Goal: Task Accomplishment & Management: Use online tool/utility

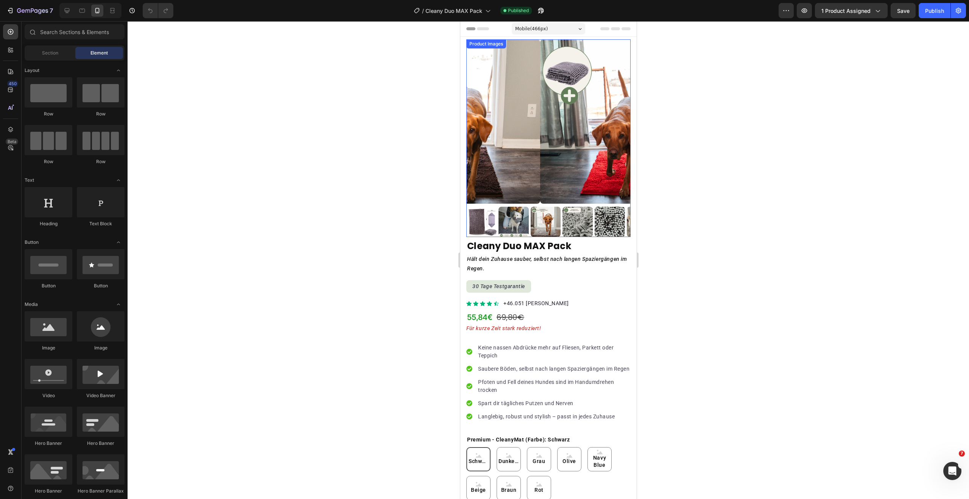
click at [561, 65] on img at bounding box center [622, 121] width 164 height 164
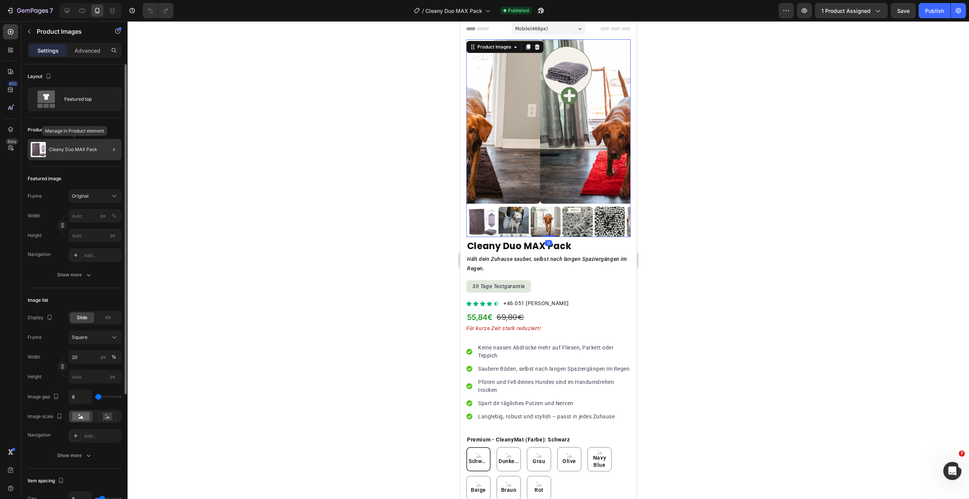
click at [79, 149] on p "Cleany Duo MAX Pack" at bounding box center [73, 149] width 48 height 5
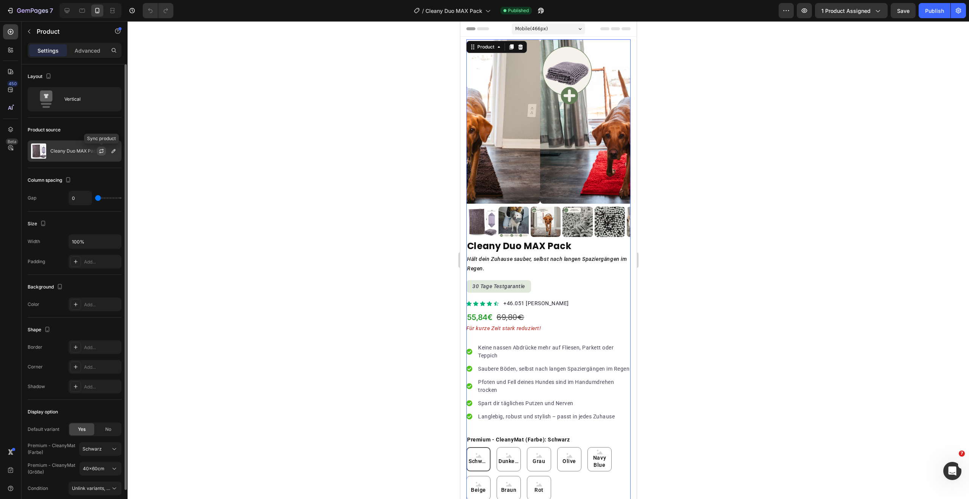
click at [98, 149] on icon "button" at bounding box center [101, 151] width 6 height 6
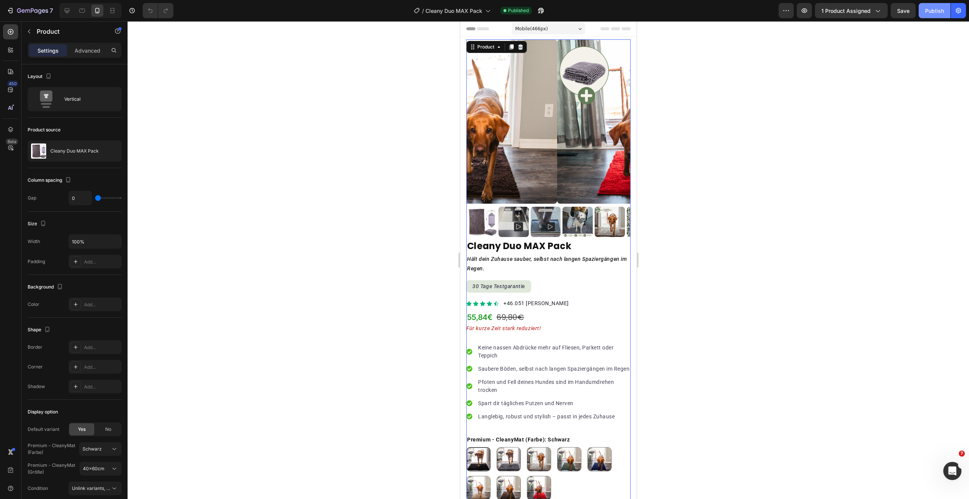
click at [941, 11] on div "Publish" at bounding box center [934, 11] width 19 height 8
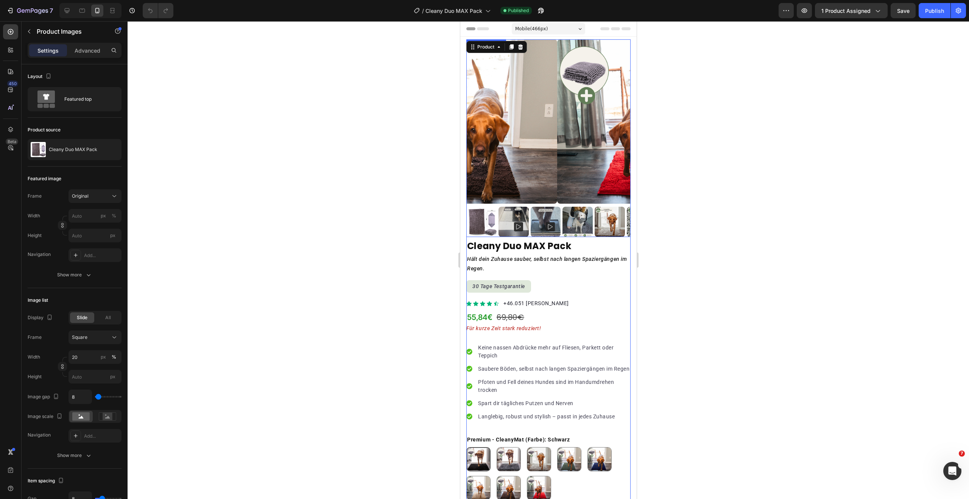
click at [517, 212] on img at bounding box center [513, 222] width 30 height 30
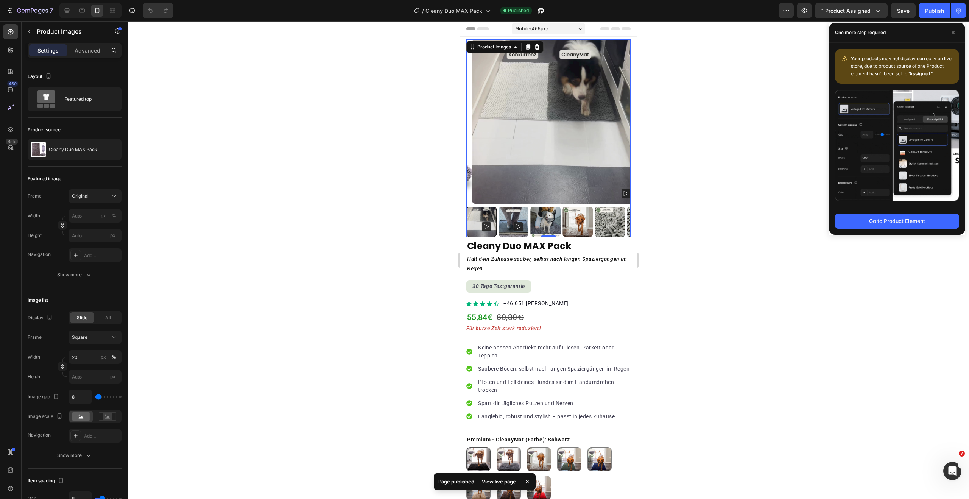
click at [621, 189] on rect at bounding box center [625, 193] width 9 height 9
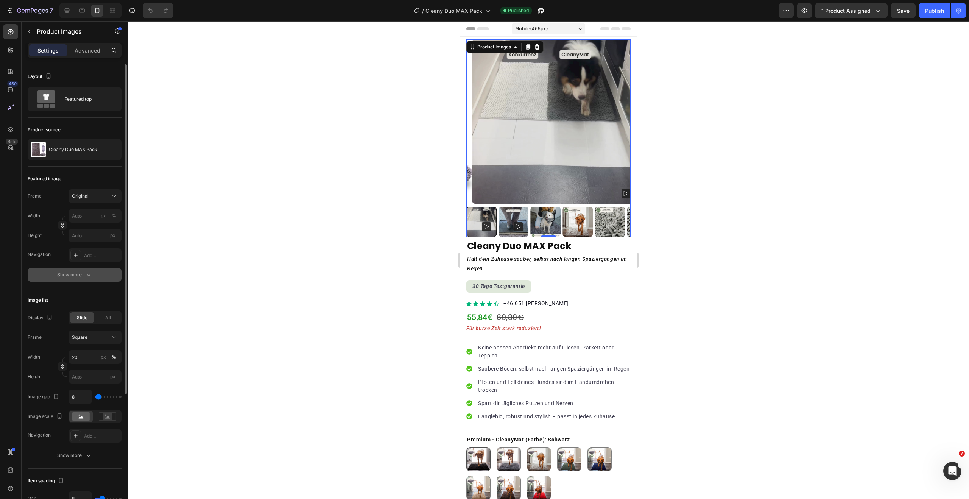
click at [81, 271] on div "Show more" at bounding box center [74, 275] width 35 height 8
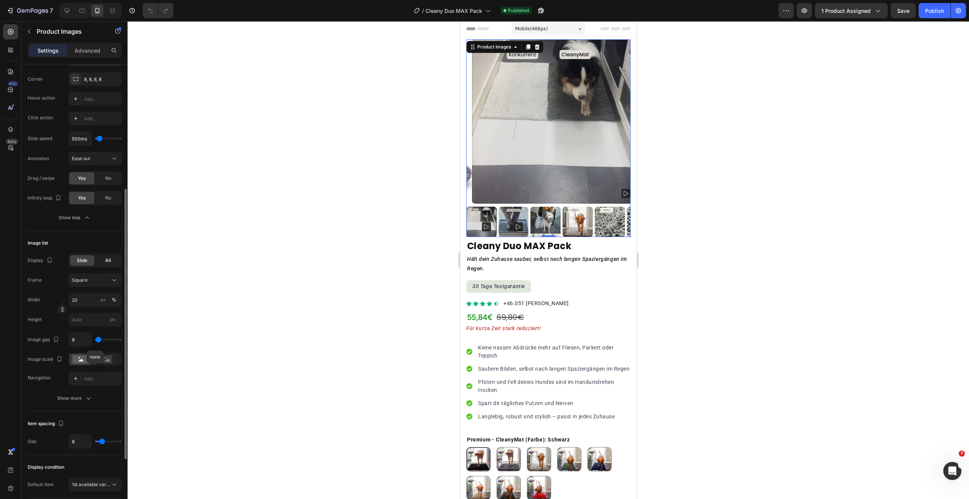
scroll to position [210, 0]
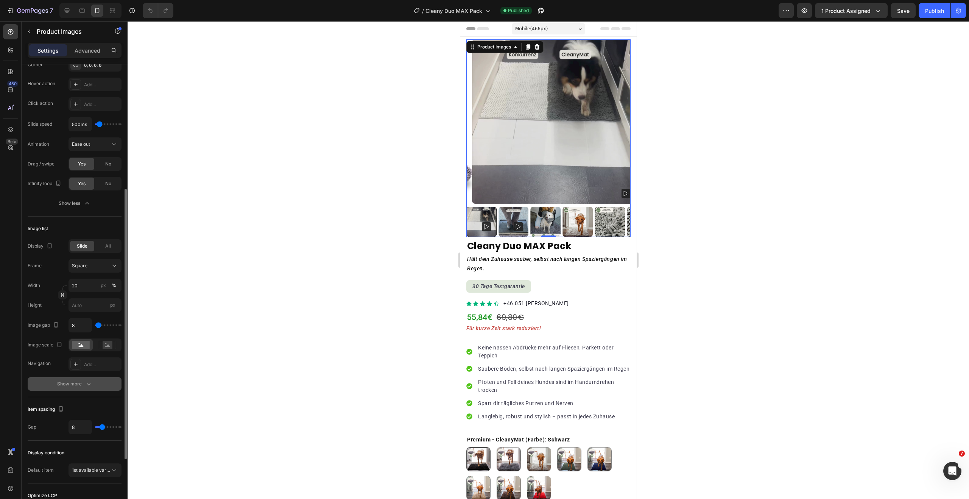
click at [92, 377] on button "Show more" at bounding box center [75, 384] width 94 height 14
click at [92, 367] on div "Add..." at bounding box center [102, 364] width 36 height 7
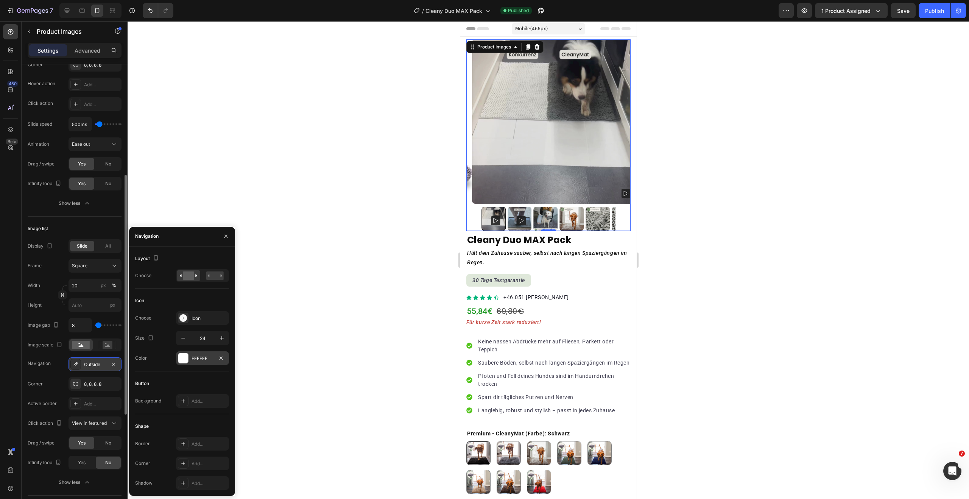
click at [185, 363] on div at bounding box center [183, 358] width 11 height 11
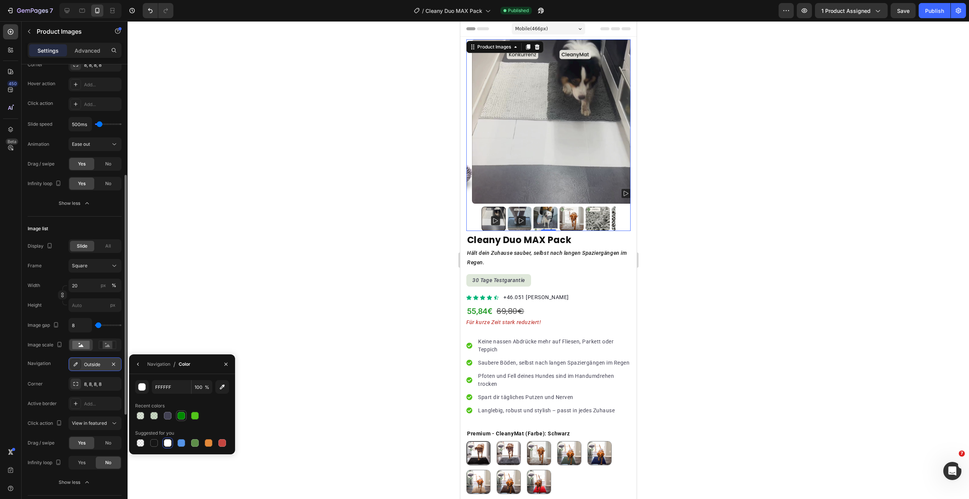
click at [182, 415] on div at bounding box center [182, 416] width 8 height 8
type input "008800"
click at [225, 366] on icon "button" at bounding box center [226, 364] width 6 height 6
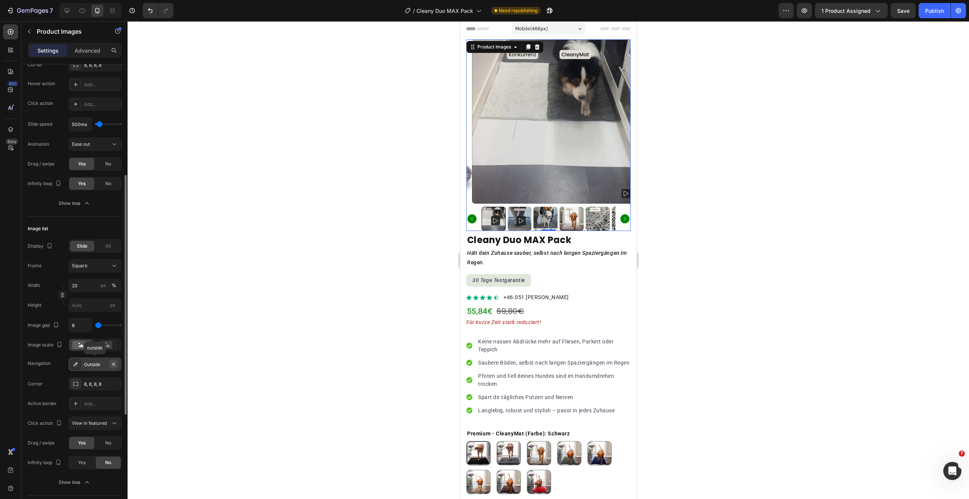
click at [115, 365] on icon "button" at bounding box center [113, 363] width 3 height 3
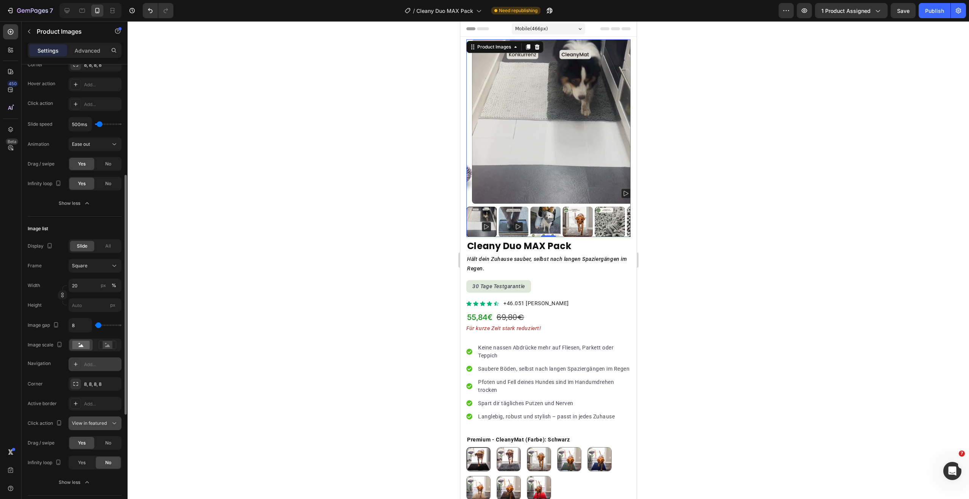
click at [100, 425] on span "View in featured" at bounding box center [89, 423] width 35 height 6
click at [927, 15] on button "Publish" at bounding box center [935, 10] width 32 height 15
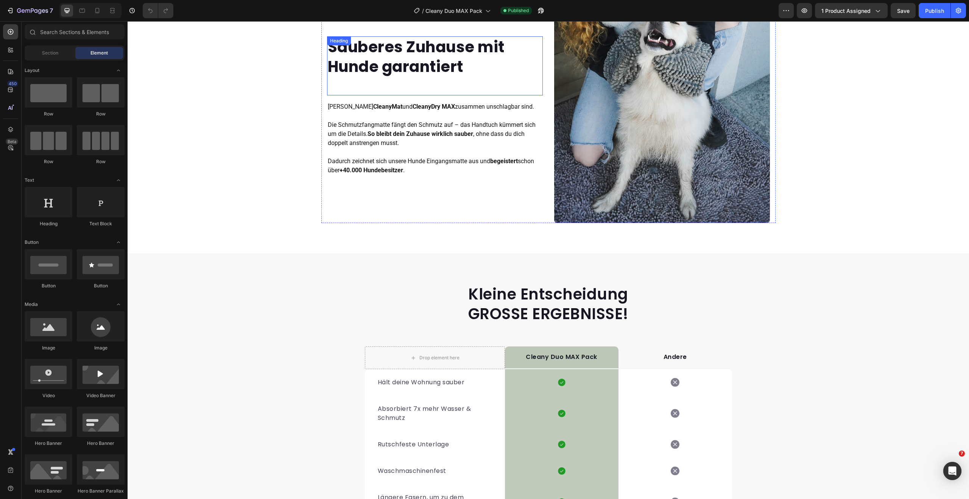
click at [426, 67] on strong "Sauberes Zuhause mit Hunde garantiert" at bounding box center [416, 56] width 177 height 41
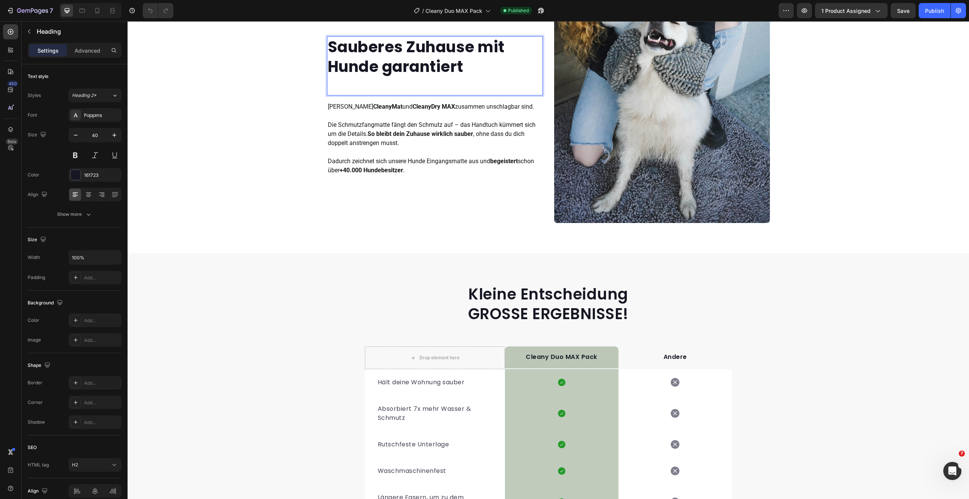
click at [374, 68] on strong "Sauberes Zuhause mit Hunde garantiert" at bounding box center [416, 56] width 177 height 41
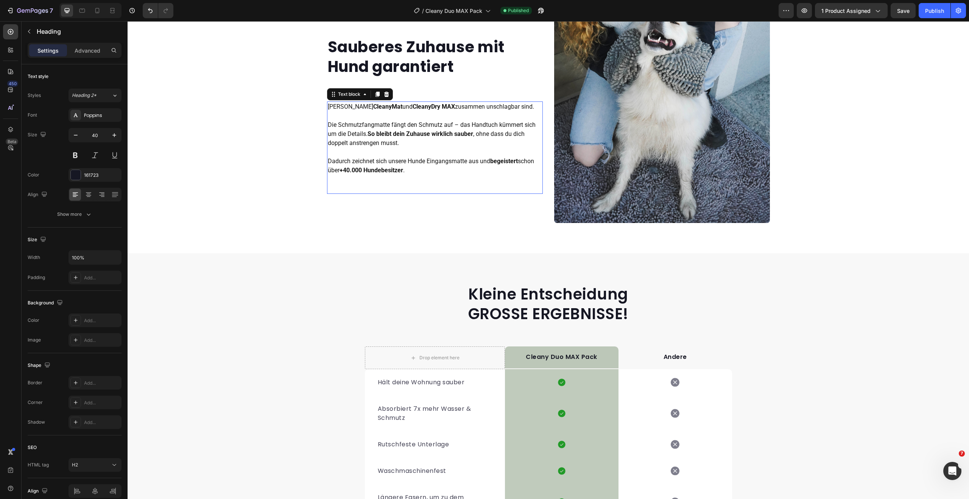
click at [346, 170] on strong "+40.000 Hundebesitzer" at bounding box center [372, 170] width 64 height 7
click at [349, 171] on strong "+40.000 Hundebesitzer" at bounding box center [372, 170] width 64 height 7
click at [937, 15] on button "Publish" at bounding box center [935, 10] width 32 height 15
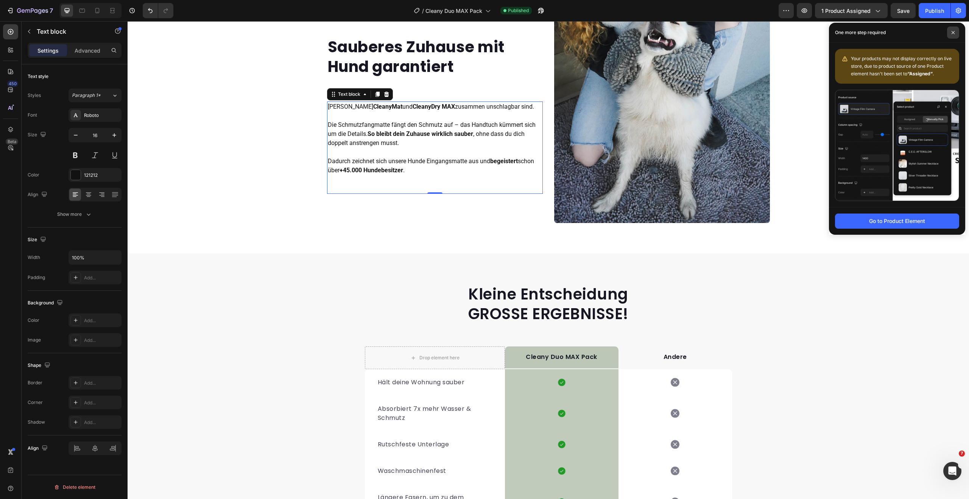
click at [949, 32] on span at bounding box center [953, 32] width 12 height 12
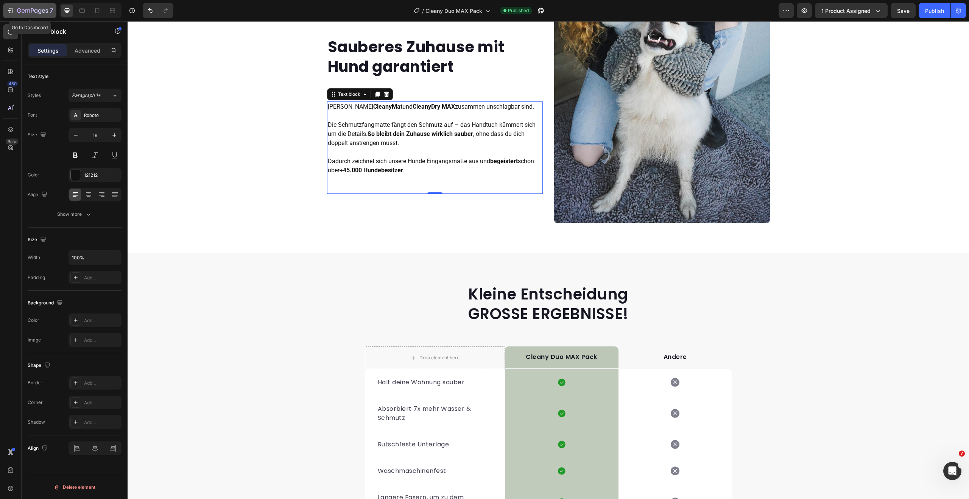
click at [28, 10] on icon "button" at bounding box center [32, 11] width 31 height 6
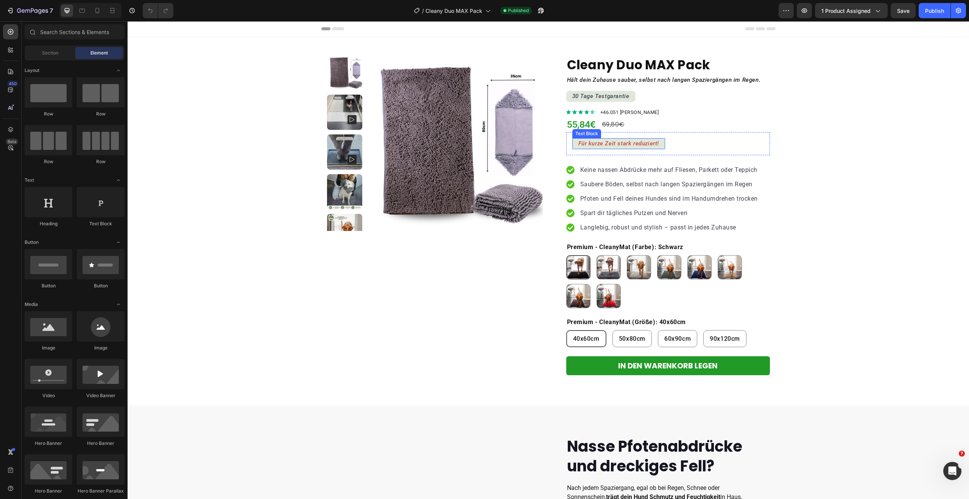
click at [657, 143] on div "Für kurze Zeit stark reduziert!" at bounding box center [618, 143] width 93 height 11
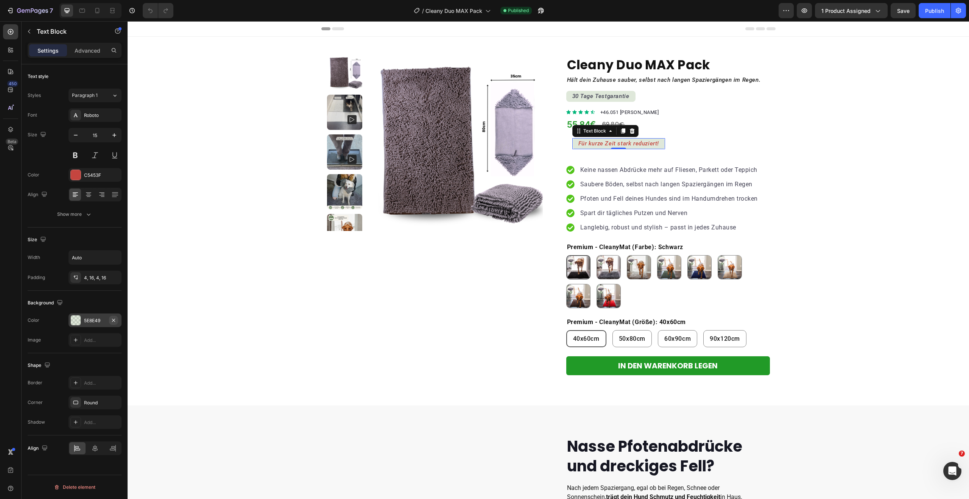
click at [115, 318] on icon "button" at bounding box center [114, 320] width 6 height 6
click at [111, 277] on icon "button" at bounding box center [114, 277] width 6 height 6
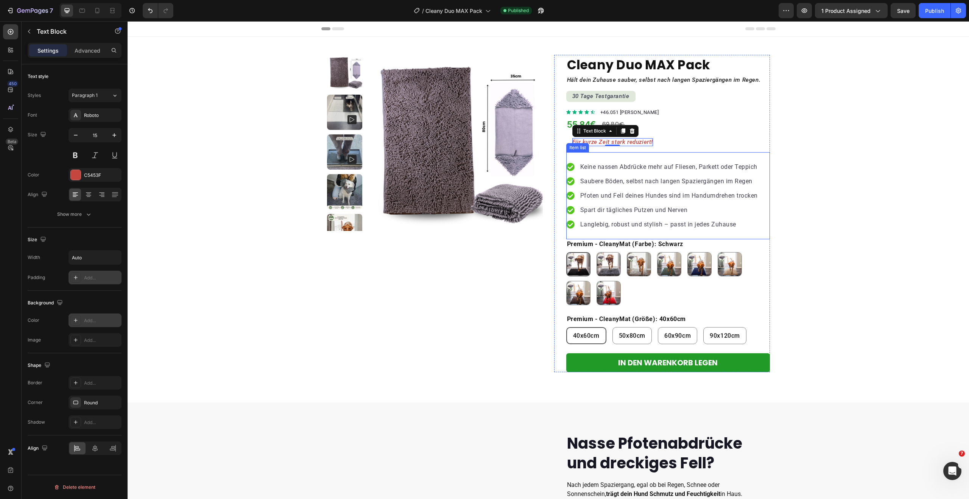
scroll to position [0, 0]
click at [604, 132] on div "Text Block" at bounding box center [595, 130] width 26 height 7
click at [592, 118] on div "Row 1 col" at bounding box center [587, 117] width 23 height 5
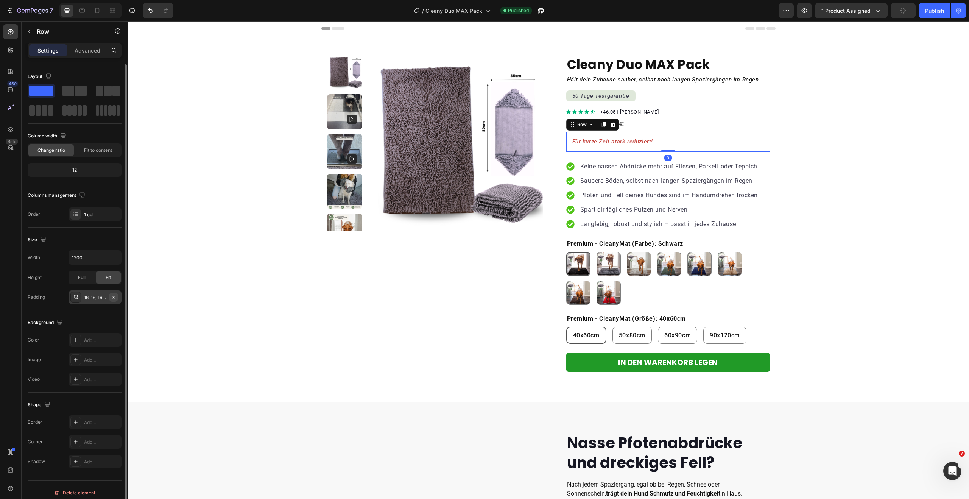
click at [114, 297] on icon "button" at bounding box center [114, 297] width 6 height 6
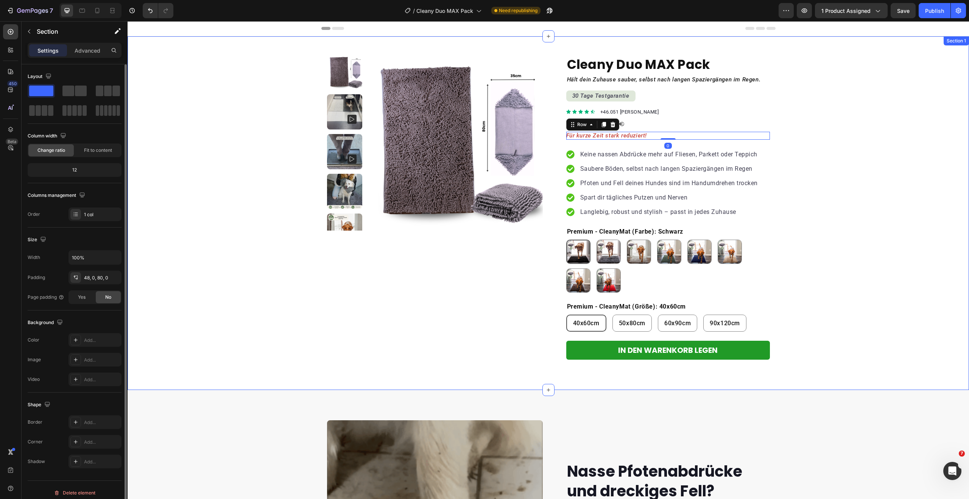
click at [874, 174] on div "Product Images Row Cleany Duo MAX Pack Product Title Hält dein Zuhause sauber, …" at bounding box center [549, 207] width 842 height 305
click at [611, 133] on icon "Für kurze Zeit stark reduziert!" at bounding box center [606, 135] width 81 height 7
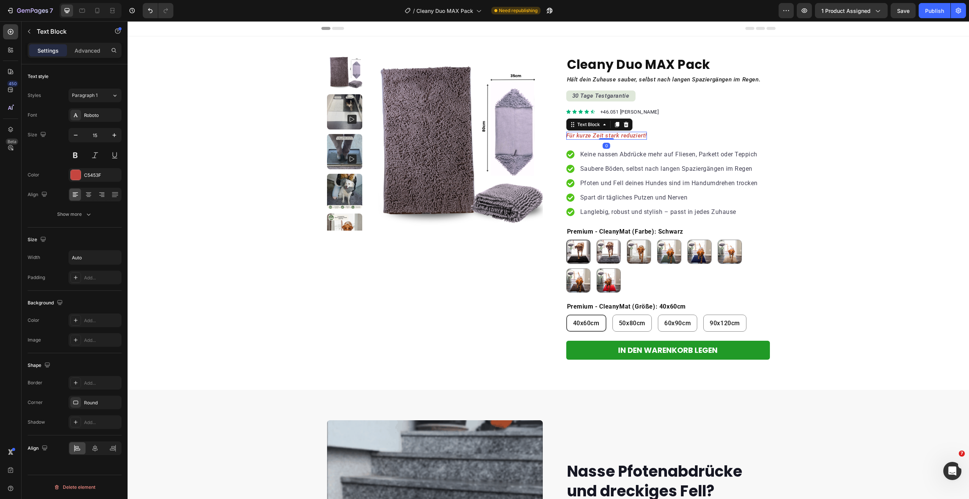
click at [611, 133] on icon "Für kurze Zeit stark reduziert!" at bounding box center [606, 135] width 81 height 7
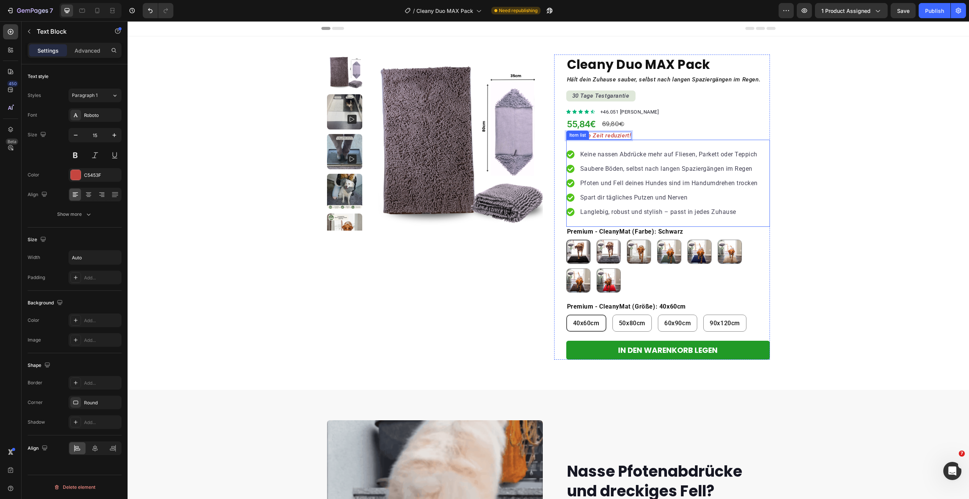
click at [671, 141] on div "Keine nassen Abdrücke mehr auf Fliesen, Parkett oder Teppich Saubere Böden, sel…" at bounding box center [668, 183] width 204 height 87
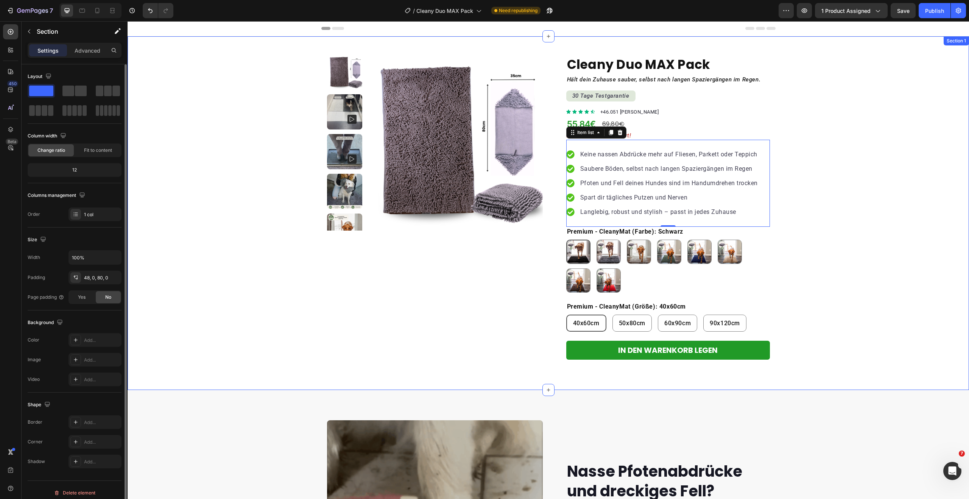
click at [786, 137] on div "Product Images Row Cleany Duo MAX Pack Product Title Hält dein Zuhause sauber, …" at bounding box center [549, 207] width 842 height 305
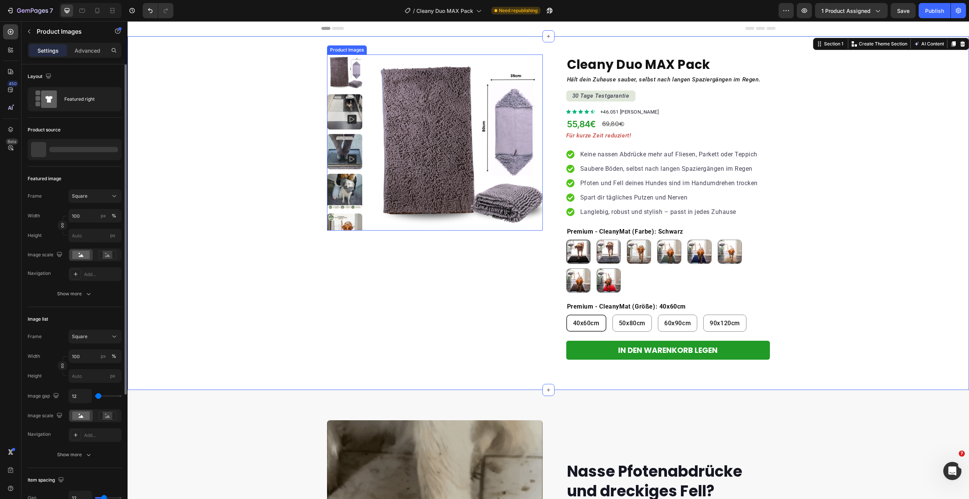
click at [332, 117] on img at bounding box center [344, 111] width 35 height 35
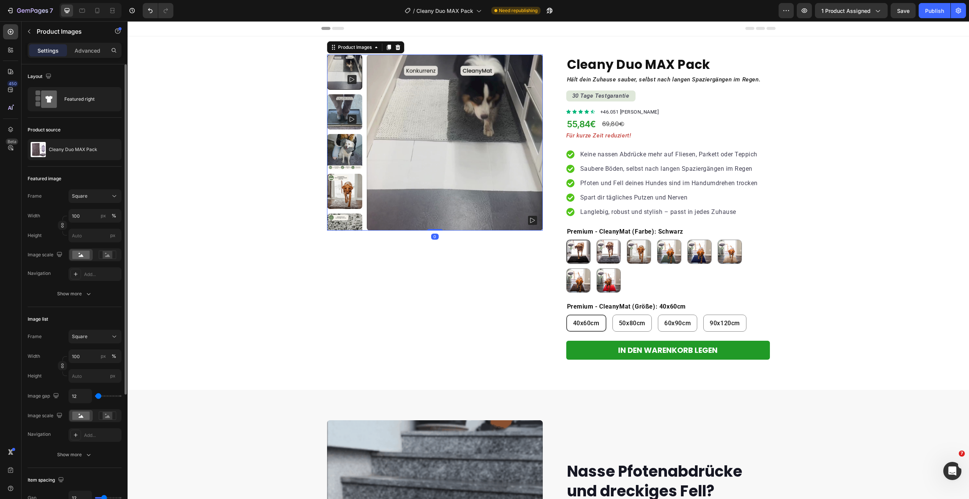
click at [336, 115] on img at bounding box center [344, 111] width 35 height 35
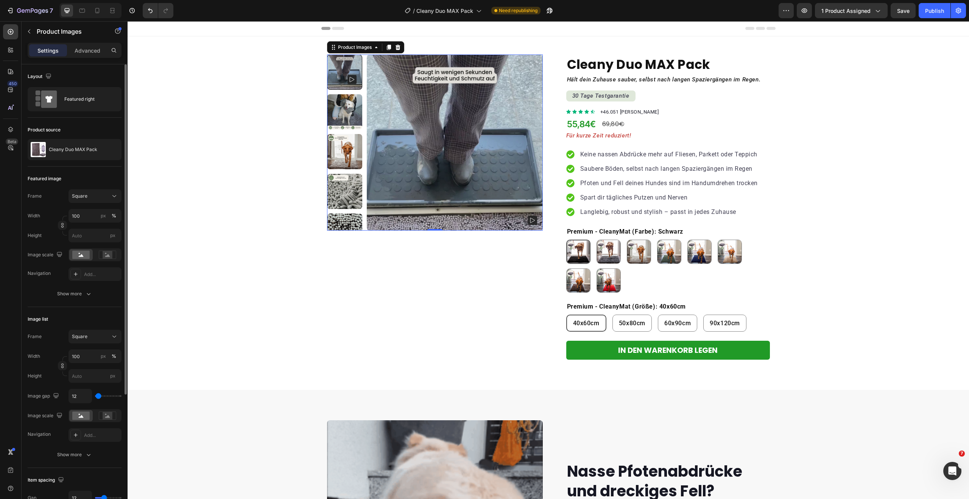
click at [339, 117] on img at bounding box center [344, 111] width 35 height 35
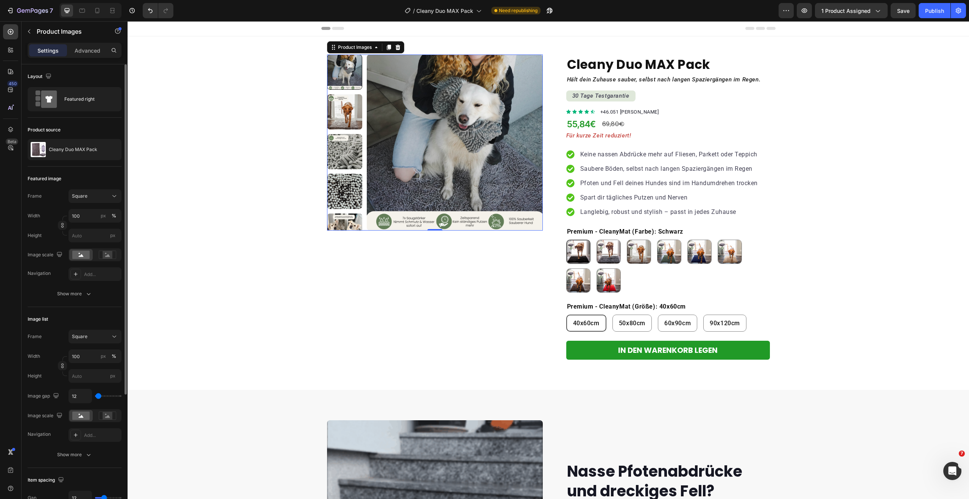
click at [339, 118] on img at bounding box center [344, 111] width 35 height 35
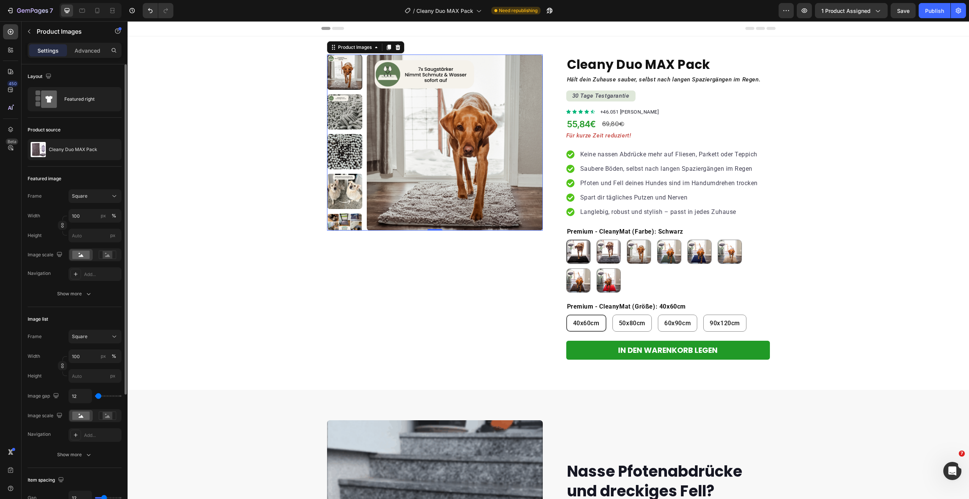
click at [340, 115] on img at bounding box center [344, 111] width 35 height 35
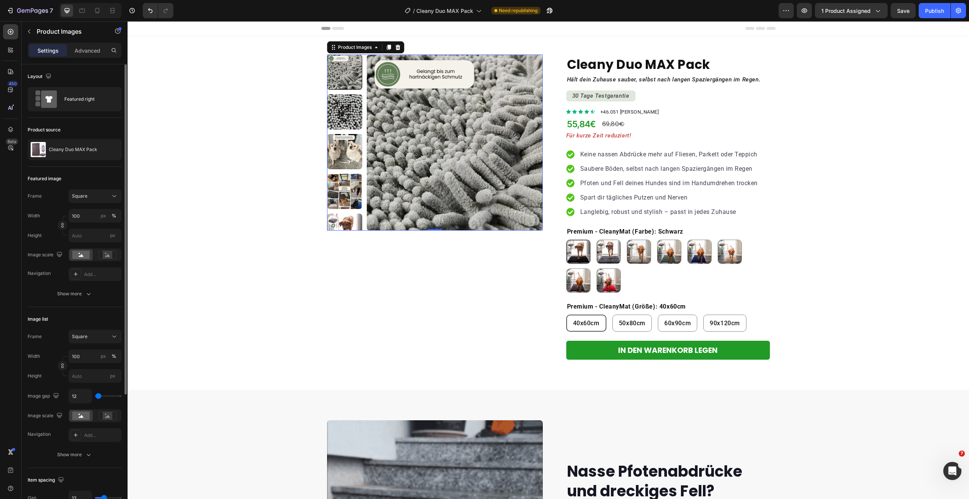
click at [337, 146] on img at bounding box center [344, 151] width 35 height 35
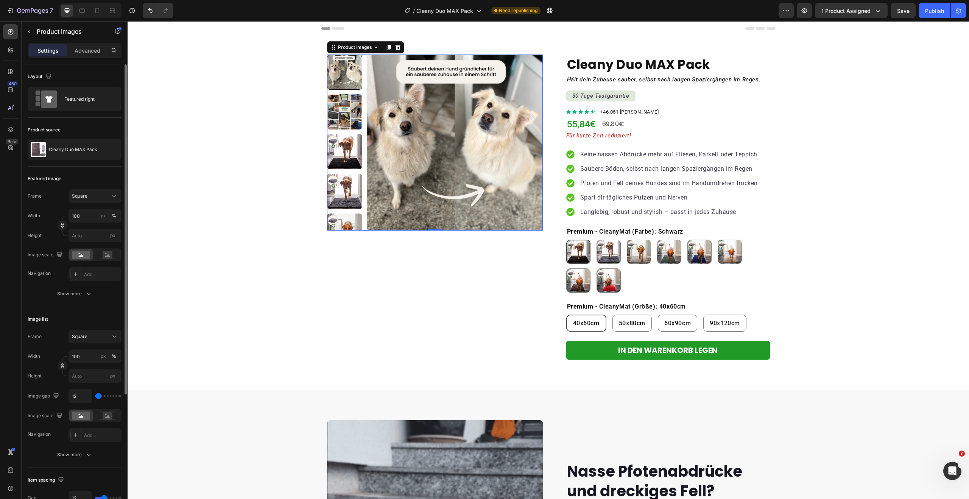
click at [341, 108] on img at bounding box center [344, 111] width 35 height 35
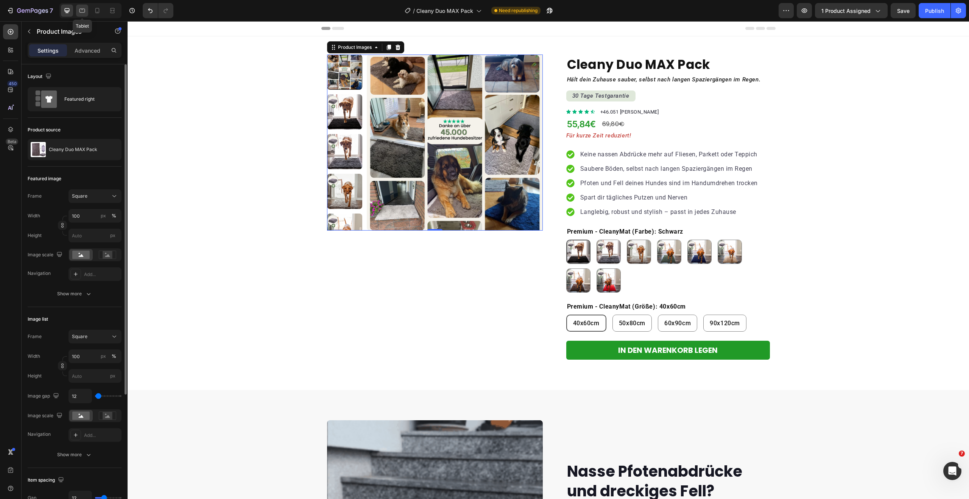
click at [84, 9] on icon at bounding box center [82, 11] width 6 height 4
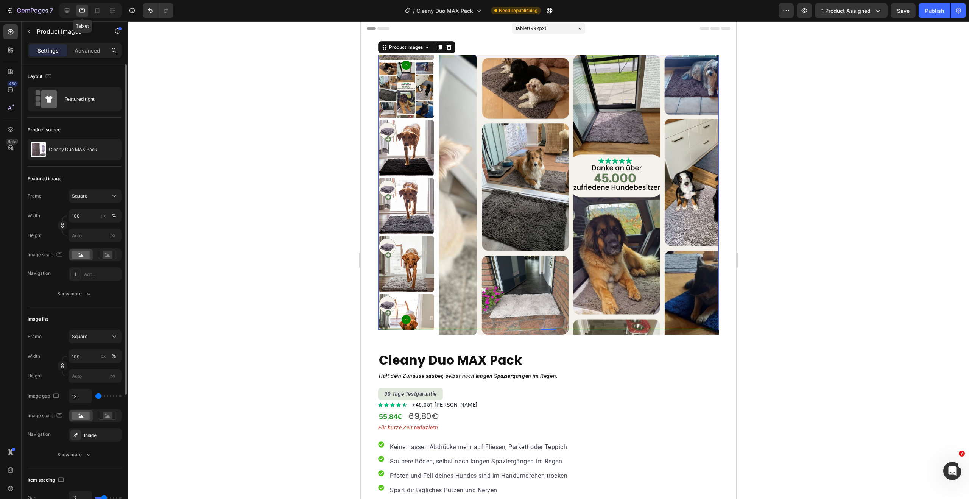
scroll to position [7, 0]
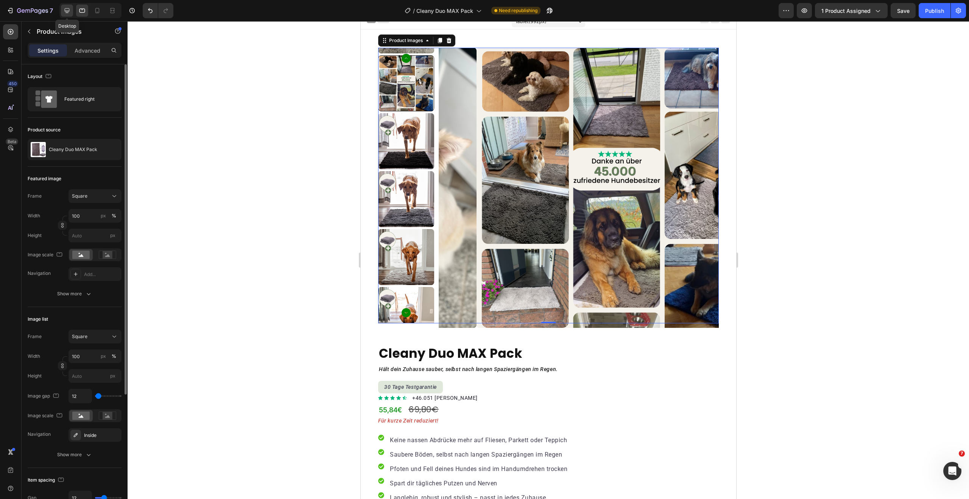
click at [66, 12] on icon at bounding box center [67, 10] width 5 height 5
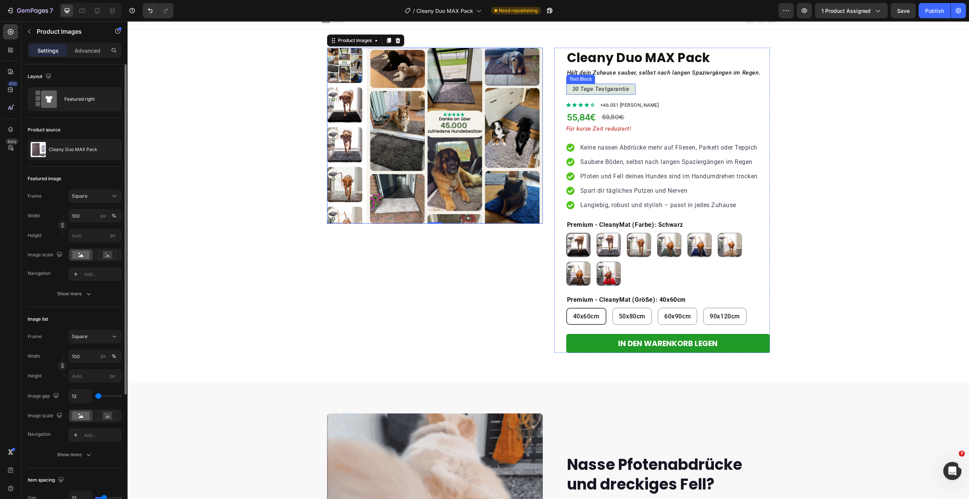
click at [623, 89] on icon "30 Tage Testgarantie" at bounding box center [600, 89] width 57 height 7
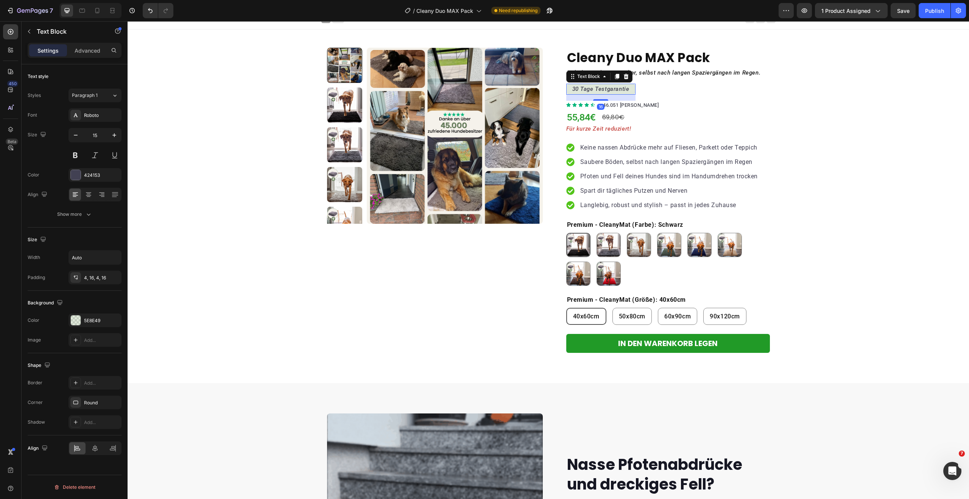
click at [623, 89] on icon "30 Tage Testgarantie" at bounding box center [600, 89] width 57 height 7
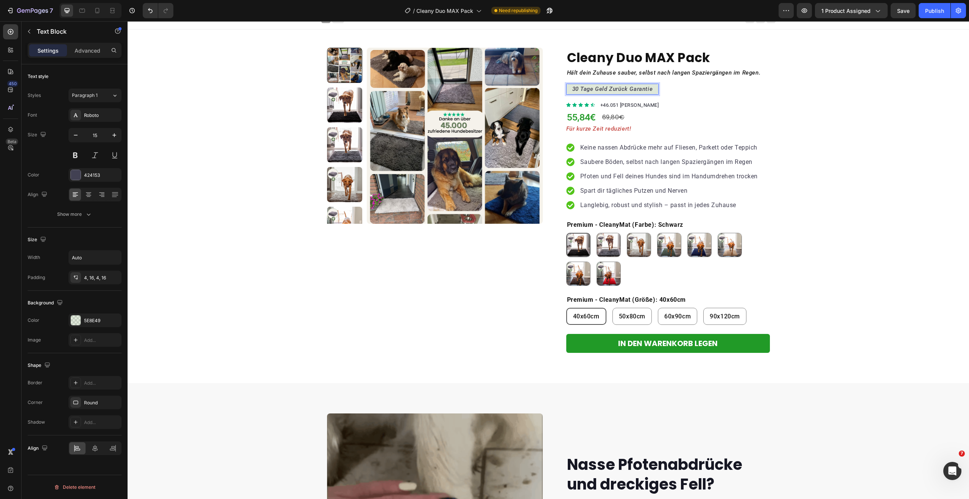
click at [576, 88] on icon "30 Tage Geld Zurück Garantie" at bounding box center [612, 89] width 81 height 7
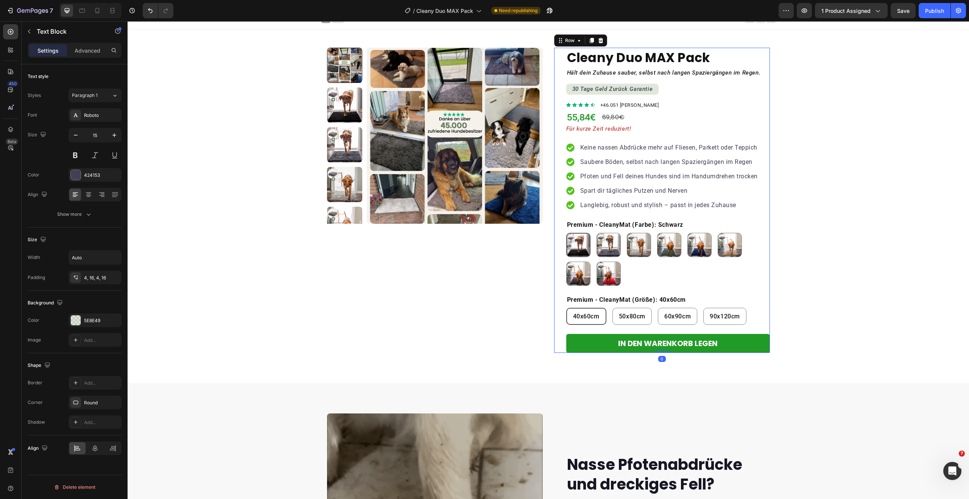
click at [688, 87] on div "Cleany Duo MAX Pack Product Title Hält dein Zuhause sauber, selbst nach langen …" at bounding box center [668, 200] width 204 height 305
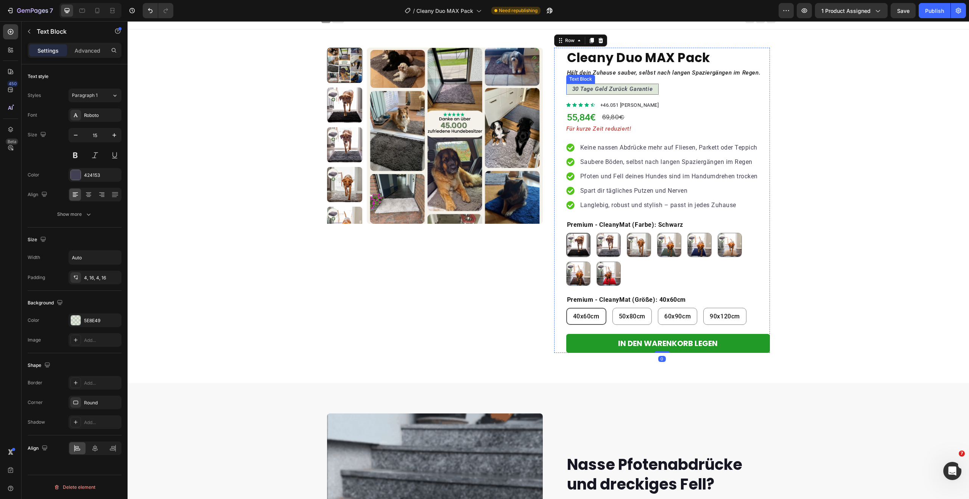
click at [619, 86] on icon "30 Tage Geld Zurück Garantie" at bounding box center [612, 89] width 81 height 7
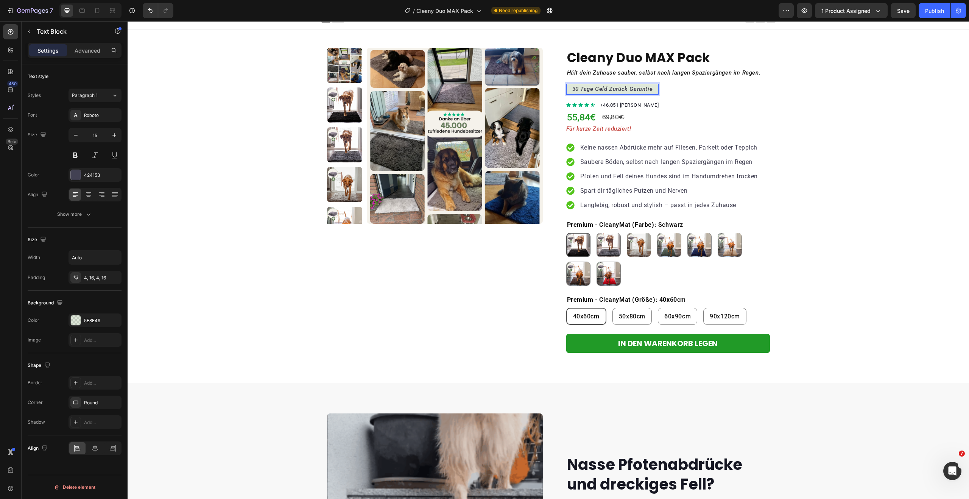
click at [622, 87] on icon "30 Tage Geld Zurück Garantie" at bounding box center [612, 89] width 81 height 7
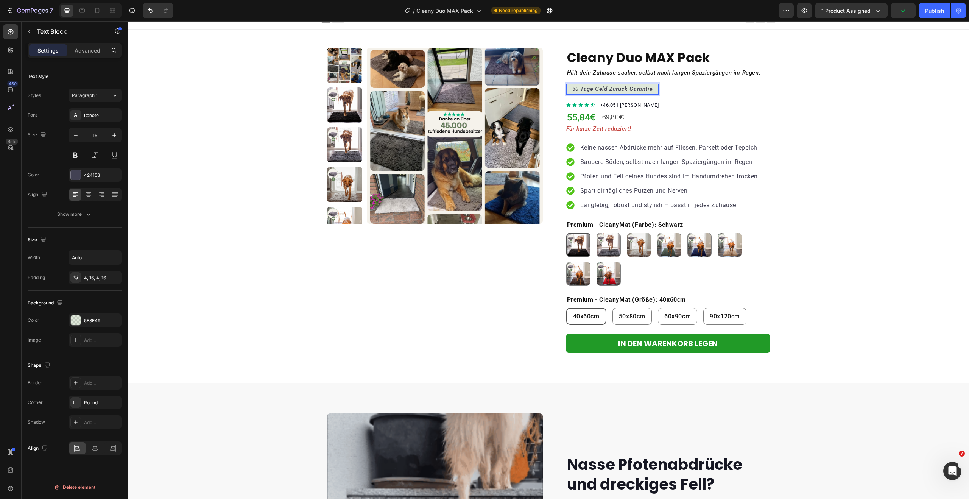
click at [128, 21] on lt-em "30-Tage-Geld-zurück-Garantie" at bounding box center [128, 21] width 0 height 0
click at [593, 90] on icon "30-Tage-Geld-zurück-Garantie" at bounding box center [612, 89] width 81 height 7
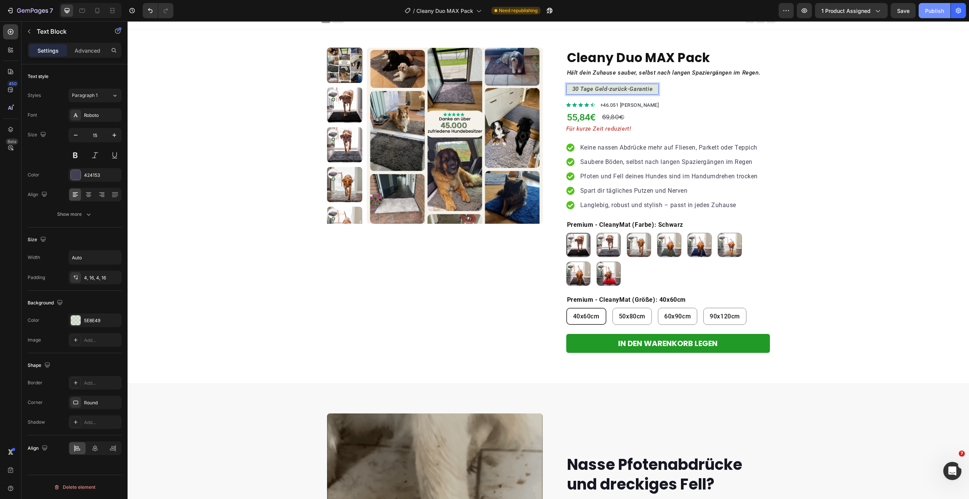
click at [928, 11] on div "Publish" at bounding box center [934, 11] width 19 height 8
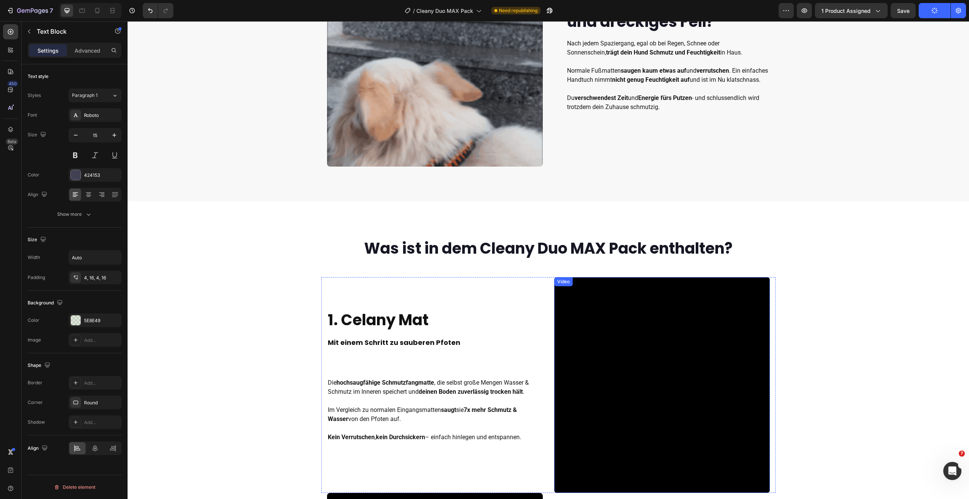
scroll to position [498, 0]
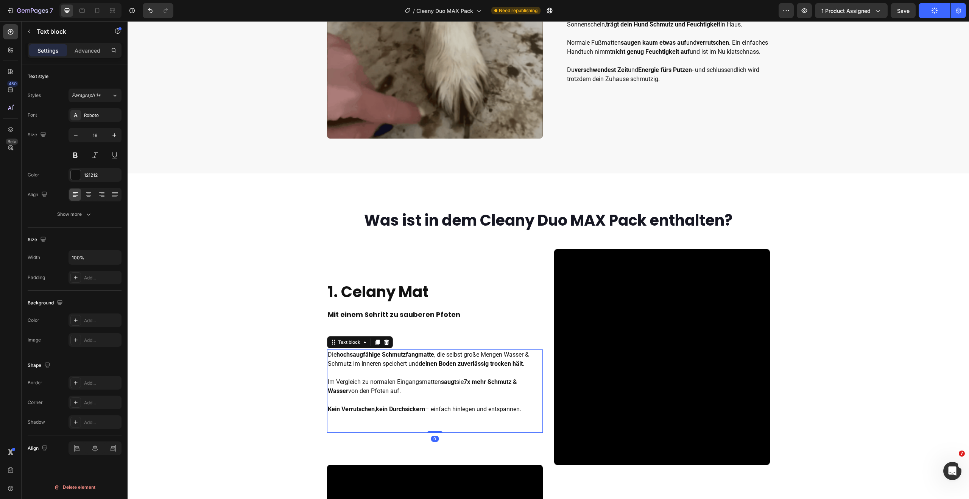
click at [392, 357] on strong "Schmutzfangmatte" at bounding box center [408, 354] width 52 height 7
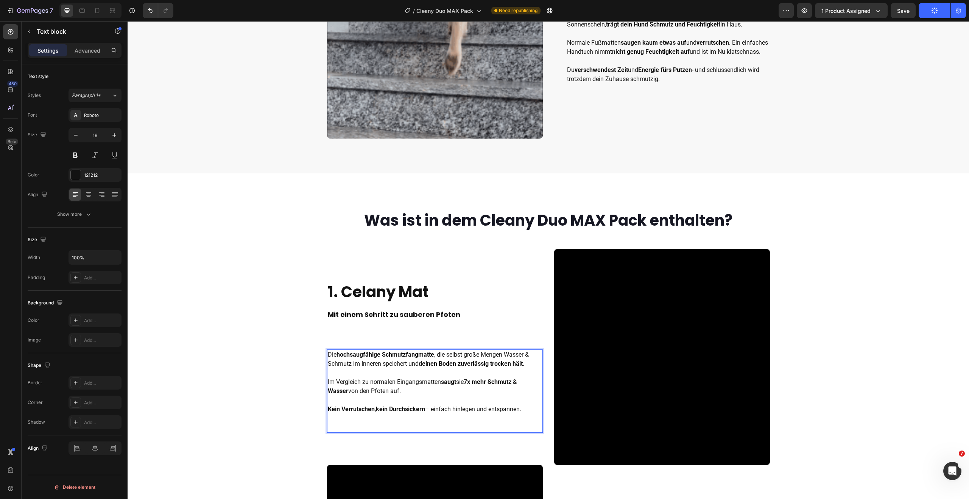
click at [387, 380] on p "Die hochsaugfähige Schmutzfangmatte , die selbst große Mengen Wasser & Schmutz …" at bounding box center [435, 382] width 214 height 64
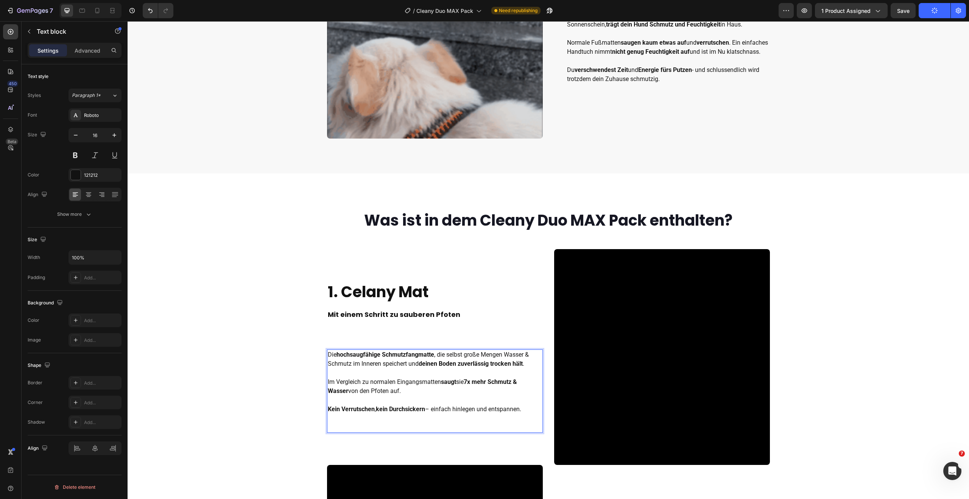
click at [405, 390] on p "Die hochsaugfähige Schmutzfangmatte , die selbst große Mengen Wasser & Schmutz …" at bounding box center [435, 382] width 214 height 64
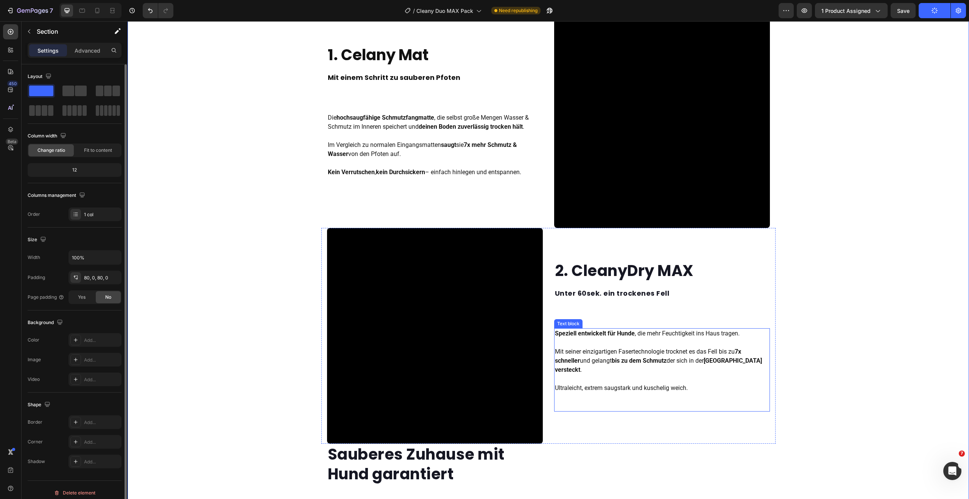
scroll to position [736, 0]
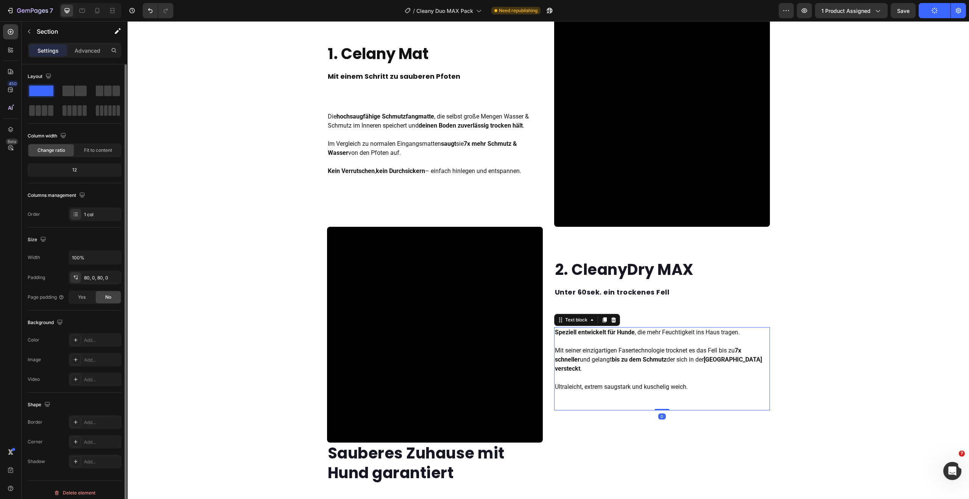
click at [651, 363] on strong "bis zu dem Schmutz" at bounding box center [639, 359] width 55 height 7
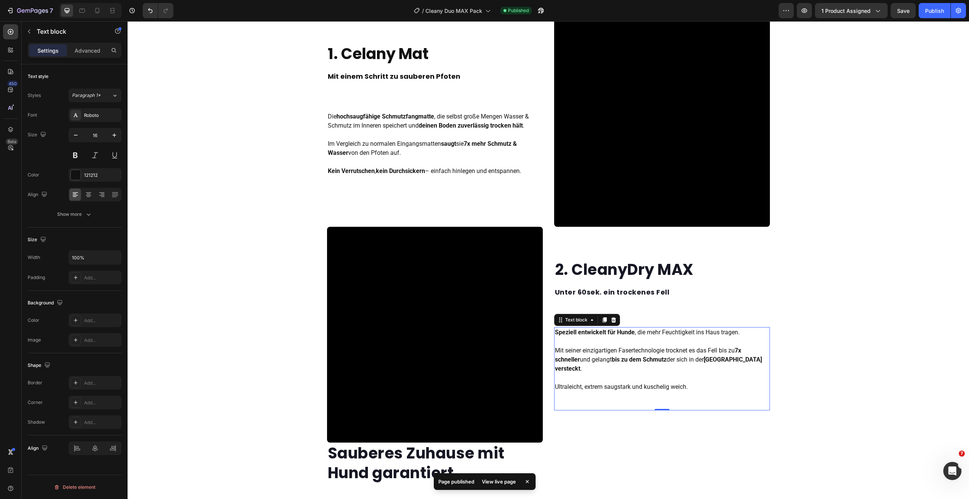
click at [665, 339] on p "Speziell entwickelt für Hunde , die mehr Feuchtigkeit ins Haus tragen. Mit sein…" at bounding box center [662, 360] width 214 height 64
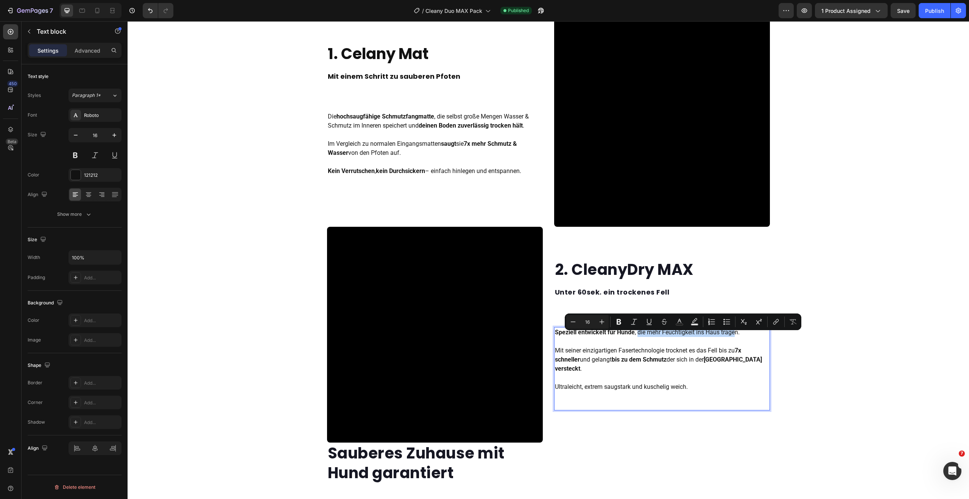
drag, startPoint x: 635, startPoint y: 337, endPoint x: 733, endPoint y: 339, distance: 97.7
click at [733, 339] on p "Speziell entwickelt für Hunde , die mehr Feuchtigkeit ins Haus tragen. Mit sein…" at bounding box center [662, 360] width 214 height 64
click at [639, 338] on p "Speziell entwickelt für Hunde , die mehr Feuchtigkeit ins Haus tragen. Mit sein…" at bounding box center [662, 360] width 214 height 64
drag, startPoint x: 635, startPoint y: 338, endPoint x: 737, endPoint y: 341, distance: 101.9
click at [737, 341] on p "Speziell entwickelt für Hunde , die mehr Feuchtigkeit ins Haus tragen. Mit sein…" at bounding box center [662, 360] width 214 height 64
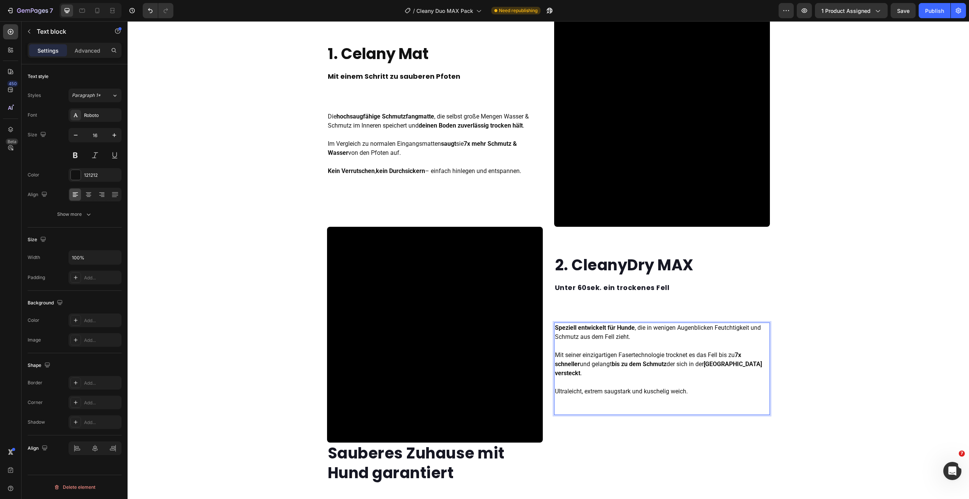
click at [608, 359] on p "Speziell entwickelt für Hunde , die in wenigen Augenblicken Feutchtigkeit und S…" at bounding box center [662, 359] width 214 height 73
click at [627, 358] on p "Speziell entwickelt für Hunde , die in wenigen Augenblicken Feutchtigkeit und S…" at bounding box center [662, 359] width 214 height 73
click at [683, 359] on p "Speziell entwickelt für Hunde , die in wenigen Augenblicken Feutchtigkeit und S…" at bounding box center [662, 359] width 214 height 73
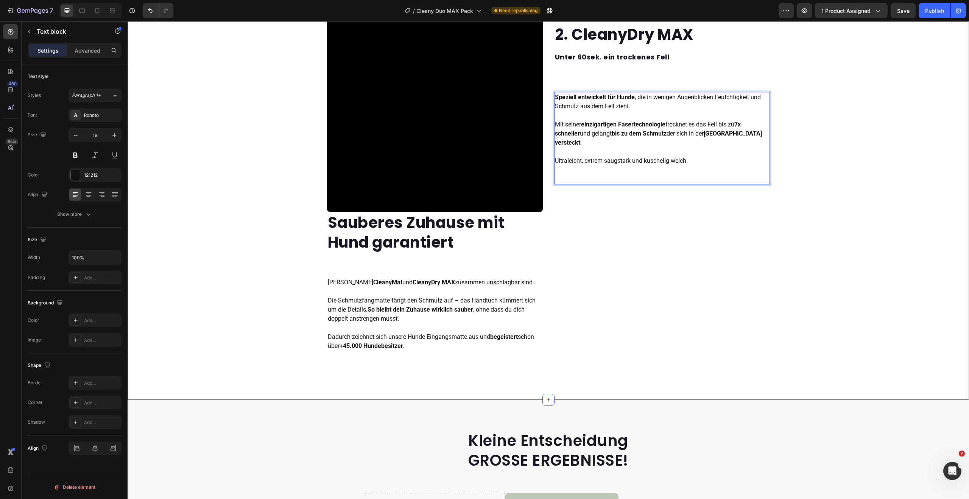
scroll to position [973, 0]
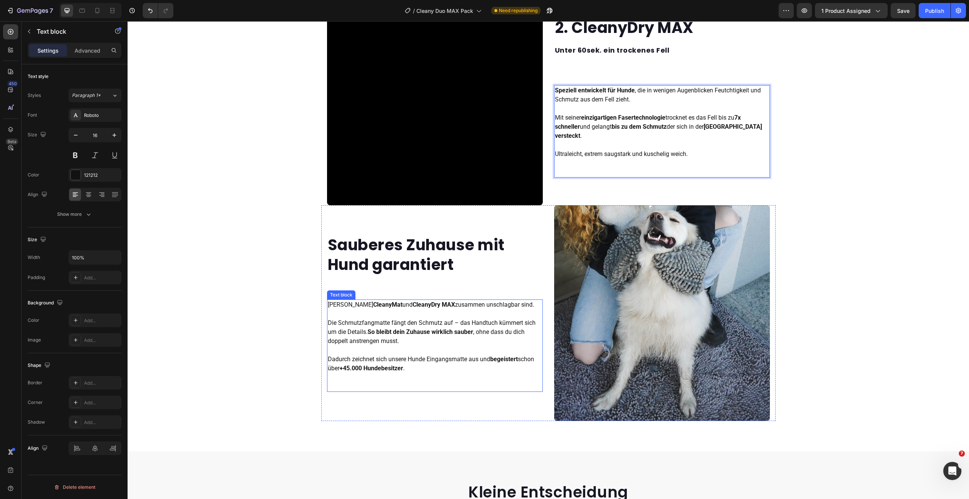
click at [337, 304] on p "Weil CleanyMat und CleanyDry MAX zusammen unschlagbar sind. Die Schmutzfangmatt…" at bounding box center [435, 336] width 214 height 73
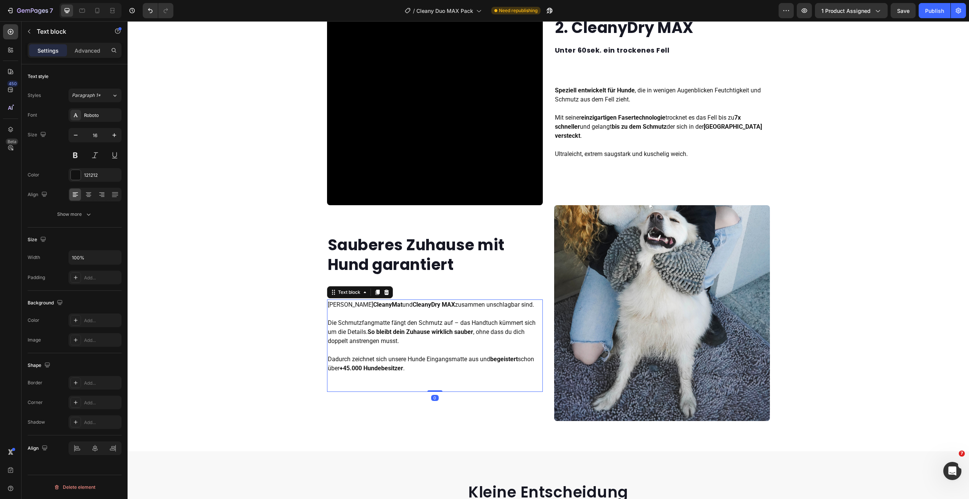
click at [413, 305] on strong "CleanyDry" at bounding box center [427, 304] width 28 height 7
click at [380, 326] on p "Weil CleanyMat und CleanyDry MAX zusammen unschlagbar sind. Die Schmutzfangmatt…" at bounding box center [435, 336] width 214 height 73
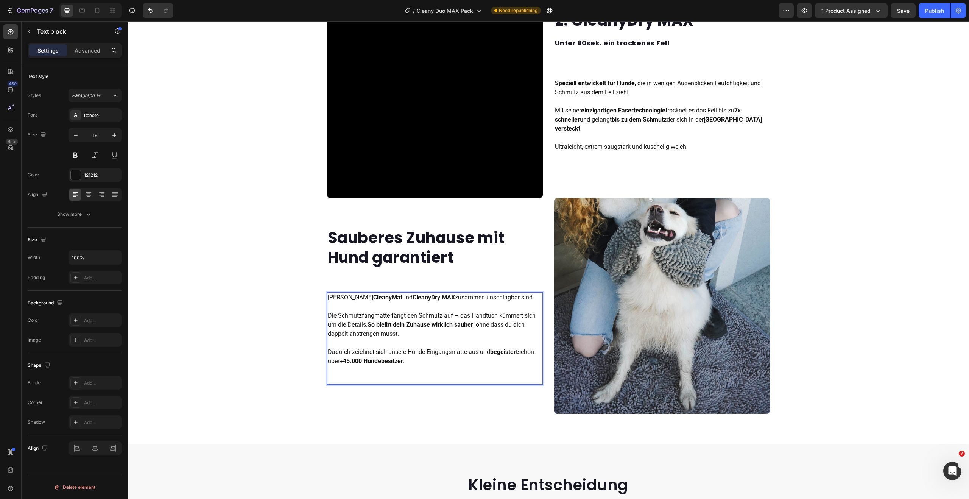
scroll to position [984, 0]
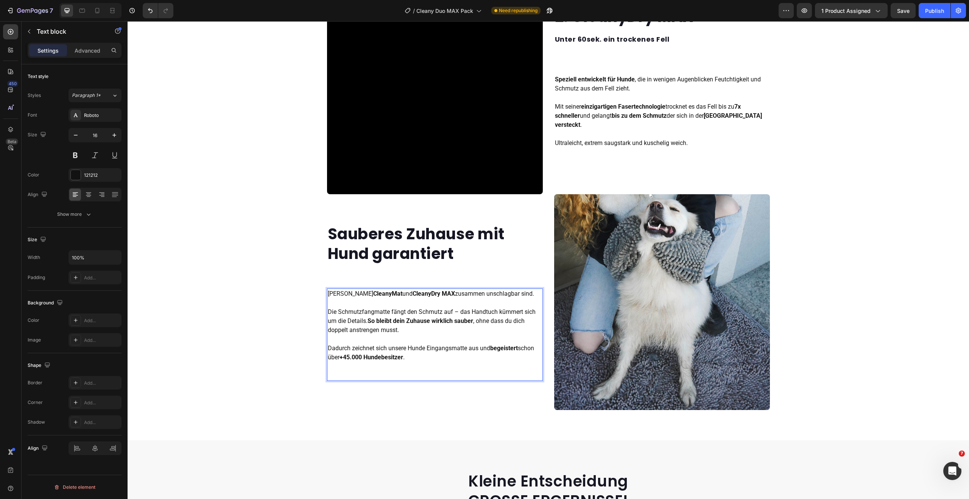
click at [407, 352] on p "Weil CleanyMat und CleanyDry MAX zusammen unschlagbar sind. Die Schmutzfangmatt…" at bounding box center [435, 325] width 214 height 73
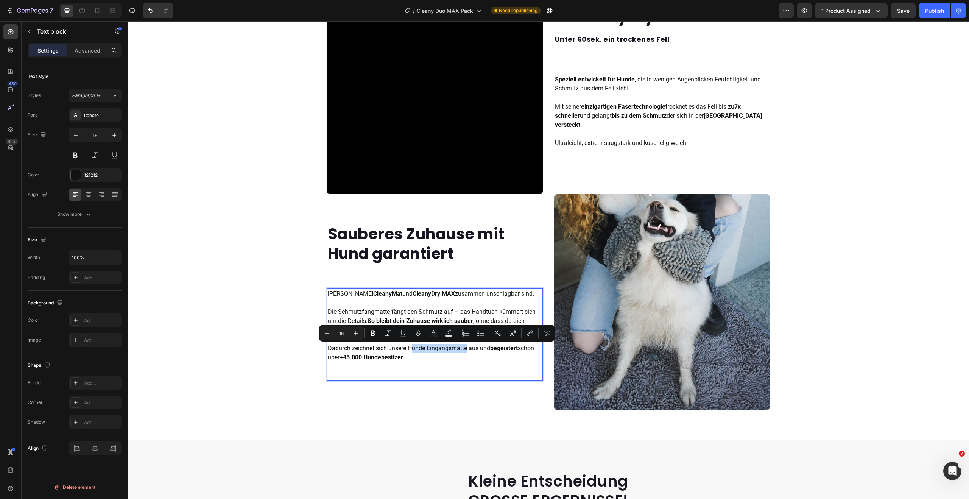
drag, startPoint x: 408, startPoint y: 349, endPoint x: 464, endPoint y: 349, distance: 55.6
click at [464, 349] on p "Weil CleanyMat und CleanyDry MAX zusammen unschlagbar sind. Die Schmutzfangmatt…" at bounding box center [435, 325] width 214 height 73
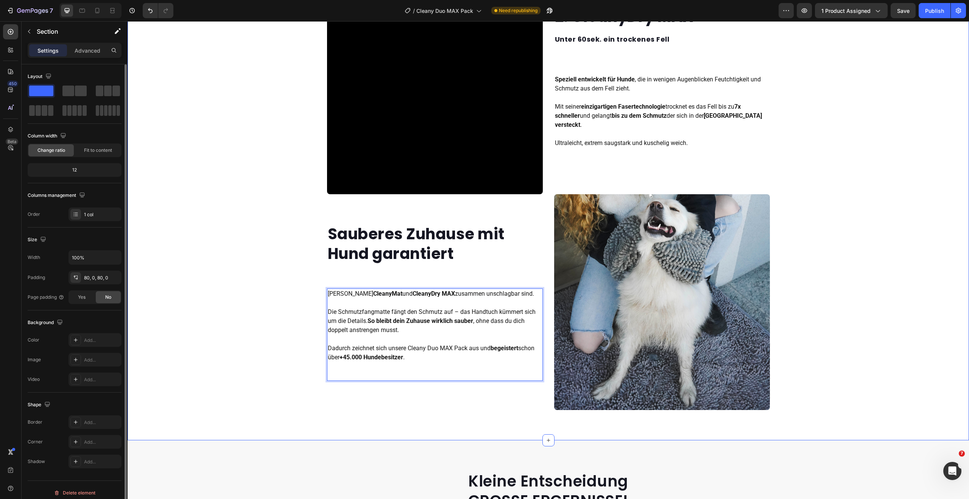
click at [833, 316] on div "Was ist in dem Cleany Duo MAX Pack enthalten? Heading Row 1. Celany Mat Mit ein…" at bounding box center [549, 63] width 842 height 693
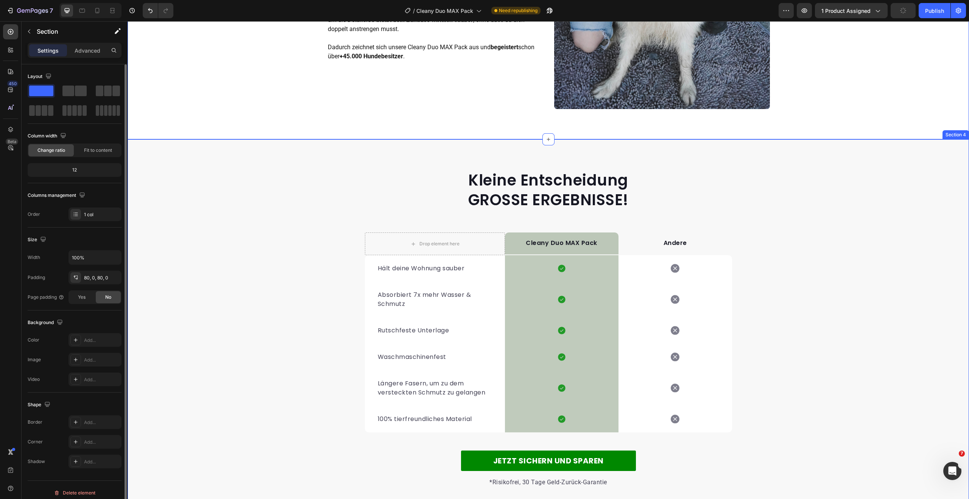
scroll to position [1286, 0]
click at [583, 187] on h2 "Kleine Entscheidung GROSSE ERGEBNISSE!" at bounding box center [548, 189] width 367 height 41
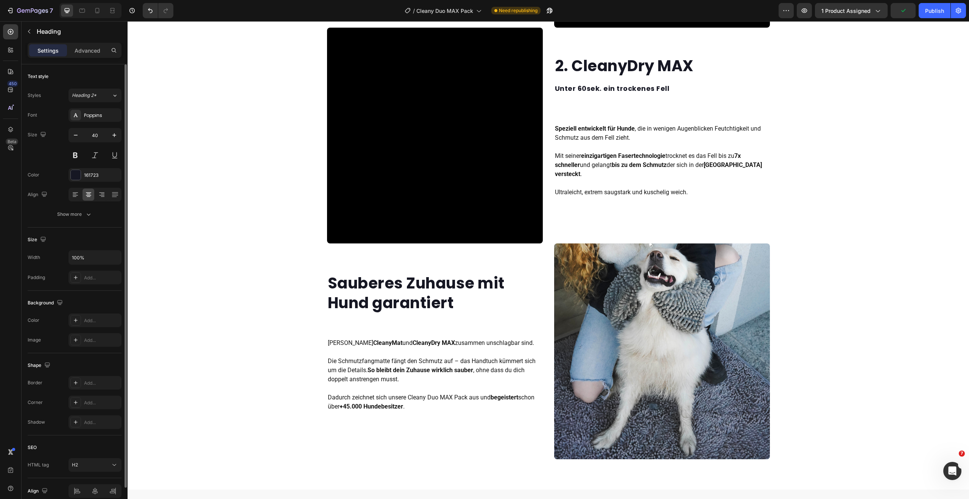
scroll to position [922, 0]
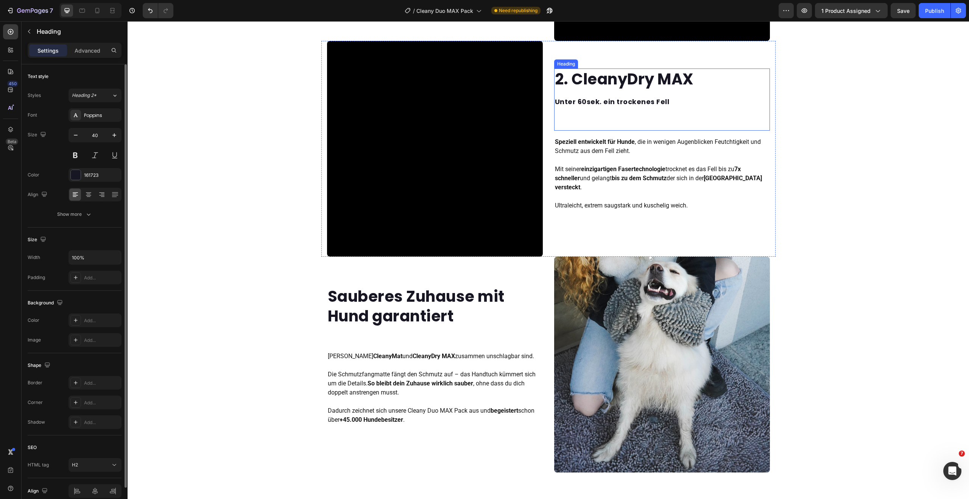
click at [608, 90] on strong "2. CleanyDry MAX" at bounding box center [624, 79] width 139 height 21
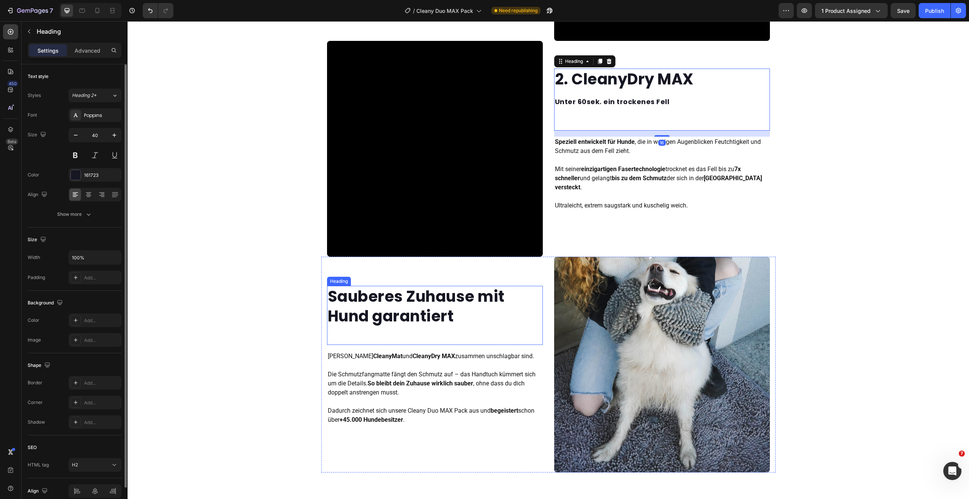
click at [405, 291] on strong "Sauberes Zuhause mit Hund garantiert" at bounding box center [416, 306] width 177 height 41
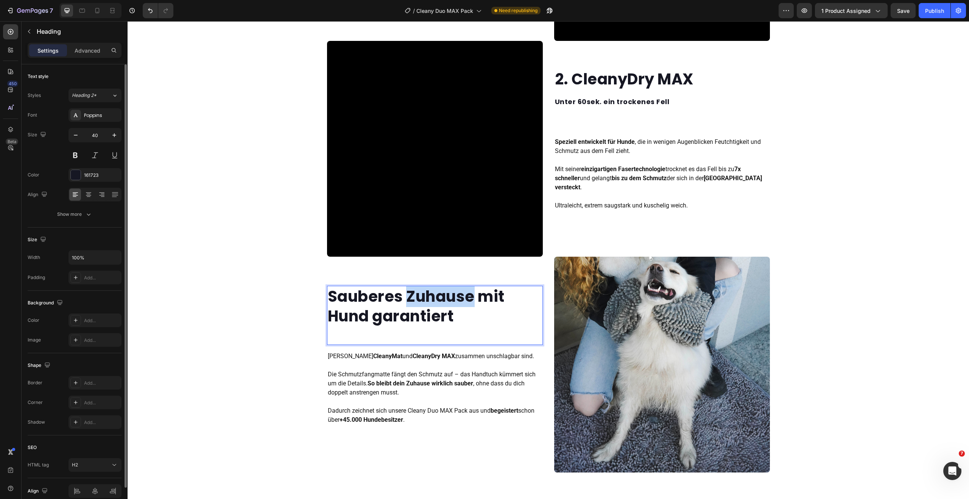
click at [407, 290] on strong "Sauberes Zuhause mit Hund garantiert" at bounding box center [416, 306] width 177 height 41
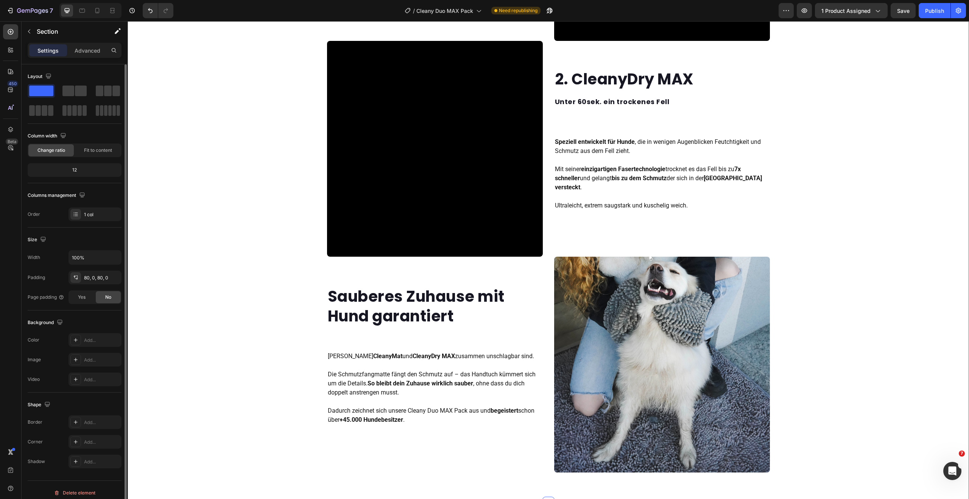
click at [282, 305] on div "Was ist in dem Cleany Duo MAX Pack enthalten? Heading Row 1. Celany Mat Mit ein…" at bounding box center [549, 126] width 842 height 693
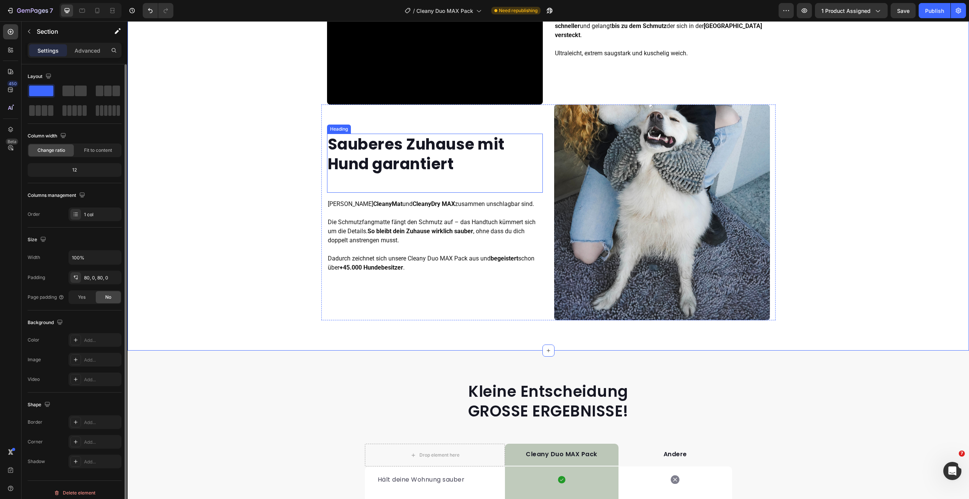
scroll to position [1189, 0]
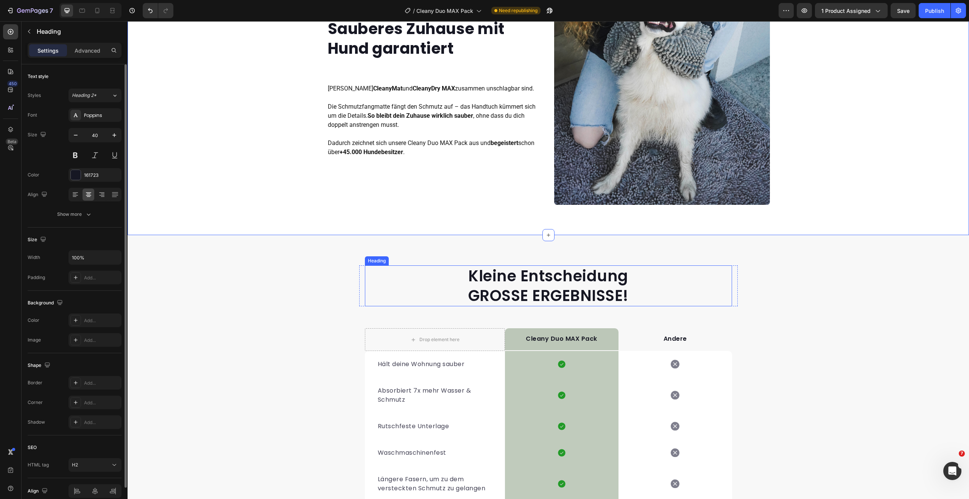
click at [535, 275] on h2 "Kleine Entscheidung GROSSE ERGEBNISSE!" at bounding box center [548, 285] width 367 height 41
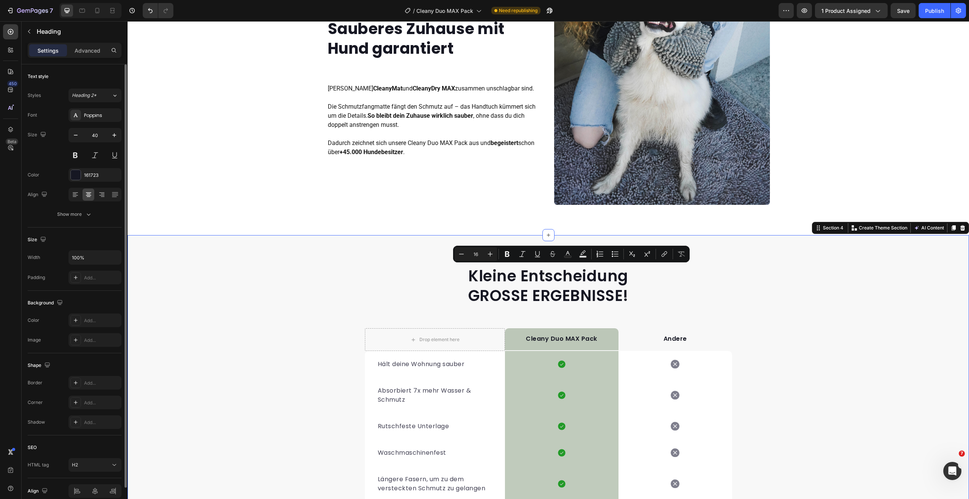
click at [304, 276] on div "Kleine Entscheidung GROSSE ERGEBNISSE! Heading Row Drop element here Cleany Duo…" at bounding box center [549, 424] width 842 height 318
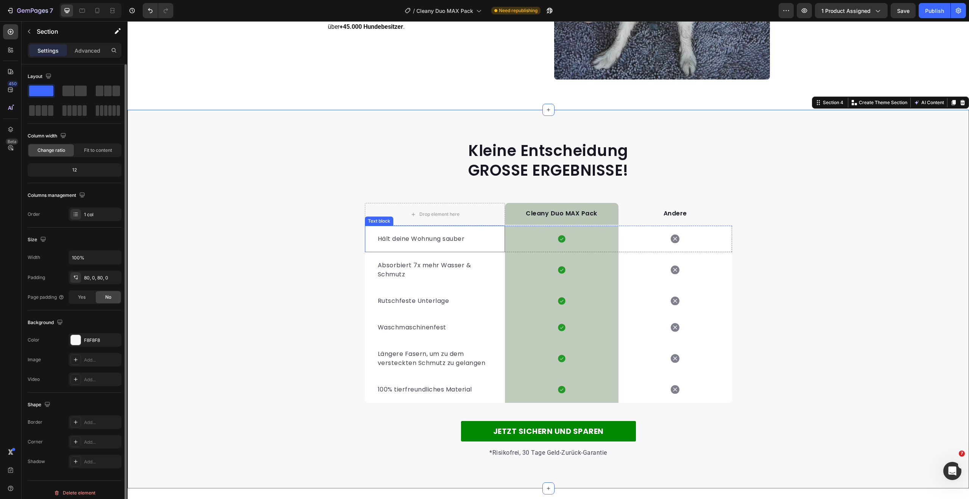
scroll to position [1315, 0]
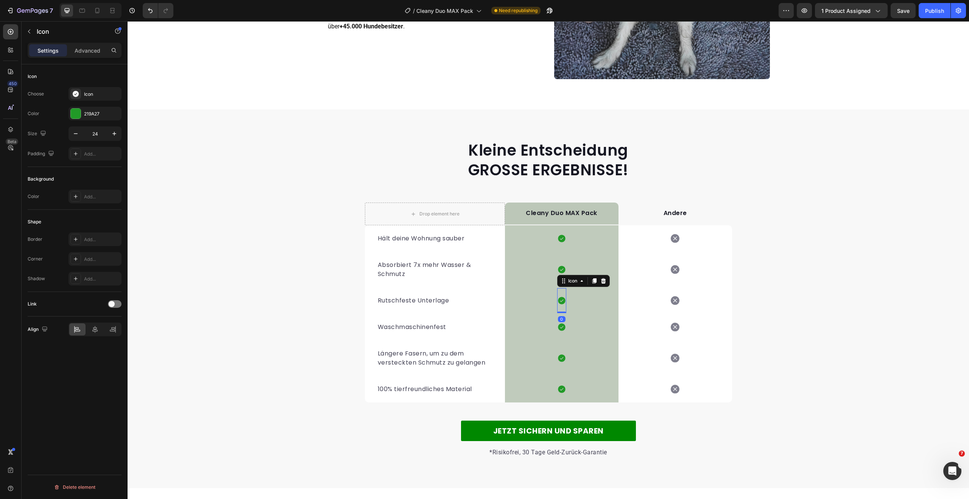
click at [559, 301] on icon at bounding box center [561, 300] width 9 height 9
click at [681, 387] on div "Icon" at bounding box center [676, 389] width 114 height 25
click at [674, 389] on icon at bounding box center [675, 389] width 9 height 9
click at [664, 369] on icon at bounding box center [665, 369] width 6 height 6
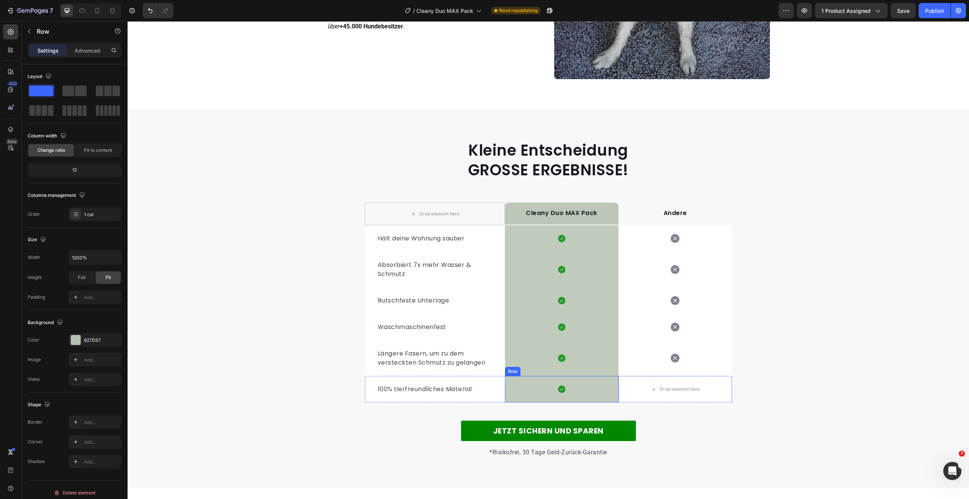
click at [553, 387] on div "Icon Row" at bounding box center [562, 389] width 114 height 26
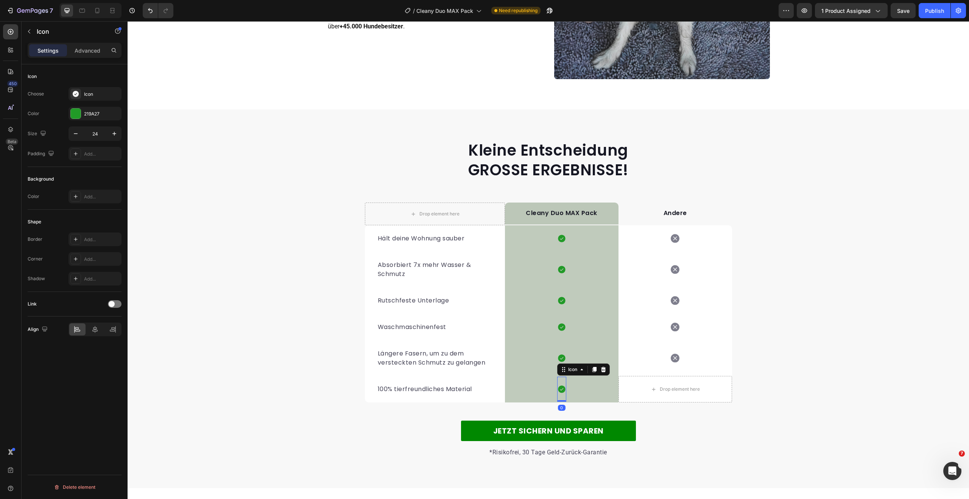
click at [557, 387] on icon at bounding box center [561, 389] width 9 height 9
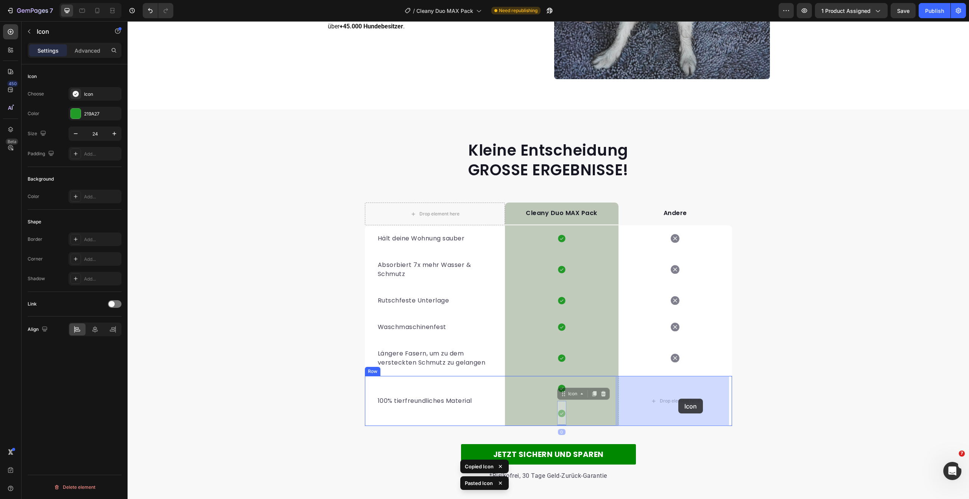
drag, startPoint x: 560, startPoint y: 395, endPoint x: 678, endPoint y: 399, distance: 118.2
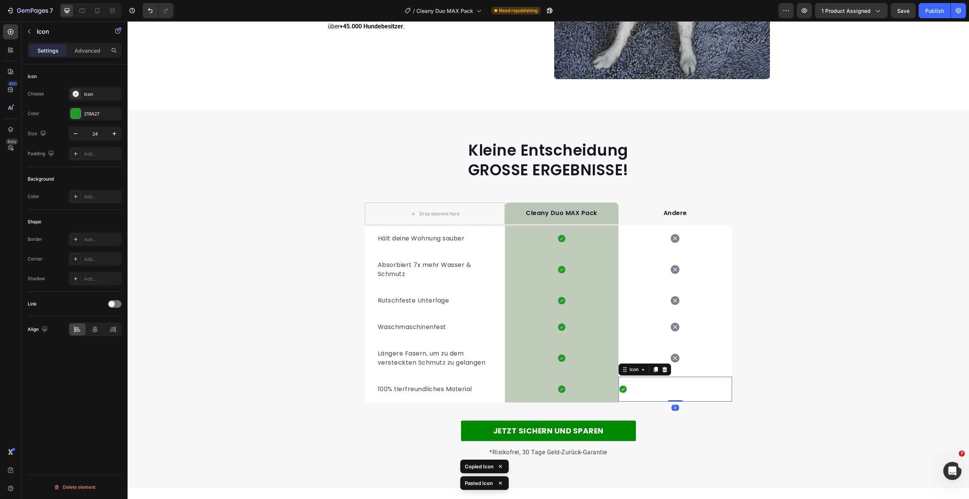
click at [660, 392] on div "Icon 0" at bounding box center [676, 389] width 114 height 25
click at [97, 329] on icon at bounding box center [95, 330] width 8 height 8
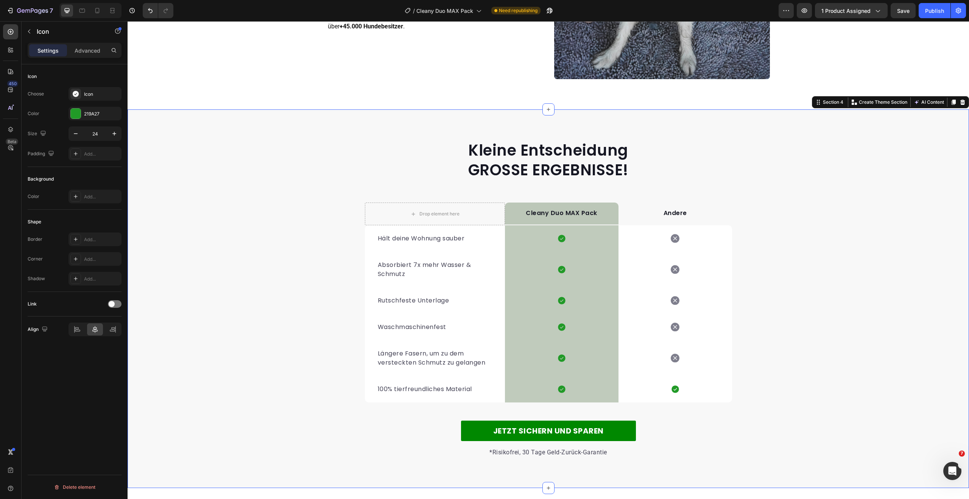
click at [753, 362] on div "Kleine Entscheidung GROSSE ERGEBNISSE! Heading Row Drop element here Cleany Duo…" at bounding box center [549, 299] width 842 height 318
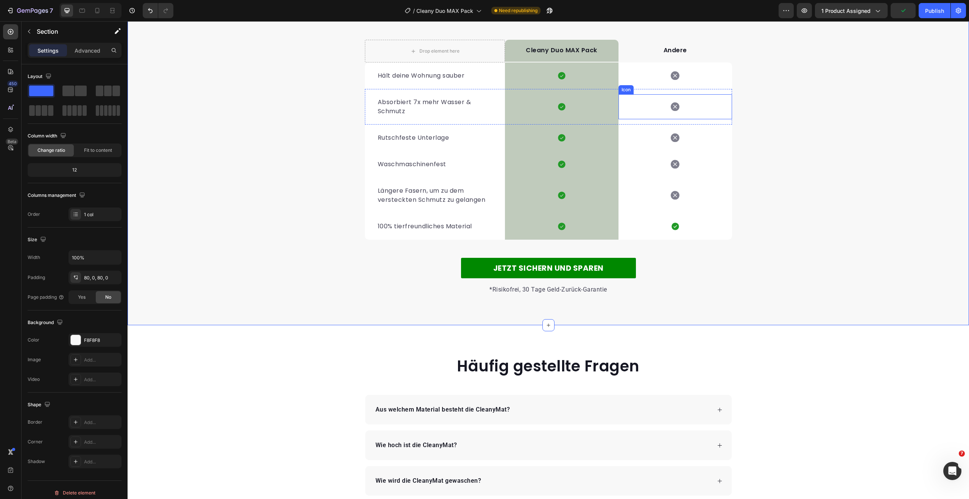
scroll to position [1478, 0]
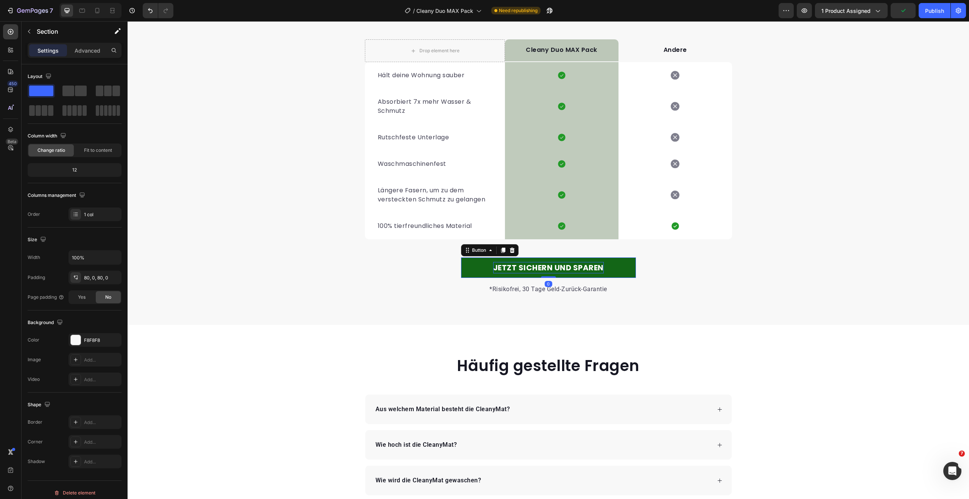
click at [576, 271] on p "JETZT SICHERN UND SPAREN" at bounding box center [548, 267] width 111 height 11
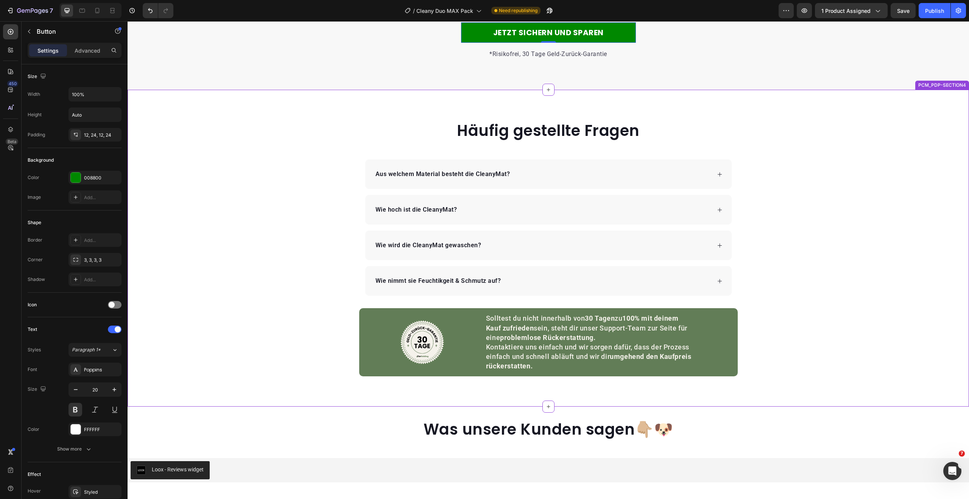
scroll to position [1714, 0]
click at [937, 10] on div "Publish" at bounding box center [934, 11] width 19 height 8
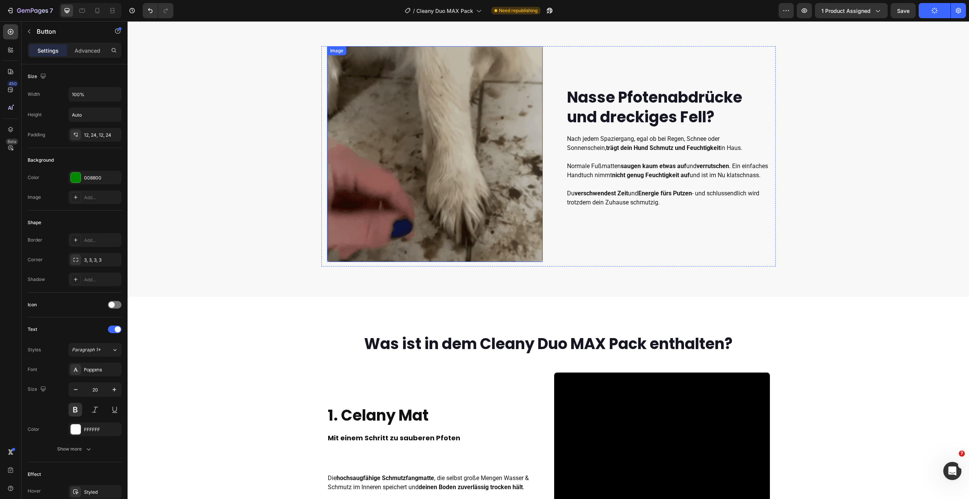
scroll to position [0, 0]
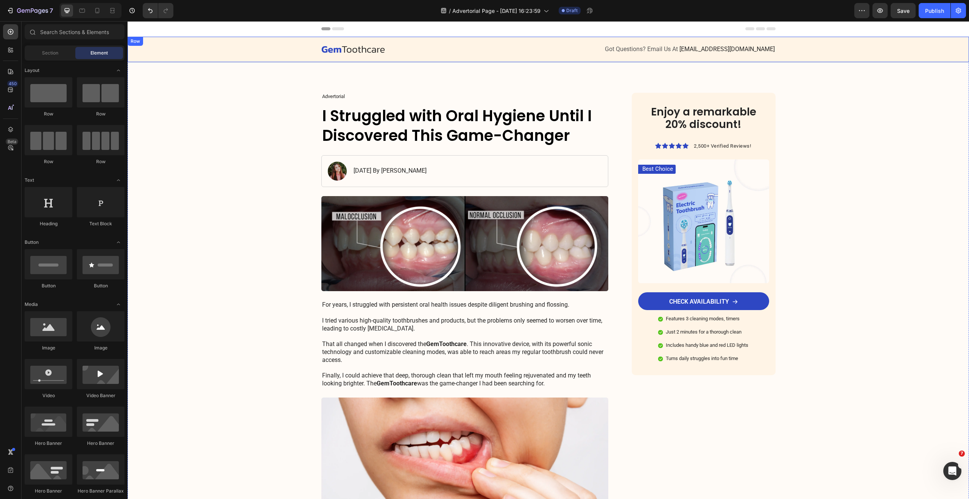
click at [350, 53] on div "Image" at bounding box center [431, 49] width 221 height 9
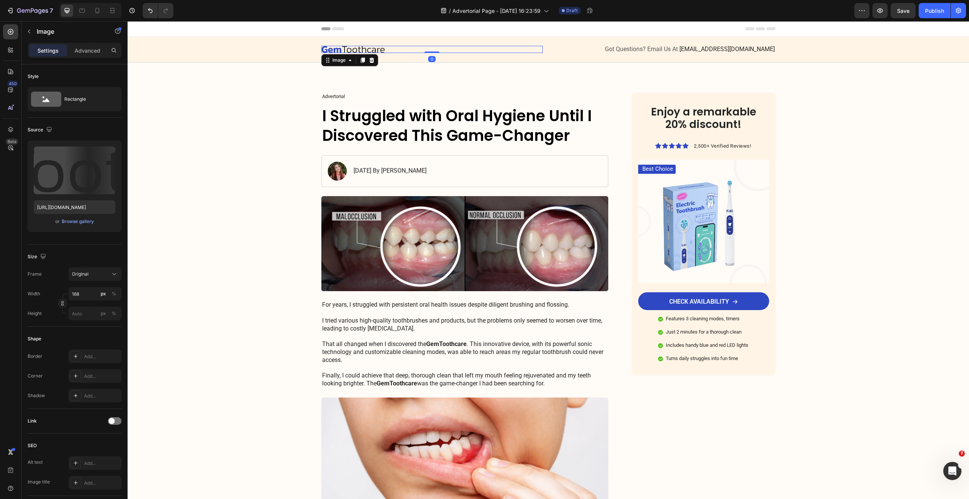
click at [359, 51] on img at bounding box center [353, 49] width 64 height 7
click at [78, 221] on div "Browse gallery" at bounding box center [78, 221] width 32 height 7
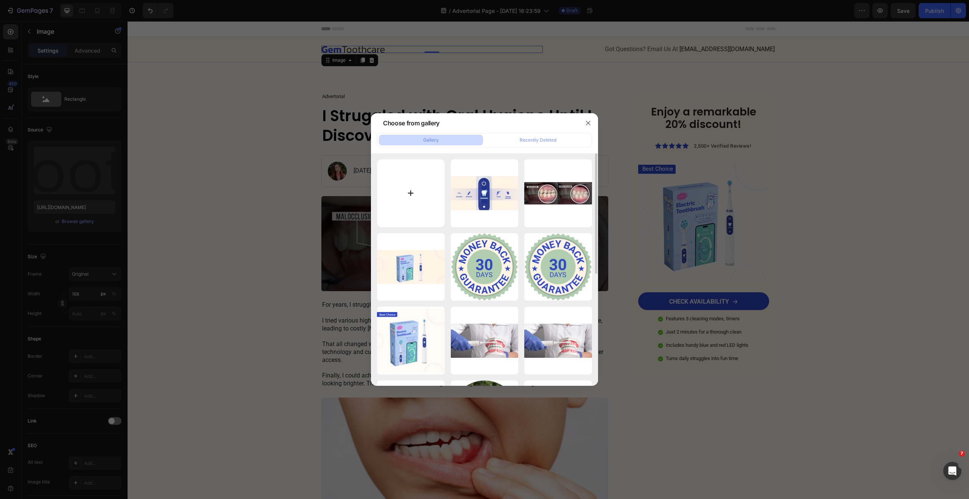
click at [416, 189] on input "file" at bounding box center [411, 193] width 68 height 68
click at [509, 215] on icon "button" at bounding box center [507, 217] width 5 height 6
click at [507, 216] on div "Delete" at bounding box center [503, 218] width 14 height 7
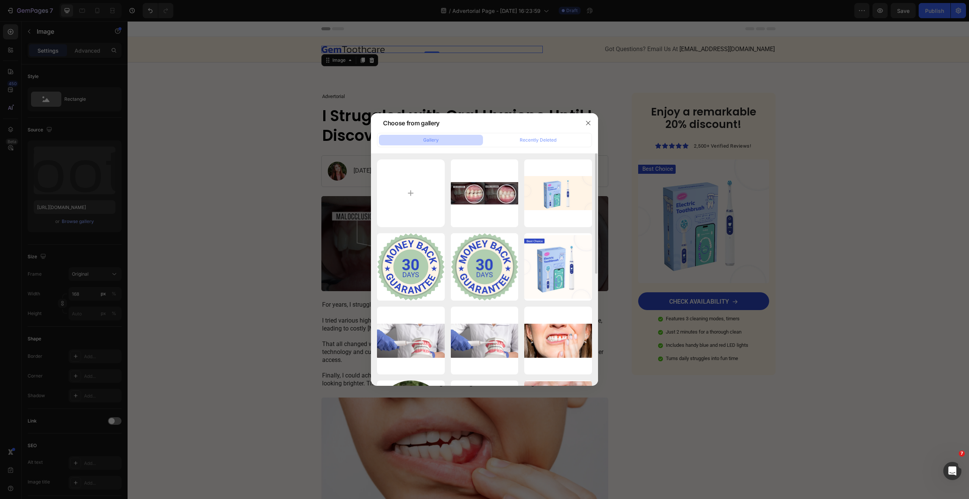
click at [0, 0] on icon "button" at bounding box center [0, 0] width 0 height 0
click at [0, 0] on div "Delete" at bounding box center [0, 0] width 0 height 0
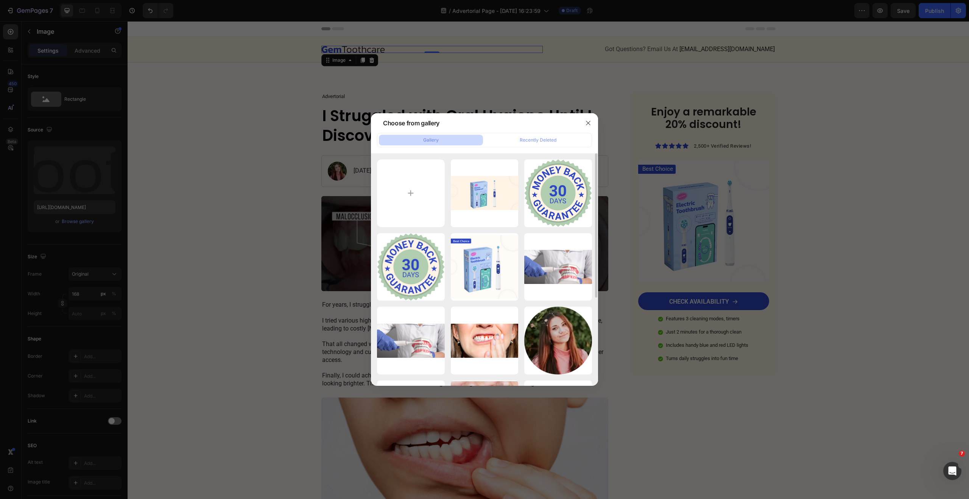
click at [0, 0] on icon "button" at bounding box center [0, 0] width 0 height 0
click at [0, 0] on div "Delete" at bounding box center [0, 0] width 0 height 0
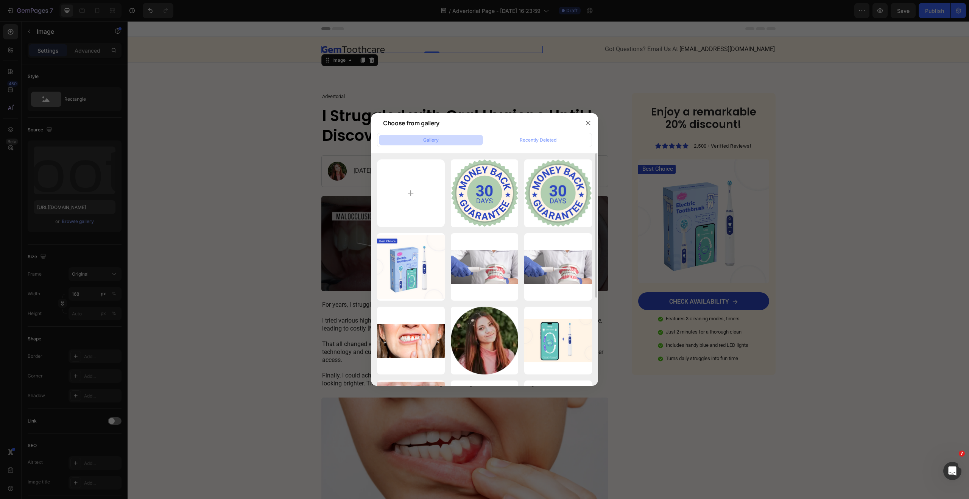
click at [0, 0] on icon "button" at bounding box center [0, 0] width 0 height 0
click at [0, 0] on div "Delete" at bounding box center [0, 0] width 0 height 0
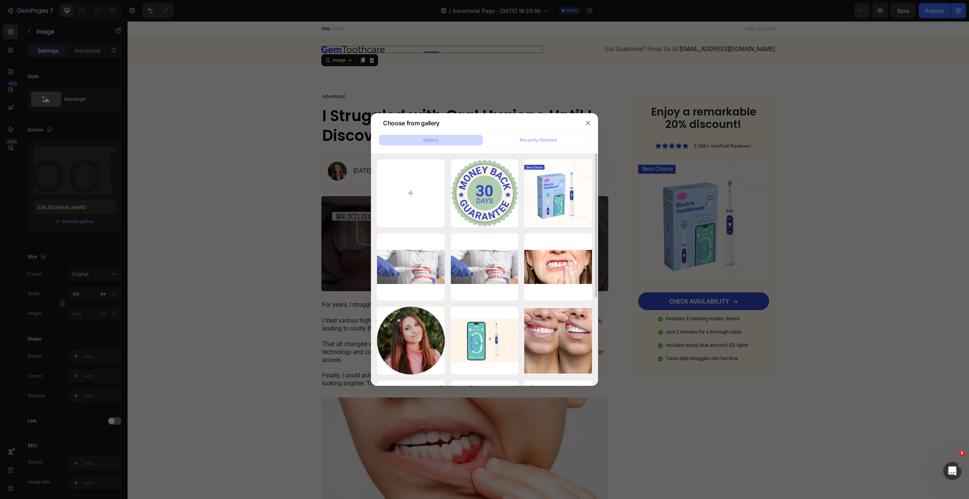
click at [0, 0] on icon "button" at bounding box center [0, 0] width 0 height 0
click at [0, 0] on div "Delete" at bounding box center [0, 0] width 0 height 0
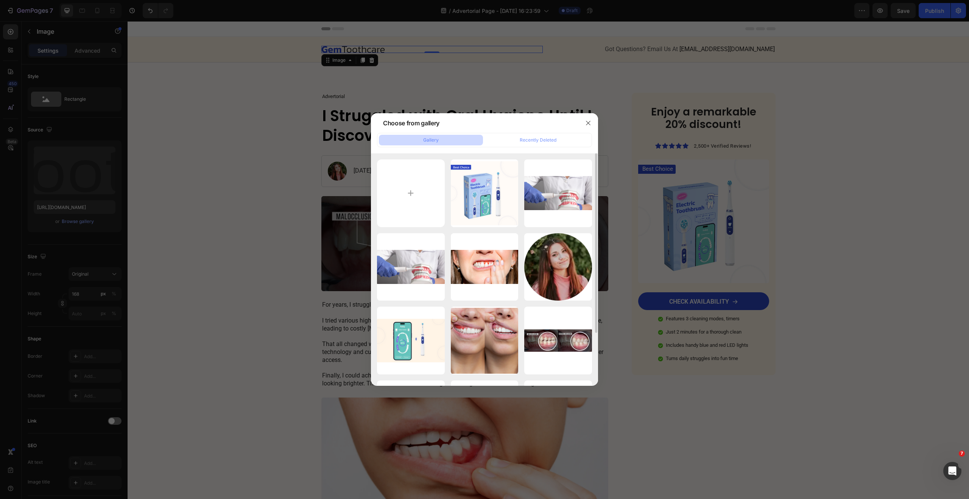
click at [0, 0] on icon "button" at bounding box center [0, 0] width 0 height 0
click at [0, 0] on div "Delete" at bounding box center [0, 0] width 0 height 0
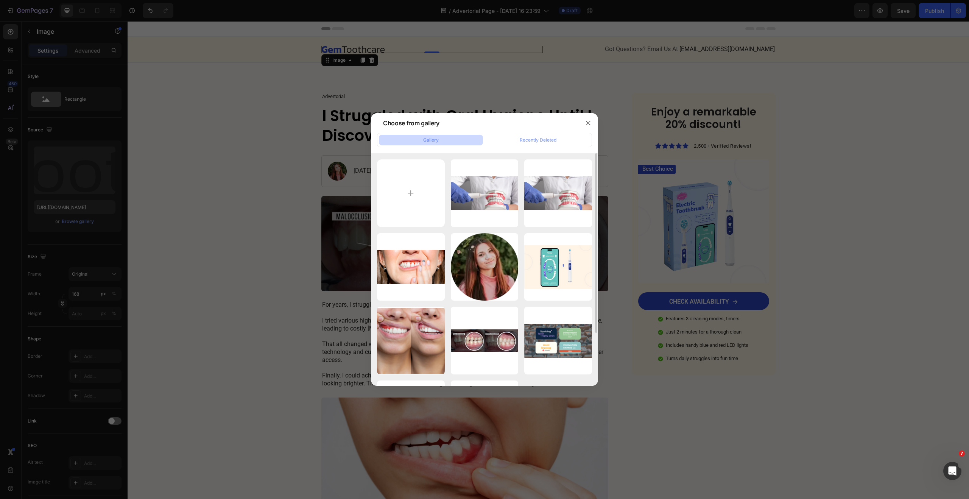
click at [0, 0] on icon "button" at bounding box center [0, 0] width 0 height 0
click at [0, 0] on div "Delete" at bounding box center [0, 0] width 0 height 0
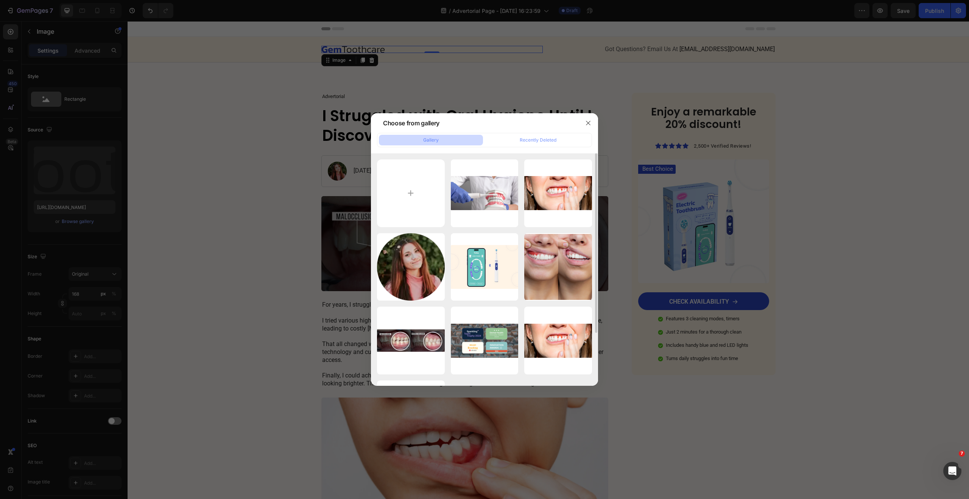
click at [0, 0] on icon "button" at bounding box center [0, 0] width 0 height 0
click at [0, 0] on div "Delete" at bounding box center [0, 0] width 0 height 0
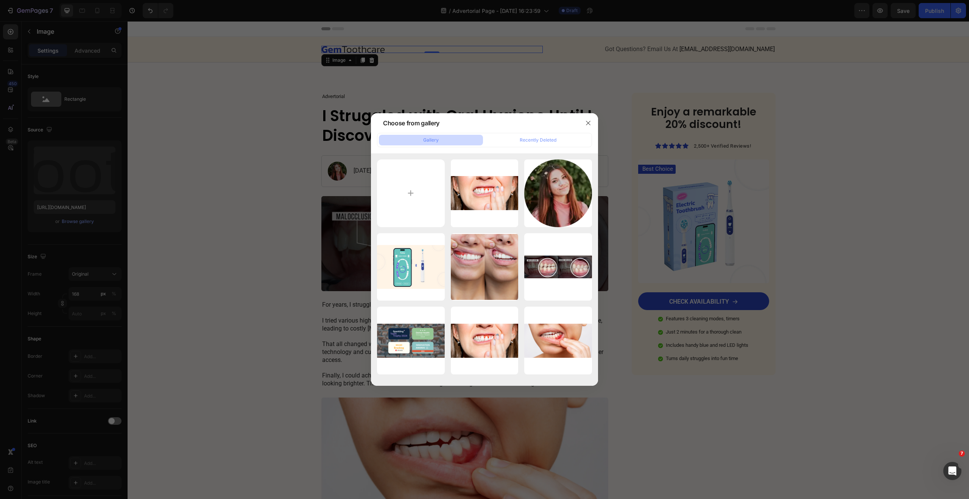
click at [0, 0] on icon "button" at bounding box center [0, 0] width 0 height 0
click at [0, 0] on div "Delete" at bounding box center [0, 0] width 0 height 0
click at [0, 0] on icon "button" at bounding box center [0, 0] width 0 height 0
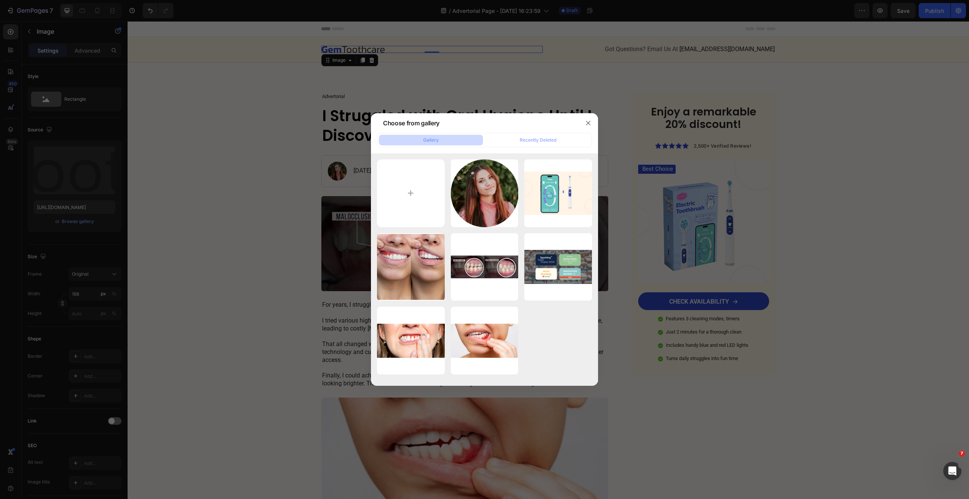
click at [0, 0] on div "Delete" at bounding box center [0, 0] width 0 height 0
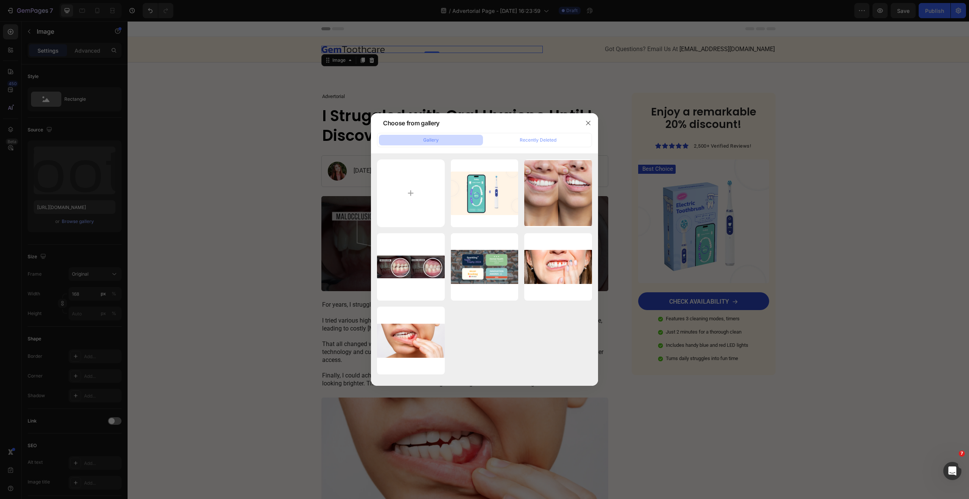
click at [0, 0] on icon "button" at bounding box center [0, 0] width 0 height 0
click at [0, 0] on div "Delete" at bounding box center [0, 0] width 0 height 0
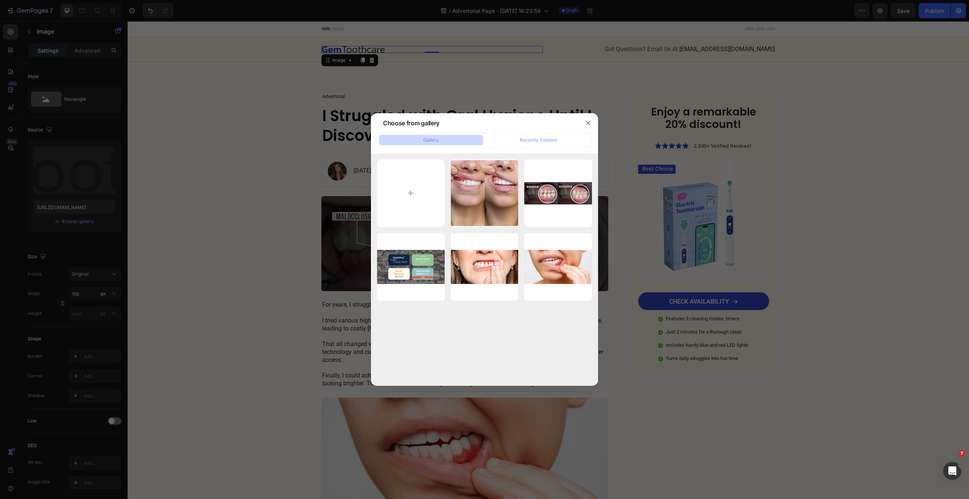
click at [0, 0] on icon "button" at bounding box center [0, 0] width 0 height 0
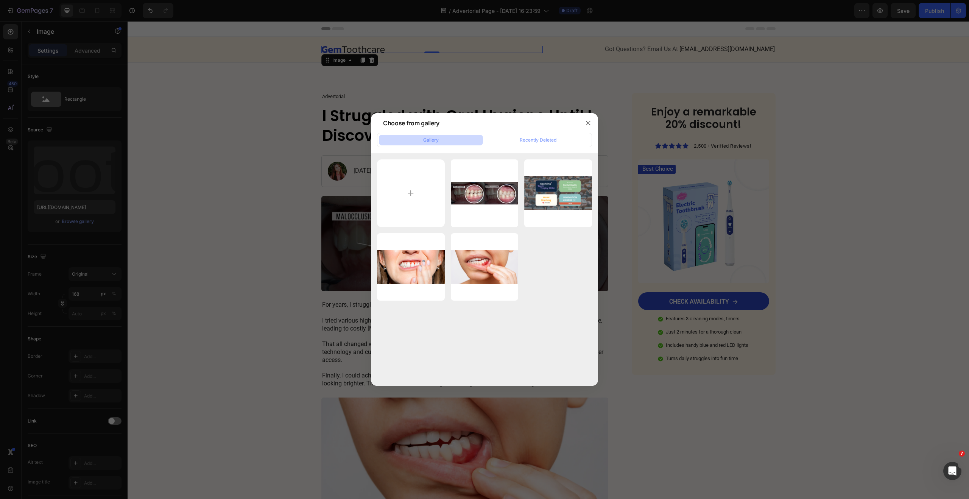
click at [0, 0] on icon "button" at bounding box center [0, 0] width 0 height 0
click at [0, 0] on div "Delete" at bounding box center [0, 0] width 0 height 0
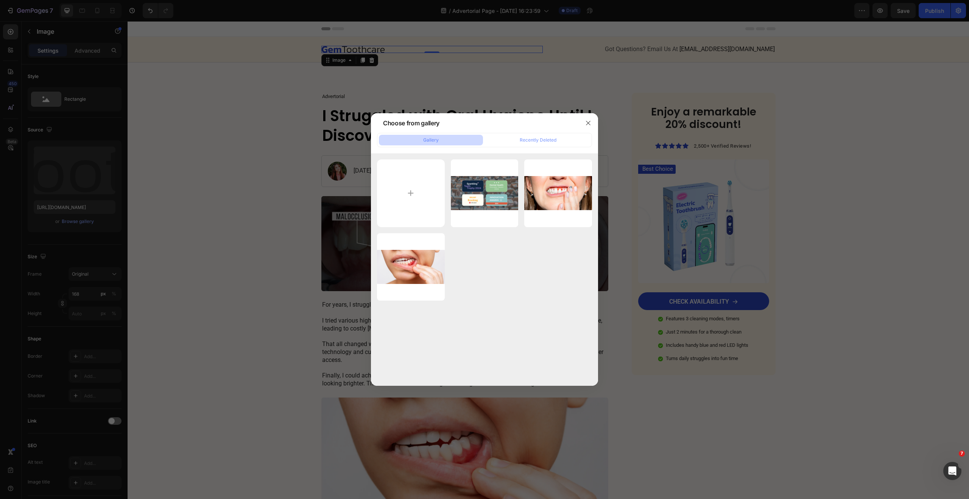
click at [0, 0] on icon "button" at bounding box center [0, 0] width 0 height 0
click at [0, 0] on div "Delete" at bounding box center [0, 0] width 0 height 0
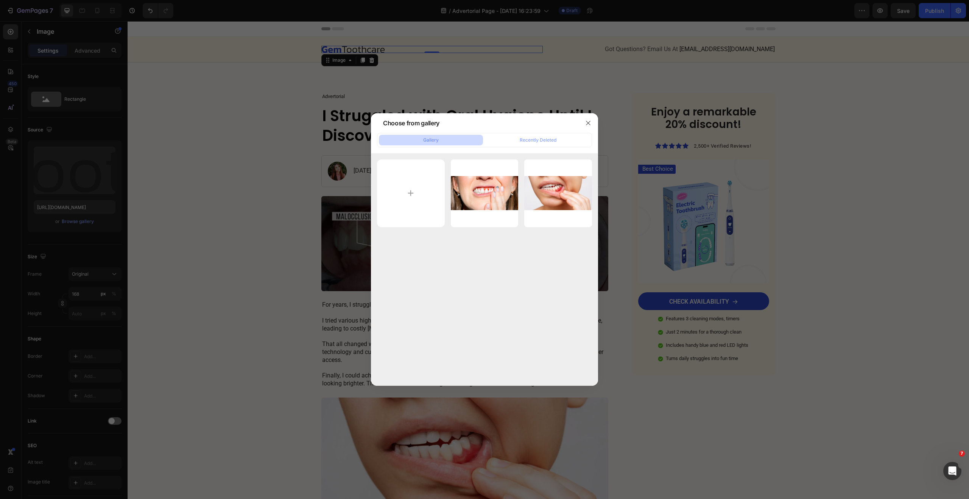
click at [0, 0] on icon "button" at bounding box center [0, 0] width 0 height 0
click at [0, 0] on div "Delete" at bounding box center [0, 0] width 0 height 0
click at [0, 0] on icon "button" at bounding box center [0, 0] width 0 height 0
click at [0, 0] on div "Delete" at bounding box center [0, 0] width 0 height 0
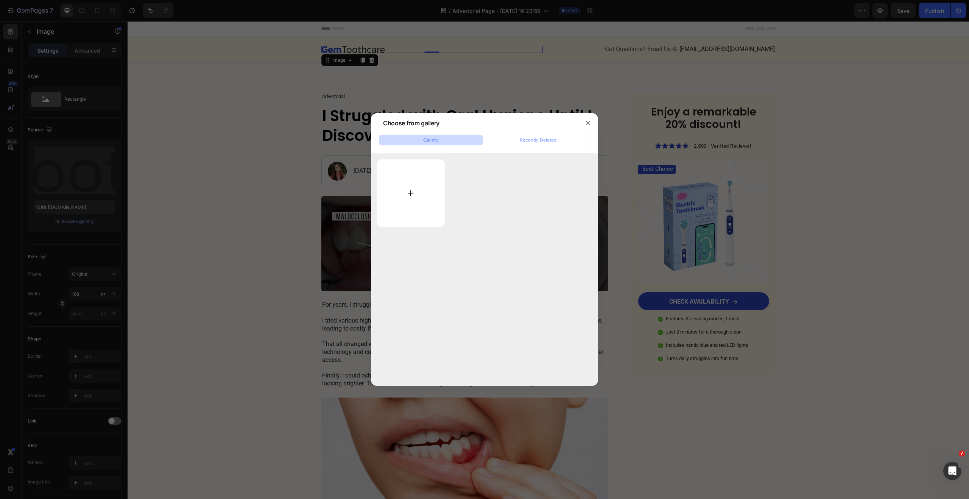
click at [390, 192] on input "file" at bounding box center [411, 192] width 68 height 67
type input "C:\fakepath\Logos Shops (Banner (Quadratisch)).png"
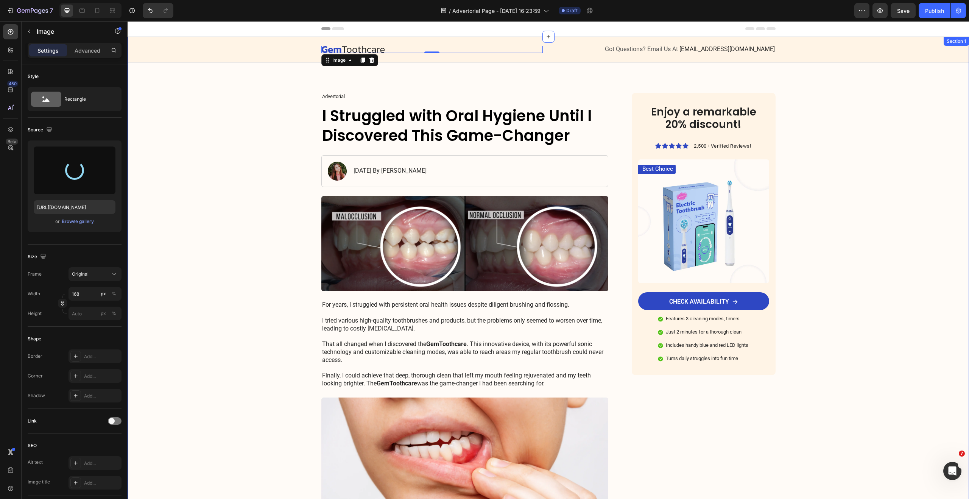
type input "https://cdn.shopify.com/s/files/1/0548/7978/0952/files/gempages_458127380590887…"
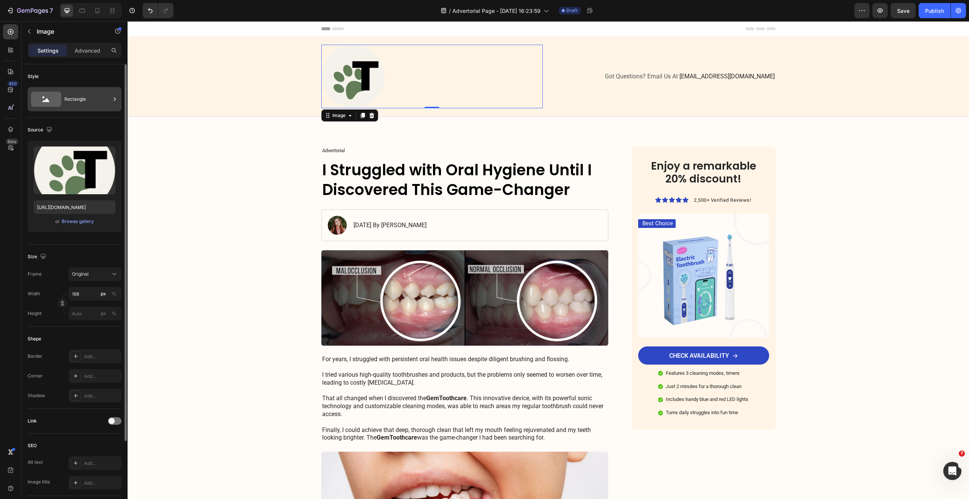
click at [90, 97] on div "Rectangle" at bounding box center [87, 98] width 46 height 17
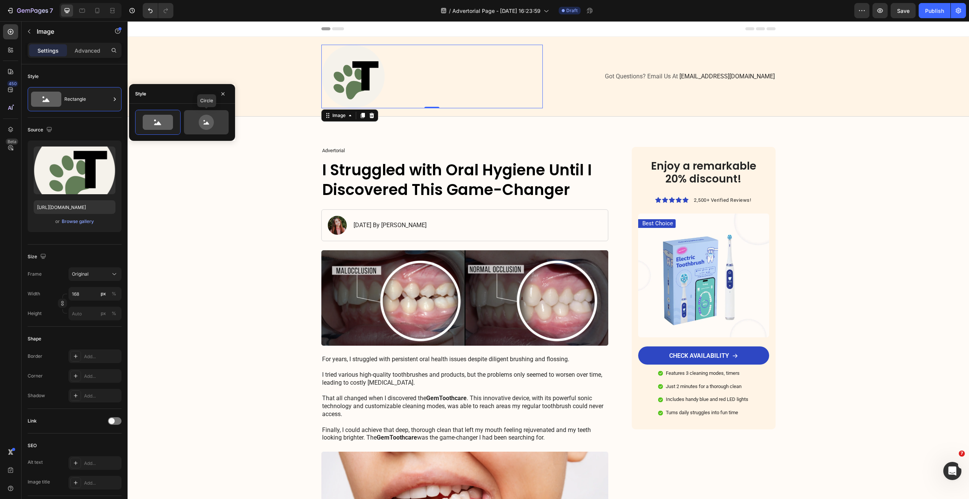
click at [210, 118] on icon at bounding box center [206, 122] width 15 height 15
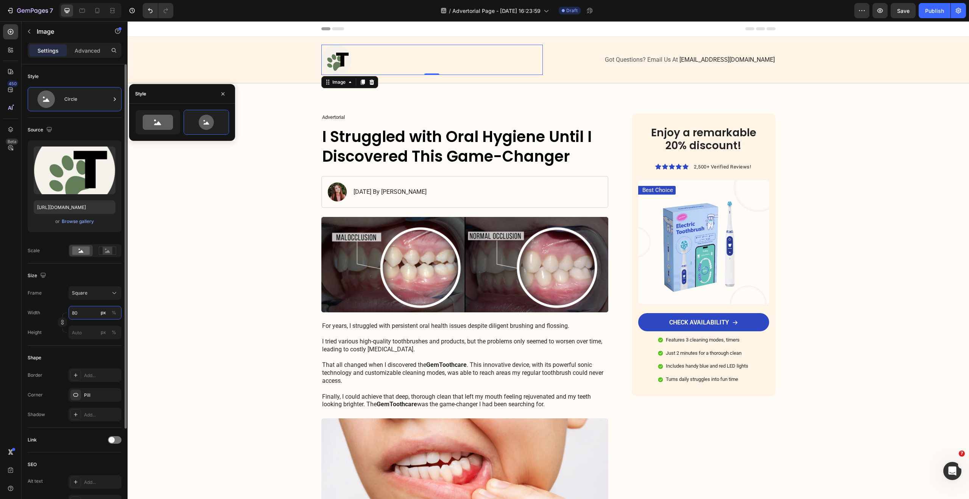
click at [82, 313] on input "80" at bounding box center [95, 313] width 53 height 14
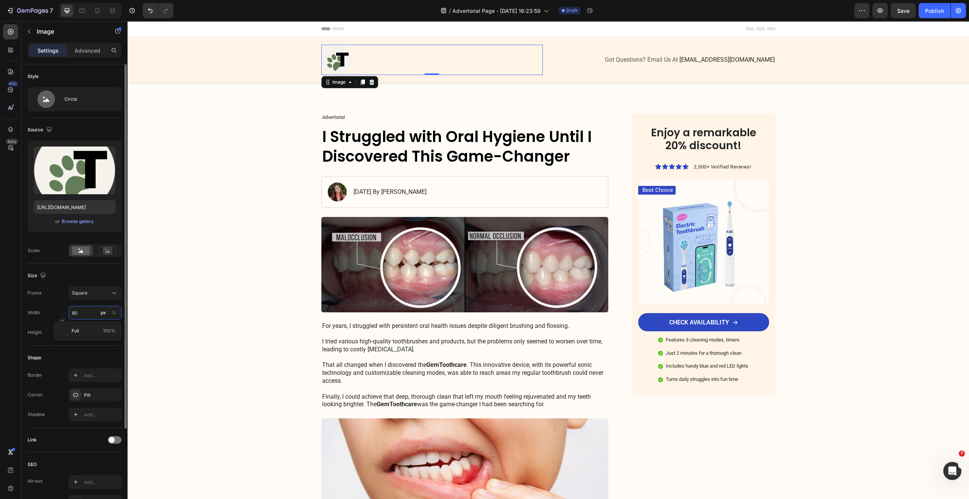
type input "6"
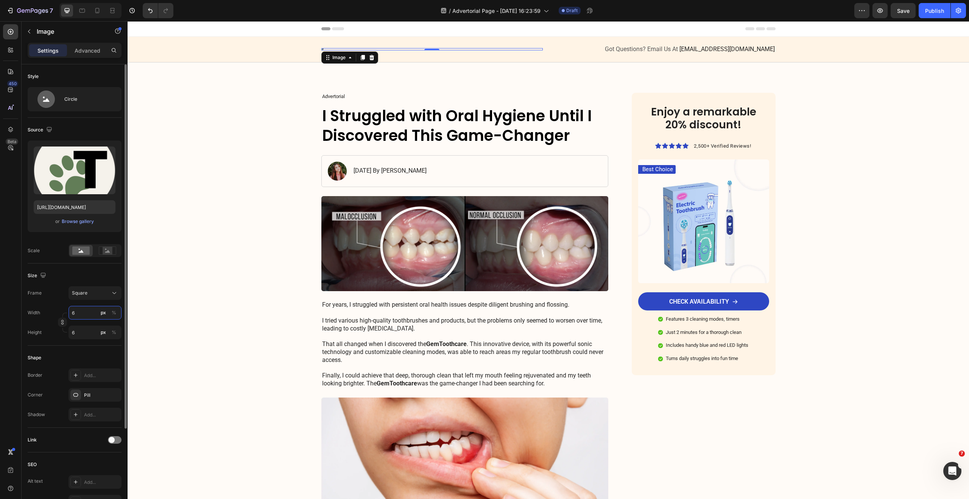
type input "60"
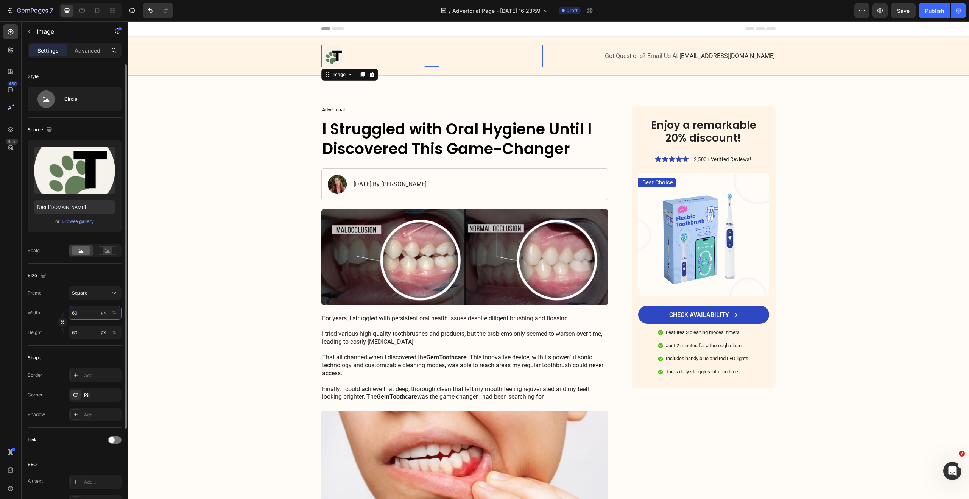
type input "60"
click at [589, 50] on div "Got Questions? Email Us At support@gemstore.com Text Block" at bounding box center [664, 56] width 221 height 23
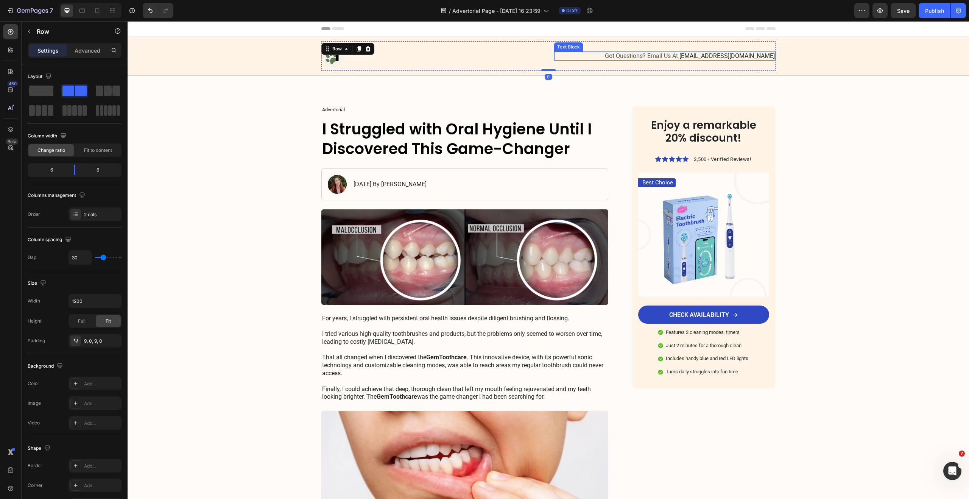
click at [638, 60] on div "Got Questions? Email Us At support@gemstore.com" at bounding box center [664, 55] width 221 height 9
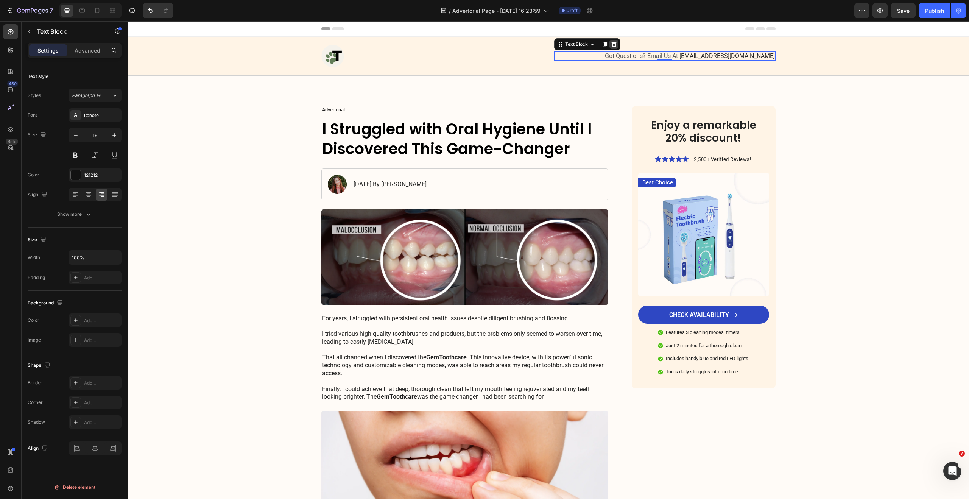
click at [611, 41] on icon at bounding box center [613, 43] width 5 height 5
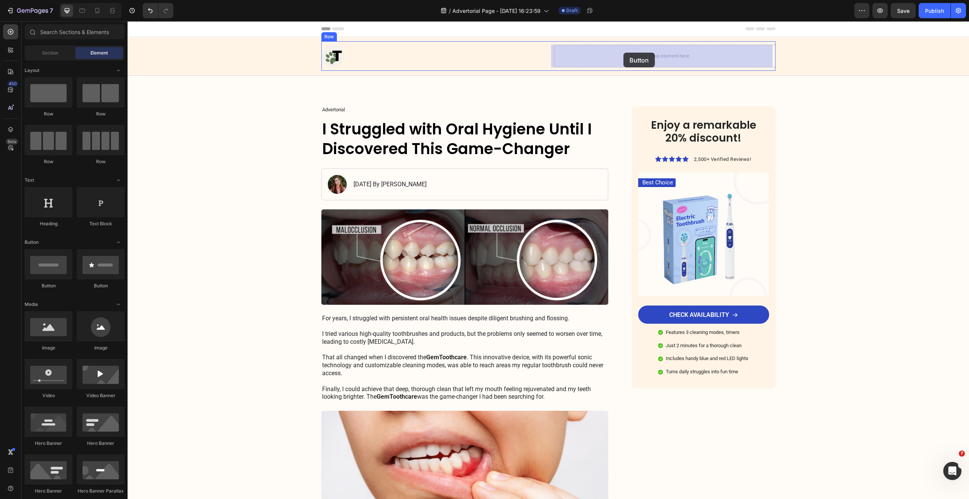
drag, startPoint x: 244, startPoint y: 288, endPoint x: 623, endPoint y: 53, distance: 447.0
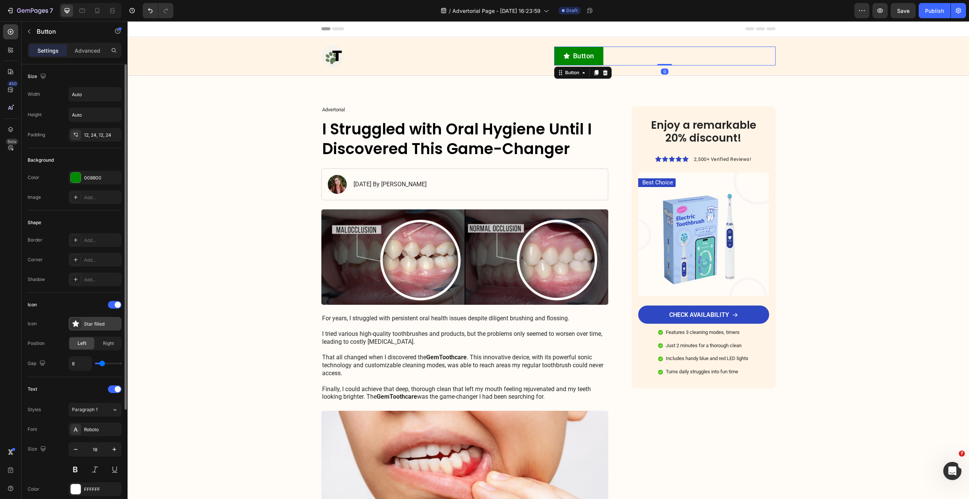
click at [90, 323] on div "Star filled" at bounding box center [102, 324] width 36 height 7
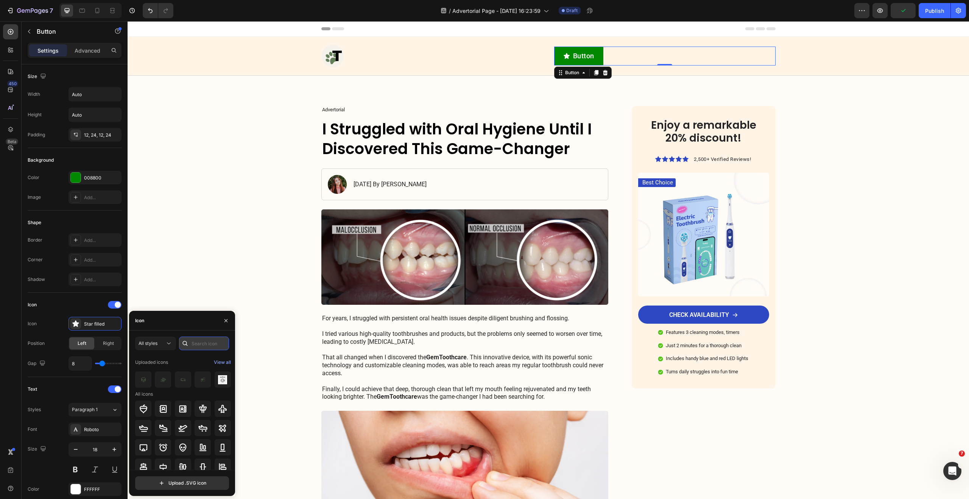
click at [196, 340] on input "text" at bounding box center [204, 344] width 50 height 14
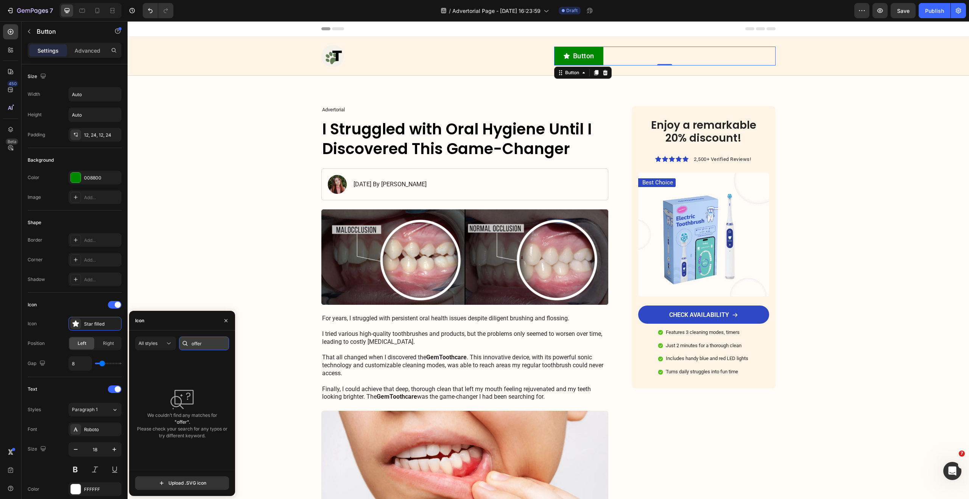
type input "d"
type input "sale"
click at [607, 72] on div "Button" at bounding box center [583, 73] width 58 height 12
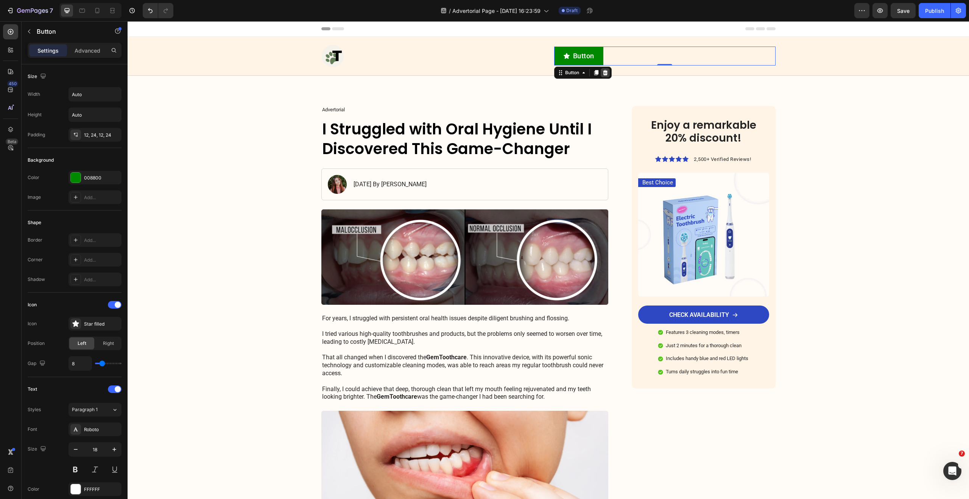
click at [604, 73] on icon at bounding box center [605, 72] width 5 height 5
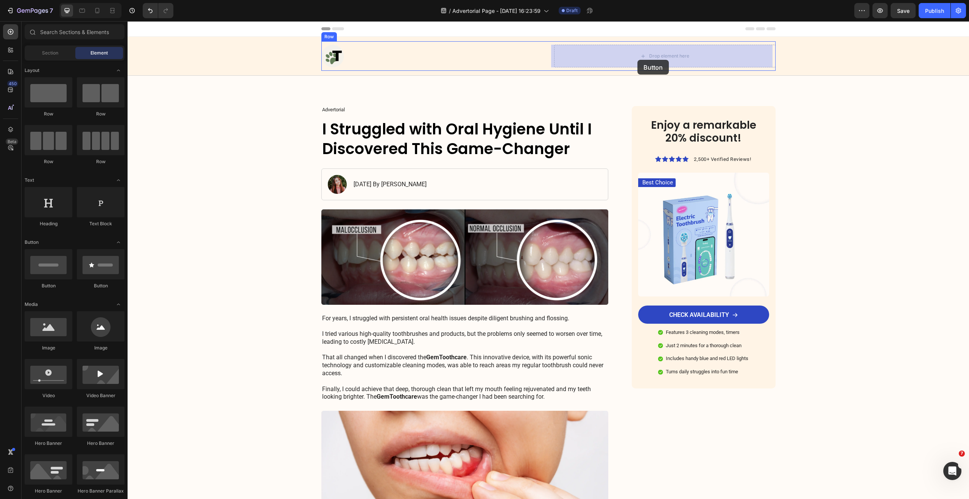
drag, startPoint x: 193, startPoint y: 286, endPoint x: 637, endPoint y: 60, distance: 498.2
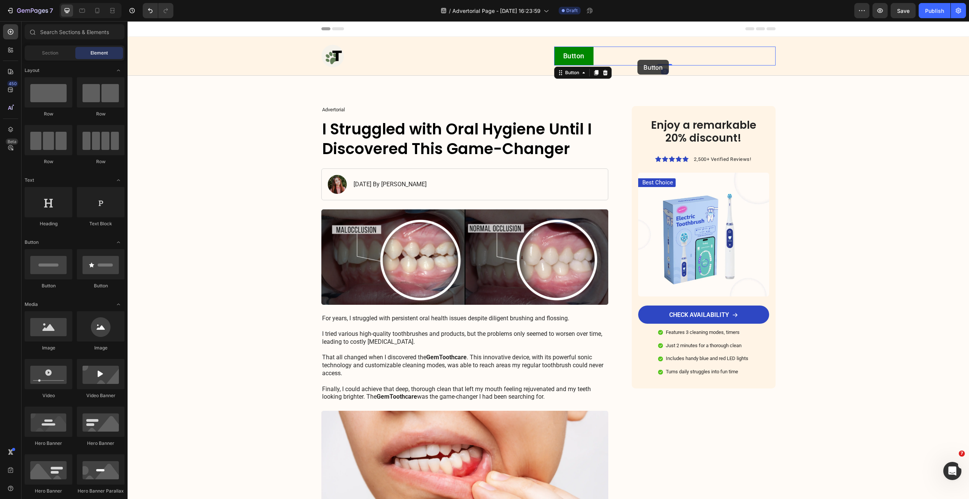
scroll to position [0, 0]
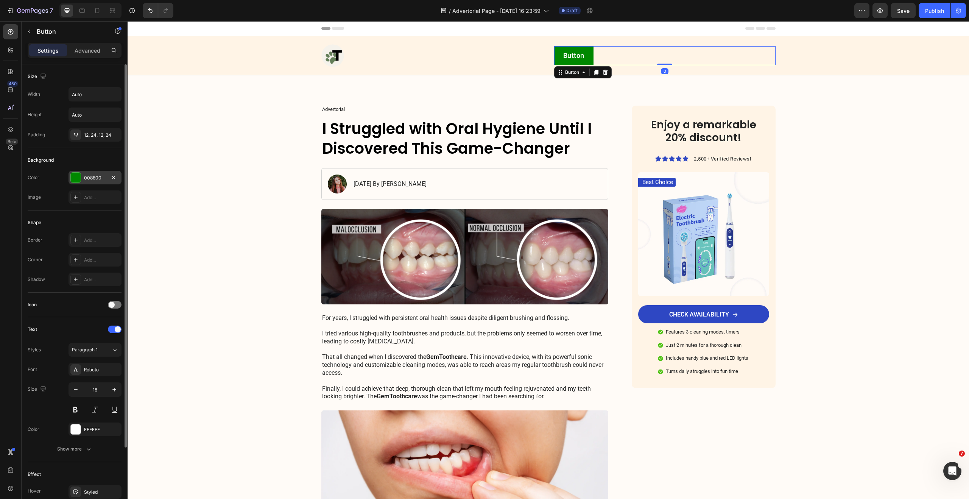
click at [83, 181] on div "008800" at bounding box center [95, 178] width 53 height 14
click at [94, 155] on div "Background" at bounding box center [75, 160] width 94 height 12
click at [570, 55] on p "Button" at bounding box center [574, 55] width 22 height 9
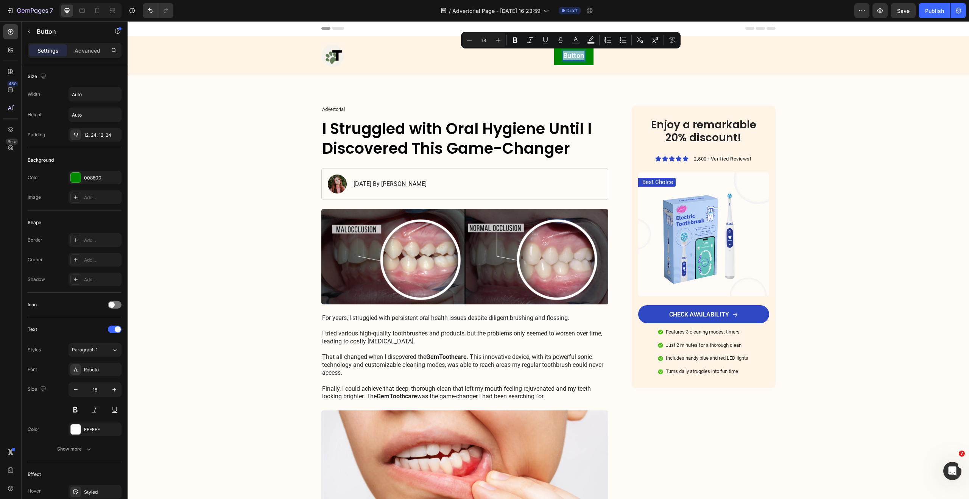
click at [567, 59] on p "Button" at bounding box center [574, 55] width 22 height 9
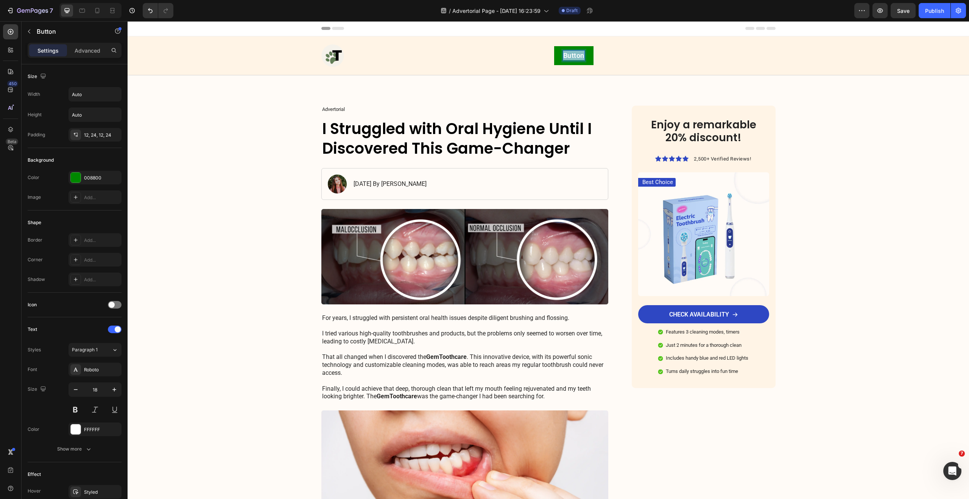
click at [567, 59] on p "Button" at bounding box center [574, 55] width 22 height 9
click at [554, 46] on button "Jetzt" at bounding box center [571, 55] width 35 height 19
click at [554, 46] on button "Bundle" at bounding box center [574, 55] width 41 height 19
click at [554, 46] on button "Bundle anschuen" at bounding box center [591, 55] width 74 height 19
click at [554, 46] on button "Bundle anschauen" at bounding box center [593, 55] width 78 height 19
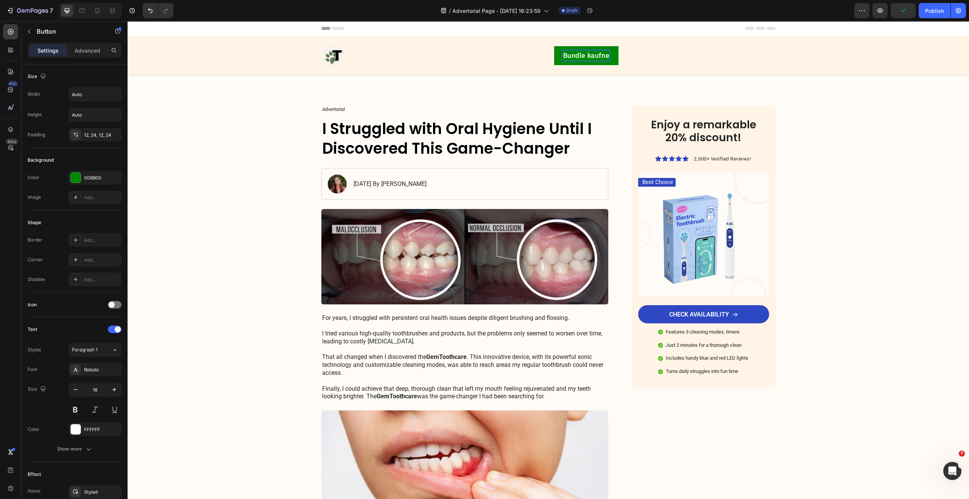
click at [554, 46] on button "Bundle kaufne" at bounding box center [586, 55] width 65 height 19
click at [554, 46] on button "Bundle bestellen" at bounding box center [590, 55] width 73 height 19
click at [554, 46] on button "Bundle bestellen (Spare" at bounding box center [602, 55] width 96 height 19
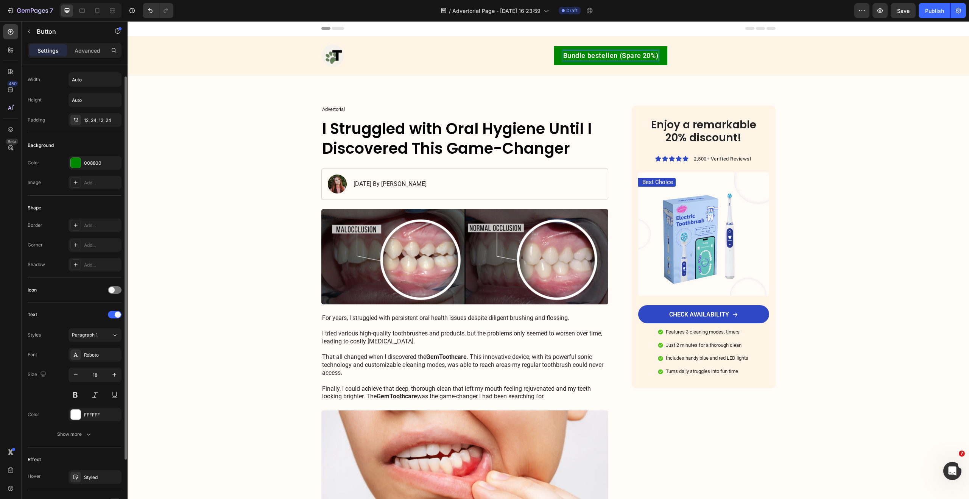
scroll to position [0, 0]
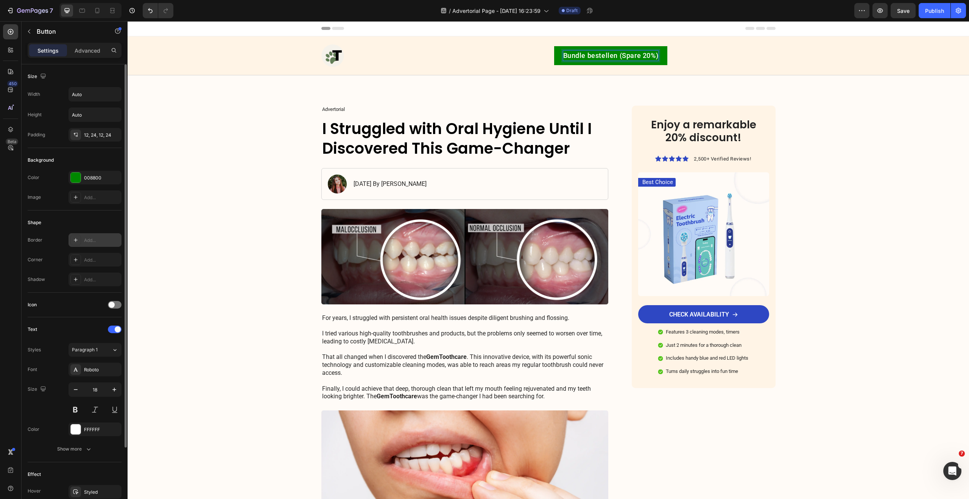
click at [76, 242] on icon at bounding box center [76, 240] width 6 height 6
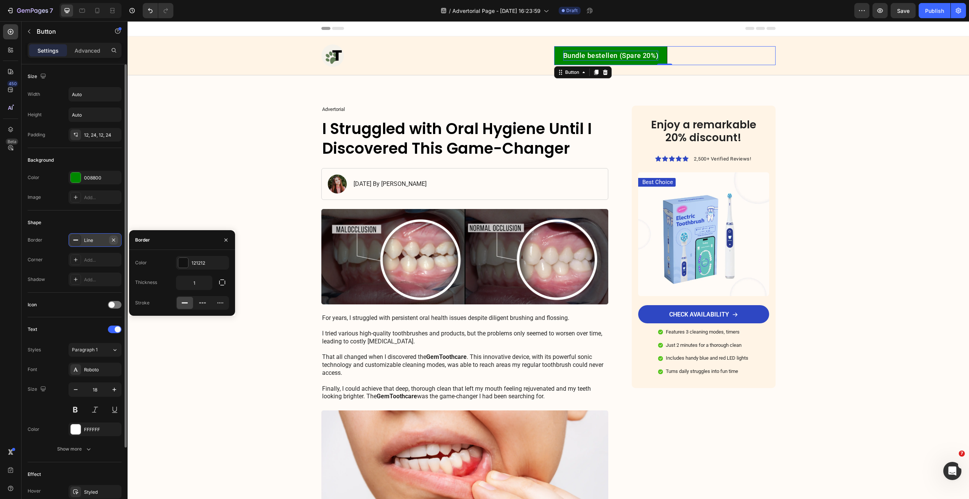
click at [112, 238] on icon "button" at bounding box center [113, 239] width 3 height 3
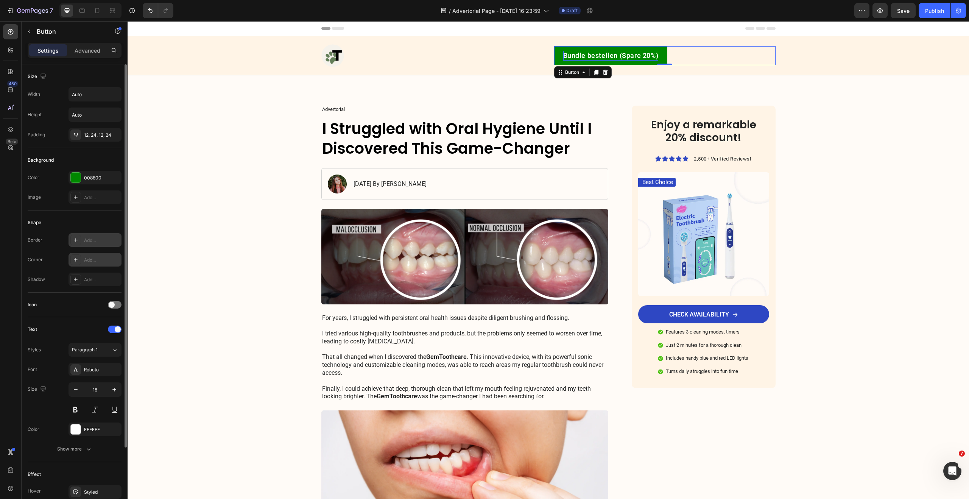
click at [73, 262] on icon at bounding box center [76, 260] width 6 height 6
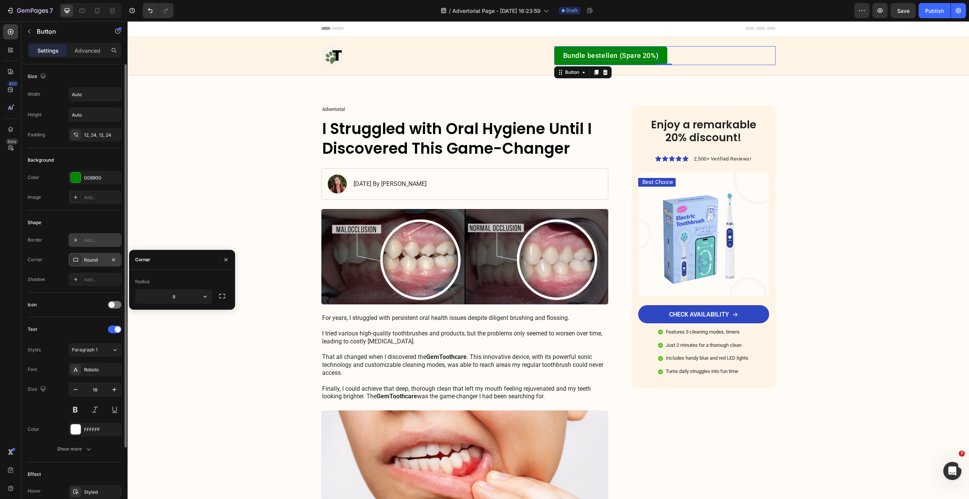
click at [103, 210] on div "Size Width Auto Height Auto Padding 12, 24, 12, 24" at bounding box center [75, 251] width 94 height 82
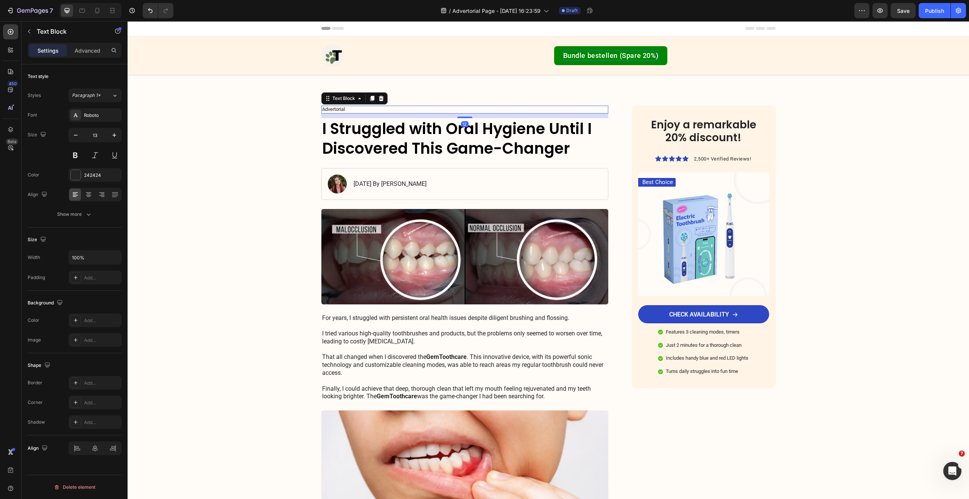
click at [339, 111] on p "Advertorial" at bounding box center [465, 109] width 286 height 6
click at [380, 97] on icon at bounding box center [381, 98] width 6 height 6
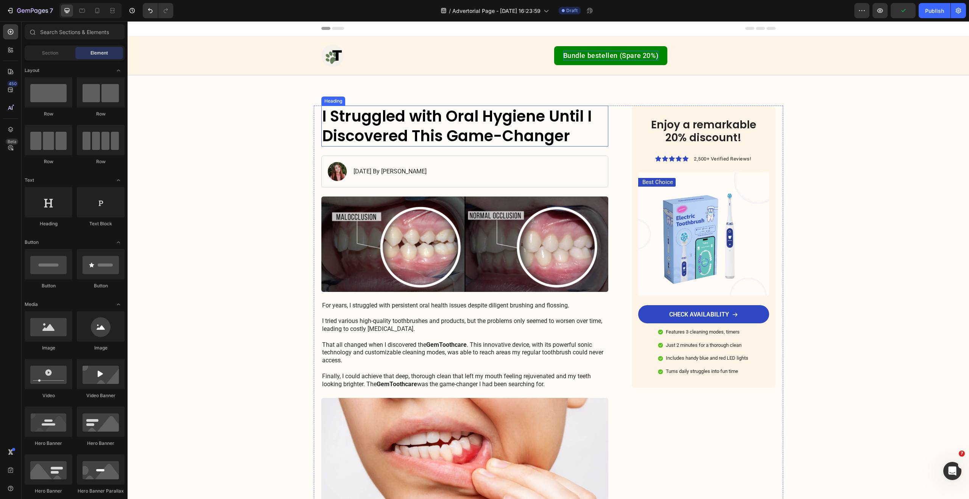
click at [389, 117] on h1 "I Struggled with Oral Hygiene Until I Discovered This Game-Changer" at bounding box center [464, 126] width 287 height 41
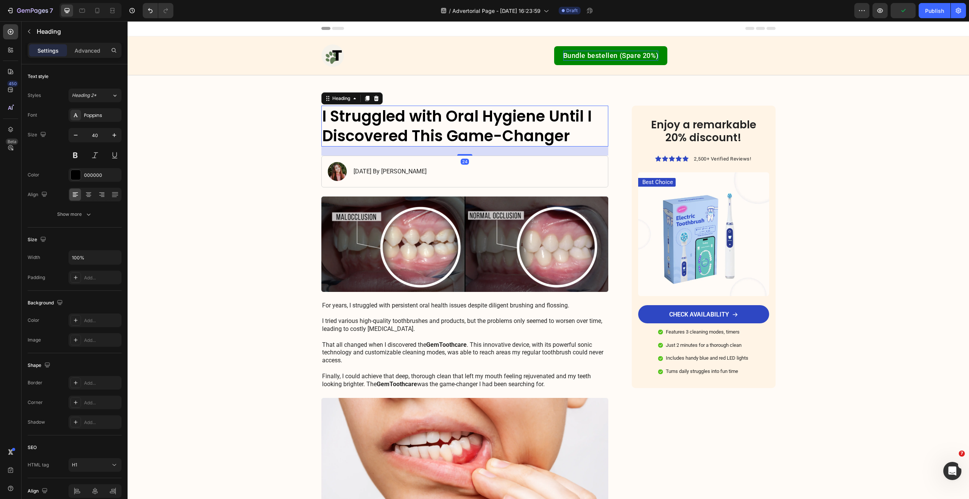
click at [389, 117] on h1 "I Struggled with Oral Hygiene Until I Discovered This Game-Changer" at bounding box center [464, 126] width 287 height 41
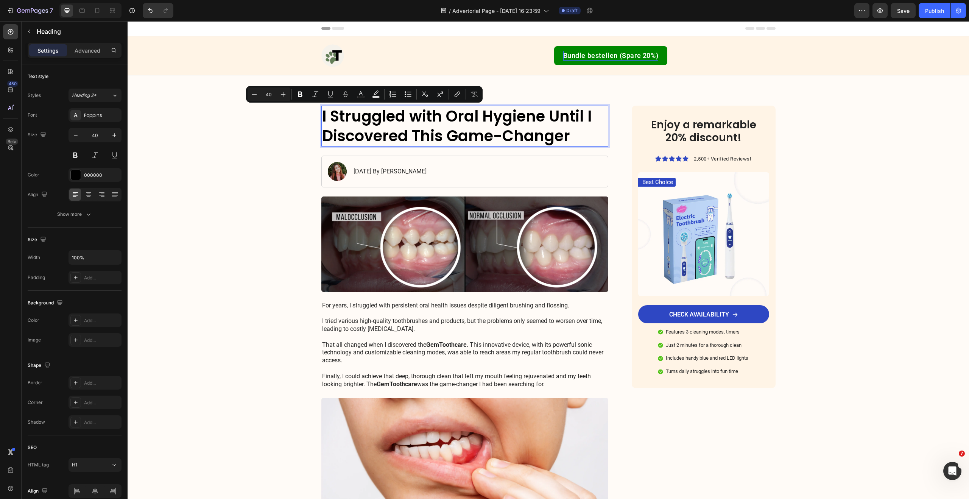
click at [418, 114] on p "I Struggled with Oral Hygiene Until I Discovered This Game-Changer" at bounding box center [465, 125] width 286 height 39
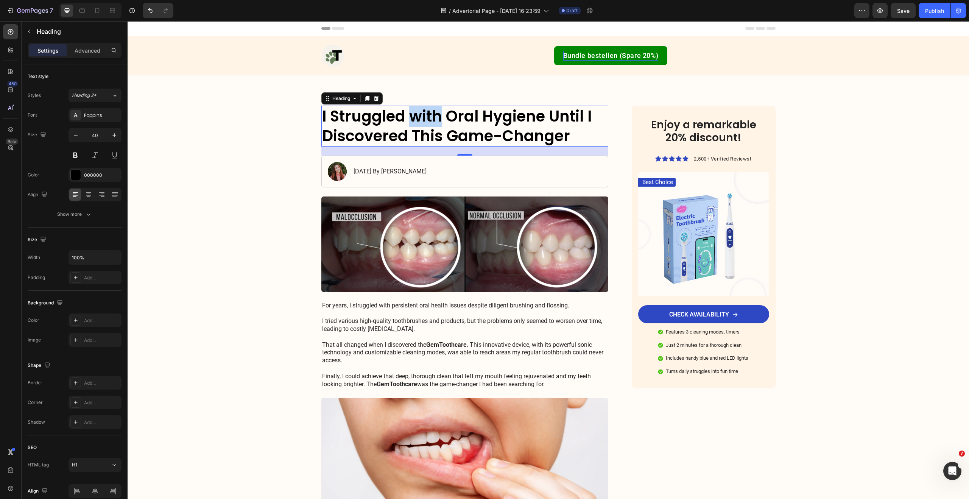
click at [366, 121] on p "I Struggled with Oral Hygiene Until I Discovered This Game-Changer" at bounding box center [465, 125] width 286 height 39
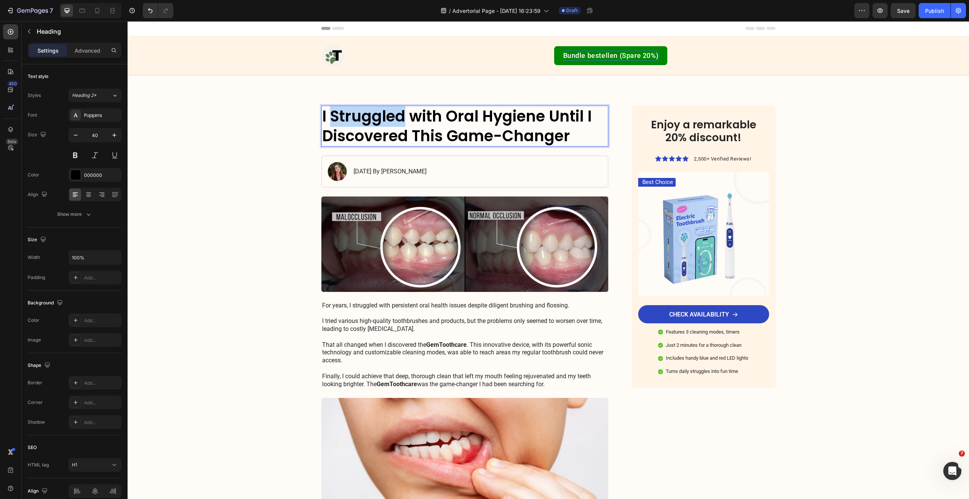
click at [366, 121] on p "I Struggled with Oral Hygiene Until I Discovered This Game-Changer" at bounding box center [465, 125] width 286 height 39
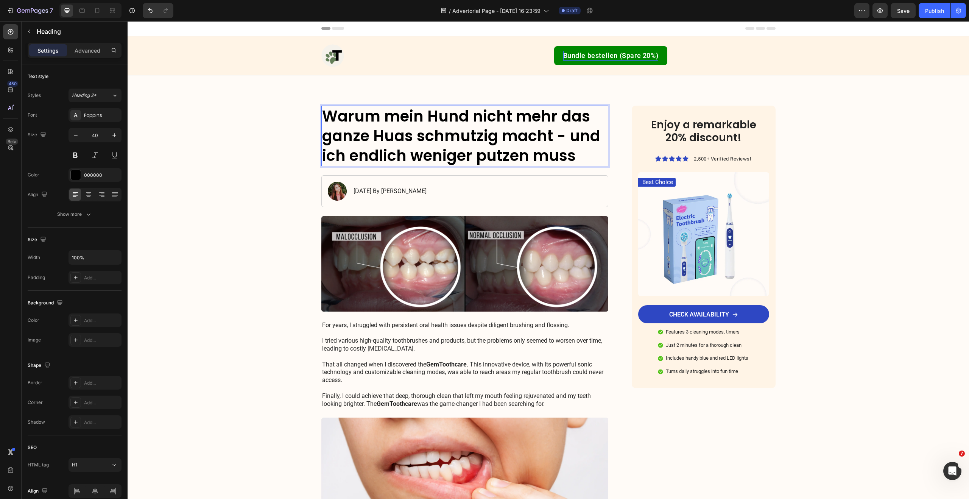
click at [384, 137] on p "Warum mein Hund nicht mehr das ganze Huas schmutzig macht - und ich endlich wen…" at bounding box center [465, 135] width 286 height 59
click at [128, 21] on lt-span "Haus" at bounding box center [128, 21] width 0 height 0
click at [453, 181] on div "Image January 18, 2024 By Maria Noman Text Block Row" at bounding box center [464, 191] width 287 height 32
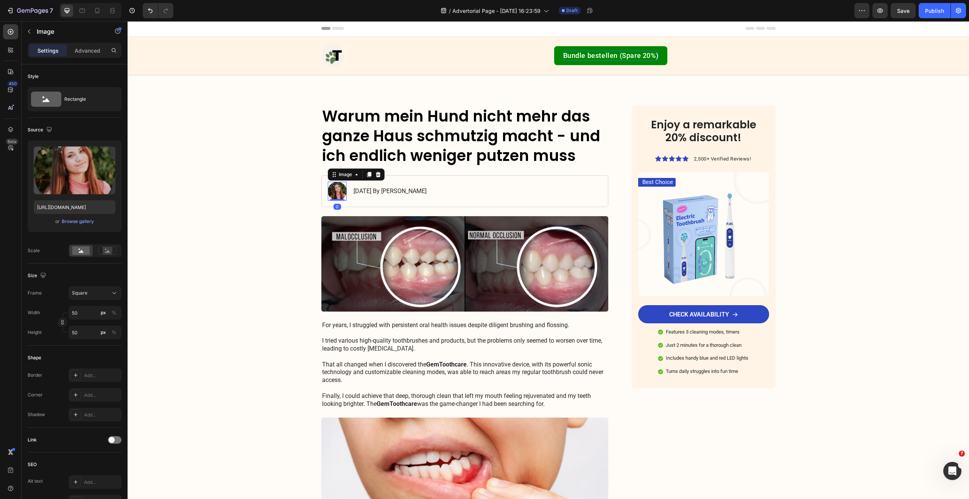
click at [334, 190] on img at bounding box center [337, 191] width 19 height 19
click at [377, 173] on icon at bounding box center [378, 174] width 6 height 6
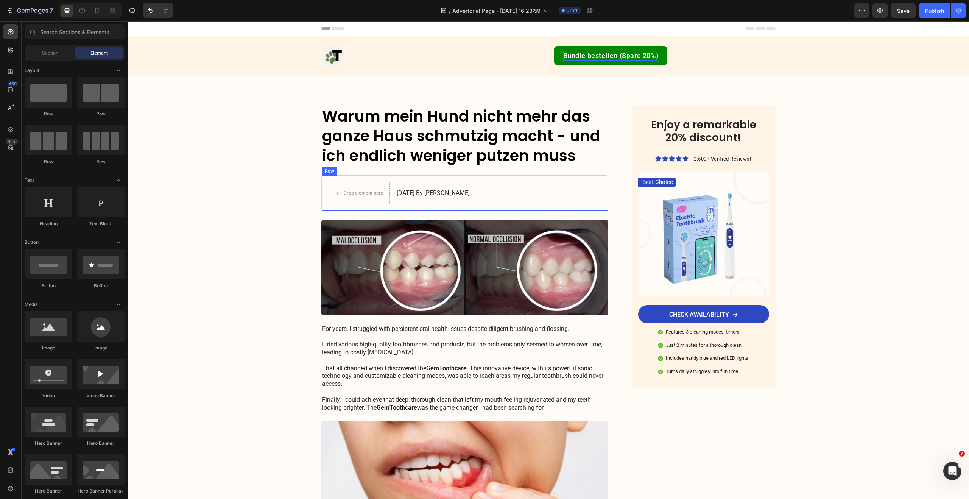
click at [389, 186] on div "Drop element here January 18, 2024 By Maria Noman Text Block Row" at bounding box center [464, 193] width 287 height 36
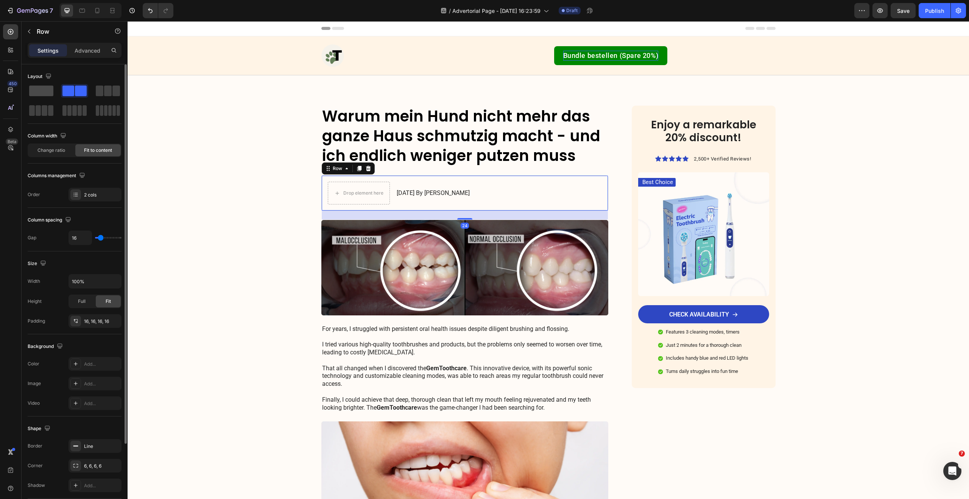
click at [50, 93] on span at bounding box center [41, 91] width 24 height 11
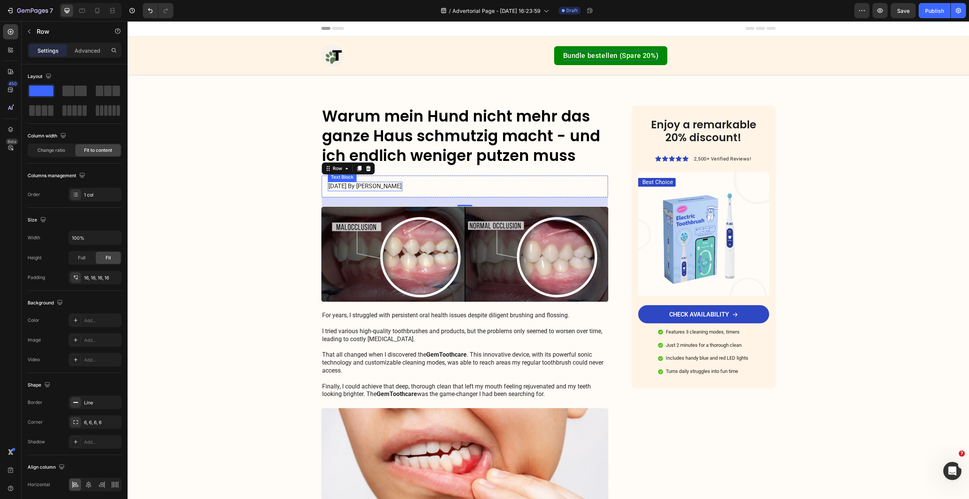
click at [368, 188] on p "January 18, 2024 By Maria Noman" at bounding box center [365, 186] width 73 height 8
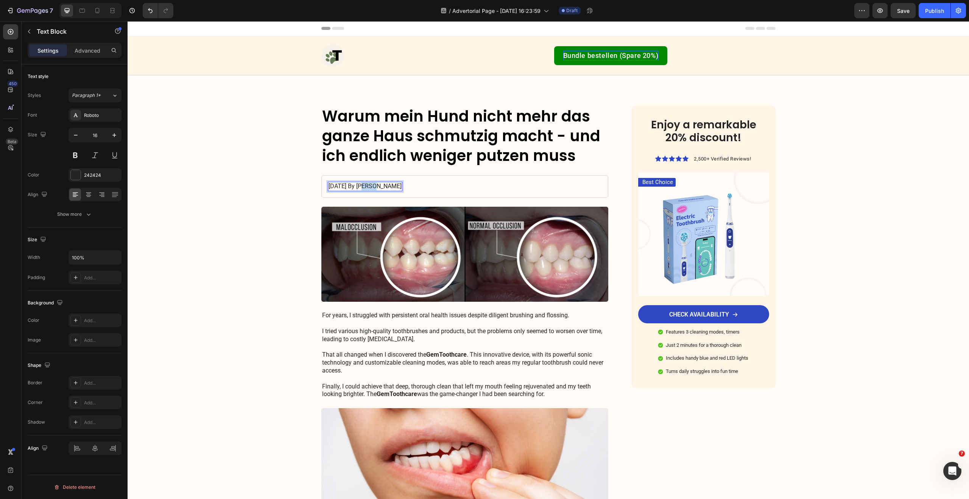
click at [368, 188] on p "January 18, 2024 By Maria Noman" at bounding box center [365, 186] width 73 height 8
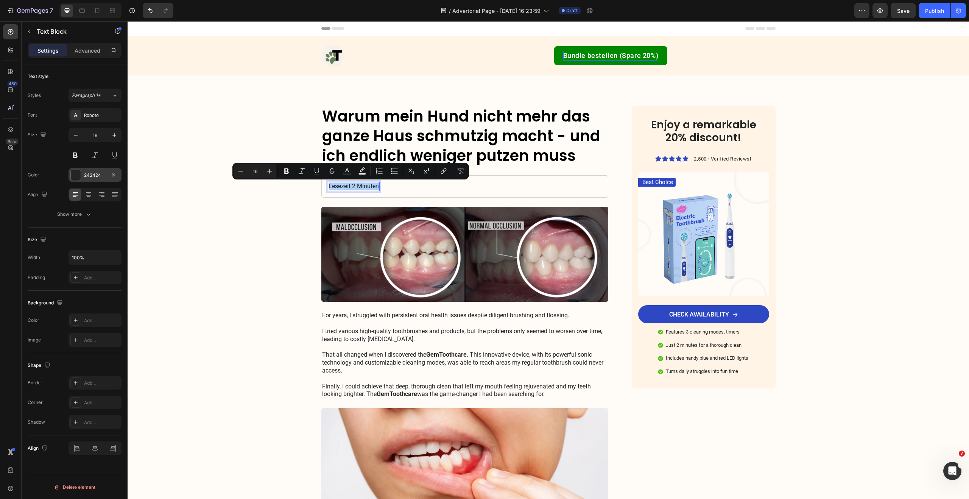
click at [82, 173] on div "242424" at bounding box center [95, 175] width 53 height 14
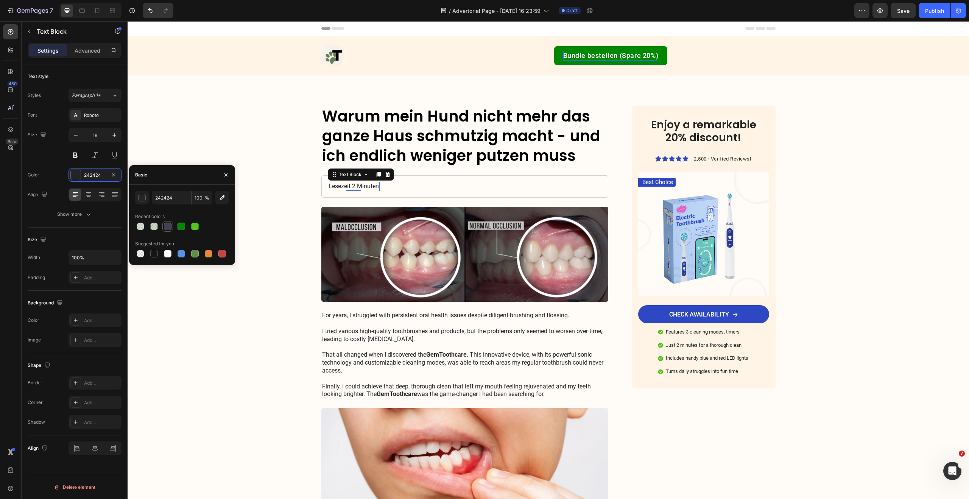
click at [168, 226] on div at bounding box center [168, 227] width 8 height 8
type input "424153"
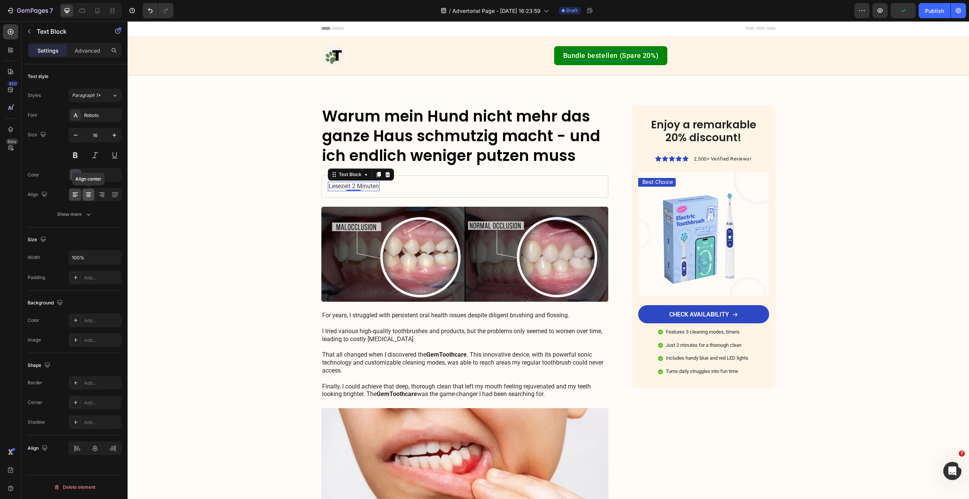
click at [92, 197] on div at bounding box center [89, 195] width 12 height 12
click at [76, 192] on icon at bounding box center [76, 195] width 8 height 8
click at [354, 176] on div "Text Block" at bounding box center [350, 174] width 26 height 7
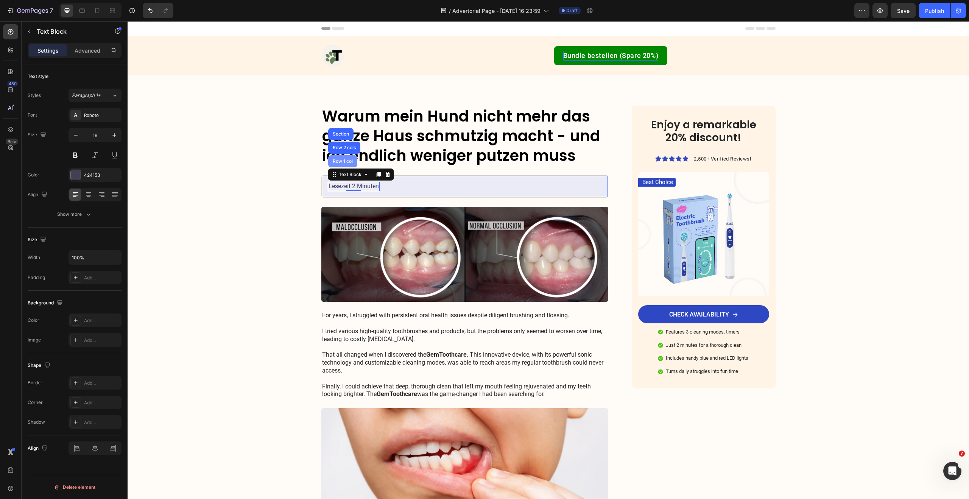
click at [347, 162] on div "Row 1 col" at bounding box center [342, 161] width 23 height 5
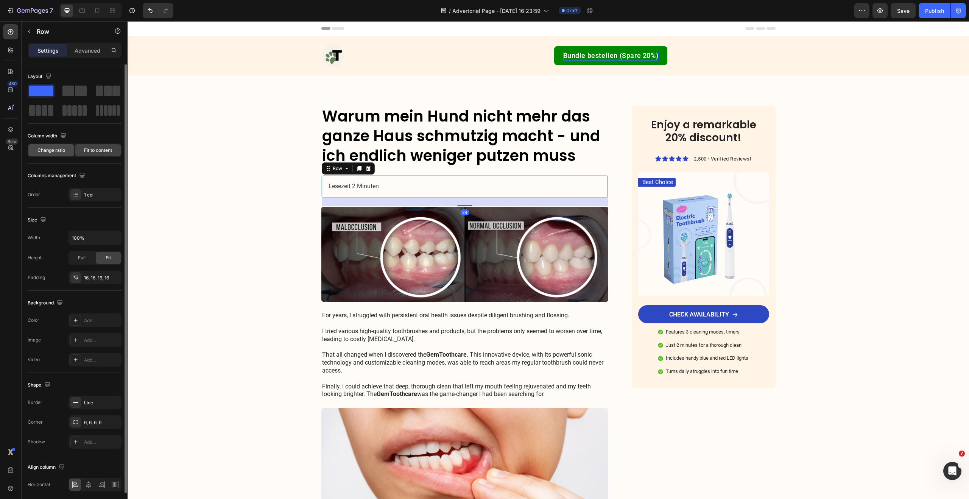
click at [60, 148] on span "Change ratio" at bounding box center [51, 150] width 28 height 7
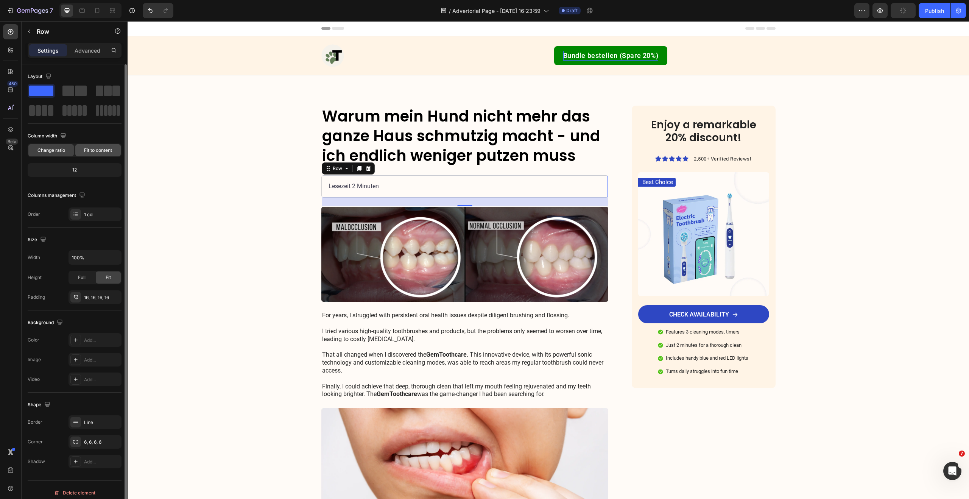
click at [96, 150] on span "Fit to content" at bounding box center [98, 150] width 28 height 7
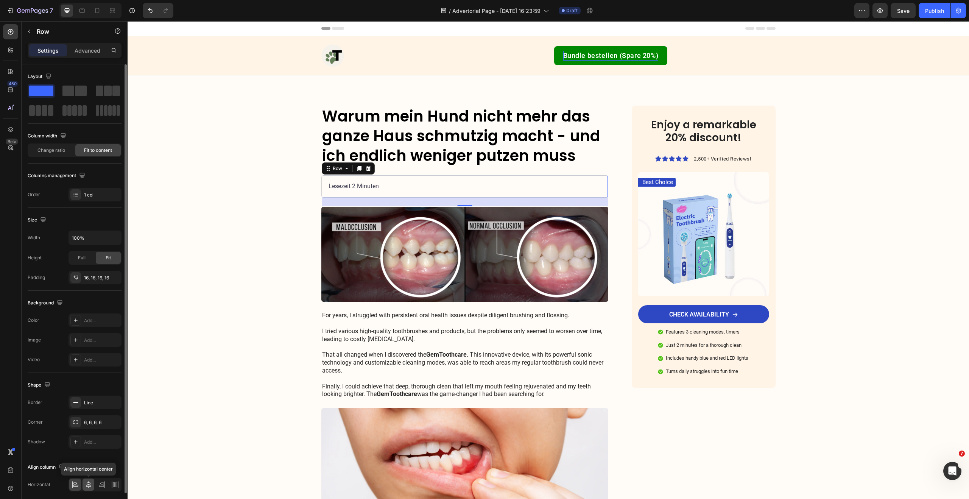
click at [89, 487] on icon at bounding box center [89, 485] width 8 height 8
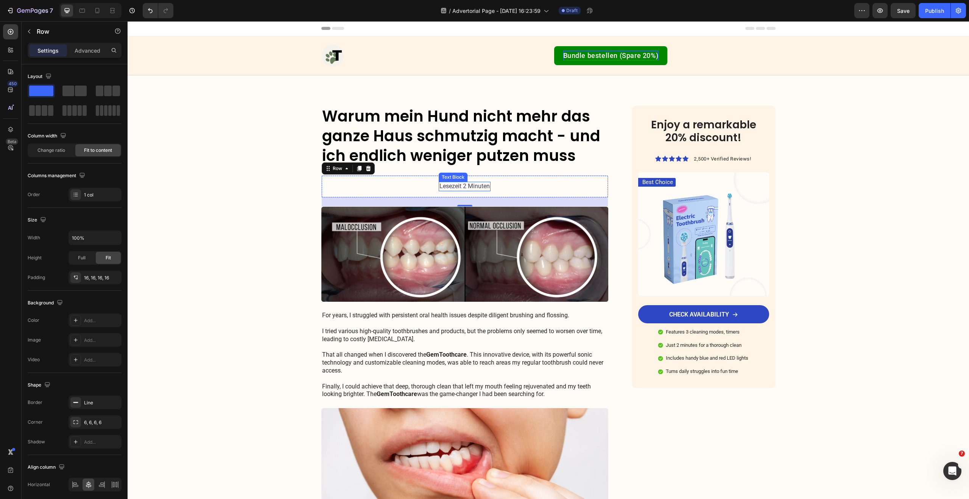
click at [484, 187] on p "Lesezeit 2 Minuten" at bounding box center [464, 186] width 50 height 8
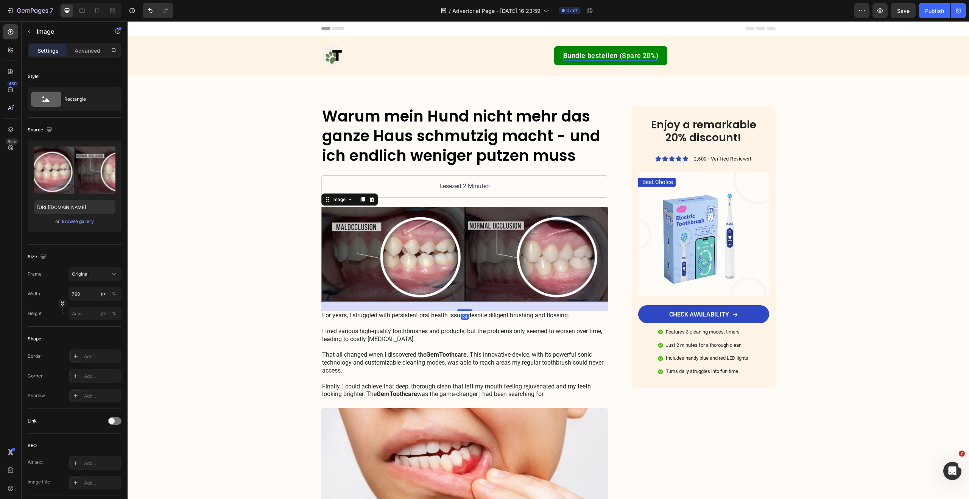
click at [415, 225] on img at bounding box center [464, 254] width 287 height 95
click at [369, 338] on p "For years, I struggled with persistent oral health issues despite diligent brus…" at bounding box center [465, 355] width 286 height 87
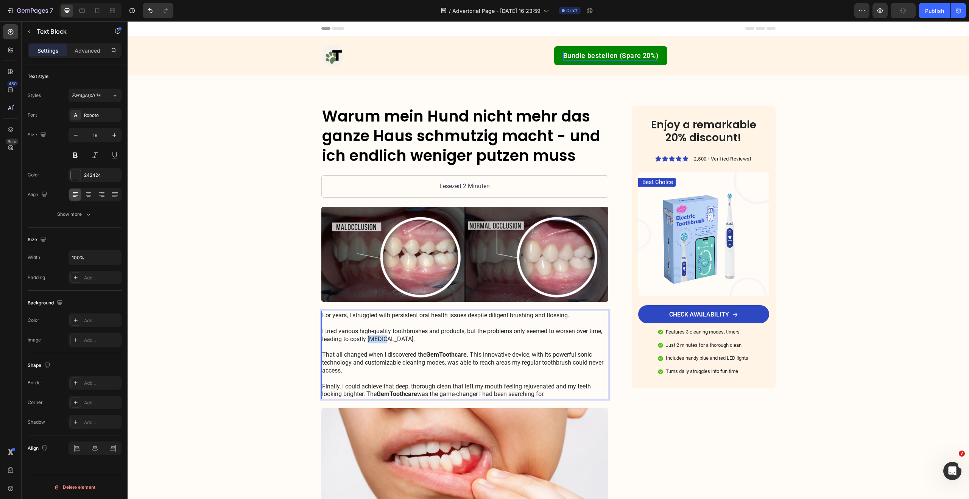
click at [369, 338] on p "For years, I struggled with persistent oral health issues despite diligent brus…" at bounding box center [465, 355] width 286 height 87
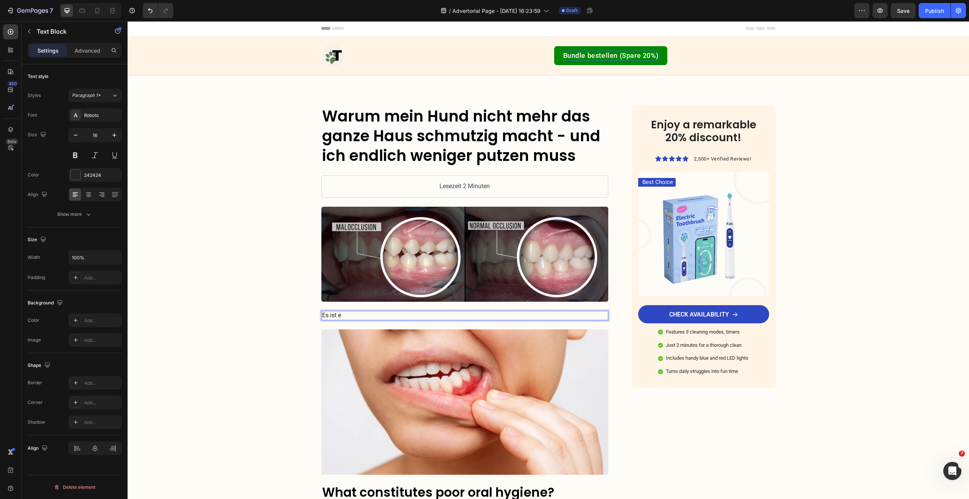
click at [336, 316] on p "Es ist e" at bounding box center [465, 316] width 286 height 8
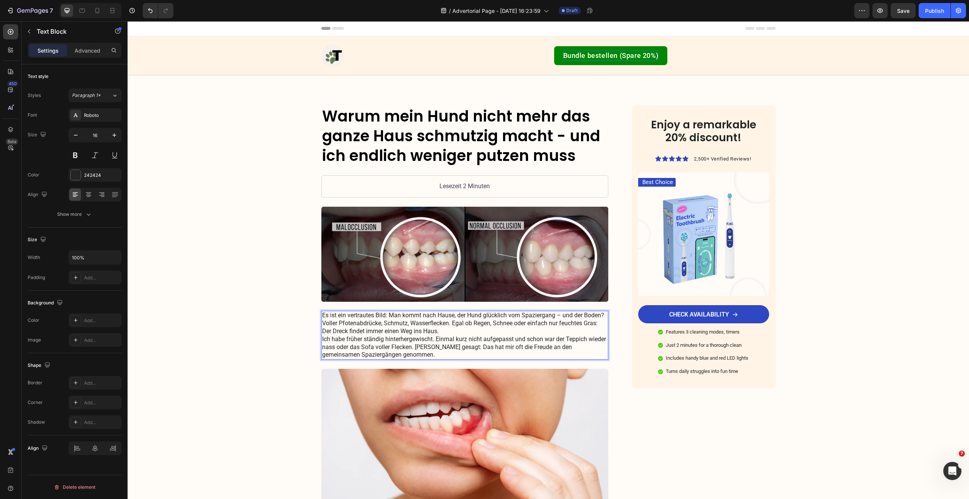
click at [499, 321] on p "Es ist ein vertrautes Bild: Man kommt nach Hause, der Hund glücklich vom Spazie…" at bounding box center [465, 335] width 286 height 47
click at [322, 324] on p "Es ist ein vertrautes Bild: Man kommt nach Hause, der Hund glücklich vom Spazie…" at bounding box center [465, 335] width 286 height 47
click at [451, 323] on p "Es ist ein vertrautes Bild: Man kommt nach Hause, der Hund glücklich vom Spazie…" at bounding box center [465, 335] width 286 height 47
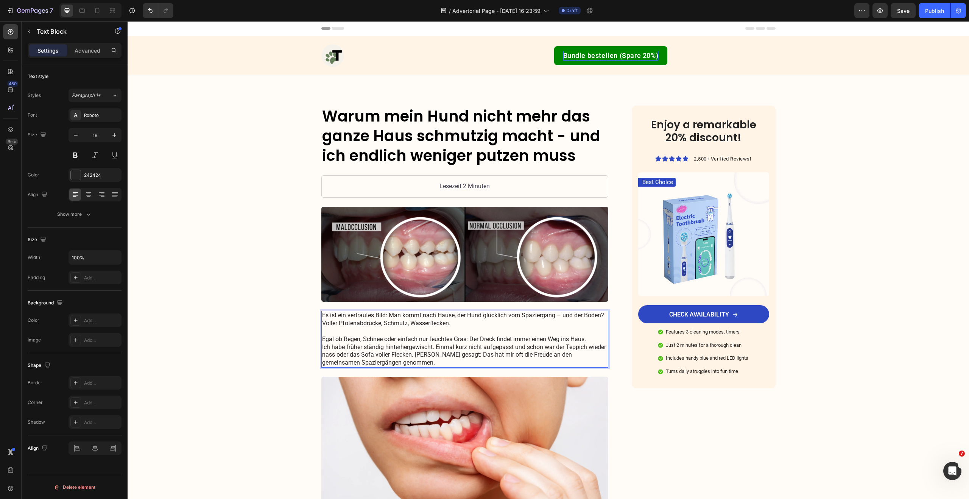
click at [585, 340] on p "Es ist ein vertrautes Bild: Man kommt nach Hause, der Hund glücklich vom Spazie…" at bounding box center [465, 339] width 286 height 55
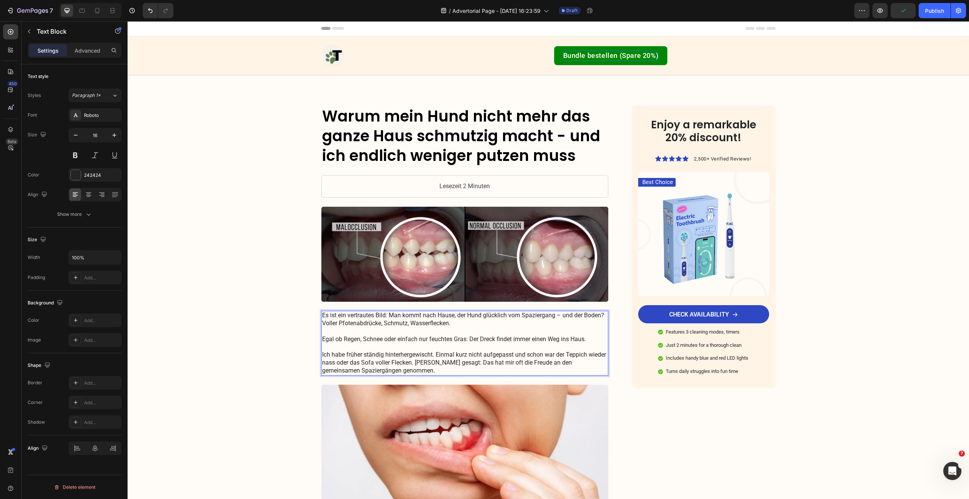
click at [401, 356] on p "Es ist ein vertrautes Bild: Man kommt nach Hause, der Hund glücklich vom Spazie…" at bounding box center [465, 343] width 286 height 63
click at [128, 21] on lt-em "hinterher gewischt" at bounding box center [128, 21] width 0 height 0
drag, startPoint x: 431, startPoint y: 363, endPoint x: 435, endPoint y: 365, distance: 4.4
click at [431, 363] on p "Es ist ein vertrautes Bild: Man kommt nach Hause, der Hund glücklich vom Spazie…" at bounding box center [465, 343] width 286 height 63
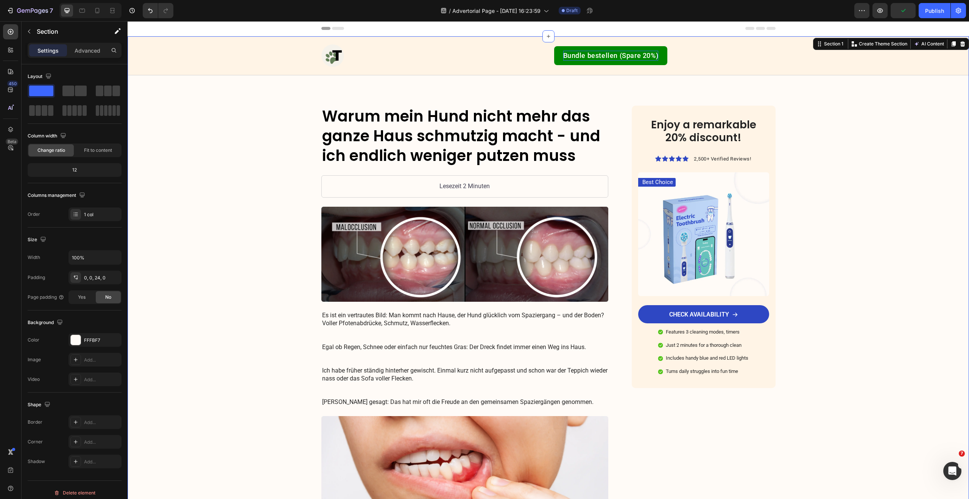
click at [419, 315] on p "Es ist ein vertrautes Bild: Man kommt nach Hause, der Hund glücklich vom Spazie…" at bounding box center [465, 359] width 286 height 95
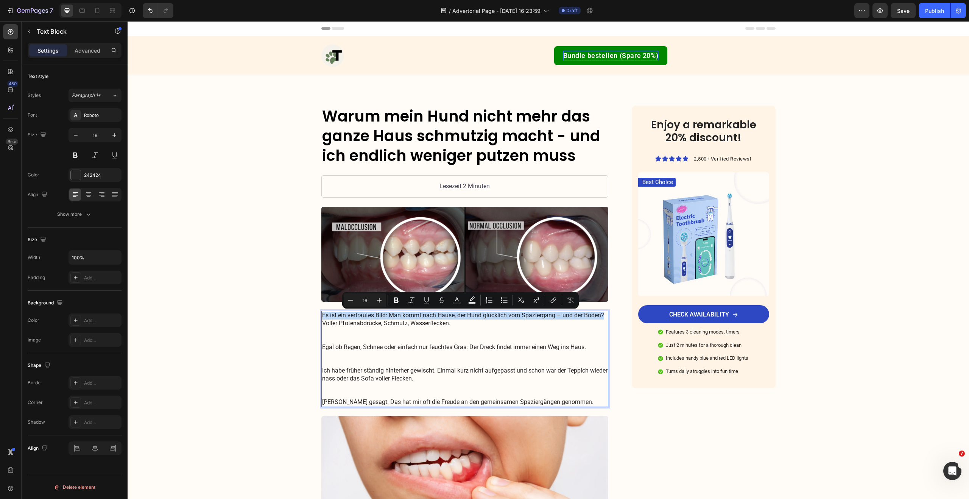
drag, startPoint x: 320, startPoint y: 315, endPoint x: 601, endPoint y: 317, distance: 280.9
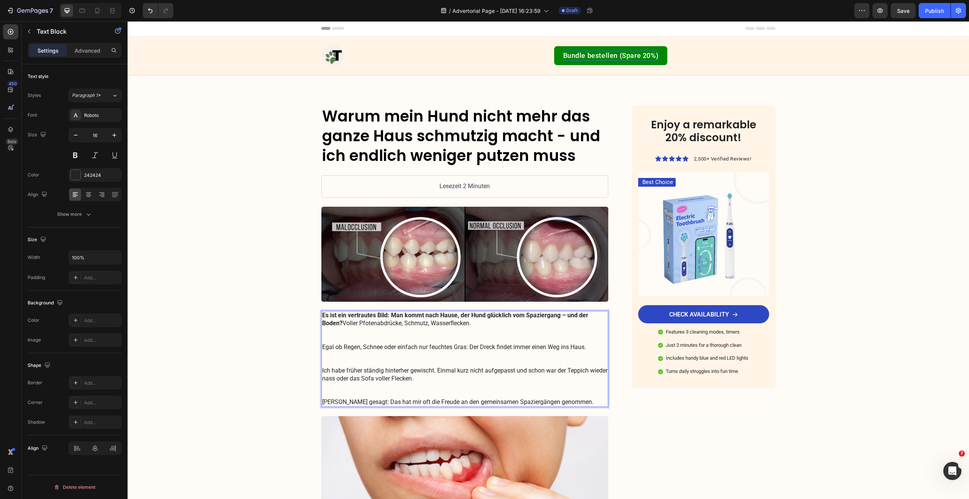
click at [363, 343] on p "Es ist ein vertrautes Bild: Man kommt nach Hause, der Hund glücklich vom Spazie…" at bounding box center [465, 359] width 286 height 95
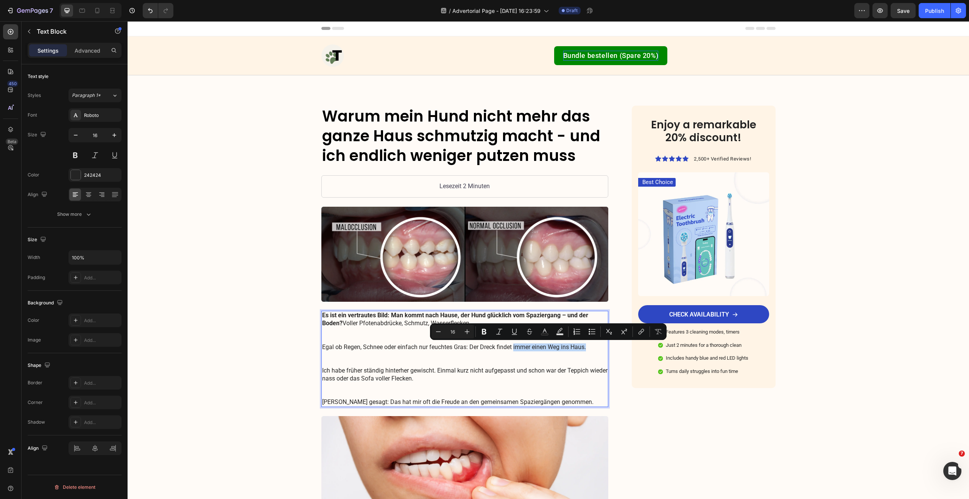
drag, startPoint x: 521, startPoint y: 348, endPoint x: 586, endPoint y: 349, distance: 65.5
click at [586, 349] on p "Es ist ein vertrautes Bild: Man kommt nach Hause, der Hund glücklich vom Spazie…" at bounding box center [465, 359] width 286 height 95
click at [392, 374] on p "Es ist ein vertrautes Bild: Man kommt nach Hause, der Hund glücklich vom Spazie…" at bounding box center [465, 359] width 286 height 95
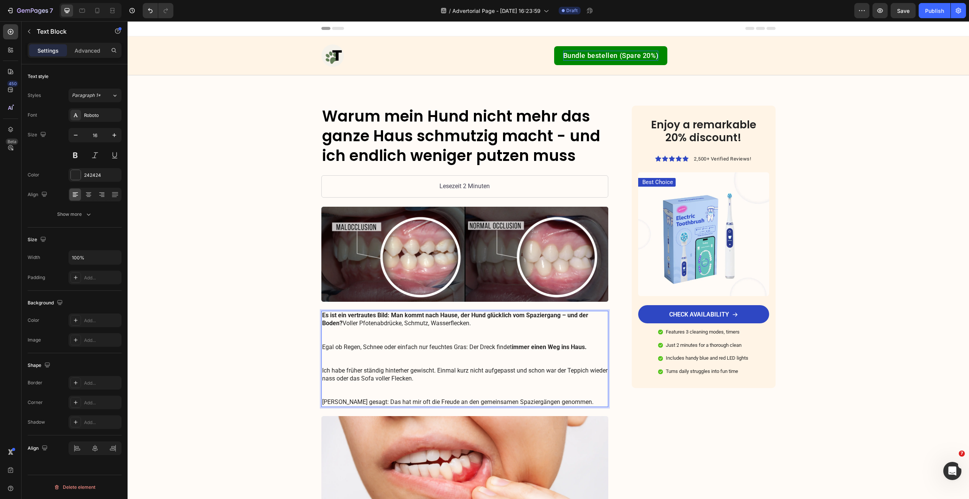
click at [373, 372] on p "Es ist ein vertrautes Bild: Man kommt nach Hause, der Hund glücklich vom Spazie…" at bounding box center [465, 359] width 286 height 95
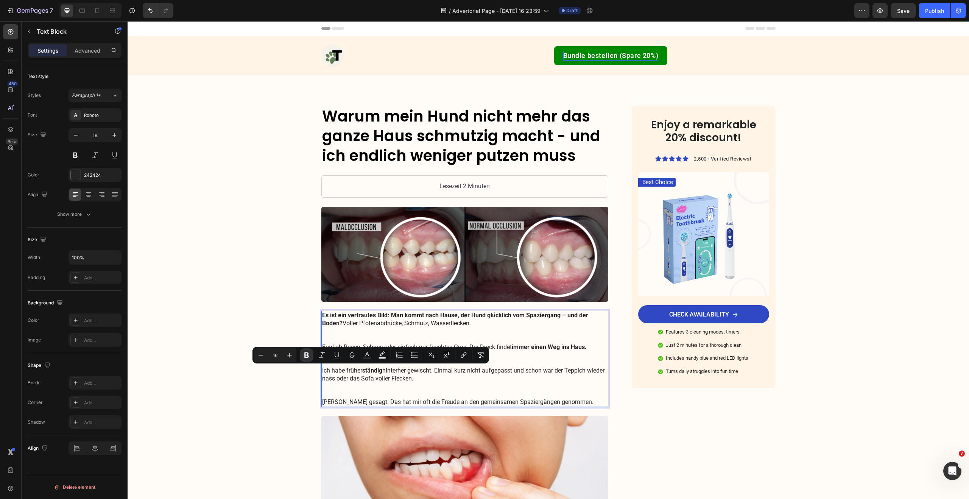
click at [393, 369] on p "Es ist ein vertrautes Bild: Man kommt nach Hause, der Hund glücklich vom Spazie…" at bounding box center [465, 359] width 286 height 95
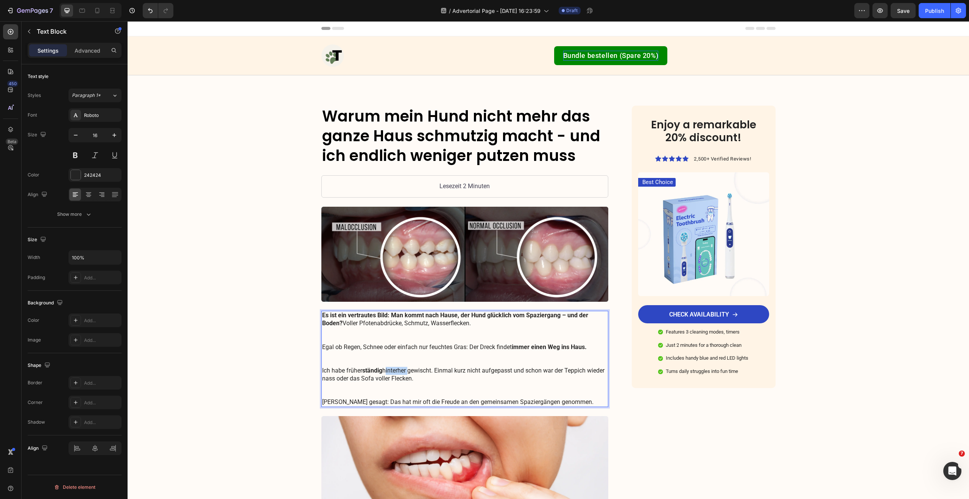
click at [393, 369] on p "Es ist ein vertrautes Bild: Man kommt nach Hause, der Hund glücklich vom Spazie…" at bounding box center [465, 359] width 286 height 95
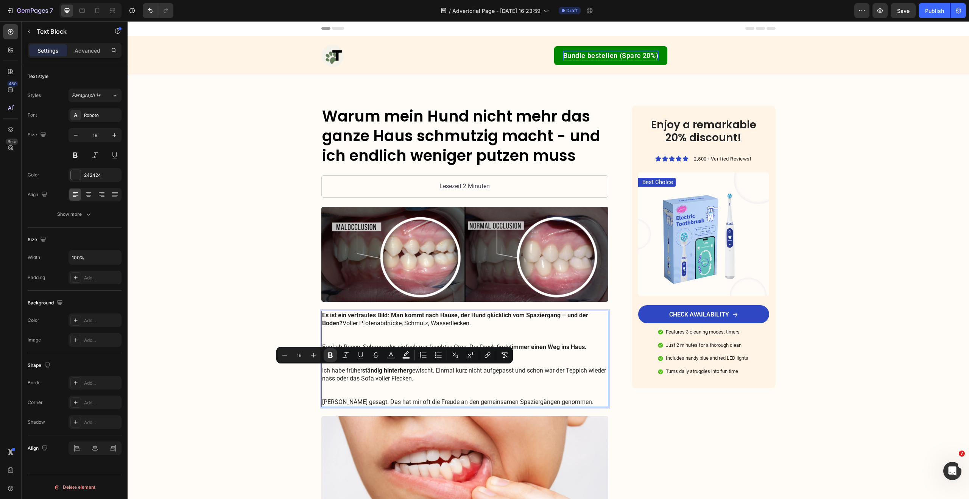
click at [427, 370] on p "Es ist ein vertrautes Bild: Man kommt nach Hause, der Hund glücklich vom Spazie…" at bounding box center [465, 359] width 286 height 95
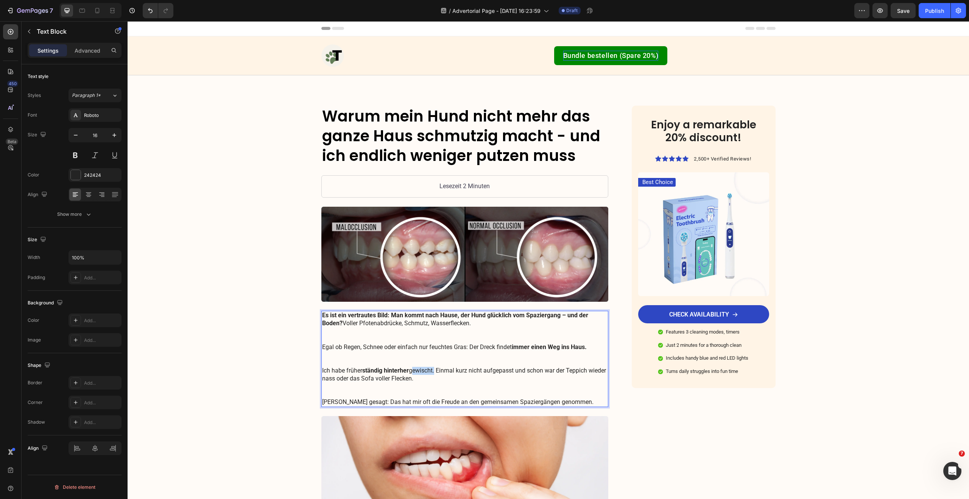
click at [427, 370] on p "Es ist ein vertrautes Bild: Man kommt nach Hause, der Hund glücklich vom Spazie…" at bounding box center [465, 359] width 286 height 95
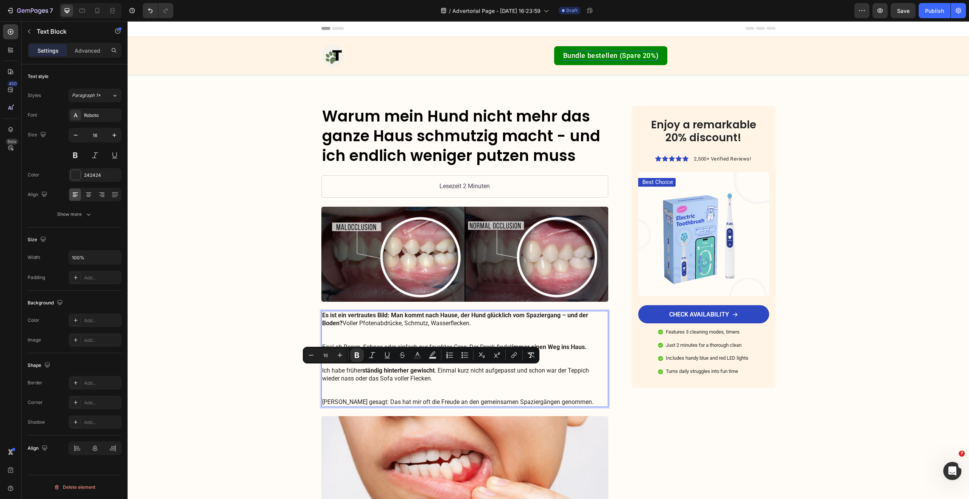
click at [527, 377] on p "Es ist ein vertrautes Bild: Man kommt nach Hause, der Hund glücklich vom Spazie…" at bounding box center [465, 359] width 286 height 95
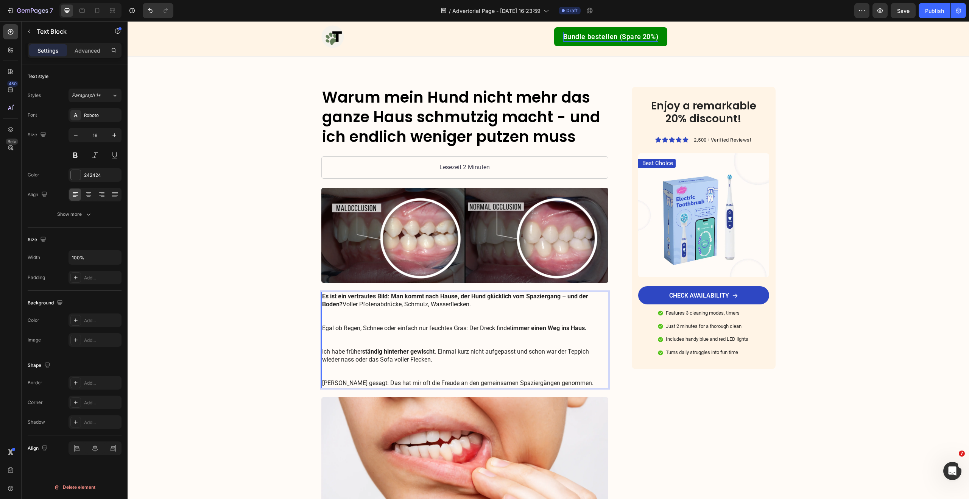
scroll to position [20, 0]
drag, startPoint x: 403, startPoint y: 382, endPoint x: 563, endPoint y: 384, distance: 160.1
click at [563, 384] on p "Es ist ein vertrautes Bild: Man kommt nach Hause, der Hund glücklich vom Spazie…" at bounding box center [465, 339] width 286 height 95
click at [469, 343] on p "Es ist ein vertrautes Bild: Man kommt nach Hause, der Hund glücklich vom Spazie…" at bounding box center [465, 339] width 286 height 95
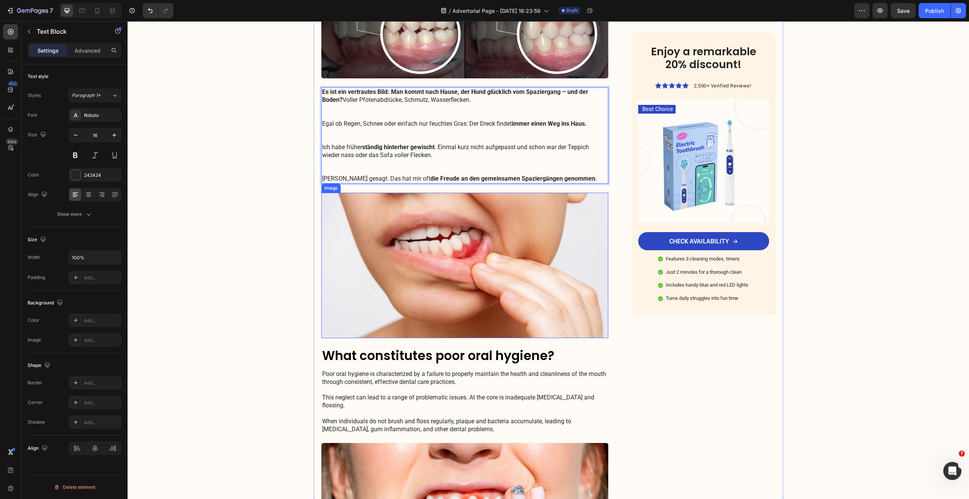
scroll to position [232, 0]
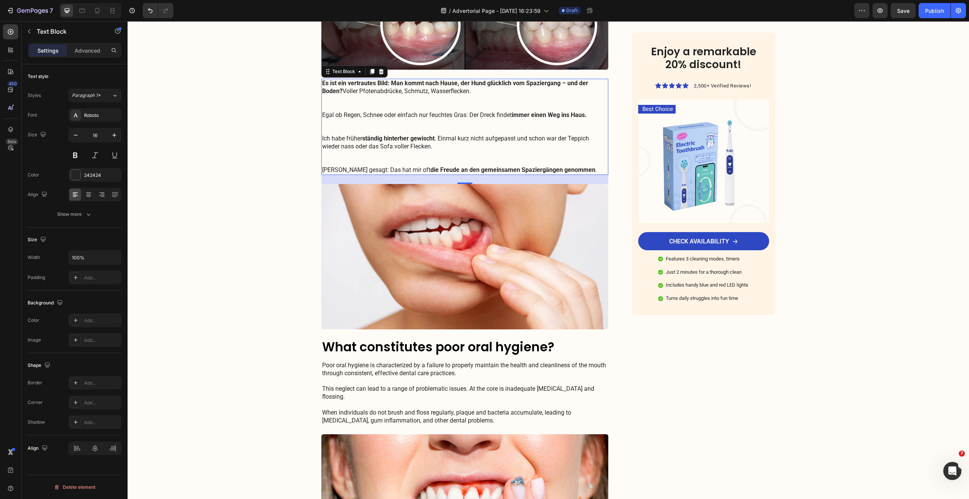
click at [372, 372] on p "Poor oral hygiene is characterized by a failure to properly maintain the health…" at bounding box center [465, 393] width 286 height 63
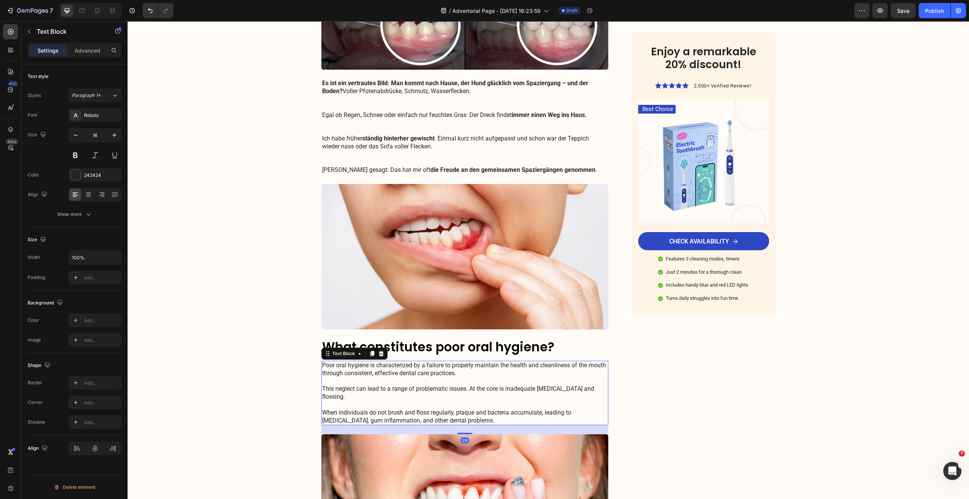
click at [372, 372] on p "Poor oral hygiene is characterized by a failure to properly maintain the health…" at bounding box center [465, 393] width 286 height 63
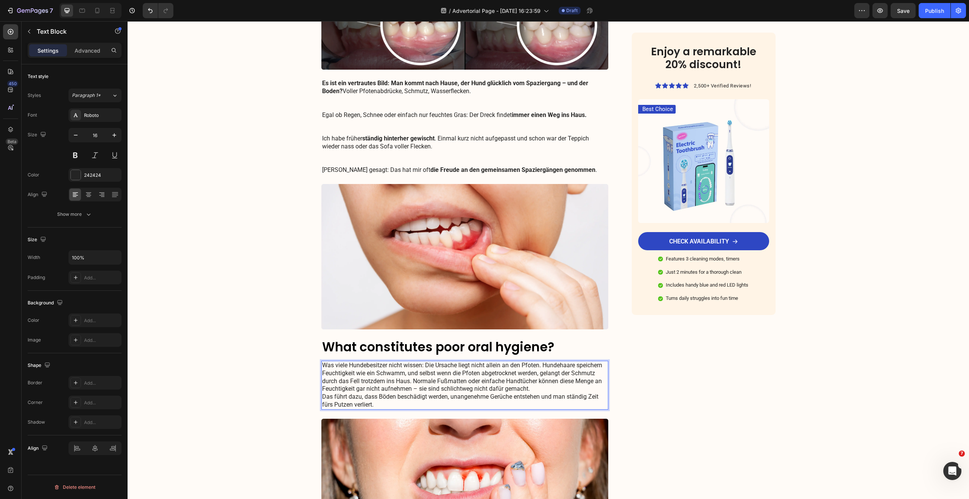
click at [541, 365] on p "Was viele Hundebesitzer nicht wissen: Die Ursache liegt nicht allein an den Pfo…" at bounding box center [465, 385] width 286 height 47
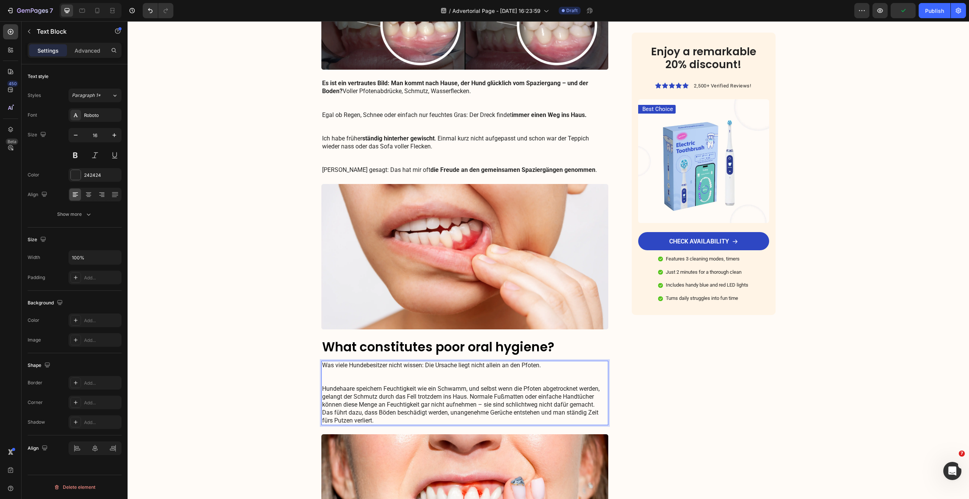
click at [468, 397] on p "Was viele Hundebesitzer nicht wissen: Die Ursache liegt nicht allein an den Pfo…" at bounding box center [465, 393] width 286 height 63
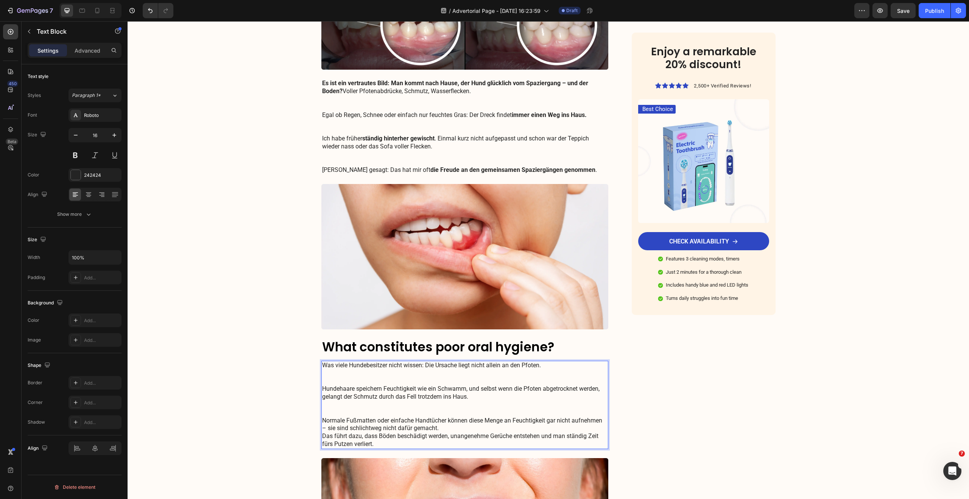
click at [439, 427] on p "Was viele Hundebesitzer nicht wissen: Die Ursache liegt nicht allein an den Pfo…" at bounding box center [465, 405] width 286 height 87
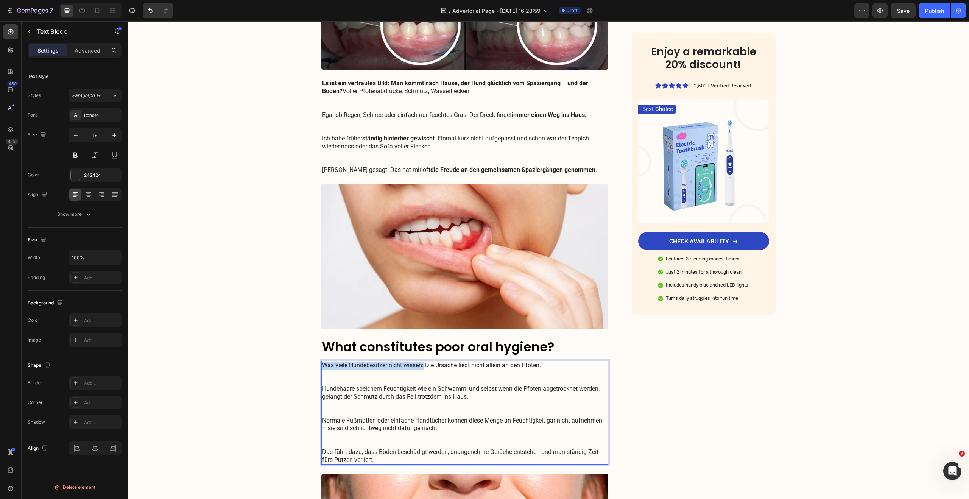
drag, startPoint x: 422, startPoint y: 366, endPoint x: 315, endPoint y: 365, distance: 106.4
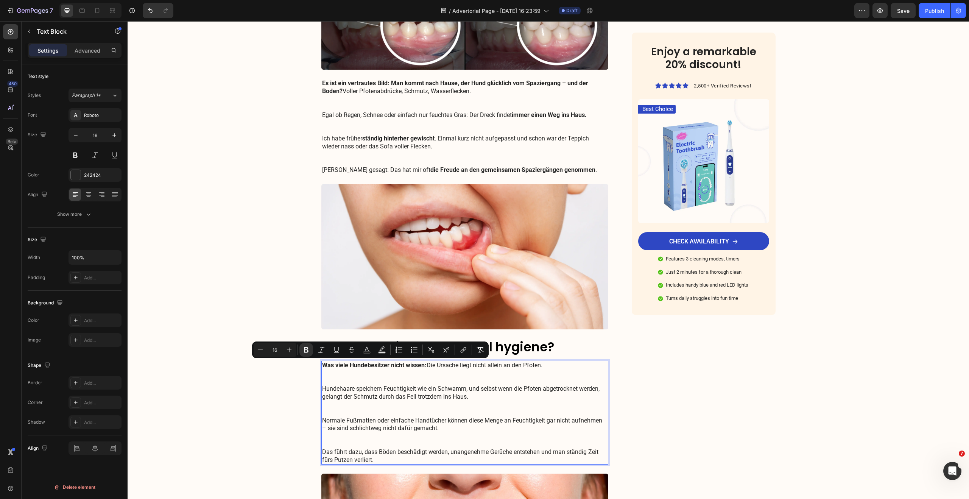
click at [367, 390] on p "Was viele Hundebesitzer nicht wissen: Die Ursache liegt nicht allein an den Pfo…" at bounding box center [465, 413] width 286 height 102
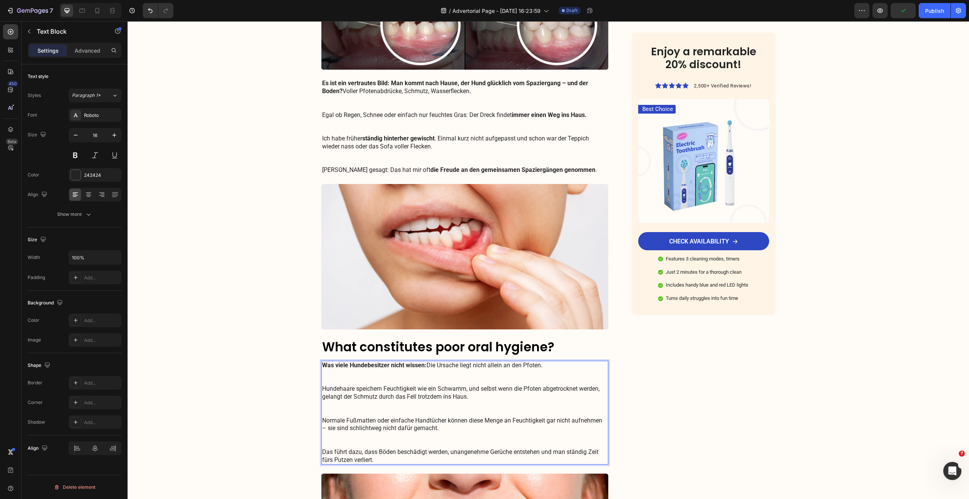
click at [336, 390] on p "Was viele Hundebesitzer nicht wissen: Die Ursache liegt nicht allein an den Pfo…" at bounding box center [465, 413] width 286 height 102
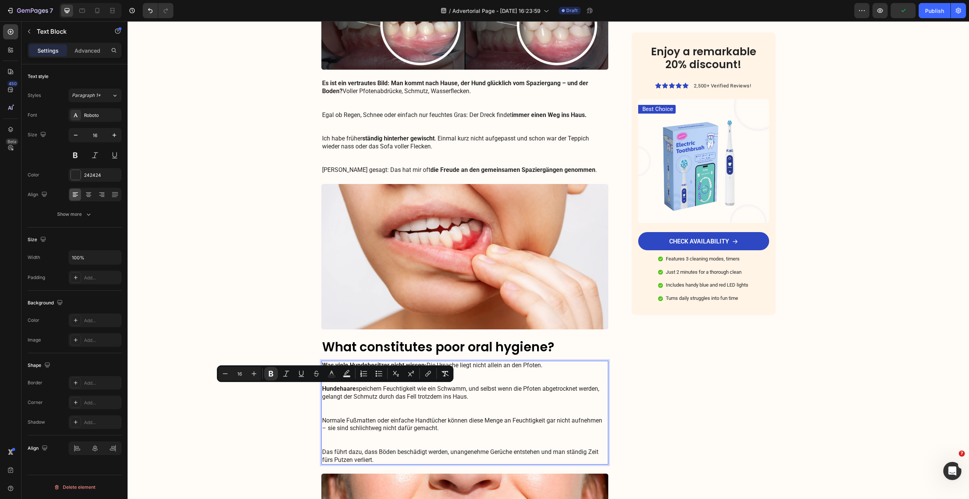
click at [359, 388] on p "Was viele Hundebesitzer nicht wissen: Die Ursache liegt nicht allein an den Pfo…" at bounding box center [465, 413] width 286 height 102
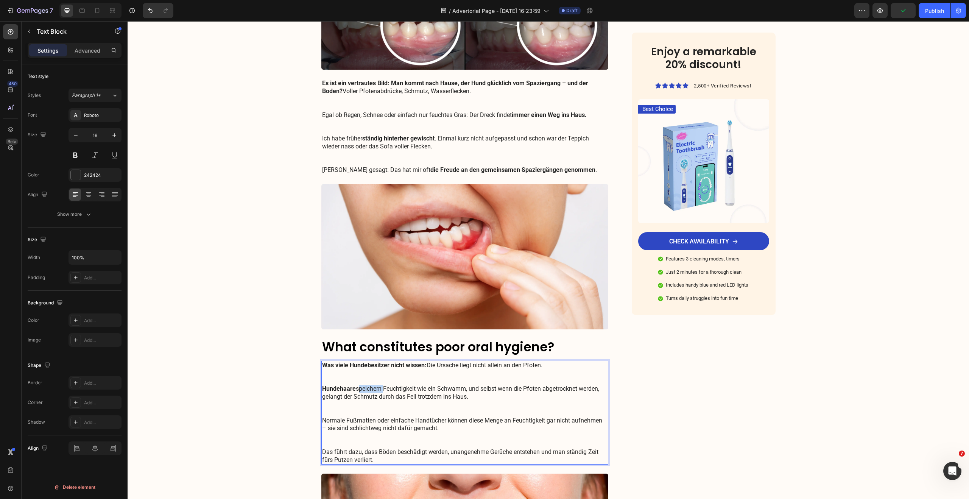
click at [359, 388] on p "Was viele Hundebesitzer nicht wissen: Die Ursache liegt nicht allein an den Pfo…" at bounding box center [465, 413] width 286 height 102
click at [402, 388] on p "Was viele Hundebesitzer nicht wissen: Die Ursache liegt nicht allein an den Pfo…" at bounding box center [465, 413] width 286 height 102
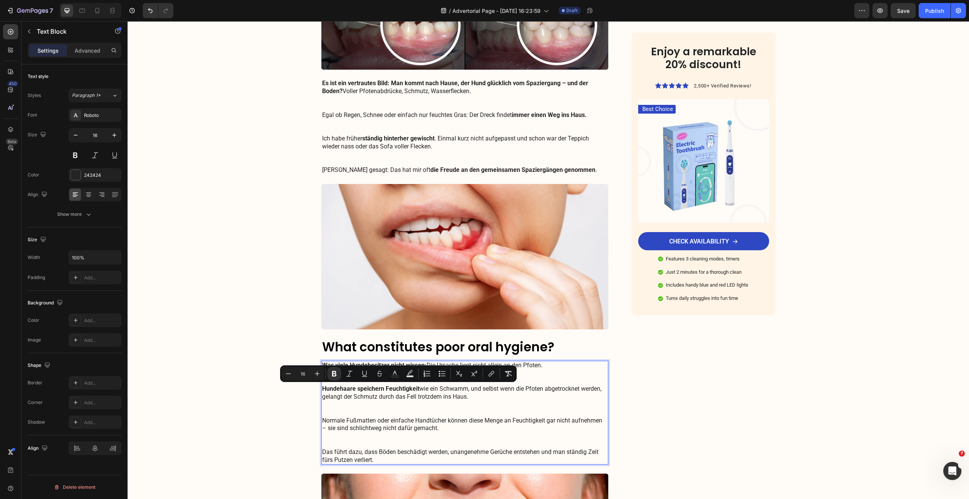
click at [524, 393] on p "Was viele Hundebesitzer nicht wissen: Die Ursache liegt nicht allein an den Pfo…" at bounding box center [465, 413] width 286 height 102
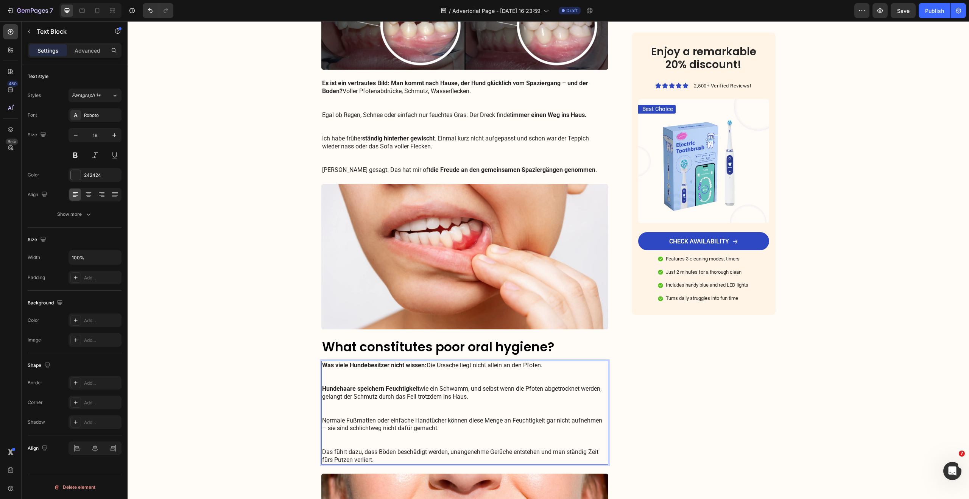
click at [488, 389] on p "Was viele Hundebesitzer nicht wissen: Die Ursache liegt nicht allein an den Pfo…" at bounding box center [465, 413] width 286 height 102
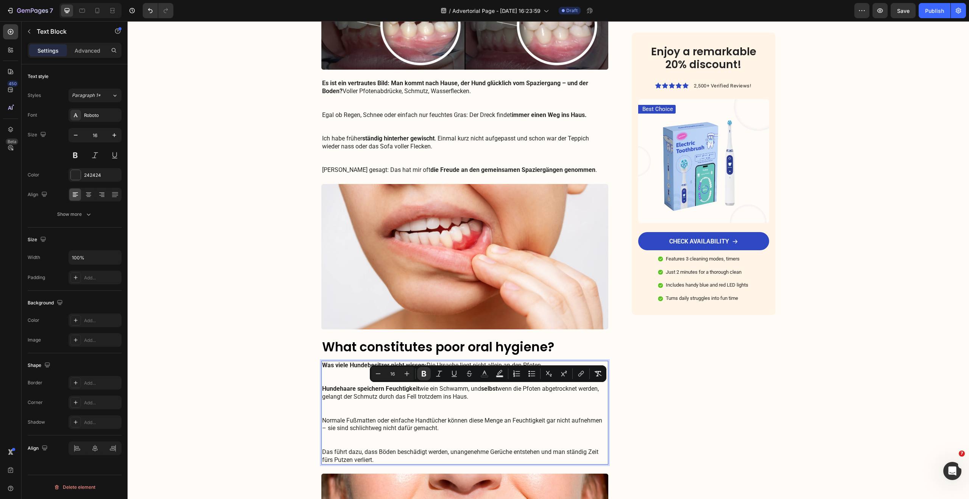
click at [508, 388] on p "Was viele Hundebesitzer nicht wissen: Die Ursache liegt nicht allein an den Pfo…" at bounding box center [465, 413] width 286 height 102
drag, startPoint x: 524, startPoint y: 389, endPoint x: 578, endPoint y: 390, distance: 54.1
click at [578, 390] on p "Was viele Hundebesitzer nicht wissen: Die Ursache liegt nicht allein an den Pfo…" at bounding box center [465, 413] width 286 height 102
click at [334, 398] on p "Was viele Hundebesitzer nicht wissen: Die Ursache liegt nicht allein an den Pfo…" at bounding box center [465, 413] width 286 height 102
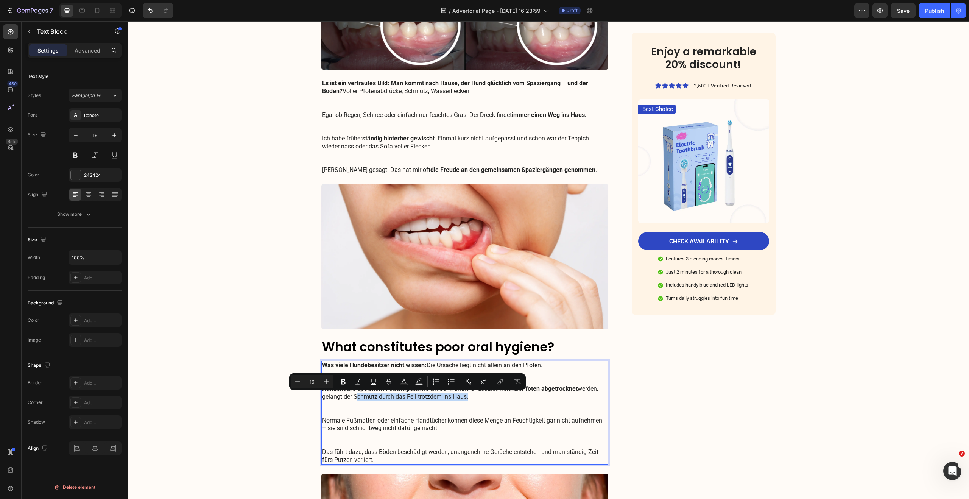
drag, startPoint x: 352, startPoint y: 397, endPoint x: 464, endPoint y: 399, distance: 112.4
click at [464, 399] on p "Was viele Hundebesitzer nicht wissen: Die Ursache liegt nicht allein an den Pfo…" at bounding box center [465, 413] width 286 height 102
click at [475, 399] on p "Was viele Hundebesitzer nicht wissen: Die Ursache liegt nicht allein an den Pfo…" at bounding box center [465, 413] width 286 height 102
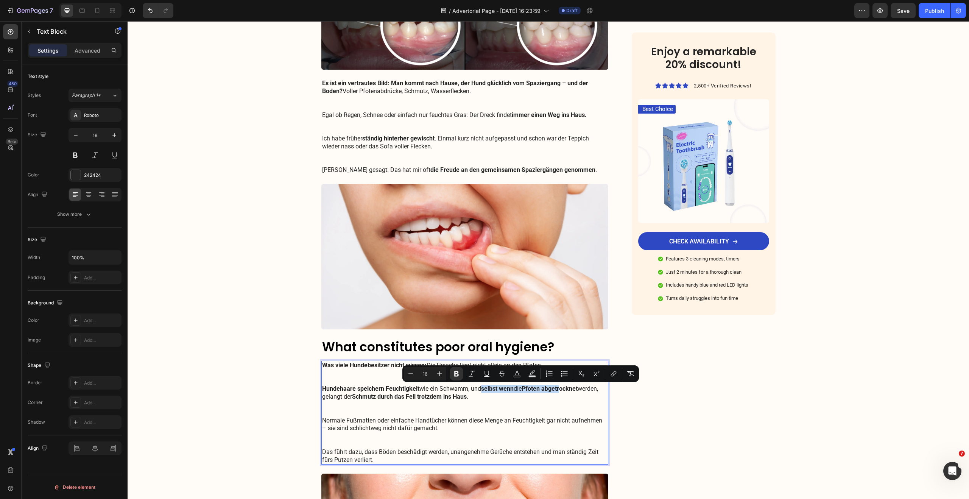
drag, startPoint x: 487, startPoint y: 388, endPoint x: 561, endPoint y: 390, distance: 74.2
click at [562, 390] on p "Was viele Hundebesitzer nicht wissen: Die Ursache liegt nicht allein an den Pfo…" at bounding box center [465, 413] width 286 height 102
click at [526, 392] on strong "Pfoten abgetrocknet" at bounding box center [550, 388] width 56 height 7
drag, startPoint x: 522, startPoint y: 389, endPoint x: 482, endPoint y: 389, distance: 40.5
click at [482, 389] on p "Was viele Hundebesitzer nicht wissen: Die Ursache liegt nicht allein an den Pfo…" at bounding box center [465, 413] width 286 height 102
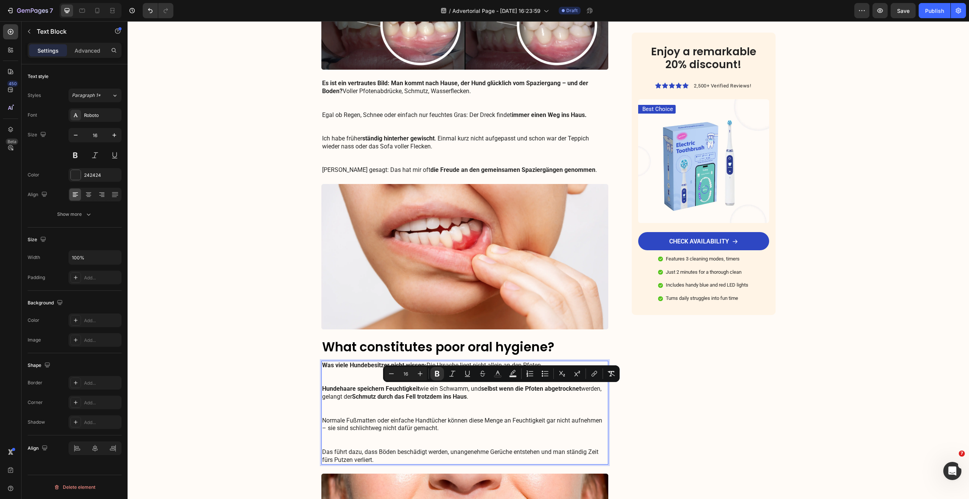
click at [442, 402] on p "Was viele Hundebesitzer nicht wissen: Die Ursache liegt nicht allein an den Pfo…" at bounding box center [465, 413] width 286 height 102
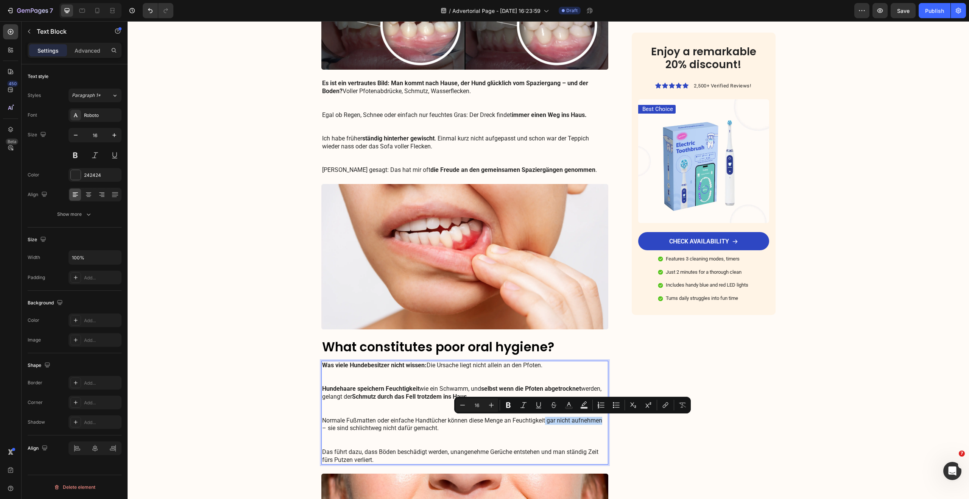
drag, startPoint x: 544, startPoint y: 421, endPoint x: 600, endPoint y: 421, distance: 55.3
click at [600, 421] on p "Was viele Hundebesitzer nicht wissen: Die Ursache liegt nicht allein an den Pfo…" at bounding box center [465, 413] width 286 height 102
click at [548, 422] on strong "gar nicht aufnehmen" at bounding box center [573, 420] width 57 height 7
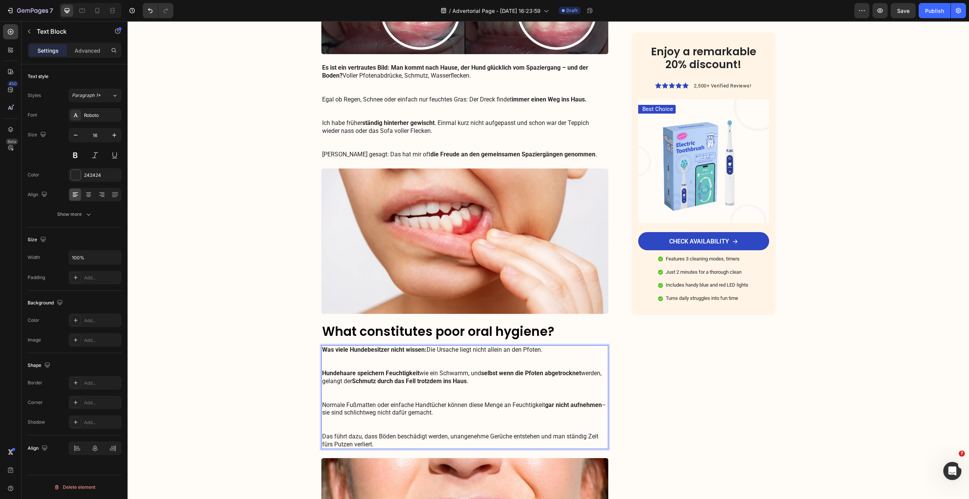
scroll to position [251, 0]
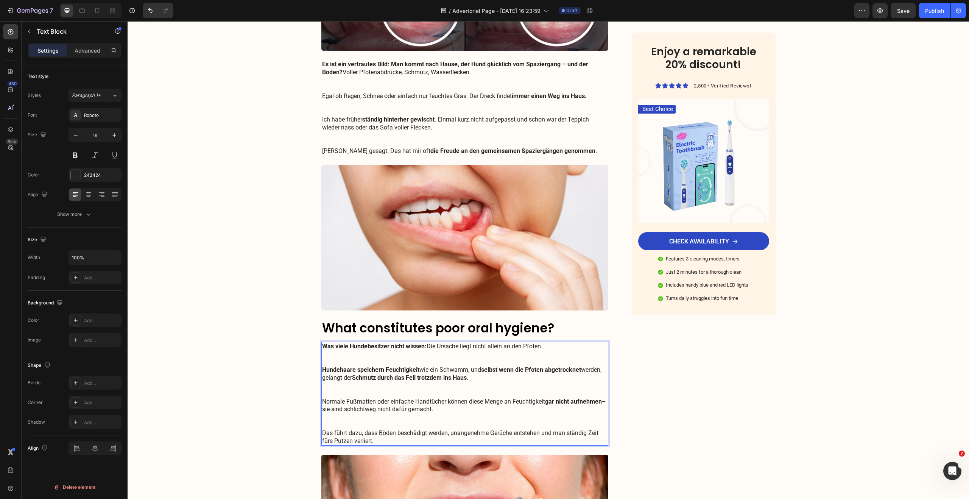
click at [388, 433] on p "Was viele Hundebesitzer nicht wissen: Die Ursache liegt nicht allein an den Pfo…" at bounding box center [465, 394] width 286 height 102
click at [419, 431] on p "Was viele Hundebesitzer nicht wissen: Die Ursache liegt nicht allein an den Pfo…" at bounding box center [465, 394] width 286 height 102
click at [476, 434] on p "Was viele Hundebesitzer nicht wissen: Die Ursache liegt nicht allein an den Pfo…" at bounding box center [465, 394] width 286 height 102
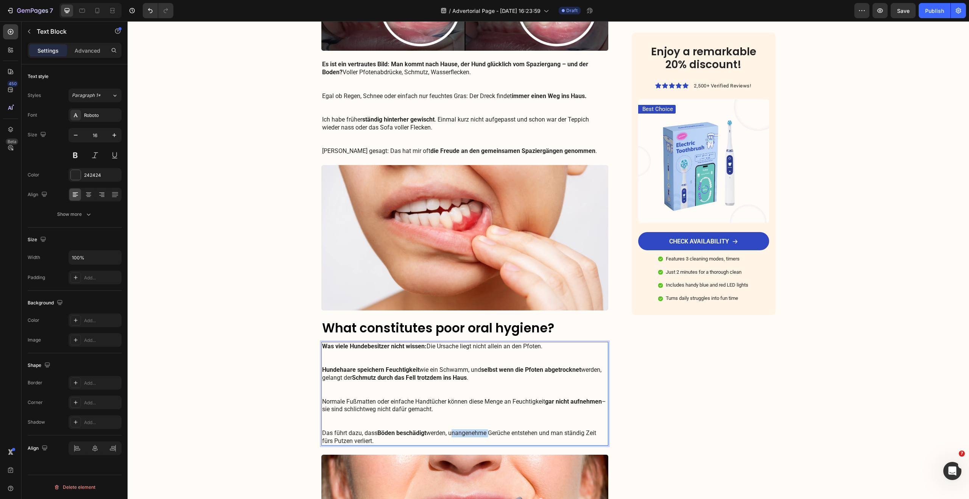
click at [476, 434] on p "Was viele Hundebesitzer nicht wissen: Die Ursache liegt nicht allein an den Pfo…" at bounding box center [465, 394] width 286 height 102
click at [500, 433] on p "Was viele Hundebesitzer nicht wissen: Die Ursache liegt nicht allein an den Pfo…" at bounding box center [465, 394] width 286 height 102
click at [572, 433] on p "Was viele Hundebesitzer nicht wissen: Die Ursache liegt nicht allein an den Pfo…" at bounding box center [465, 394] width 286 height 102
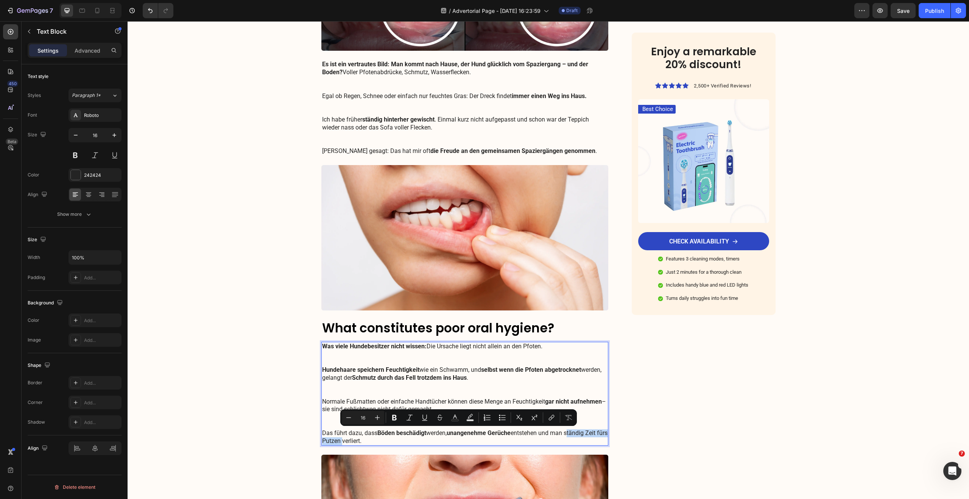
drag, startPoint x: 568, startPoint y: 433, endPoint x: 349, endPoint y: 441, distance: 219.0
click at [349, 441] on p "Was viele Hundebesitzer nicht wissen: Die Ursache liegt nicht allein an den Pfo…" at bounding box center [465, 394] width 286 height 102
click at [436, 324] on h3 "What constitutes poor oral hygiene?" at bounding box center [464, 328] width 287 height 18
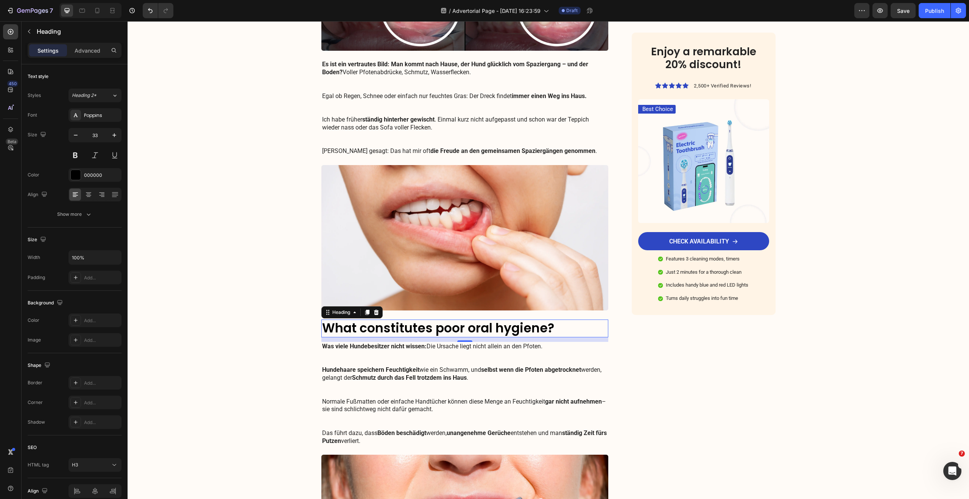
click at [444, 331] on h3 "What constitutes poor oral hygiene?" at bounding box center [464, 328] width 287 height 18
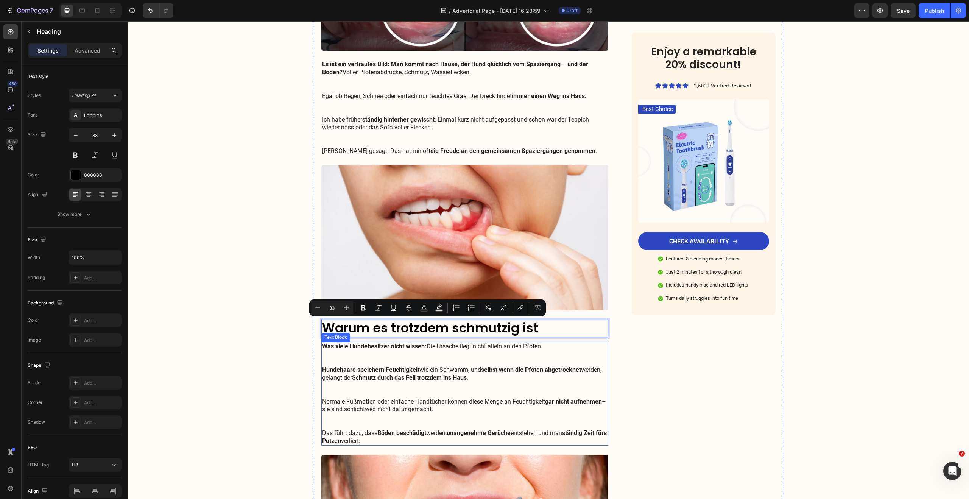
click at [371, 423] on p "Was viele Hundebesitzer nicht wissen: Die Ursache liegt nicht allein an den Pfo…" at bounding box center [465, 394] width 286 height 102
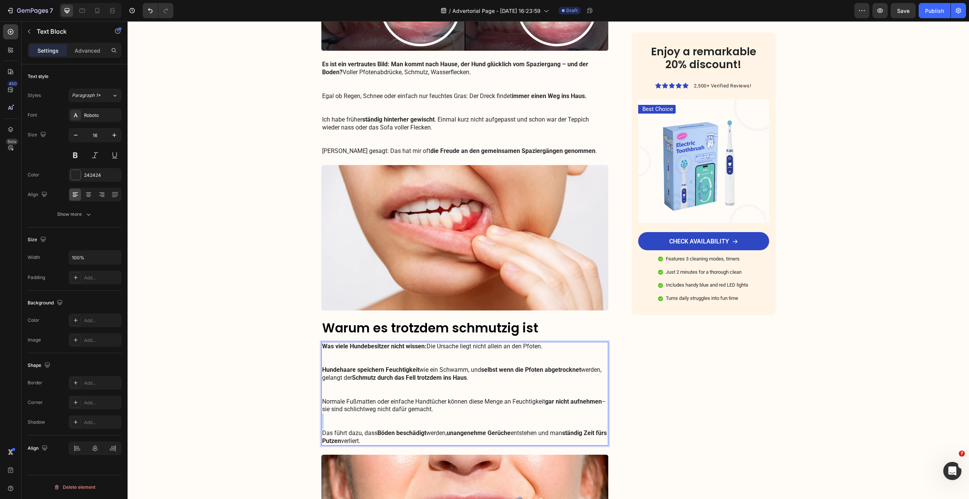
drag, startPoint x: 372, startPoint y: 442, endPoint x: 321, endPoint y: 348, distance: 107.0
click at [322, 348] on p "Was viele Hundebesitzer nicht wissen: Die Ursache liegt nicht allein an den Pfo…" at bounding box center [465, 394] width 286 height 102
copy p "Was viele Hundebesitzer nicht wissen: Die Ursache liegt nicht allein an den Pfo…"
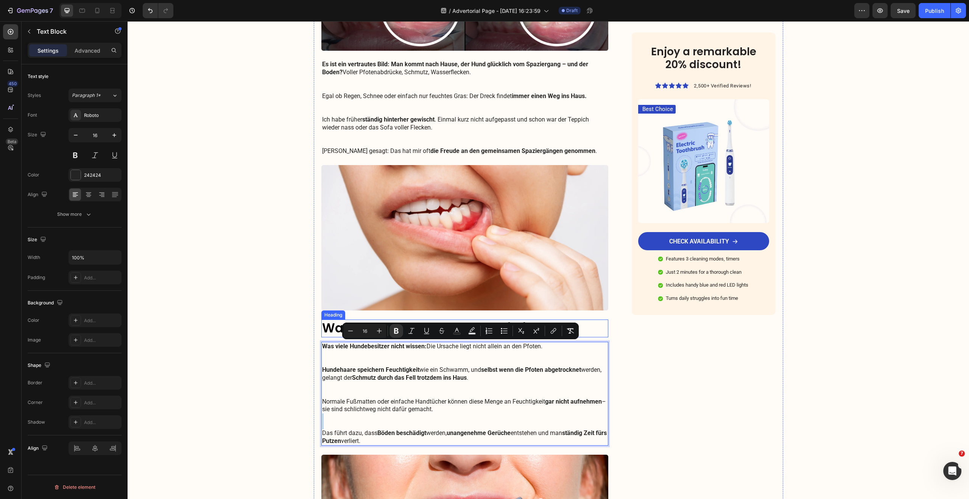
click at [334, 330] on p "Warum es trotzdem schmutzig ist" at bounding box center [465, 328] width 286 height 16
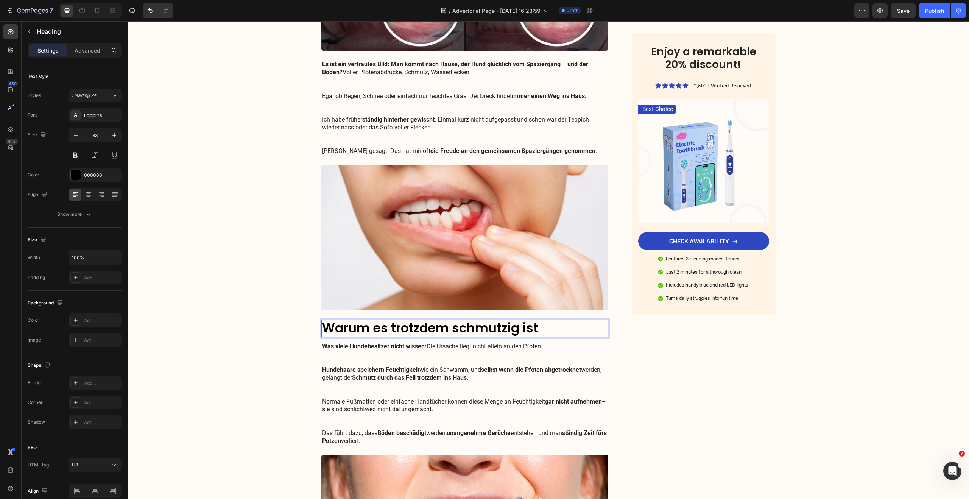
click at [333, 330] on p "Warum es trotzdem schmutzig ist" at bounding box center [465, 328] width 286 height 16
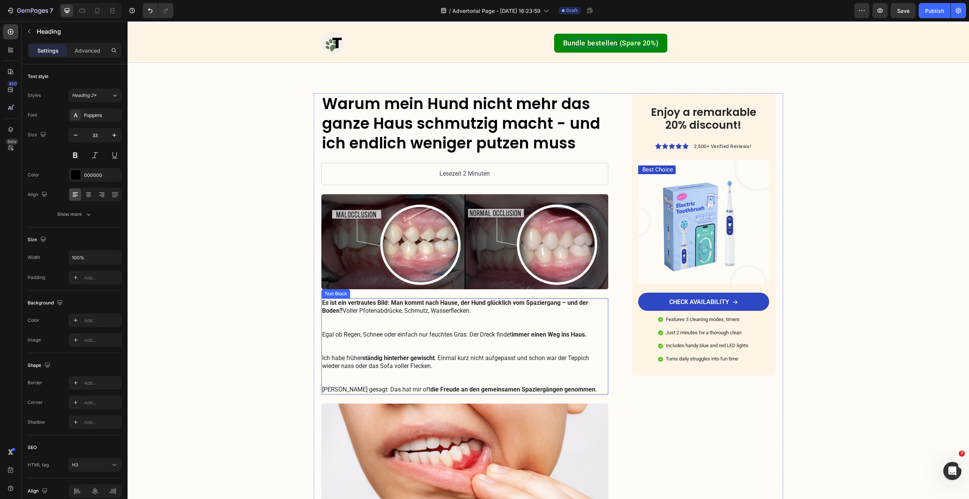
scroll to position [12, 0]
click at [557, 144] on p "Warum mein Hund nicht mehr das ganze Haus schmutzig macht - und ich endlich wen…" at bounding box center [465, 123] width 286 height 59
click at [569, 144] on p "Warum mein Hund nicht mehr das ganze Haus schmutzig macht - und ich endlich wen…" at bounding box center [465, 123] width 286 height 59
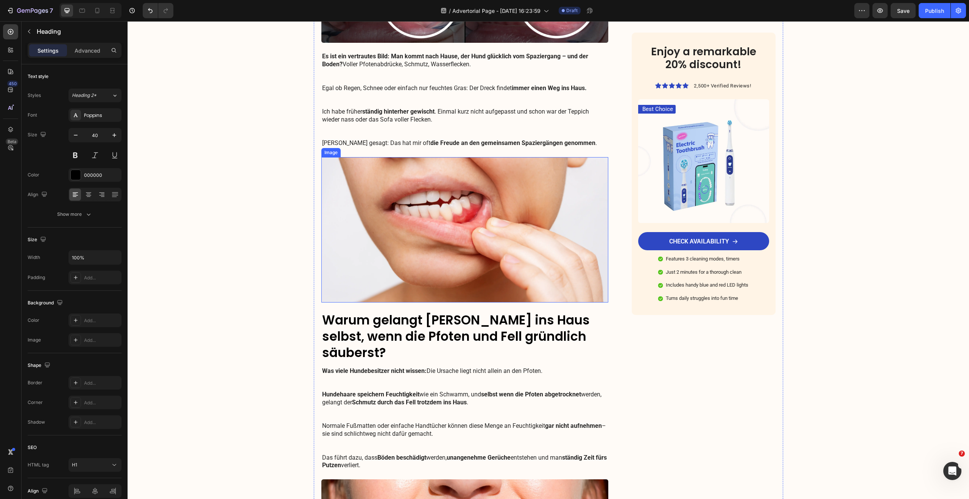
scroll to position [266, 0]
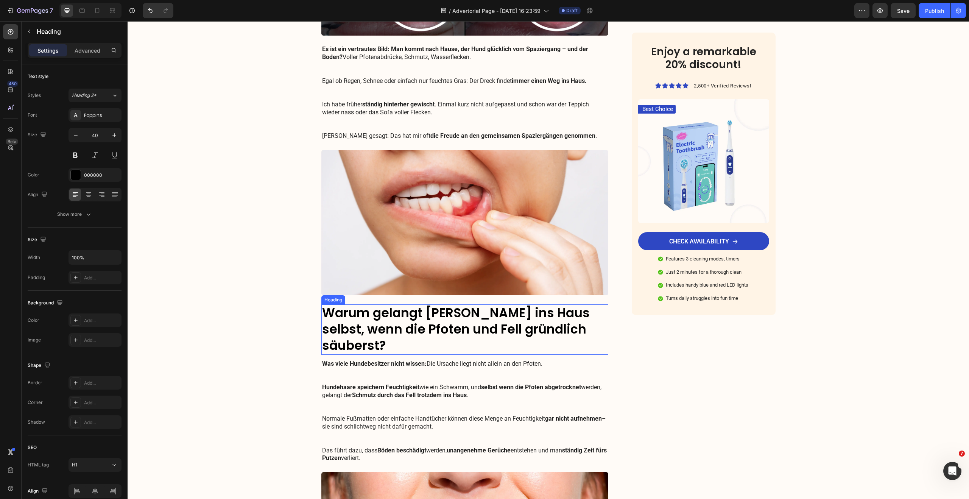
click at [541, 316] on p "Warum gelangt Schmutz ins Haus selbst, wenn die Pfoten und Fell gründlich säube…" at bounding box center [465, 329] width 286 height 49
click at [364, 330] on p "Warum gelangt Schmutz ins Haus, selbst wenn die Pfoten und Fell gründlich säube…" at bounding box center [465, 329] width 286 height 49
click at [528, 331] on p "Warum gelangt Schmutz ins Haus, selbst wenn Pfoten und Fell gründlich säuberst?" at bounding box center [465, 329] width 286 height 49
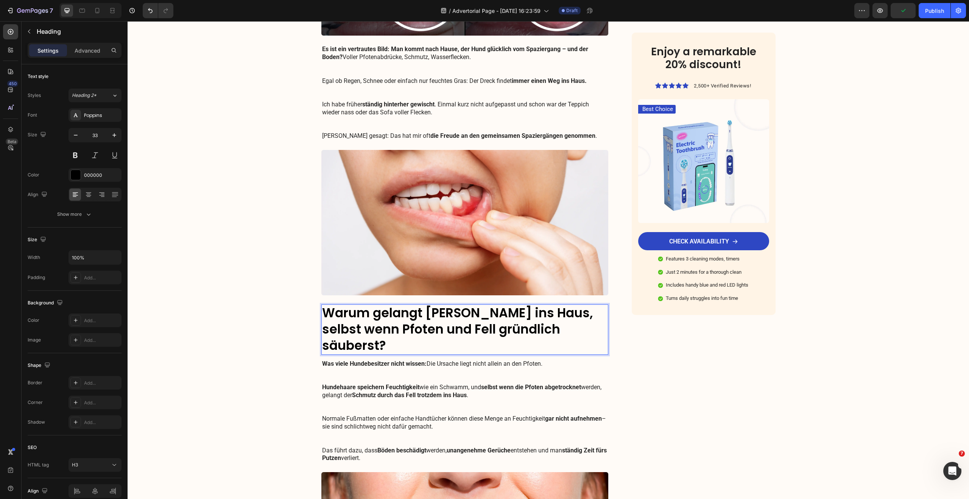
click at [389, 329] on p "Warum gelangt Schmutz ins Haus, selbst wenn Pfoten und Fell gründlich säuberst?" at bounding box center [465, 329] width 286 height 49
click at [532, 330] on p "Warum gelangt Schmutz ins Haus, selbst wenn Pfoten und Fell gründlich säuberst?" at bounding box center [465, 329] width 286 height 49
click at [496, 330] on p "Warum gelangt Schmutz ins Haus, selbst wenn Pfoten und Fell gründlich säuberst?" at bounding box center [465, 329] width 286 height 49
click at [358, 331] on p "Warum gelangt Schmutz ins Haus, selbst wenn Pfoten und Fell gründlich säuberst?" at bounding box center [465, 329] width 286 height 49
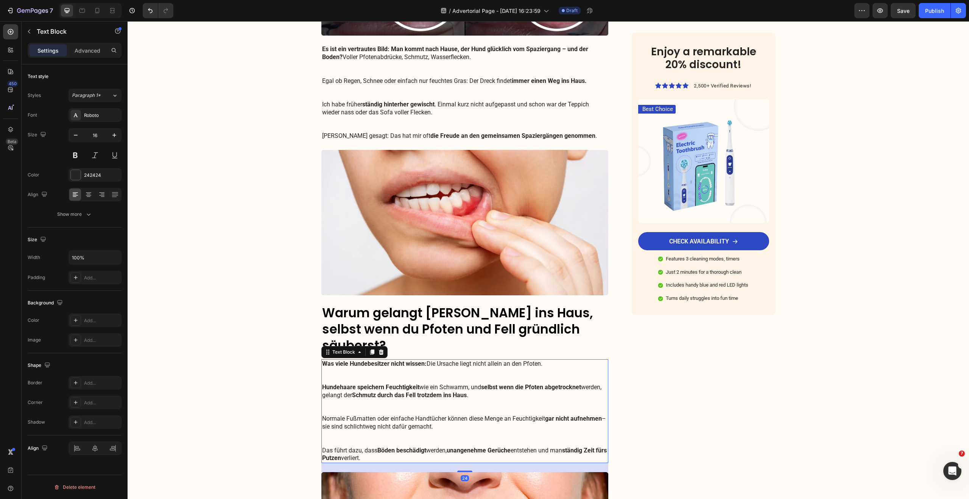
click at [385, 360] on p "Was viele Hundebesitzer nicht wissen: Die Ursache liegt nicht allein an den Pfo…" at bounding box center [465, 411] width 286 height 102
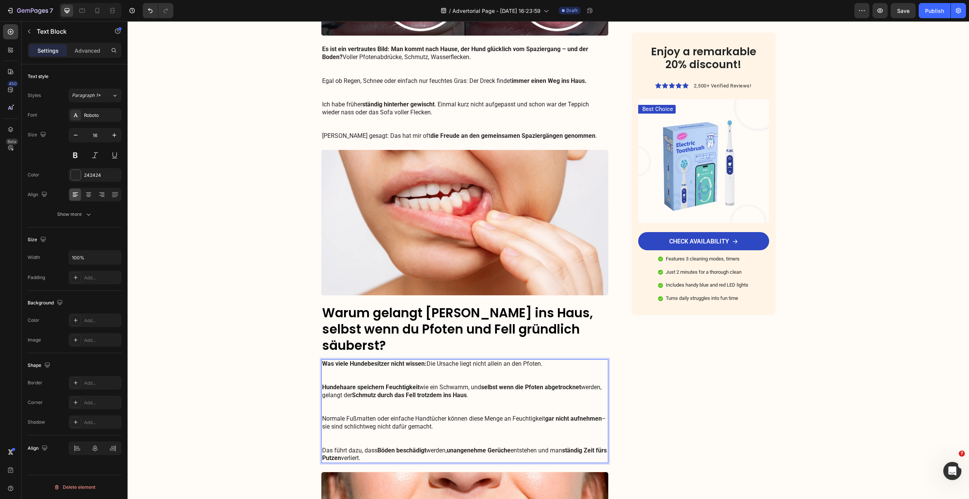
click at [386, 360] on p "Was viele Hundebesitzer nicht wissen: Die Ursache liegt nicht allein an den Pfo…" at bounding box center [465, 411] width 286 height 102
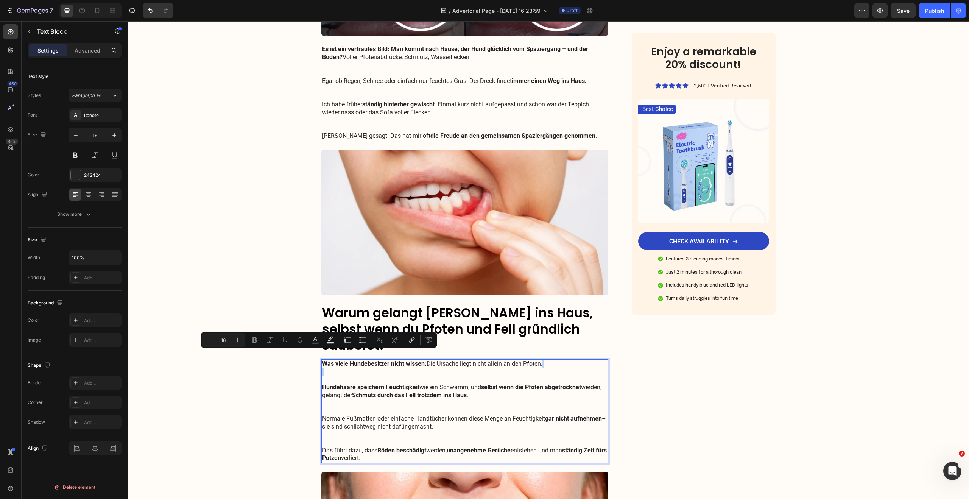
click at [407, 364] on p "Was viele Hundebesitzer nicht wissen: Die Ursache liegt nicht allein an den Pfo…" at bounding box center [465, 411] width 286 height 102
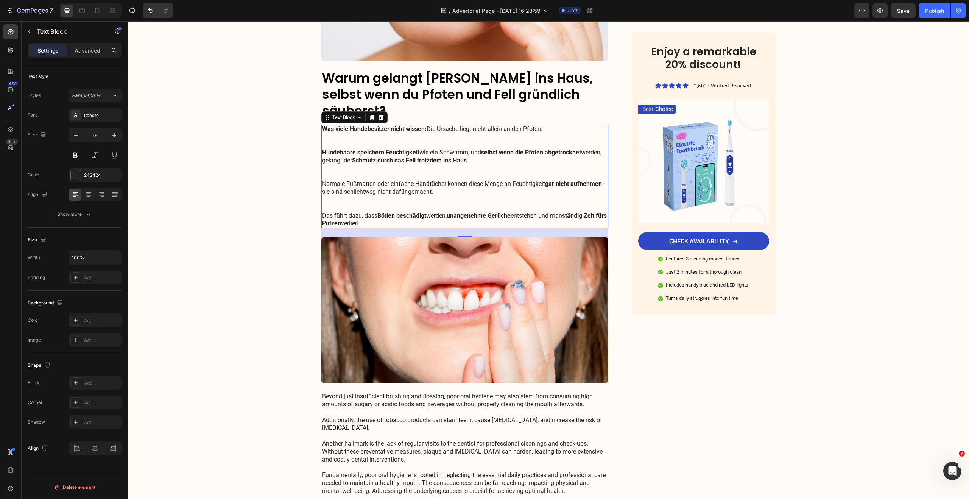
scroll to position [500, 0]
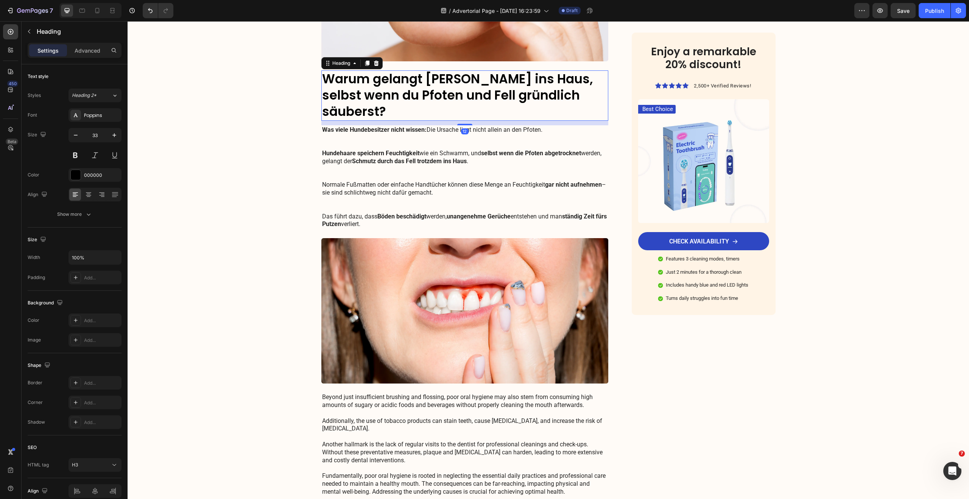
click at [432, 87] on p "Warum gelangt [PERSON_NAME] ins Haus, selbst wenn du Pfoten und Fell gründlich …" at bounding box center [465, 95] width 286 height 49
click at [364, 64] on icon at bounding box center [367, 63] width 6 height 6
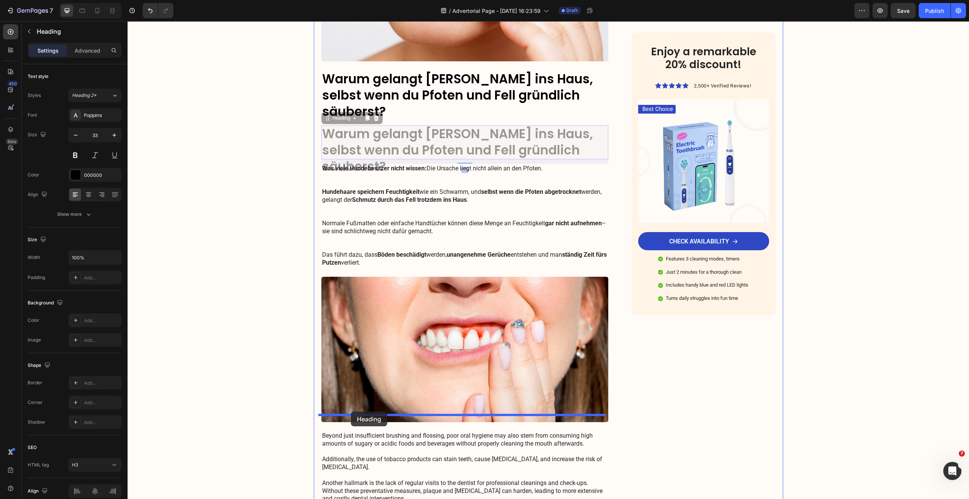
drag, startPoint x: 326, startPoint y: 103, endPoint x: 353, endPoint y: 411, distance: 309.8
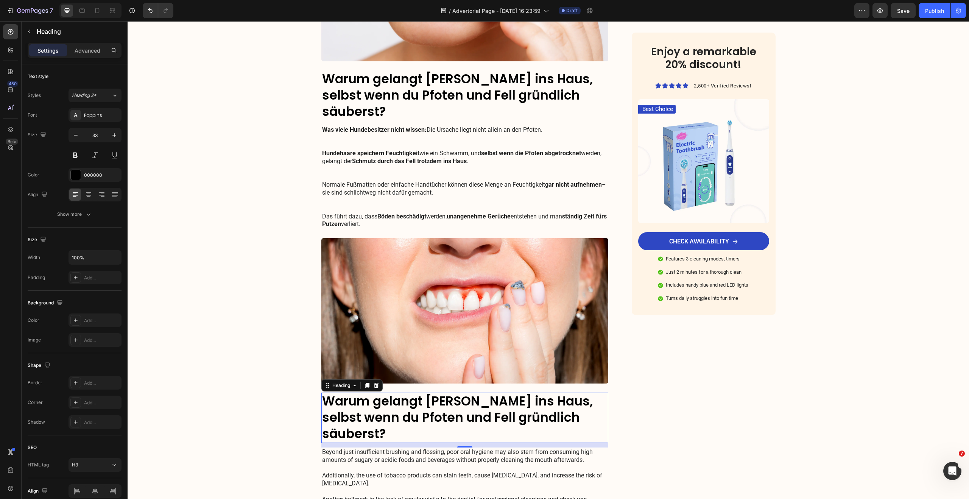
click at [343, 393] on h3 "Warum gelangt [PERSON_NAME] ins Haus, selbst wenn du Pfoten und Fell gründlich …" at bounding box center [464, 418] width 287 height 50
click at [343, 393] on p "Warum gelangt [PERSON_NAME] ins Haus, selbst wenn du Pfoten und Fell gründlich …" at bounding box center [465, 417] width 286 height 49
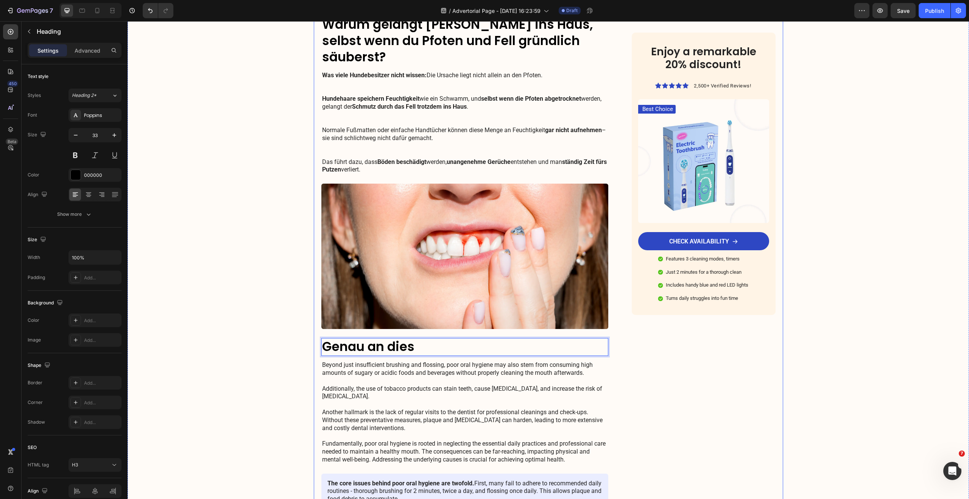
scroll to position [558, 0]
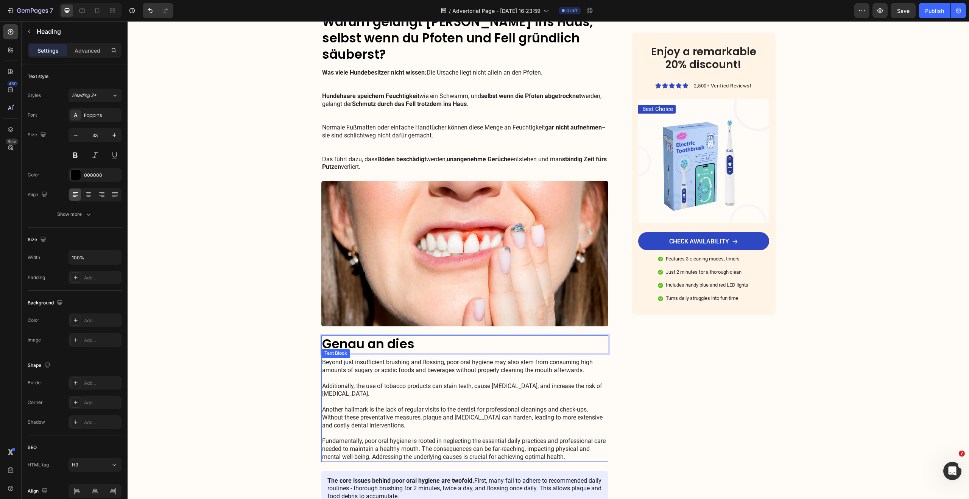
click at [366, 371] on p "Beyond just insufficient brushing and flossing, poor oral hygiene may also stem…" at bounding box center [465, 409] width 286 height 102
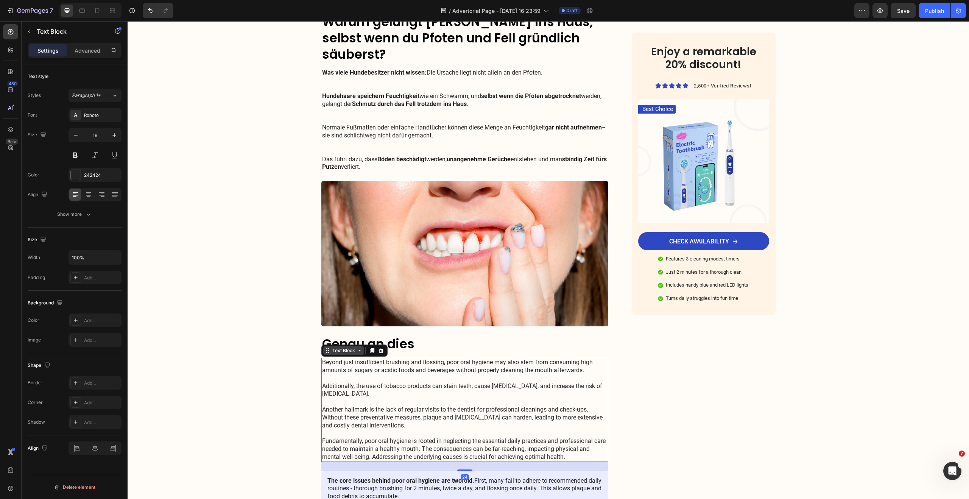
click at [349, 346] on div "Text Block" at bounding box center [343, 350] width 41 height 9
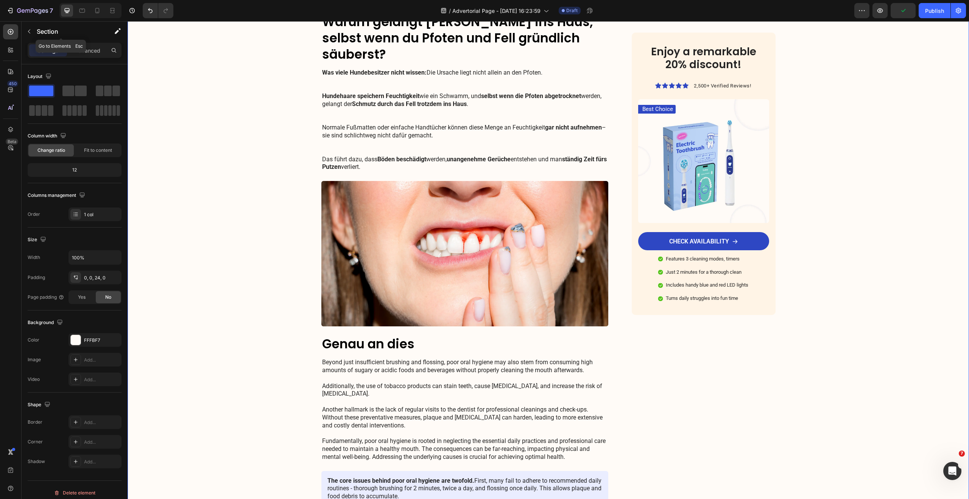
click at [31, 32] on icon "button" at bounding box center [29, 31] width 6 height 6
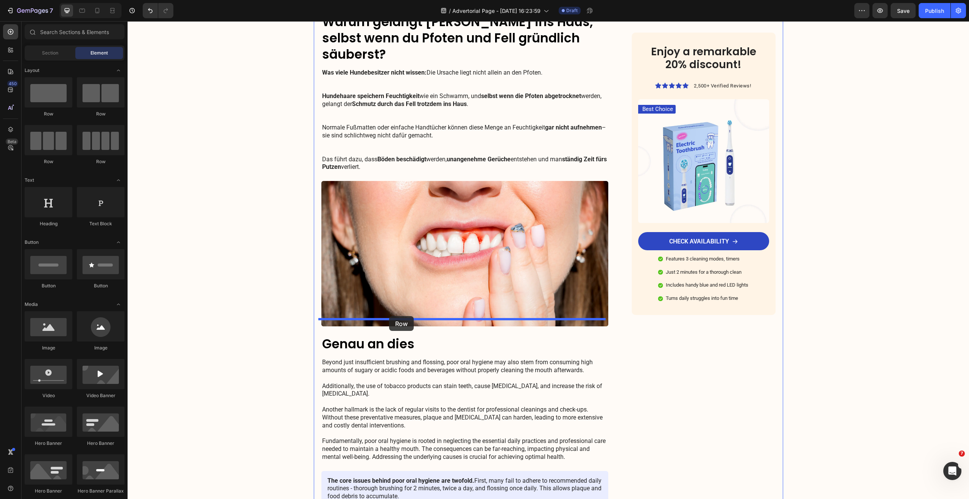
drag, startPoint x: 179, startPoint y: 114, endPoint x: 389, endPoint y: 316, distance: 291.3
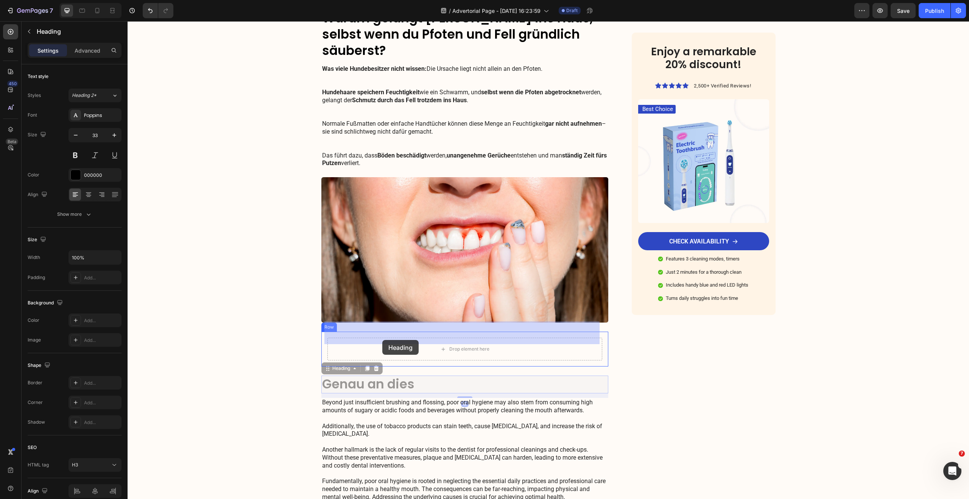
drag, startPoint x: 380, startPoint y: 370, endPoint x: 382, endPoint y: 339, distance: 30.7
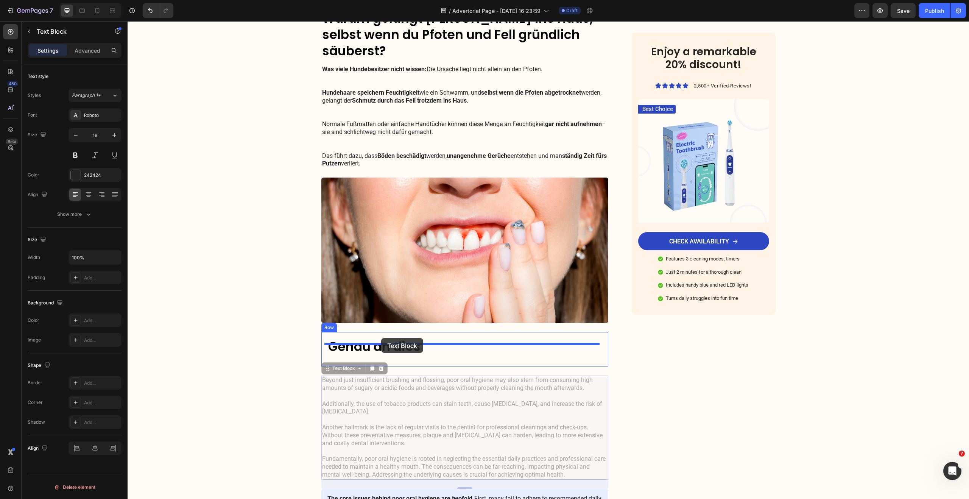
drag, startPoint x: 383, startPoint y: 399, endPoint x: 381, endPoint y: 338, distance: 60.6
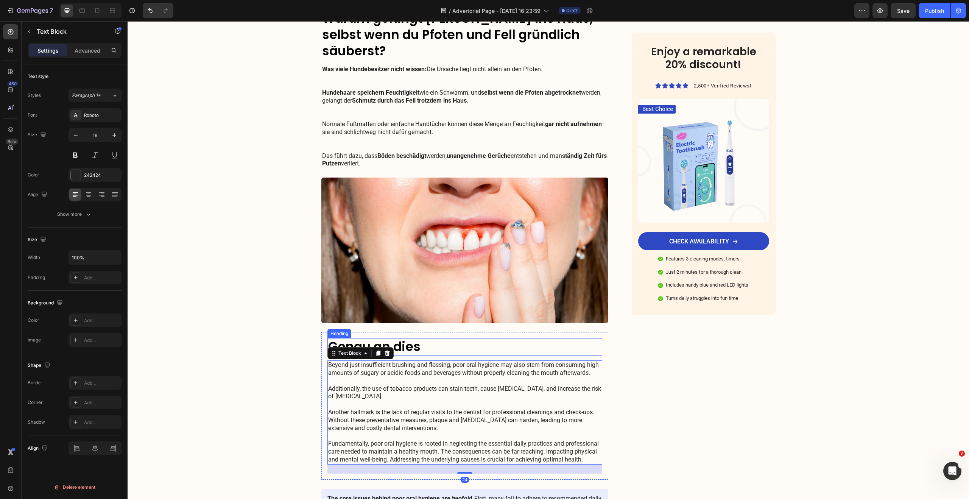
click at [411, 338] on h3 "Genau an dies" at bounding box center [464, 347] width 275 height 18
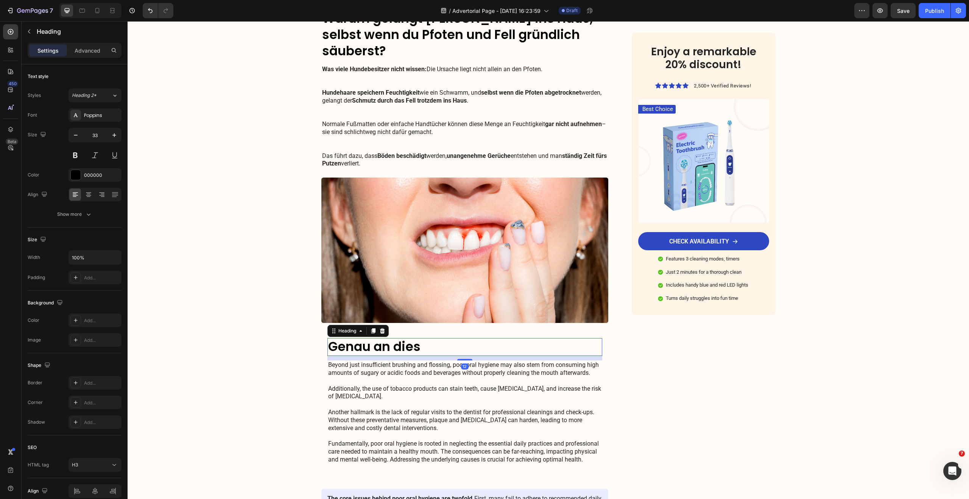
click at [419, 338] on h3 "Genau an dies" at bounding box center [464, 347] width 275 height 18
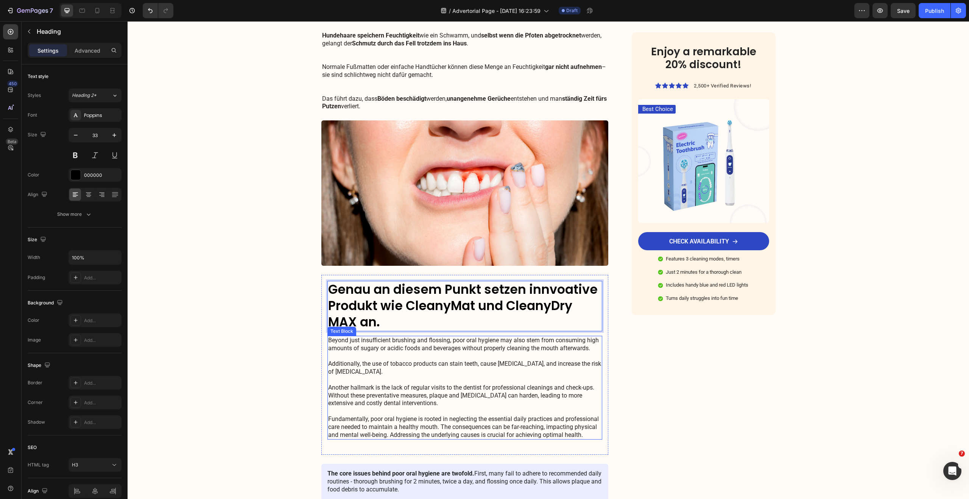
scroll to position [630, 0]
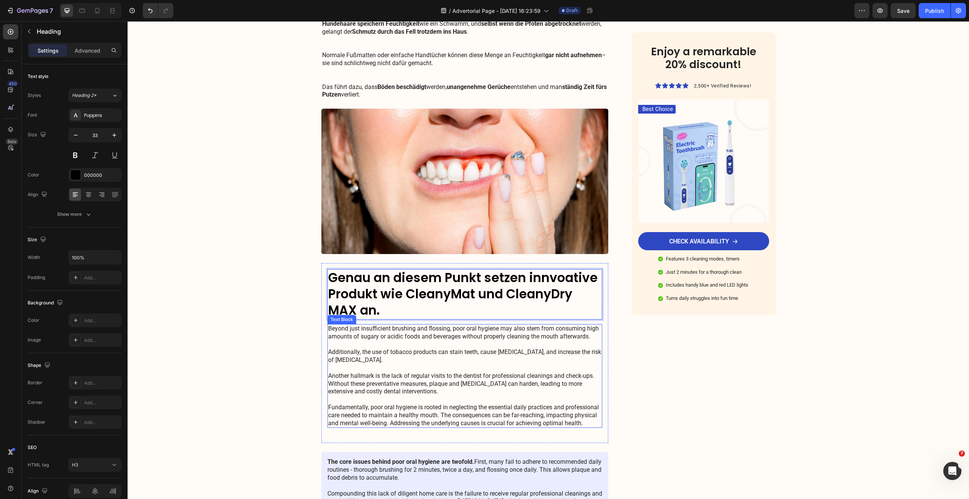
click at [411, 366] on p "Beyond just insufficient brushing and flossing, poor oral hygiene may also stem…" at bounding box center [465, 376] width 274 height 102
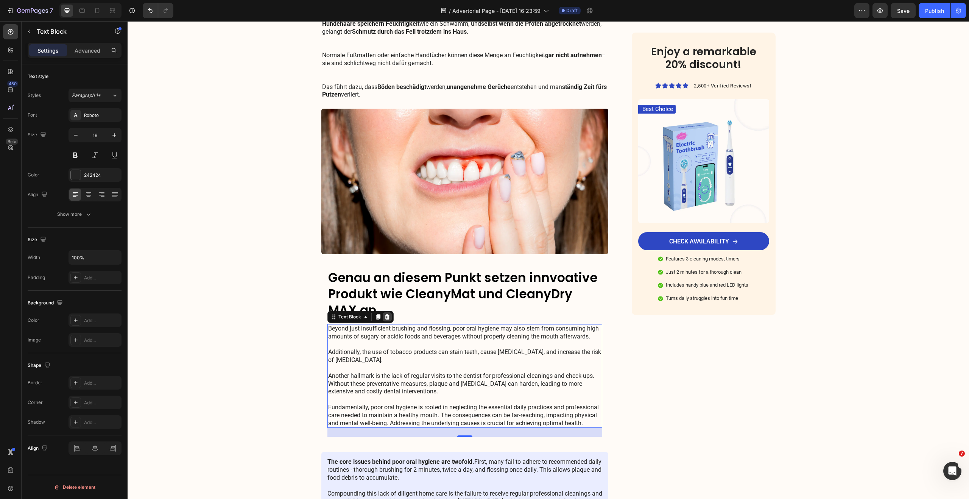
click at [385, 314] on icon at bounding box center [387, 316] width 5 height 5
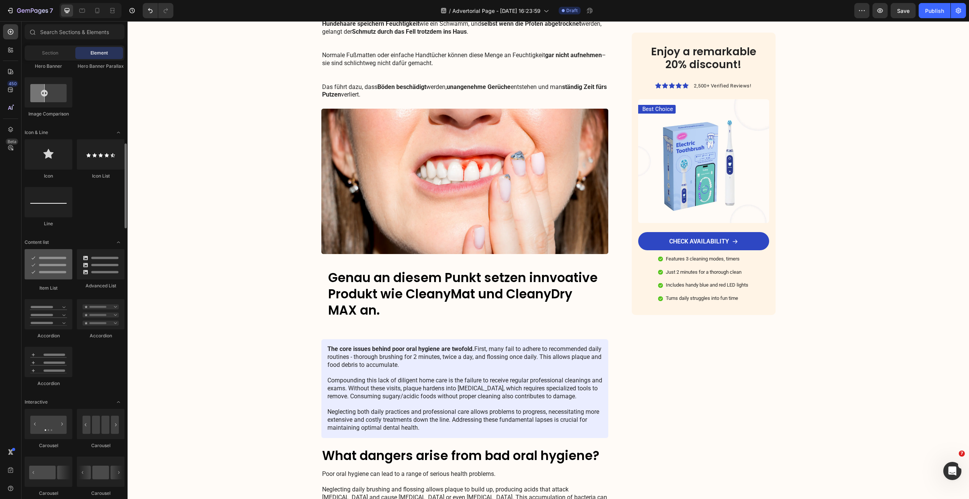
scroll to position [425, 0]
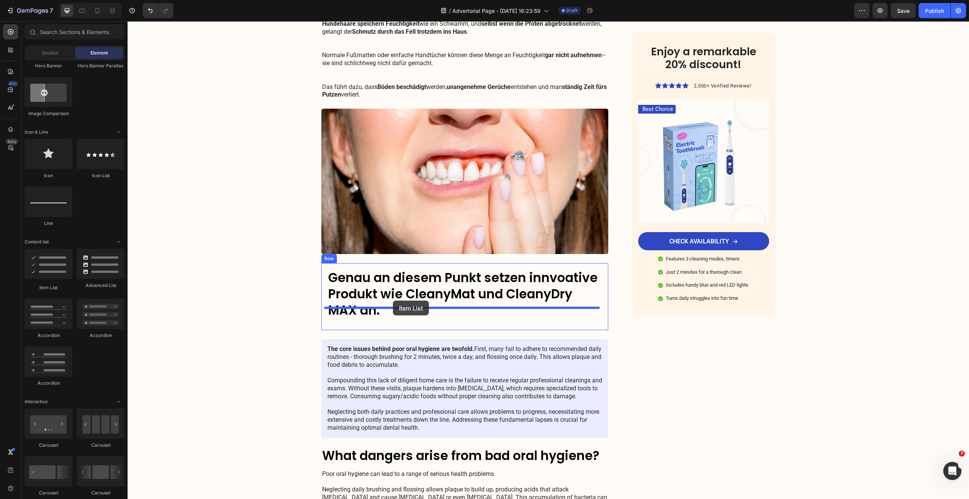
drag, startPoint x: 210, startPoint y: 313, endPoint x: 393, endPoint y: 301, distance: 183.2
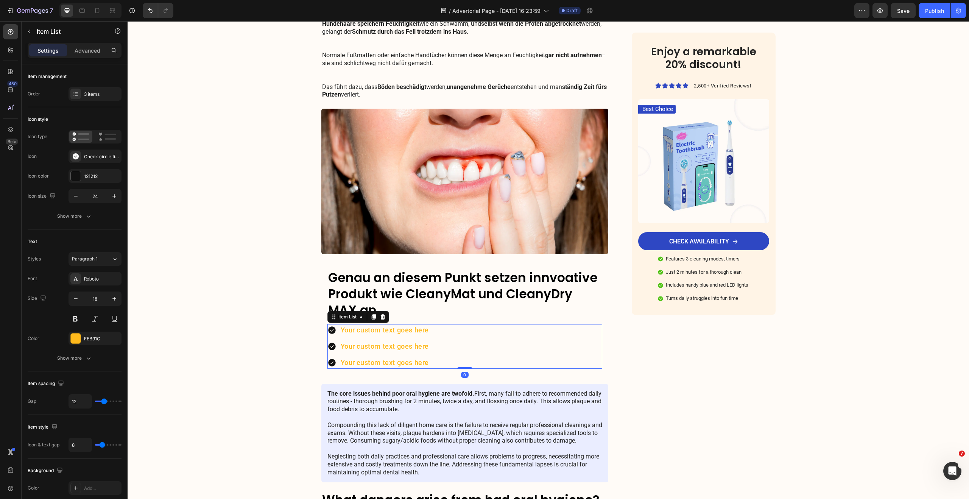
scroll to position [630, 0]
click at [331, 326] on icon at bounding box center [332, 330] width 8 height 8
click at [83, 157] on div "Check circle filled" at bounding box center [95, 157] width 53 height 14
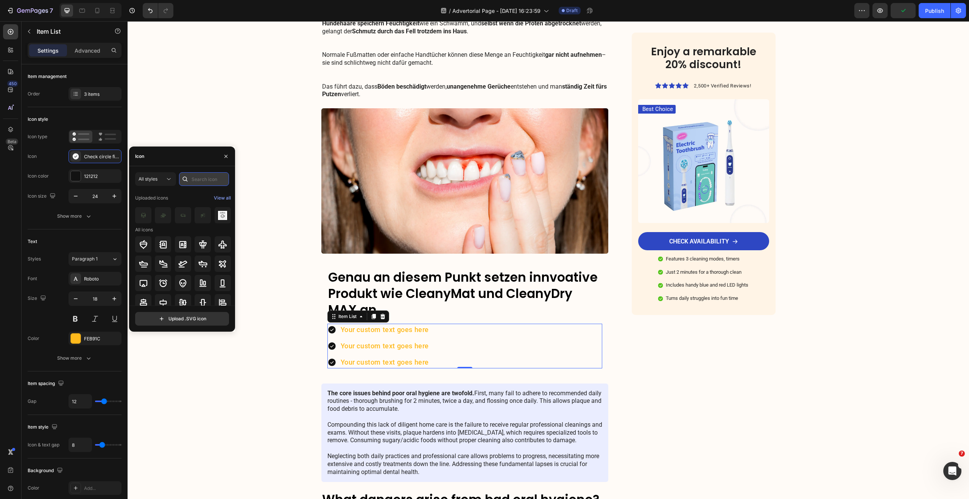
click at [196, 181] on input "text" at bounding box center [204, 179] width 50 height 14
type input "check"
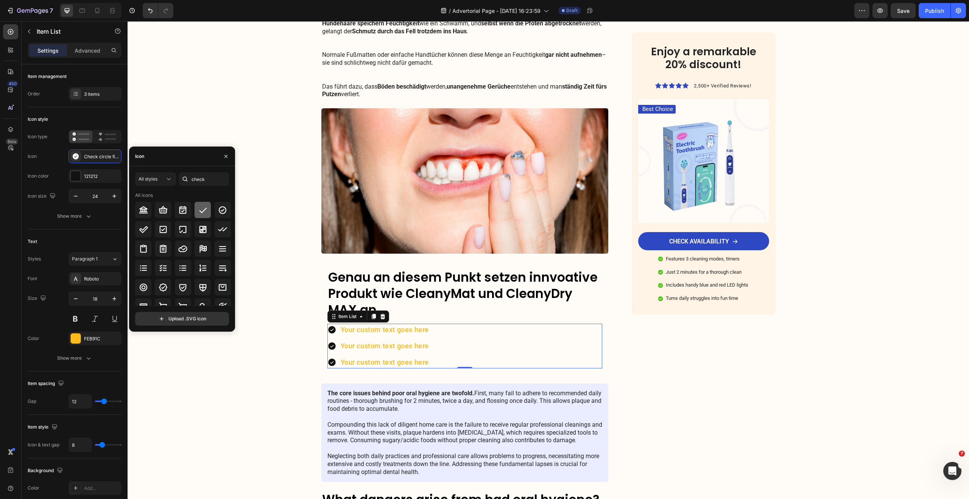
click at [198, 212] on icon at bounding box center [202, 210] width 9 height 9
click at [215, 226] on div at bounding box center [223, 226] width 16 height 16
click at [141, 226] on icon at bounding box center [143, 225] width 9 height 9
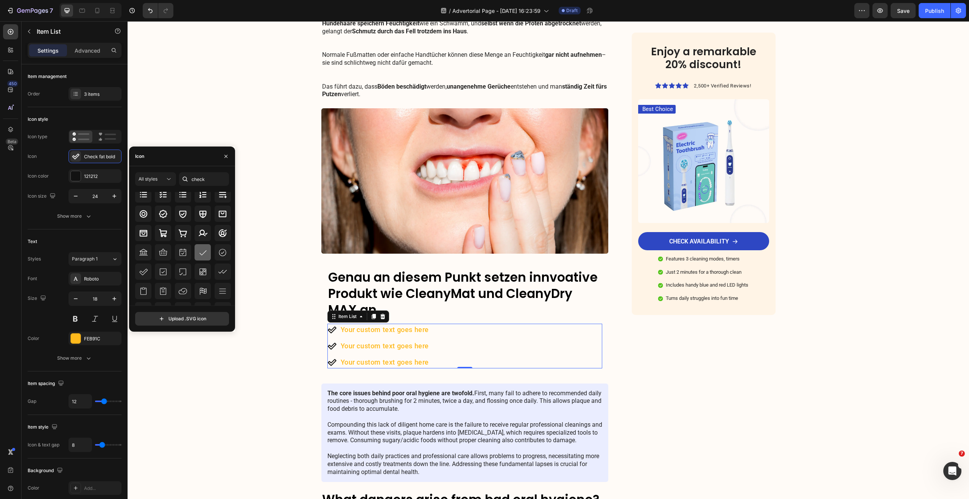
click at [199, 259] on div at bounding box center [203, 252] width 16 height 16
click at [163, 296] on icon at bounding box center [163, 297] width 7 height 7
click at [145, 300] on icon at bounding box center [143, 297] width 9 height 9
click at [159, 300] on icon at bounding box center [163, 297] width 9 height 9
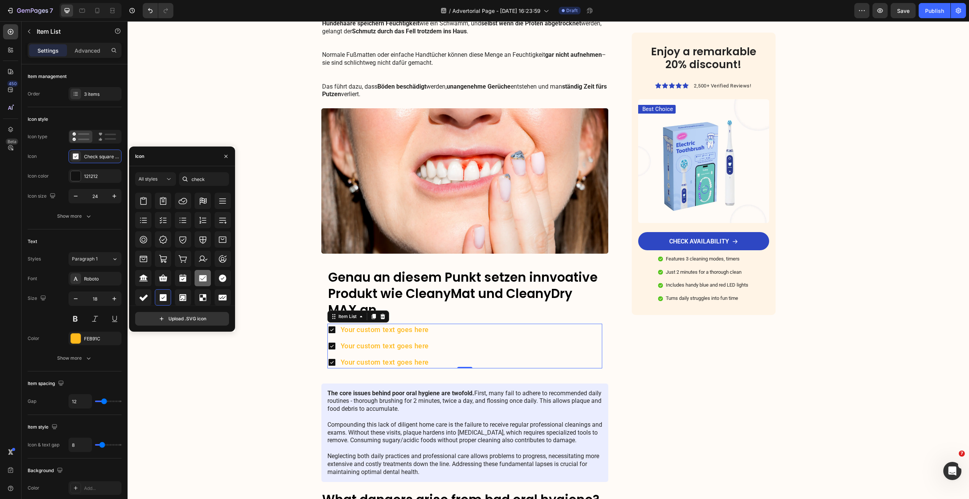
click at [204, 276] on icon at bounding box center [203, 278] width 8 height 6
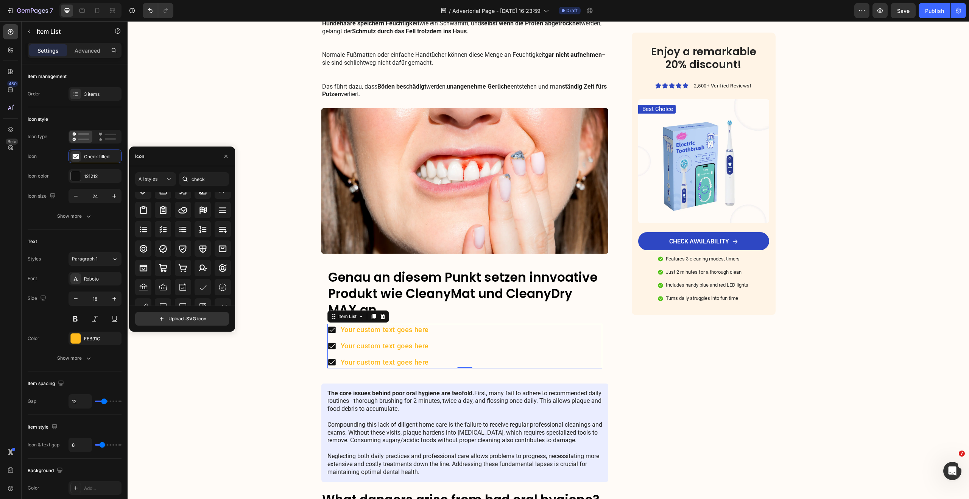
scroll to position [43, 0]
click at [207, 285] on div at bounding box center [203, 288] width 16 height 16
click at [166, 294] on icon at bounding box center [163, 292] width 9 height 9
click at [176, 293] on div at bounding box center [183, 292] width 16 height 16
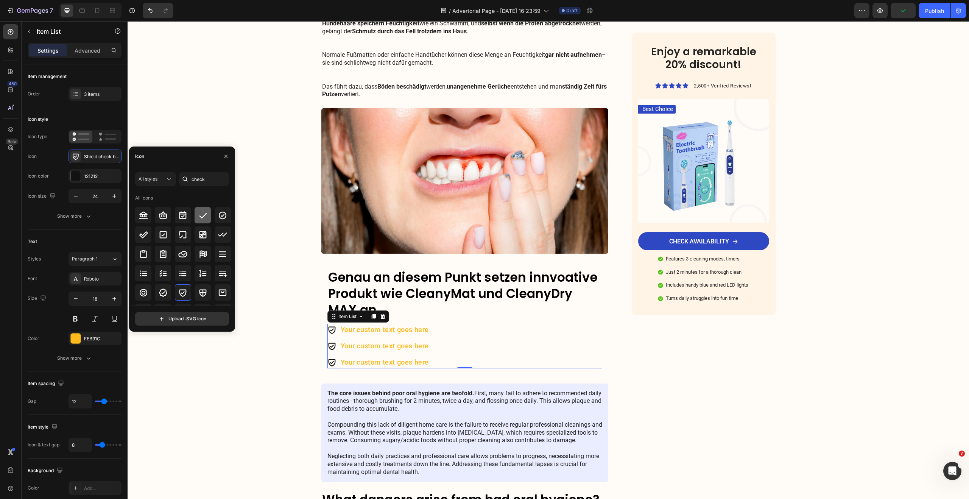
click at [202, 218] on icon at bounding box center [202, 215] width 9 height 9
click at [225, 209] on icon at bounding box center [222, 210] width 9 height 9
click at [222, 252] on icon at bounding box center [222, 253] width 9 height 9
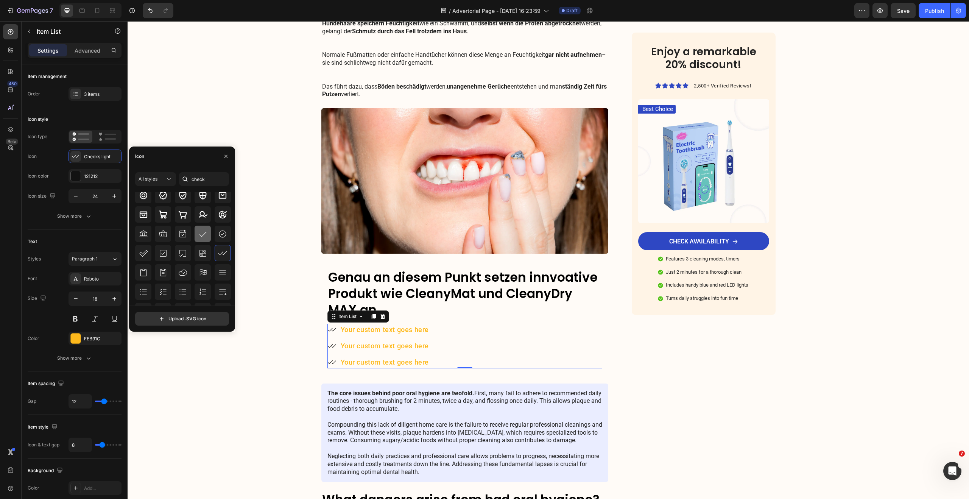
click at [200, 238] on icon at bounding box center [202, 233] width 9 height 9
click at [198, 315] on input "file" at bounding box center [182, 318] width 93 height 13
type input "C:\fakepath\check-mark-svgrepo-com.svg"
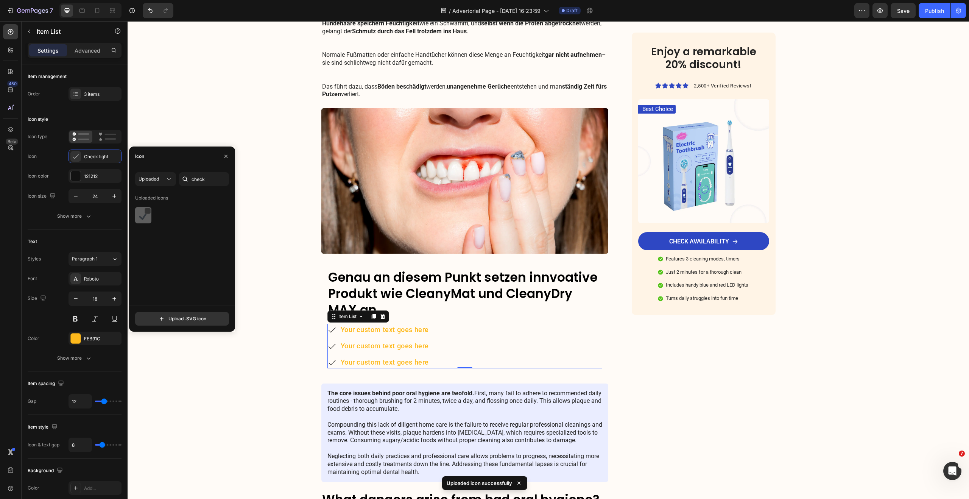
click at [143, 218] on img at bounding box center [143, 215] width 9 height 9
click at [266, 152] on div "Image Bundle bestellen (Spare 20%) Button Row Row Warum mein Hund nicht mehr da…" at bounding box center [549, 453] width 842 height 2094
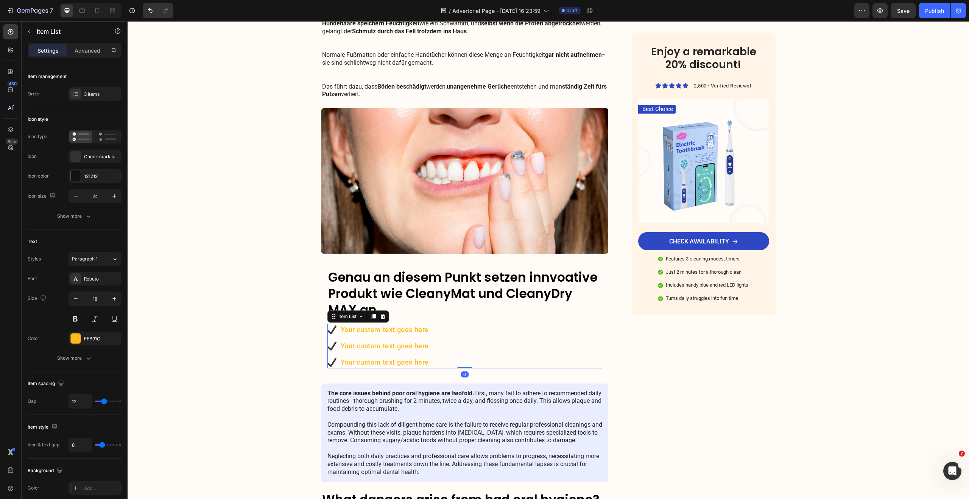
click at [388, 324] on div "Your custom text goes here" at bounding box center [385, 330] width 91 height 12
click at [387, 324] on div "Your custom text goes here" at bounding box center [385, 330] width 91 height 12
click at [69, 336] on div "FEB91C" at bounding box center [95, 339] width 53 height 14
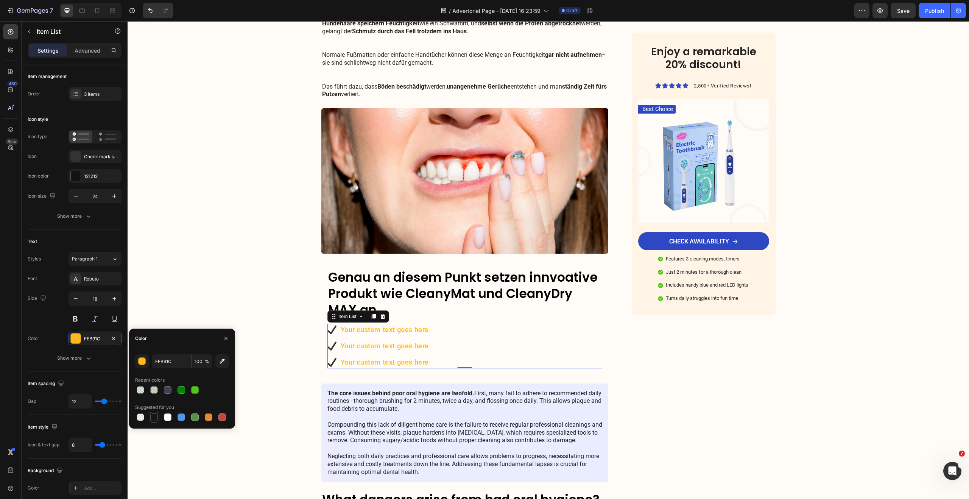
click at [156, 418] on div at bounding box center [154, 417] width 8 height 8
type input "151515"
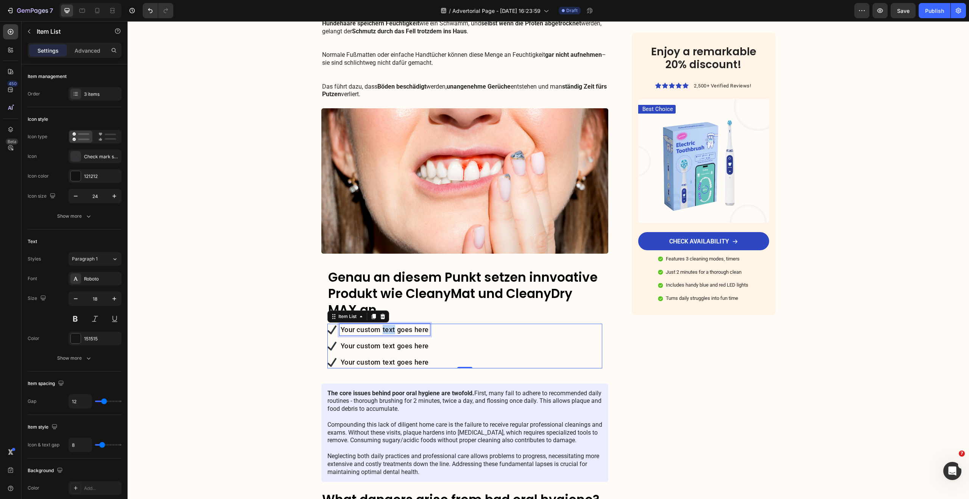
click at [382, 325] on p "Your custom text goes here" at bounding box center [385, 329] width 89 height 9
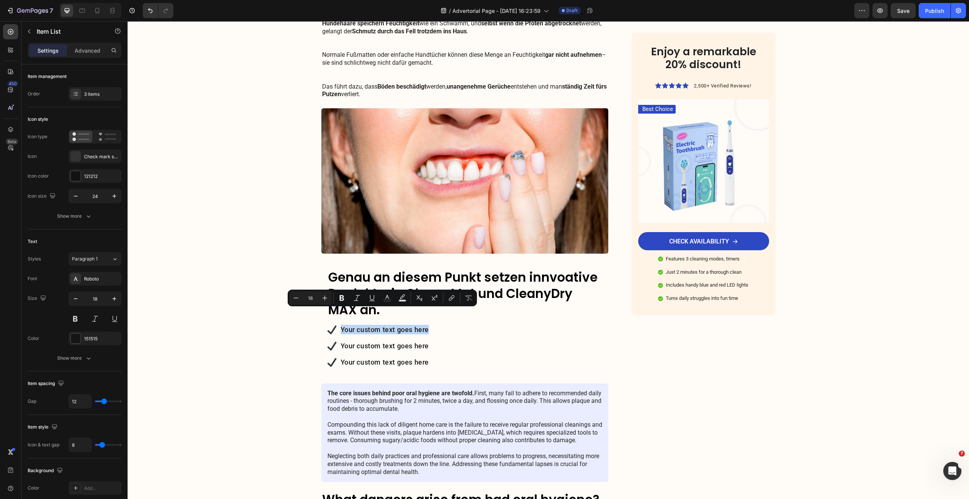
click at [581, 324] on div "Your custom text goes here Your custom text goes here Your custom text goes here" at bounding box center [464, 346] width 275 height 45
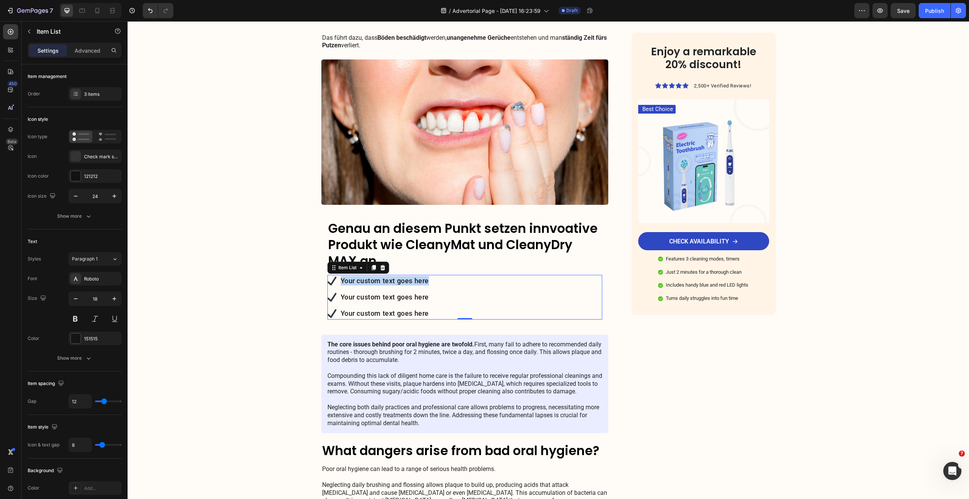
scroll to position [679, 0]
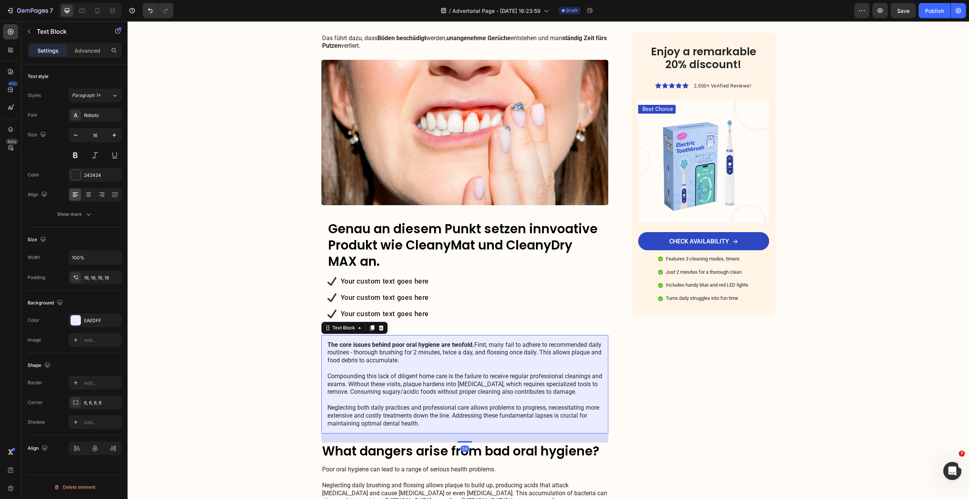
click at [336, 335] on div "The core issues behind poor oral hygiene are twofold. First, many fail to adher…" at bounding box center [464, 384] width 287 height 99
click at [378, 325] on icon at bounding box center [381, 328] width 6 height 6
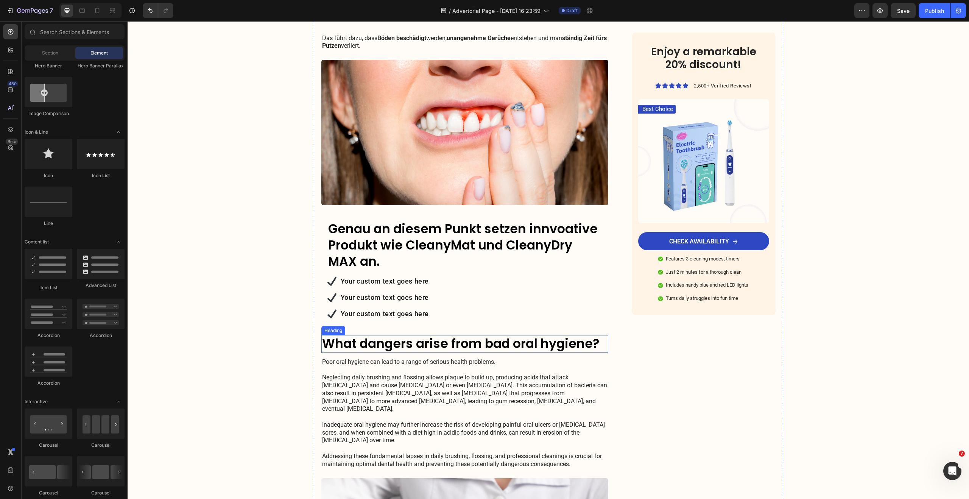
click at [362, 335] on h2 "What dangers arise from bad oral hygiene?" at bounding box center [464, 344] width 287 height 18
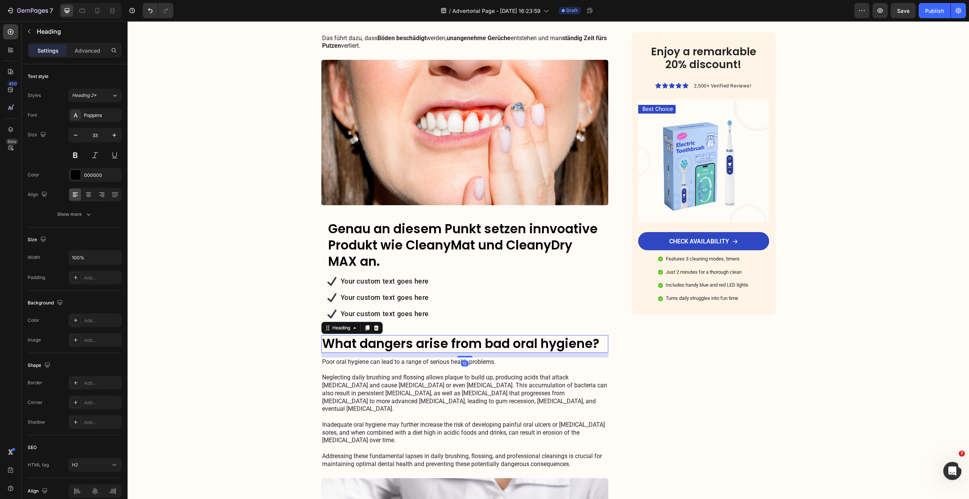
click at [374, 325] on icon at bounding box center [376, 328] width 6 height 6
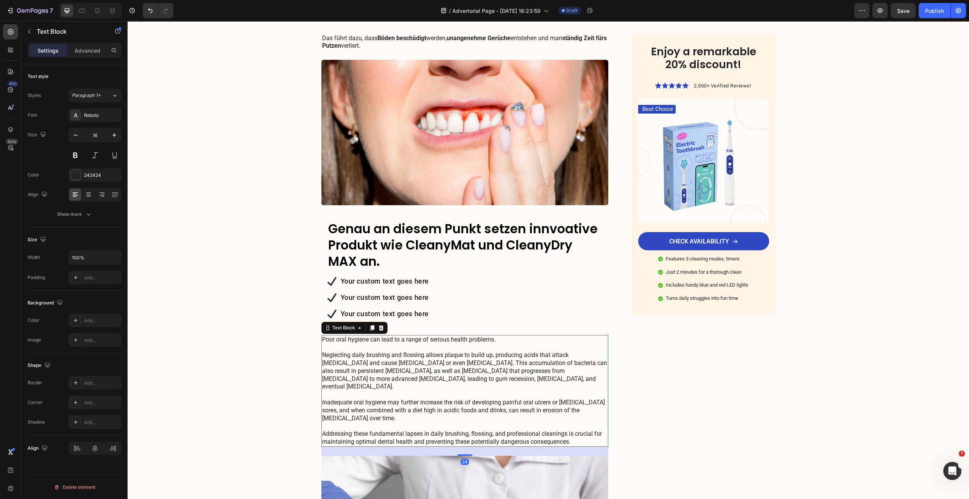
drag, startPoint x: 365, startPoint y: 342, endPoint x: 358, endPoint y: 329, distance: 15.6
click at [365, 342] on p "Poor oral hygiene can lead to a range of serious health problems. Neglecting da…" at bounding box center [465, 391] width 286 height 110
click at [378, 325] on icon at bounding box center [381, 328] width 6 height 6
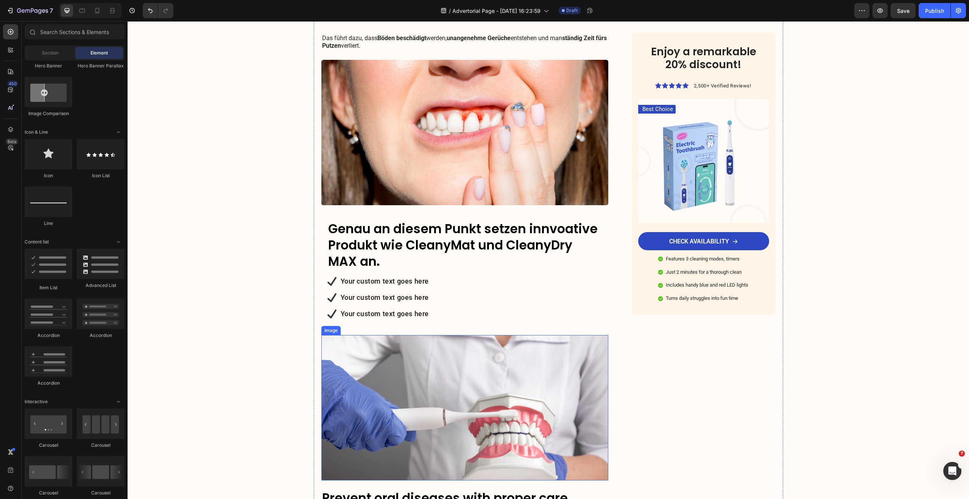
scroll to position [715, 0]
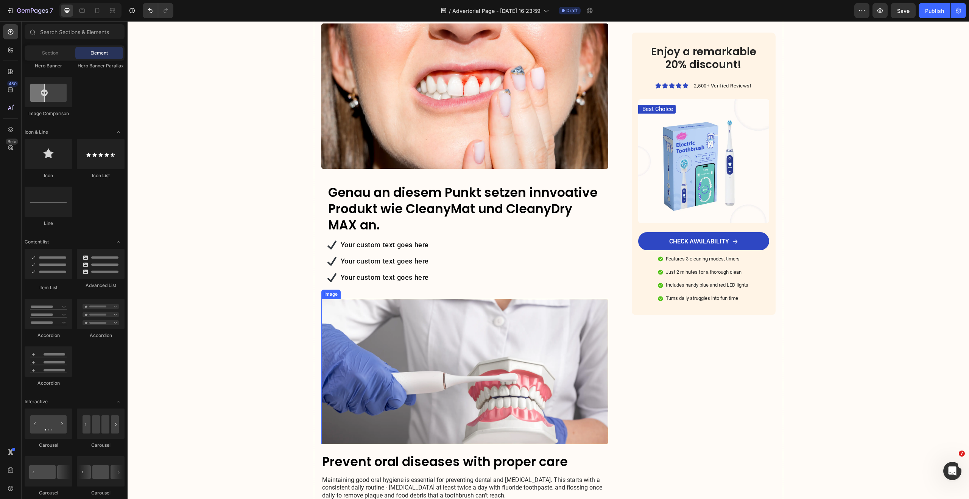
drag, startPoint x: 425, startPoint y: 346, endPoint x: 379, endPoint y: 313, distance: 56.7
click at [425, 346] on img at bounding box center [464, 371] width 287 height 145
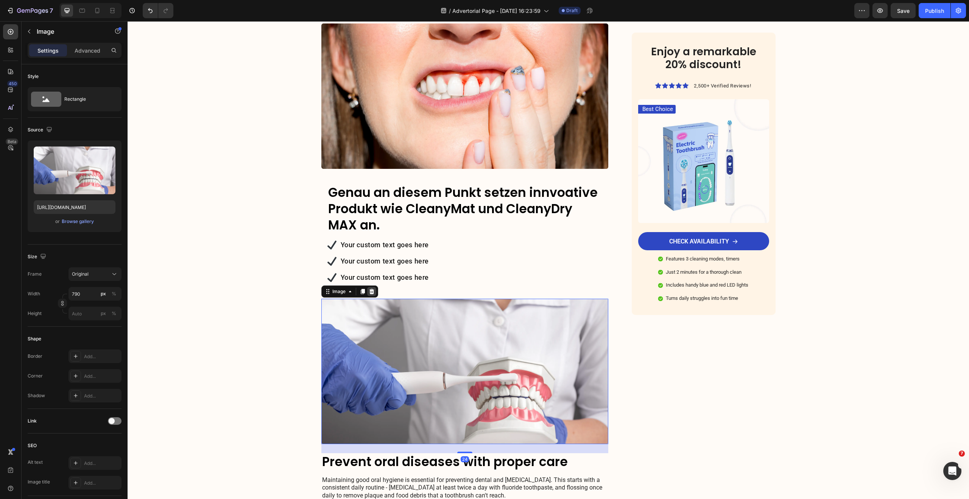
click at [371, 287] on div at bounding box center [371, 291] width 9 height 9
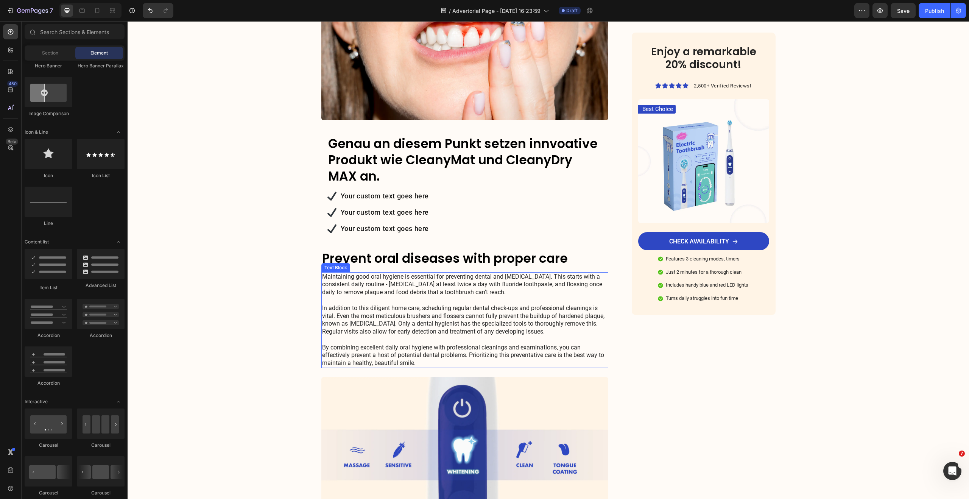
scroll to position [765, 0]
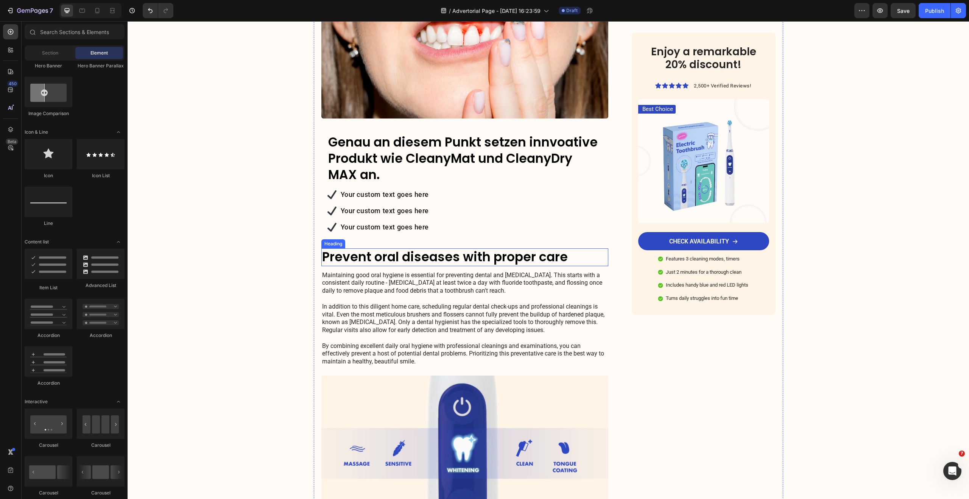
click at [379, 248] on h2 "Prevent oral diseases with proper care" at bounding box center [464, 257] width 287 height 18
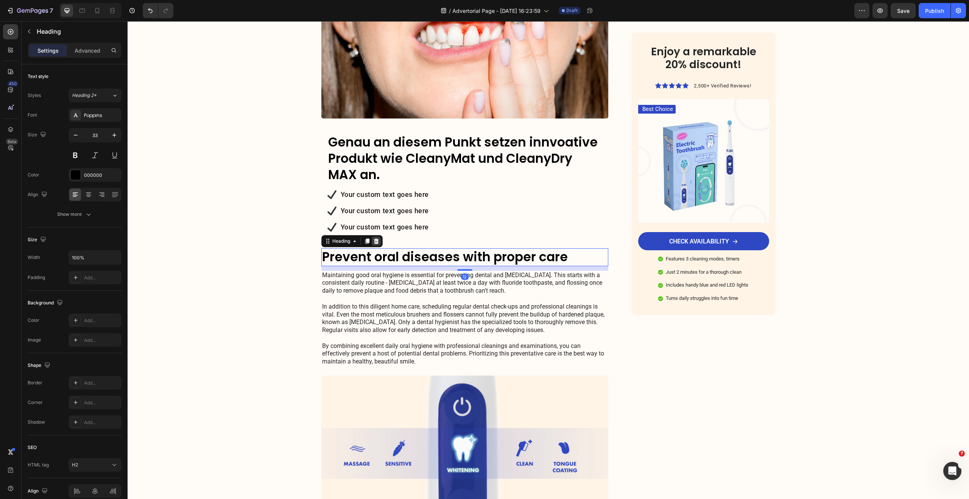
click at [378, 237] on div at bounding box center [376, 241] width 9 height 9
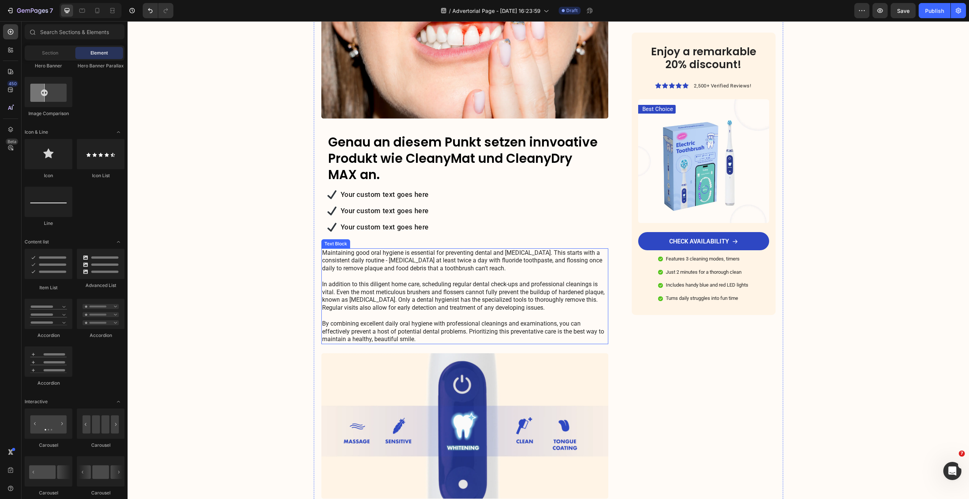
click at [369, 263] on p "Maintaining good oral hygiene is essential for preventing dental and gum diseas…" at bounding box center [465, 296] width 286 height 95
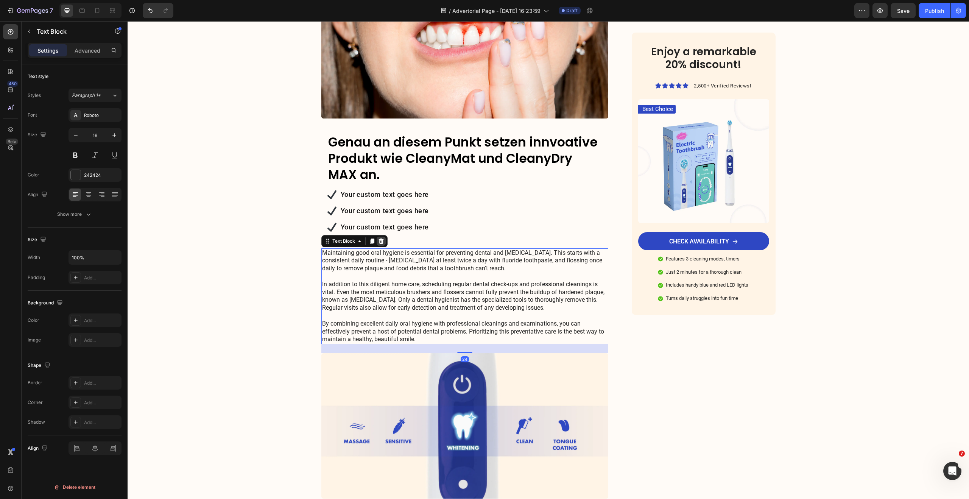
click at [379, 238] on icon at bounding box center [381, 240] width 5 height 5
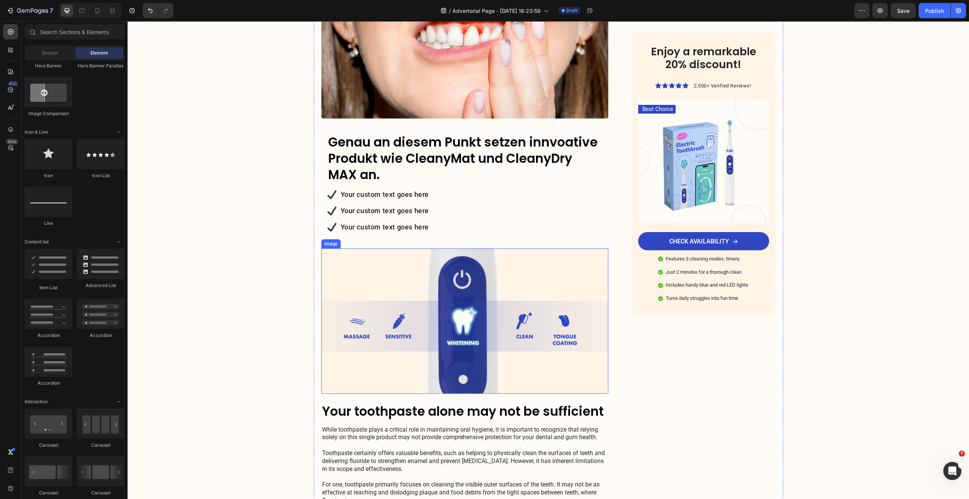
click at [386, 287] on img at bounding box center [464, 320] width 287 height 145
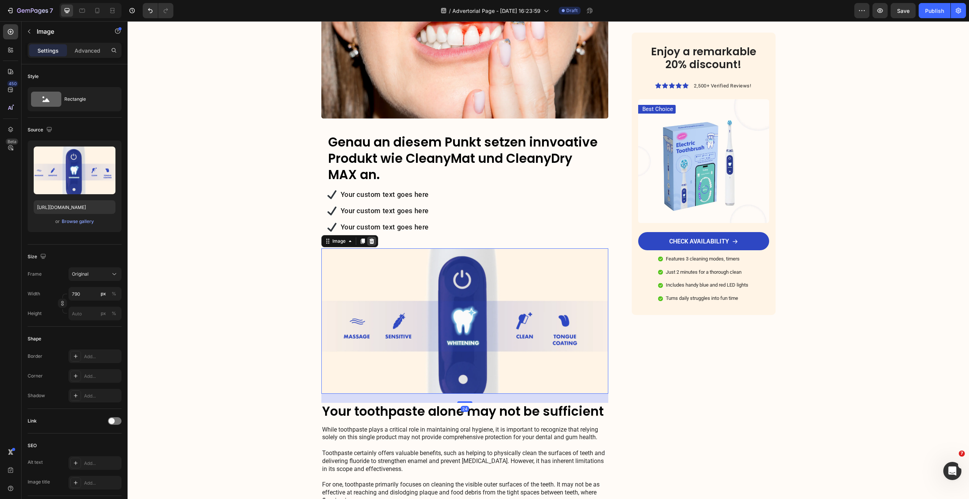
click at [370, 238] on icon at bounding box center [371, 240] width 5 height 5
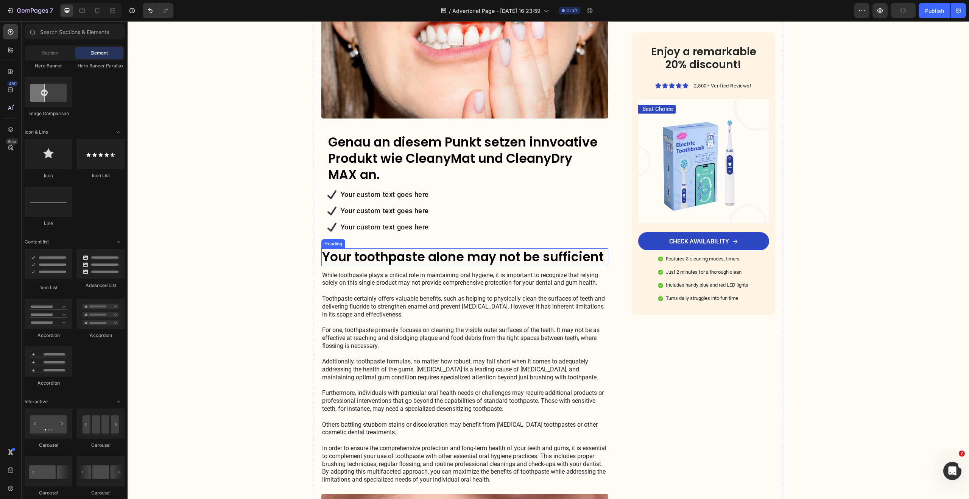
drag, startPoint x: 376, startPoint y: 247, endPoint x: 373, endPoint y: 242, distance: 5.6
click at [376, 248] on h2 "Your toothpaste alone may not be sufficient" at bounding box center [464, 257] width 287 height 18
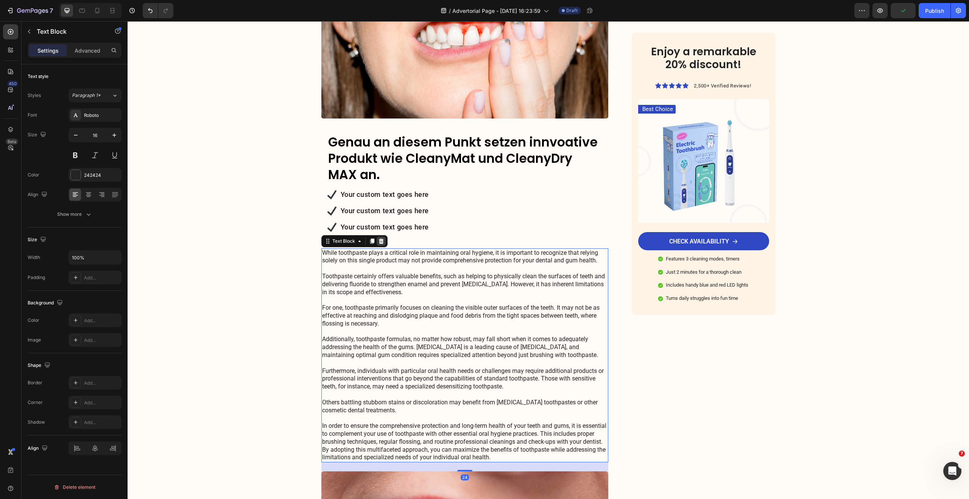
click at [379, 238] on icon at bounding box center [381, 240] width 5 height 5
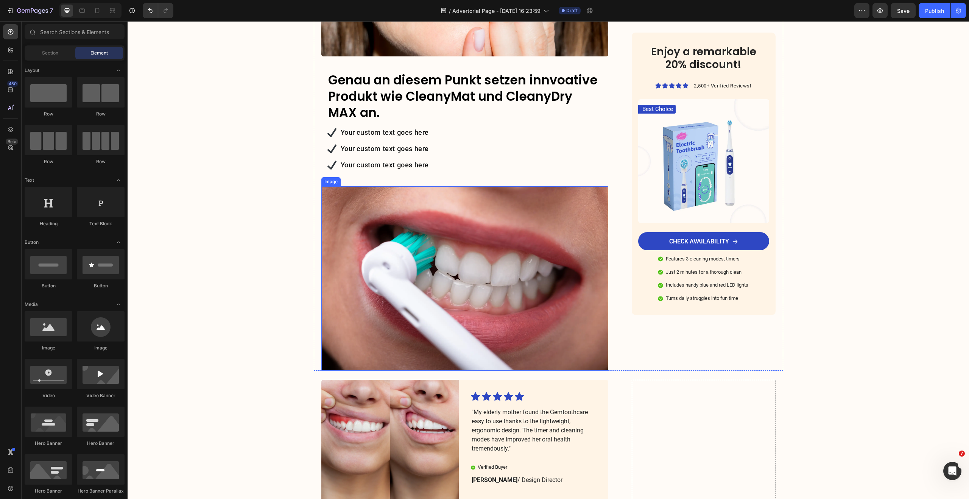
scroll to position [824, 0]
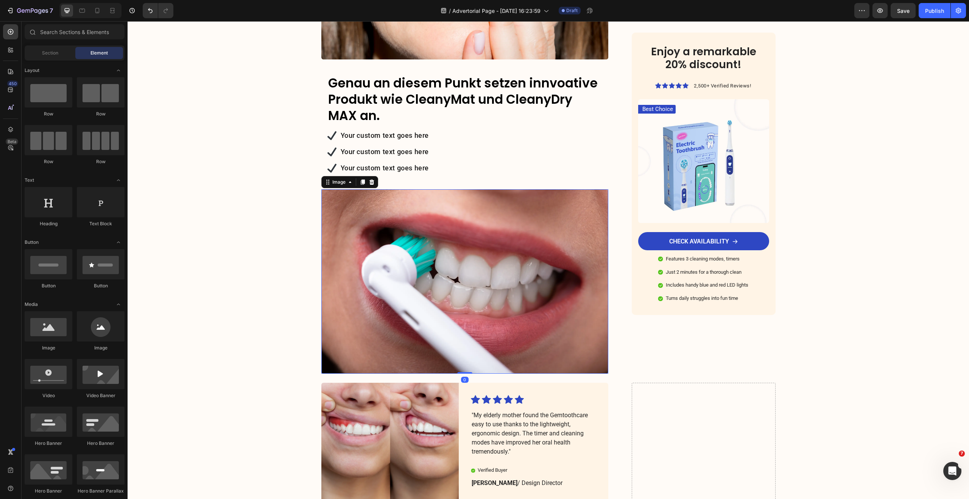
click at [399, 274] on img at bounding box center [464, 281] width 287 height 185
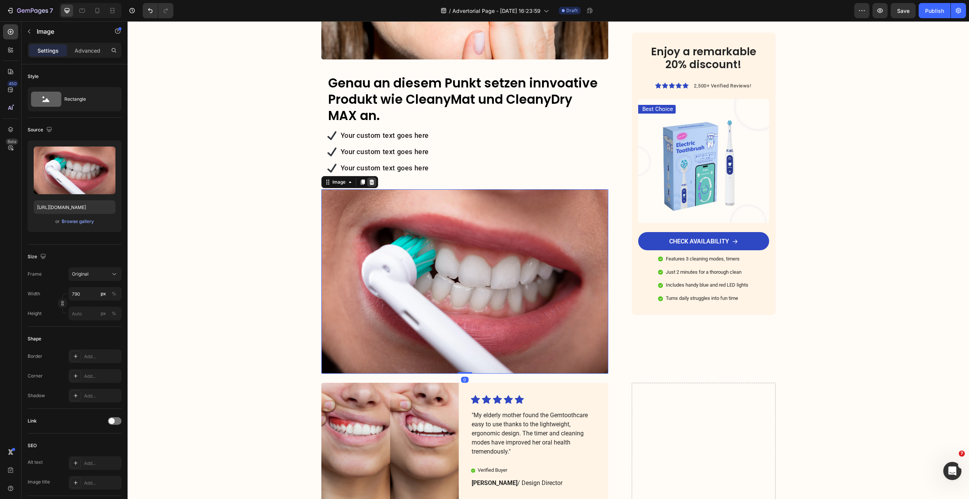
click at [372, 178] on div at bounding box center [371, 182] width 9 height 9
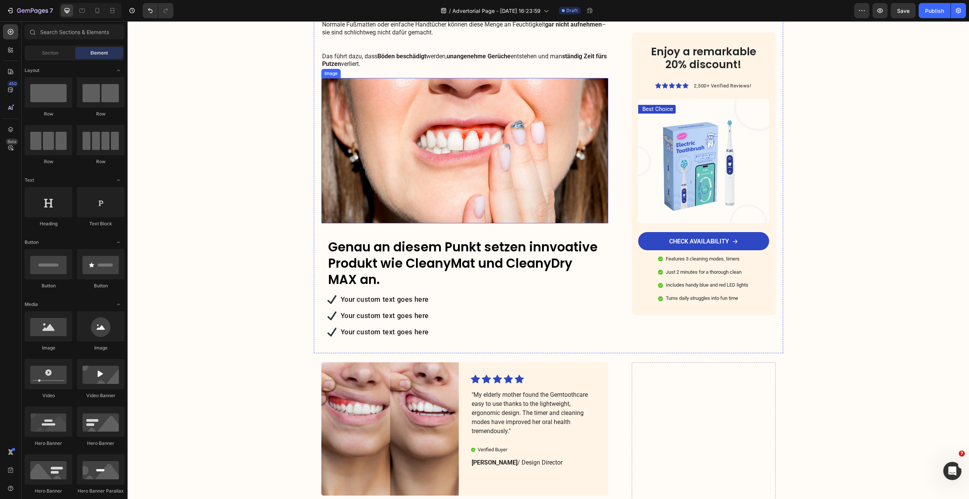
scroll to position [659, 0]
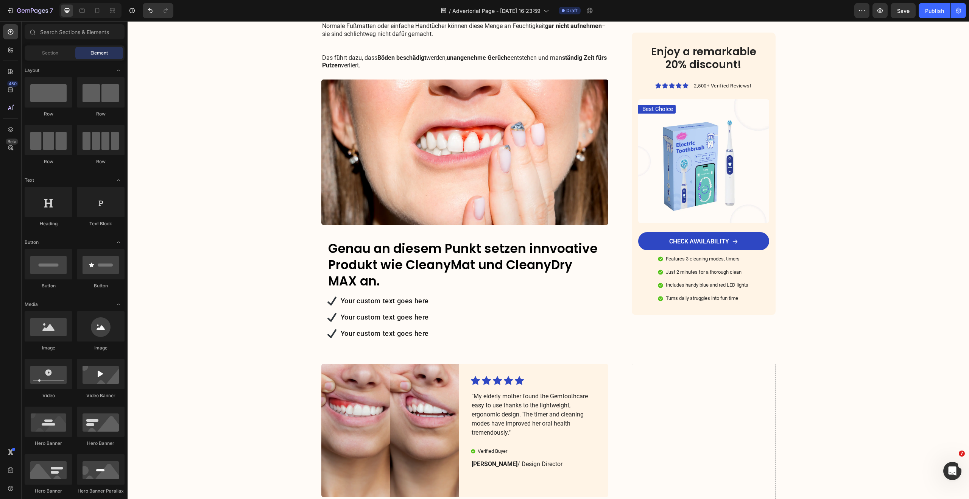
click at [401, 241] on p "Genau an diesem Punkt setzen innvoative Produkt wie CleanyMat und CleanyDry MAX…" at bounding box center [465, 265] width 274 height 49
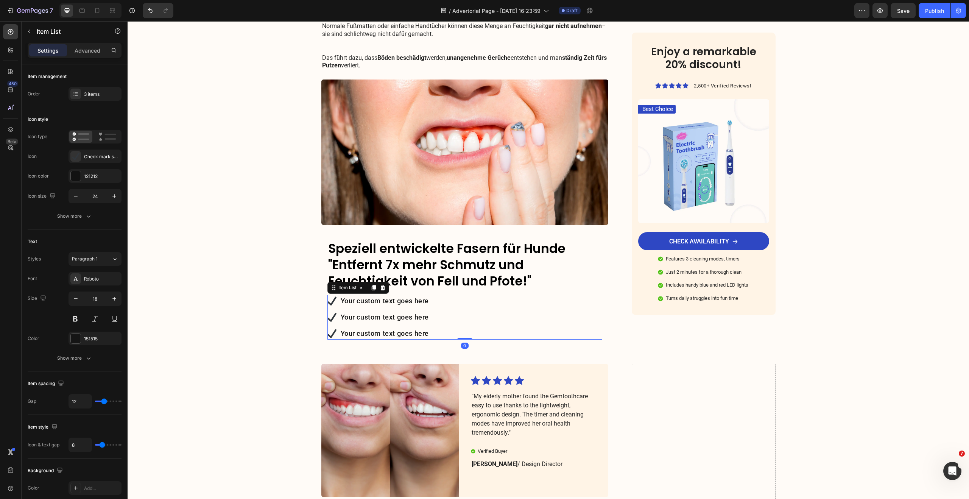
click at [369, 296] on p "Your custom text goes here" at bounding box center [385, 300] width 89 height 9
click at [399, 296] on p "Gelangt dank Fanserntechnologie in Pfotenzwischenräume und" at bounding box center [443, 300] width 205 height 9
click at [128, 21] on lt-strong "sertechnologie" at bounding box center [128, 21] width 0 height 0
click at [517, 296] on p "Gelangt dank Fasertechnologie in Pfotenzwischenräume und" at bounding box center [439, 300] width 197 height 9
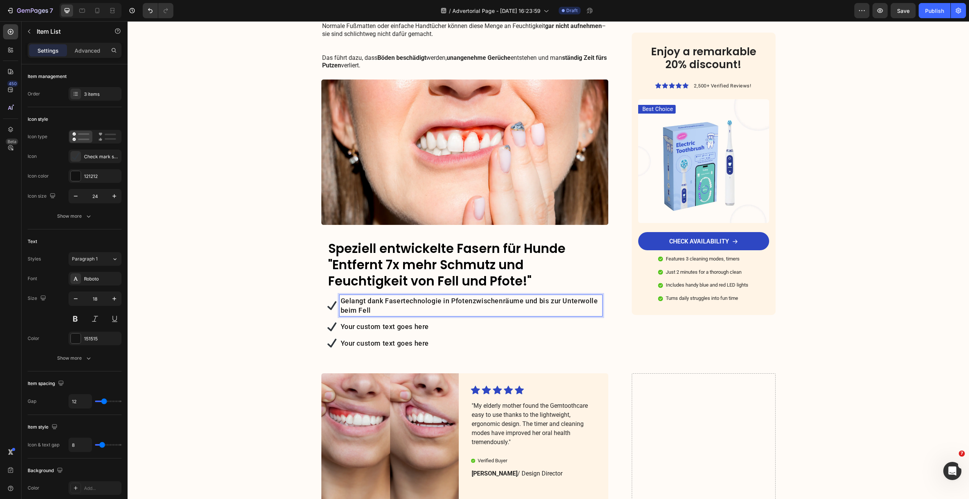
click at [422, 322] on p "Your custom text goes here" at bounding box center [471, 326] width 261 height 9
click at [416, 338] on p "Your custom text goes here" at bounding box center [471, 342] width 261 height 9
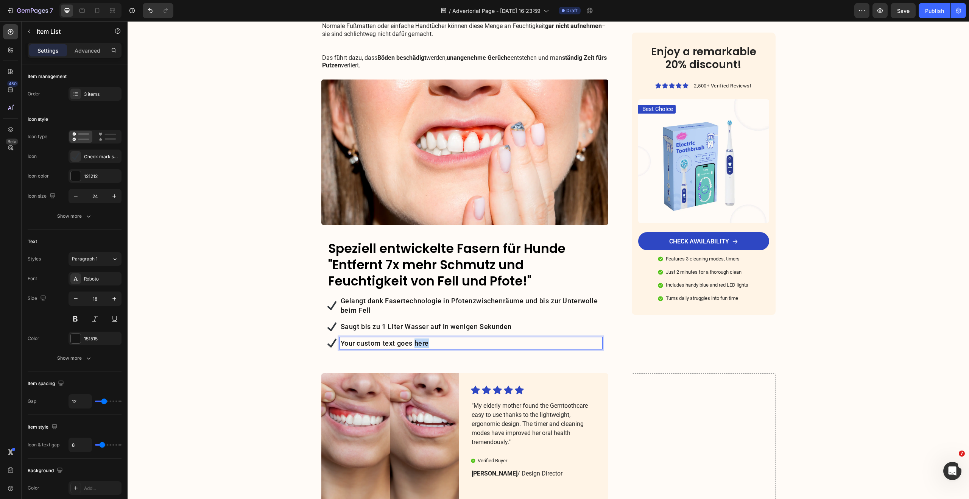
click at [416, 338] on p "Your custom text goes here" at bounding box center [471, 342] width 261 height 9
click at [418, 338] on p "Entfernt groben & tiefsitzenden Schmutz" at bounding box center [471, 342] width 261 height 9
click at [128, 21] on lt-em "tief sitzenden" at bounding box center [128, 21] width 0 height 0
click at [473, 338] on p "Entfernt groben & tief sitzenden Schmutz" at bounding box center [471, 342] width 261 height 9
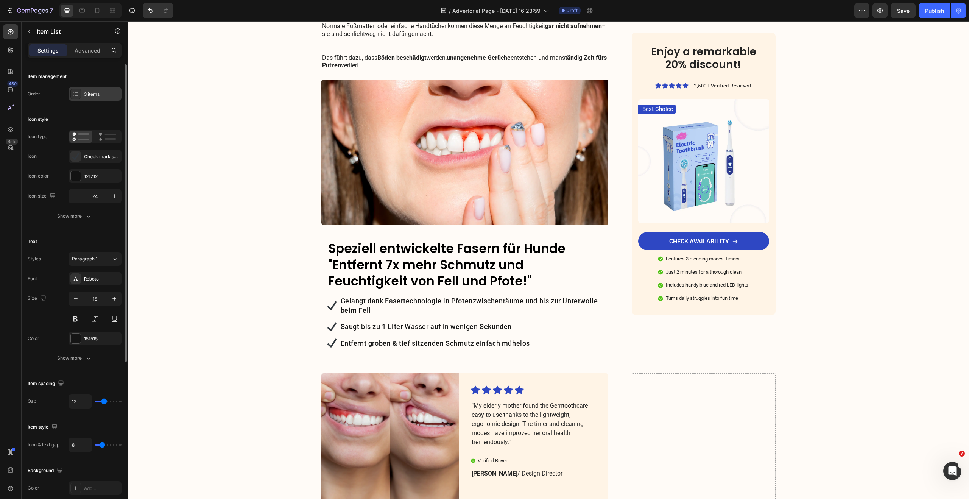
click at [93, 91] on div "3 items" at bounding box center [102, 94] width 36 height 7
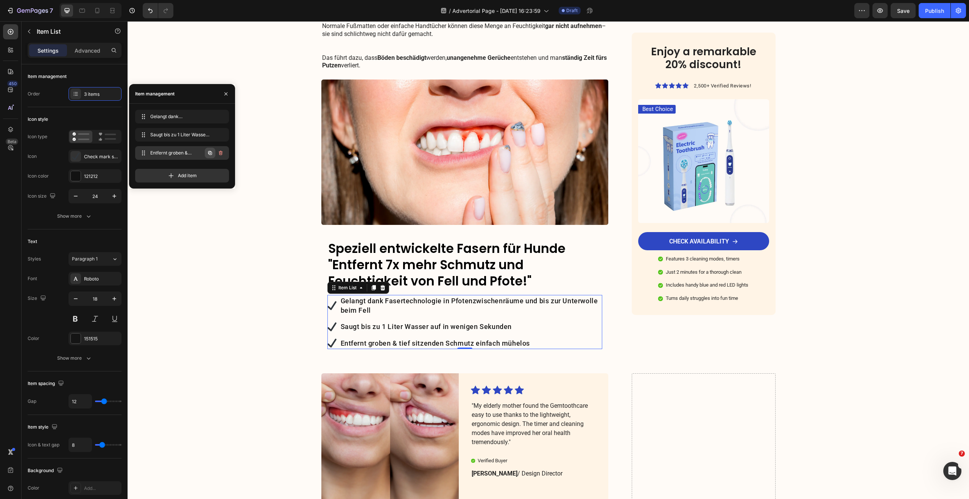
click at [210, 151] on icon "button" at bounding box center [210, 153] width 6 height 6
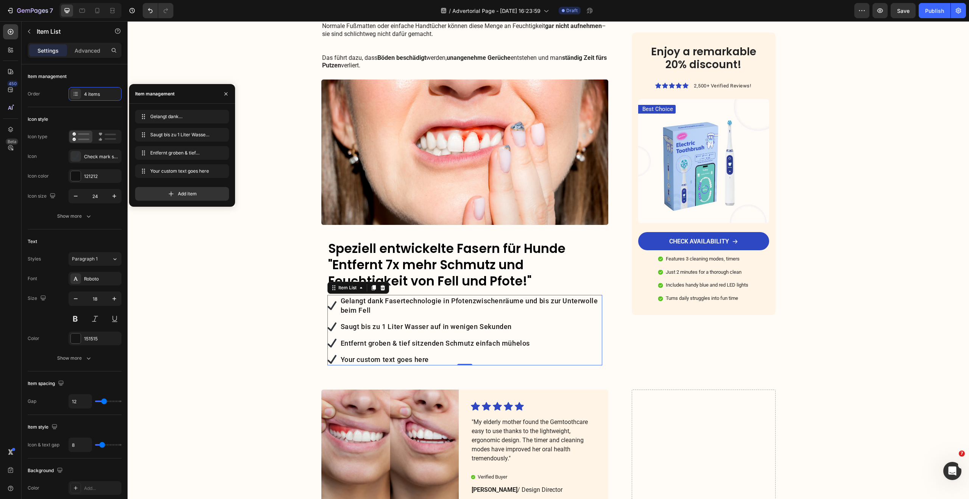
click at [399, 354] on div "Your custom text goes here" at bounding box center [471, 360] width 263 height 12
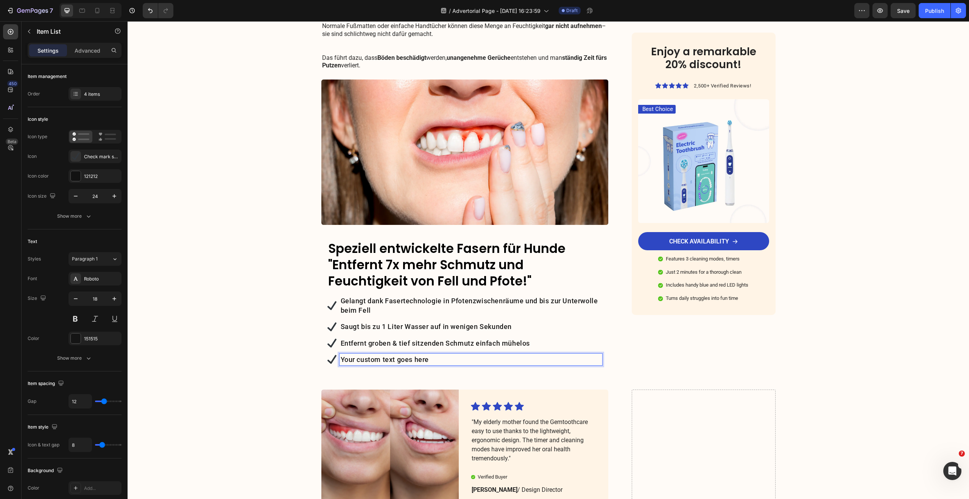
click at [399, 355] on p "Your custom text goes here" at bounding box center [471, 359] width 261 height 9
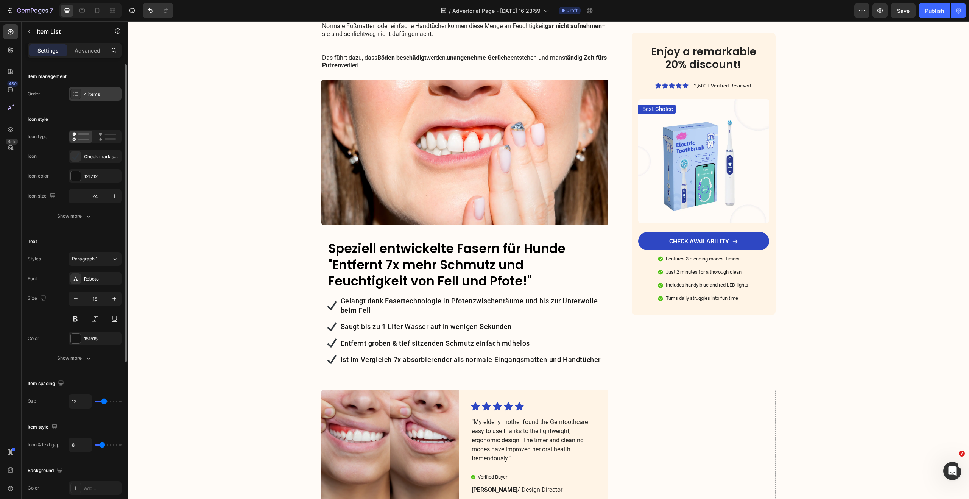
click at [87, 93] on div "4 items" at bounding box center [102, 94] width 36 height 7
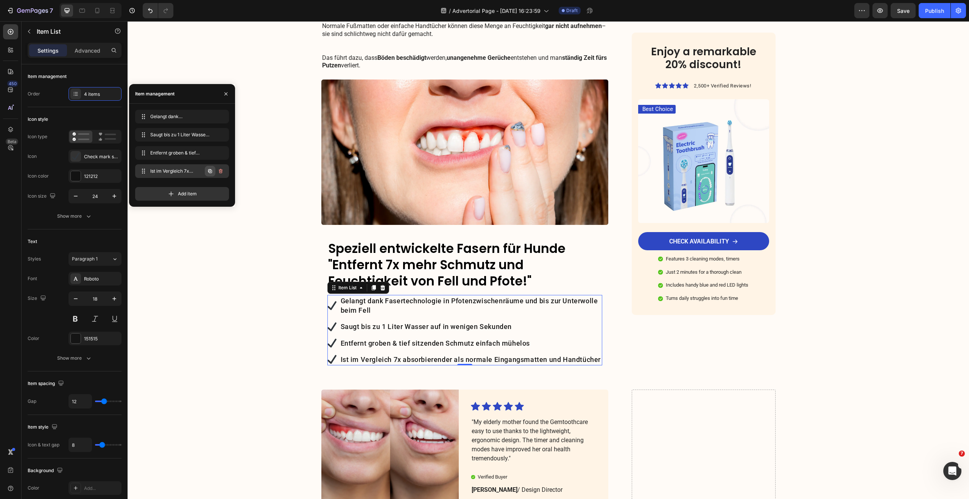
click at [212, 171] on icon "button" at bounding box center [210, 171] width 4 height 4
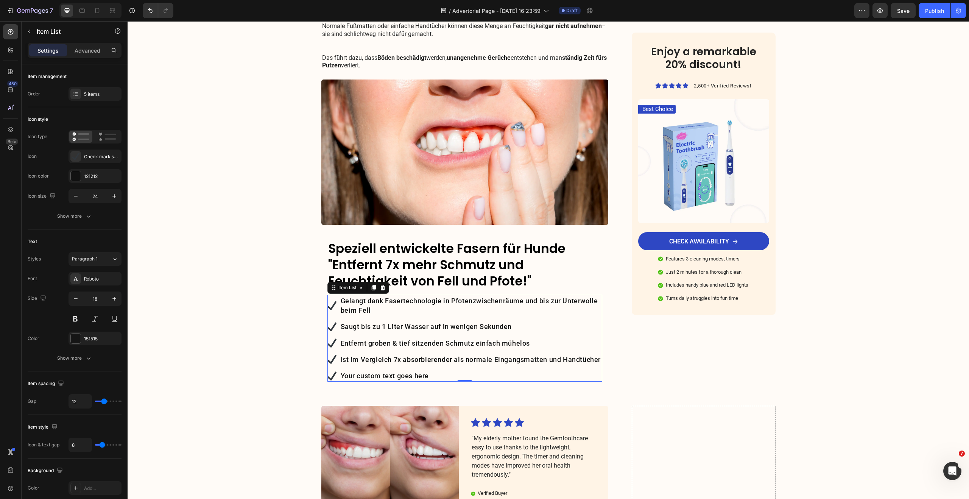
click at [428, 370] on div "Your custom text goes here" at bounding box center [471, 376] width 263 height 12
click at [460, 355] on p "Ist im Vergleich 7x absorbierender als normale Eingangsmatten und Handtücher" at bounding box center [471, 359] width 261 height 9
click at [455, 371] on p "Stoppt geruch von "nassem Hund"" at bounding box center [471, 375] width 261 height 9
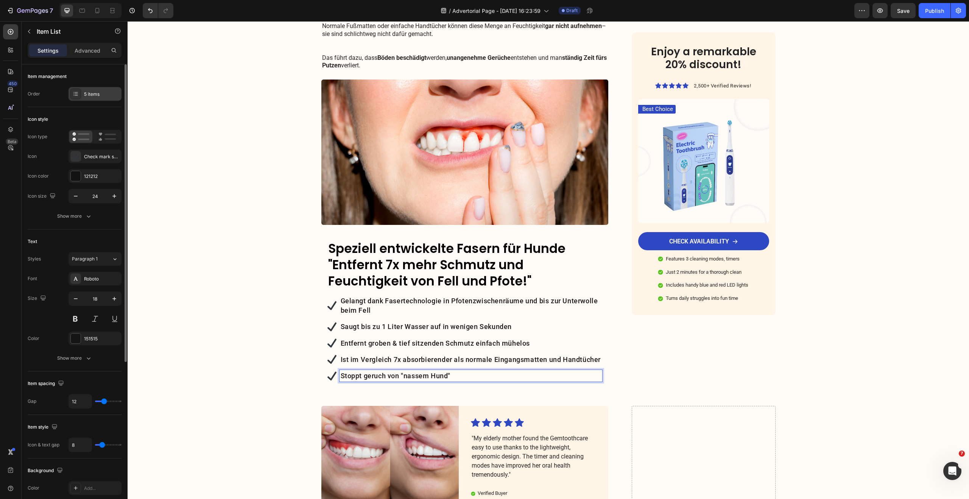
click at [92, 97] on div "5 items" at bounding box center [102, 94] width 36 height 7
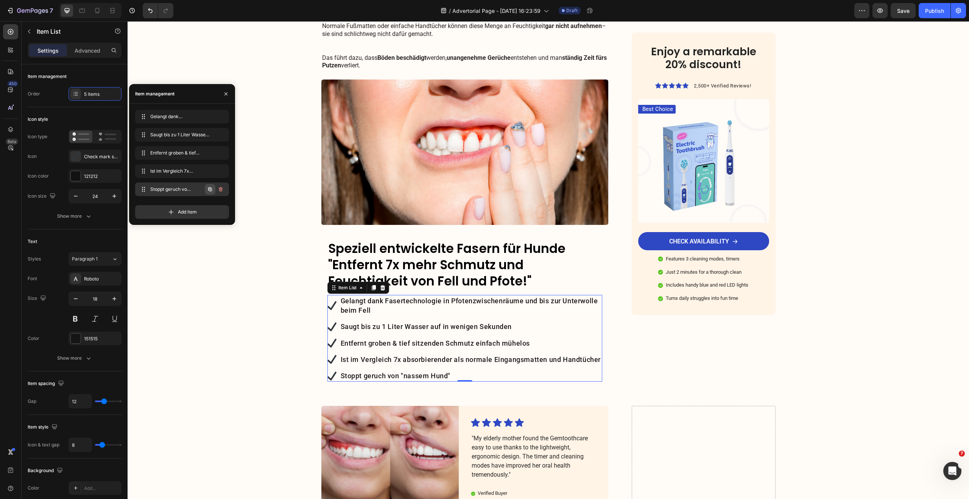
click at [207, 189] on icon "button" at bounding box center [210, 189] width 6 height 6
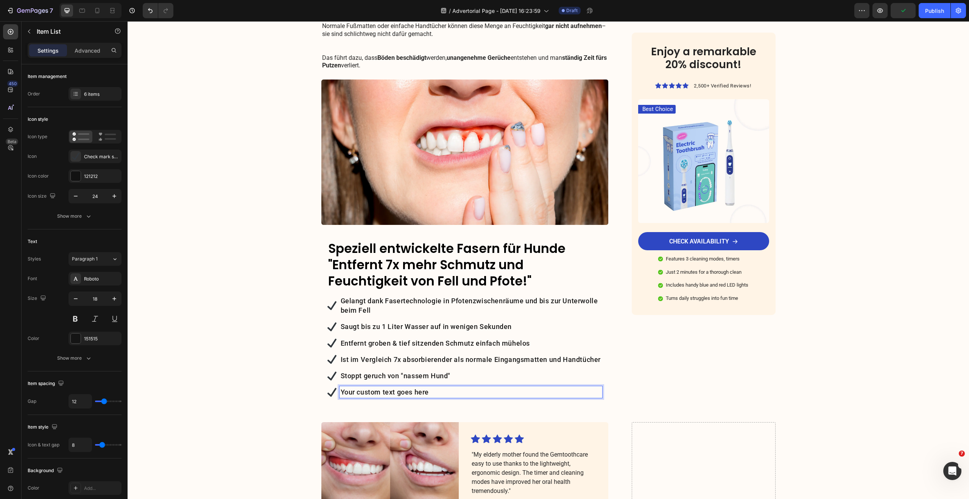
click at [372, 387] on p "Your custom text goes here" at bounding box center [471, 391] width 261 height 9
click at [519, 387] on p "Hält dein Zuhause sauber und trocken" at bounding box center [471, 391] width 261 height 9
click at [486, 371] on p "Stoppt geruch von "nassem Hund"" at bounding box center [471, 375] width 261 height 9
click at [485, 387] on p "Hält dein Zuhause sauber und trocken" at bounding box center [471, 391] width 261 height 9
click at [511, 386] on div "Hält dein Zuhause sauber und trocken" at bounding box center [471, 392] width 263 height 12
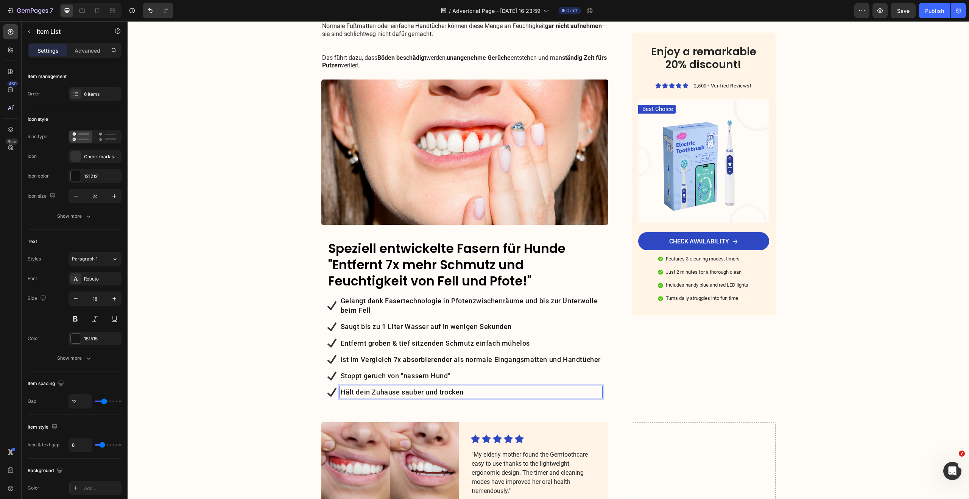
click at [504, 371] on p "Stoppt geruch von "nassem Hund"" at bounding box center [471, 375] width 261 height 9
click at [511, 387] on p "Hält dein Zuhause sauber und trocken" at bounding box center [471, 391] width 261 height 9
click at [105, 95] on div "6 items" at bounding box center [102, 94] width 36 height 7
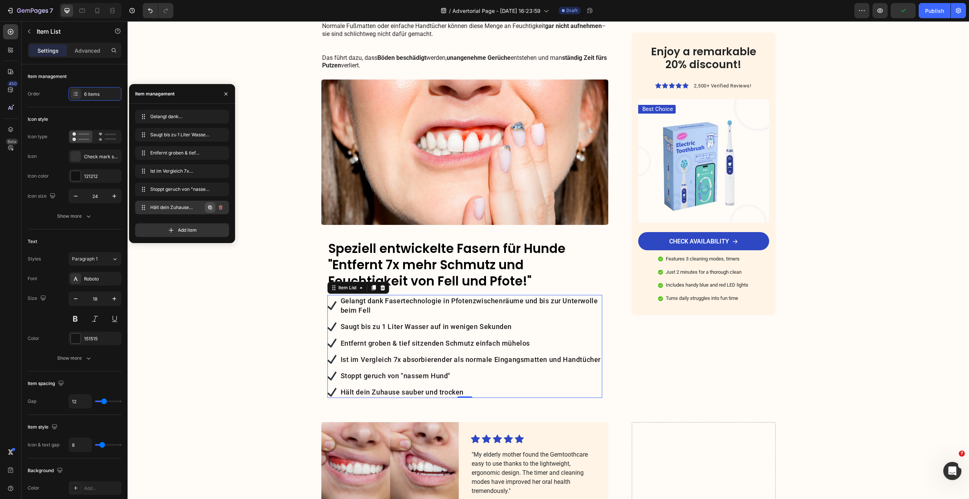
click at [209, 207] on icon "button" at bounding box center [210, 207] width 6 height 6
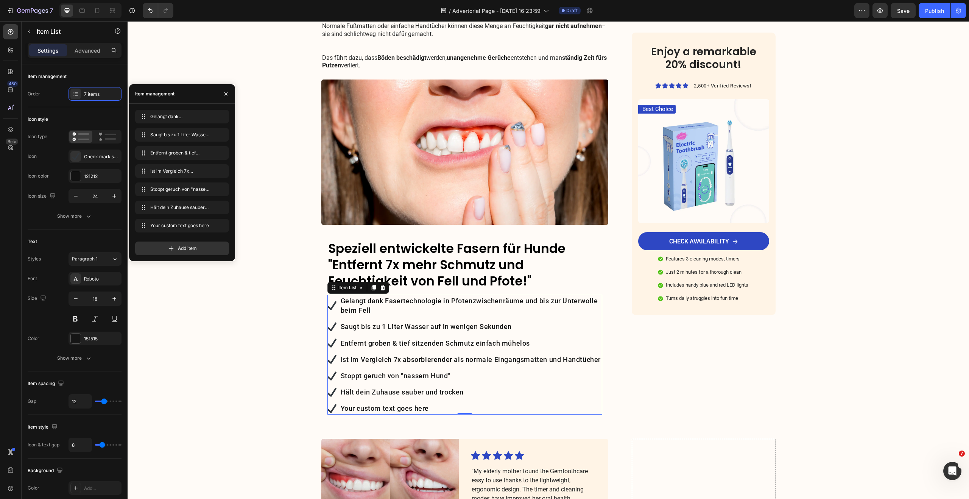
click at [363, 402] on div "Your custom text goes here" at bounding box center [471, 408] width 263 height 12
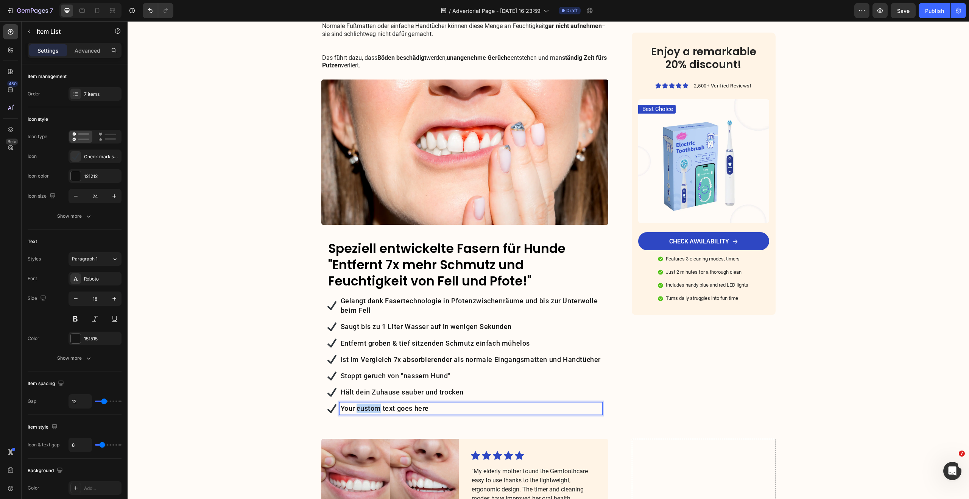
click at [363, 404] on p "Your custom text goes here" at bounding box center [471, 408] width 261 height 9
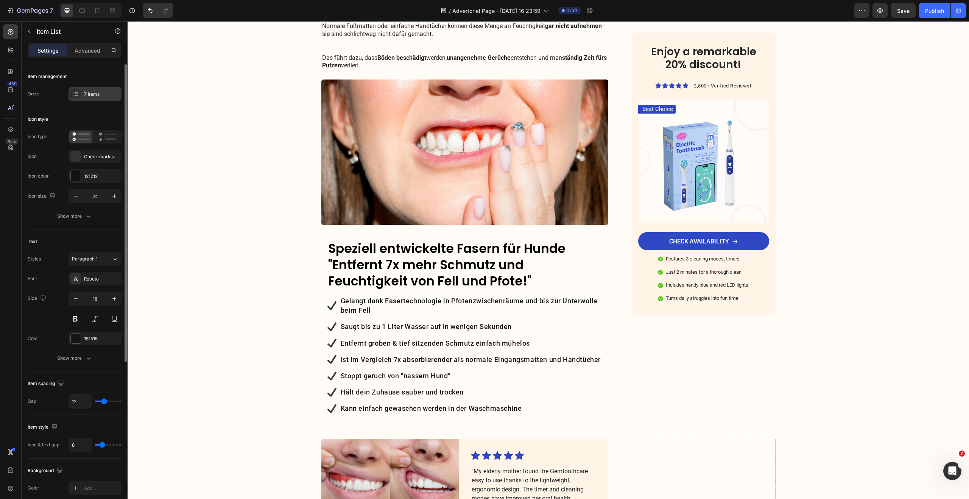
click at [91, 91] on div "7 items" at bounding box center [102, 94] width 36 height 7
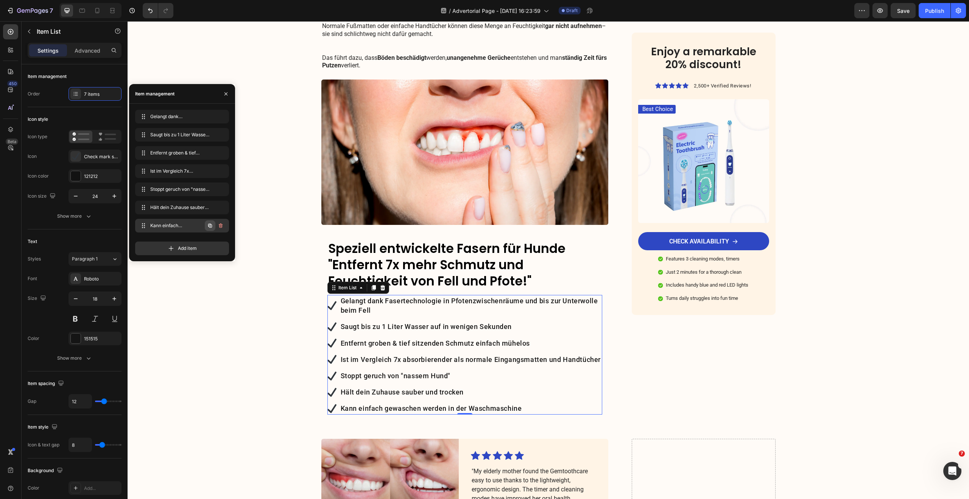
click at [209, 227] on icon "button" at bounding box center [210, 226] width 6 height 6
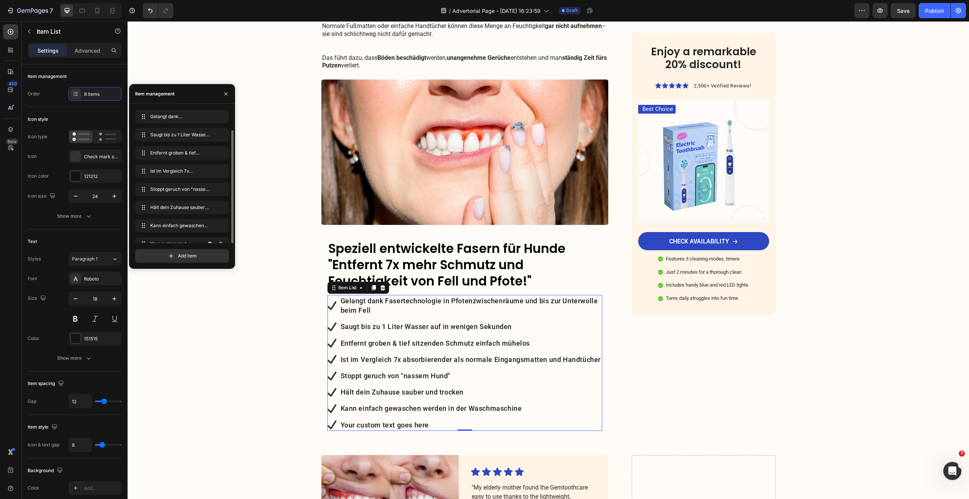
scroll to position [11, 0]
click at [427, 419] on div "Your custom text goes here" at bounding box center [471, 425] width 263 height 12
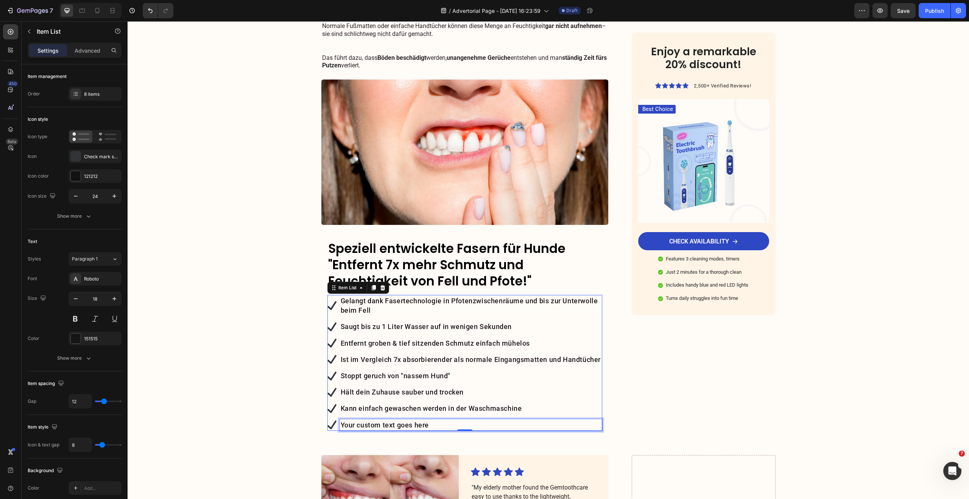
click at [427, 420] on p "Your custom text goes here" at bounding box center [471, 424] width 261 height 9
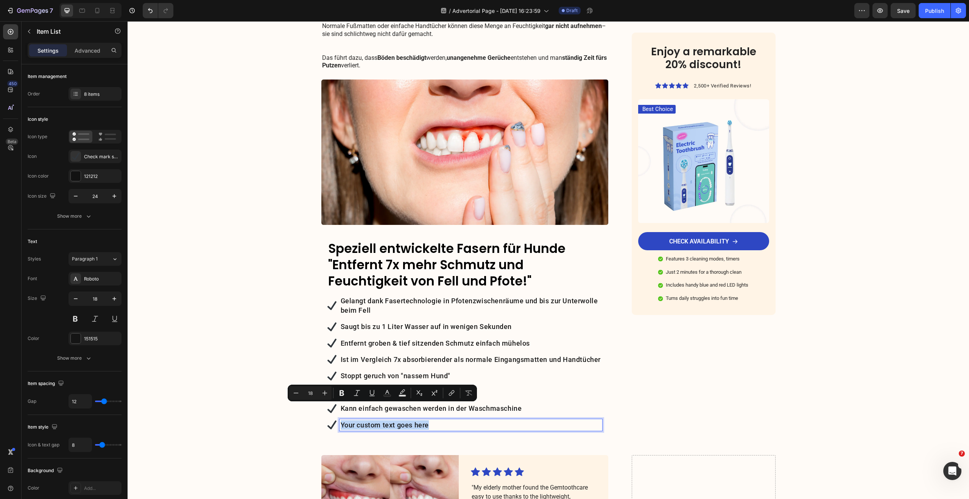
click at [414, 420] on p "Your custom text goes here" at bounding box center [471, 424] width 261 height 9
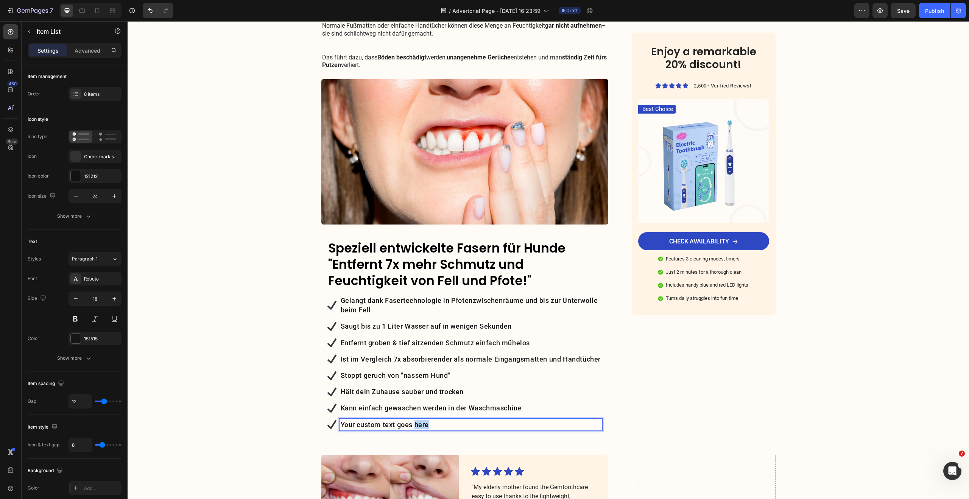
click at [414, 420] on p "Your custom text goes here" at bounding box center [471, 424] width 261 height 9
click at [393, 420] on p "Erspart Putzen und Zeit" at bounding box center [471, 424] width 261 height 9
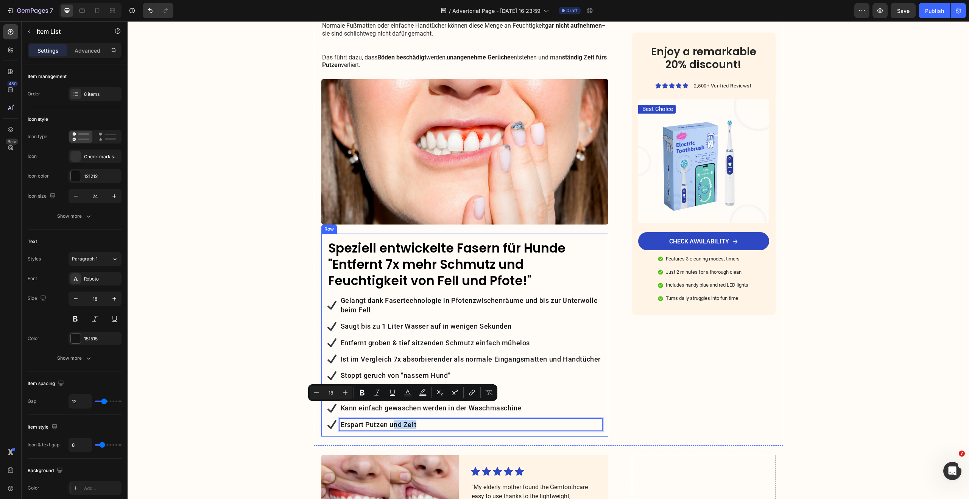
click at [366, 234] on div "Speziell entwickelte Fasern für Hunde "Entfernt 7x mehr Schmutz und Feuchtigkei…" at bounding box center [464, 335] width 287 height 203
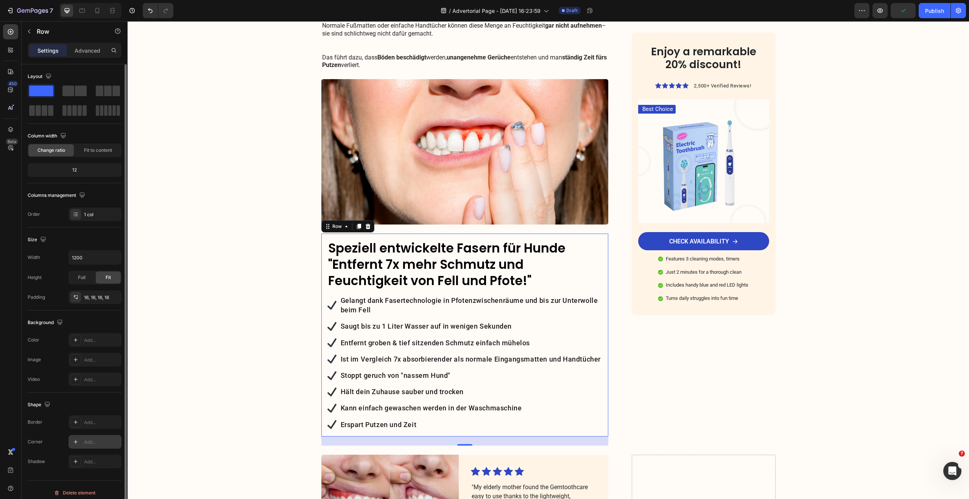
click at [78, 441] on icon at bounding box center [76, 442] width 6 height 6
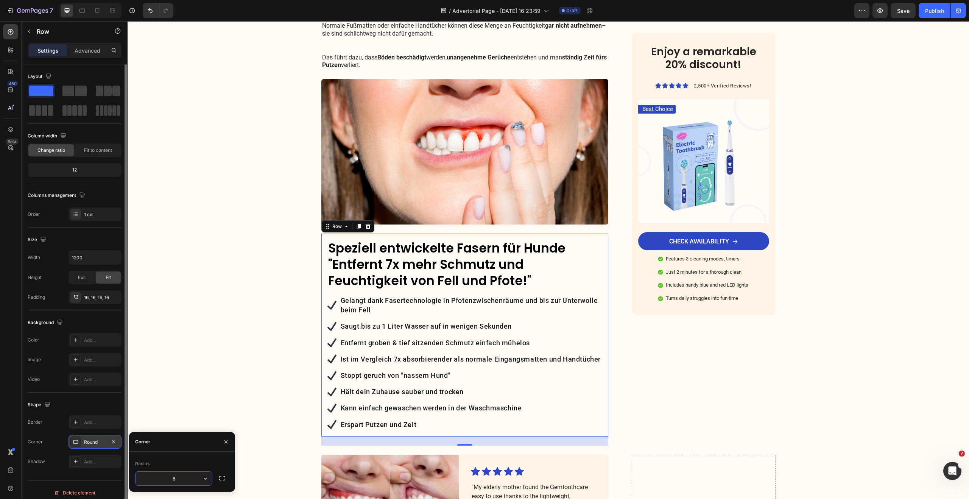
click at [97, 408] on div "Shape" at bounding box center [75, 405] width 94 height 12
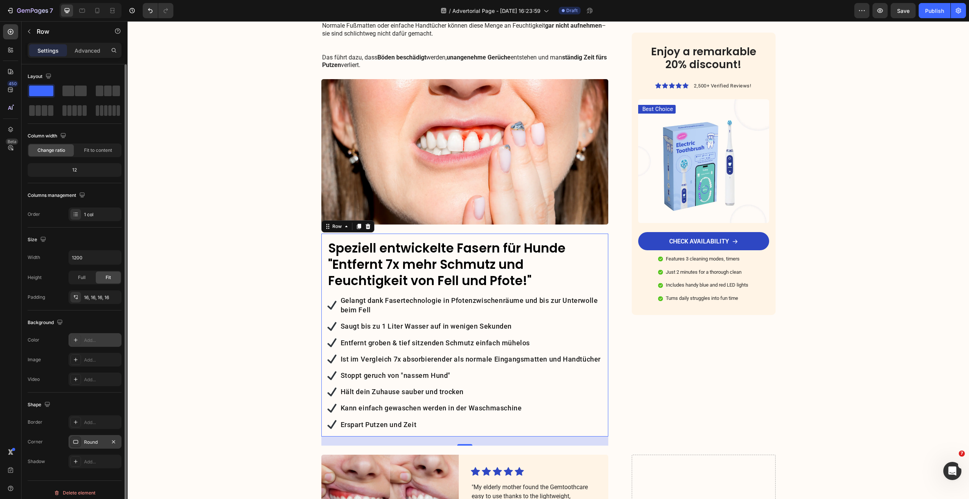
click at [111, 337] on div "Add..." at bounding box center [102, 340] width 36 height 7
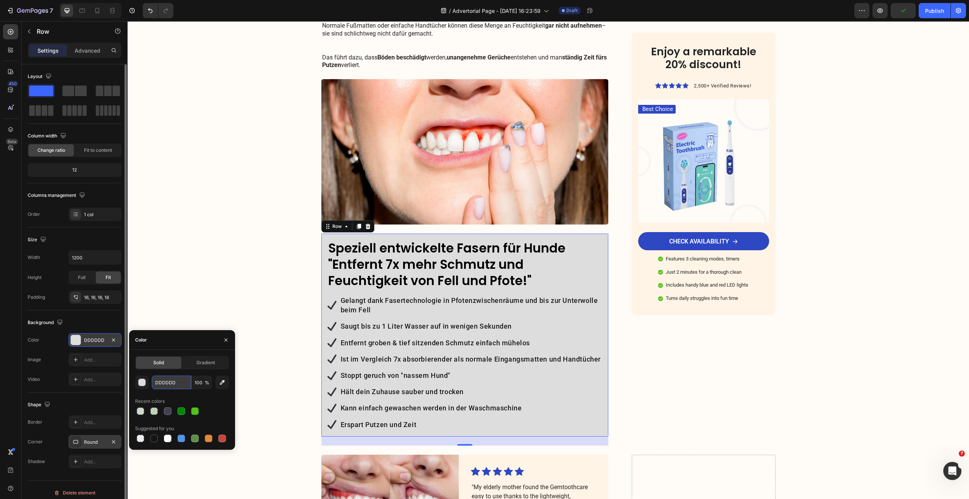
click at [166, 385] on input "DDDDDD" at bounding box center [171, 383] width 39 height 14
paste input "#f5f2eb"
type input "#f5f2eb"
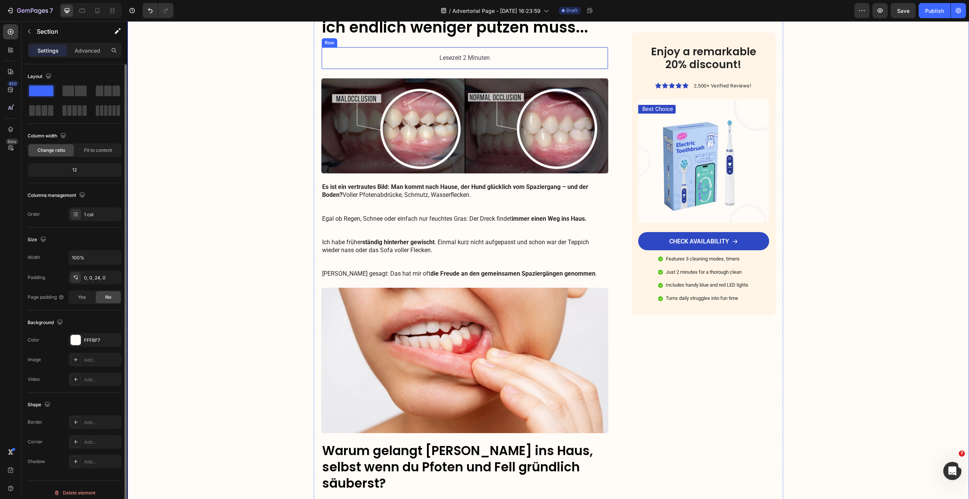
scroll to position [0, 0]
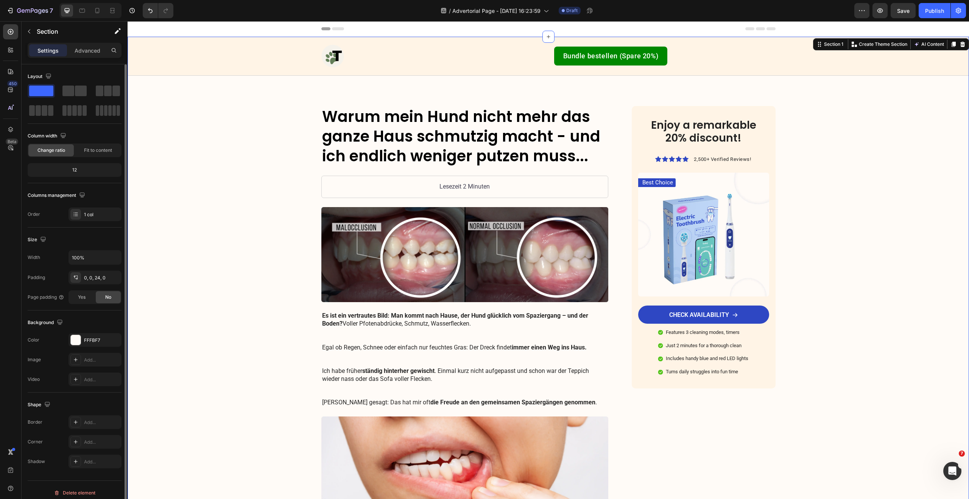
click at [5, 499] on icon at bounding box center [3, 502] width 4 height 4
click at [182, 60] on div "Image Bundle bestellen (Spare 20%) Button Row" at bounding box center [548, 56] width 826 height 30
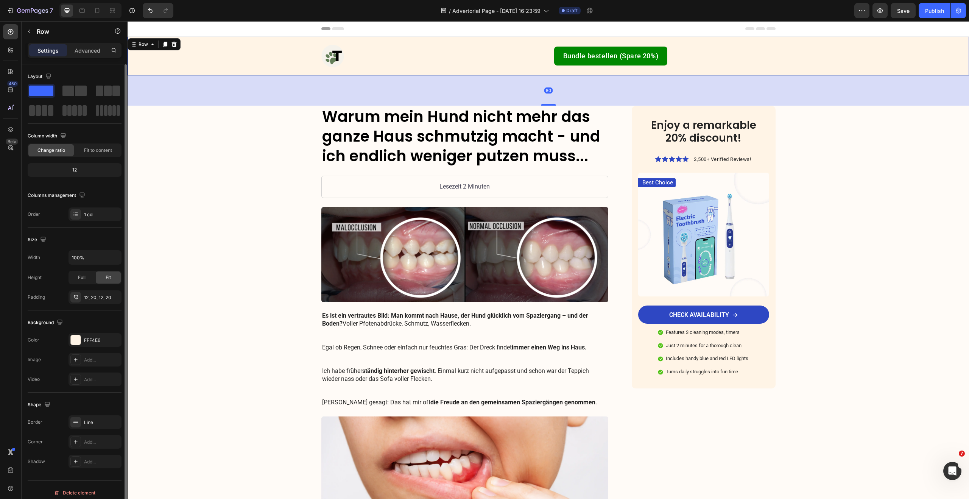
click at [222, 42] on div "Image Bundle bestellen (Spare 20%) Button Row" at bounding box center [548, 56] width 826 height 30
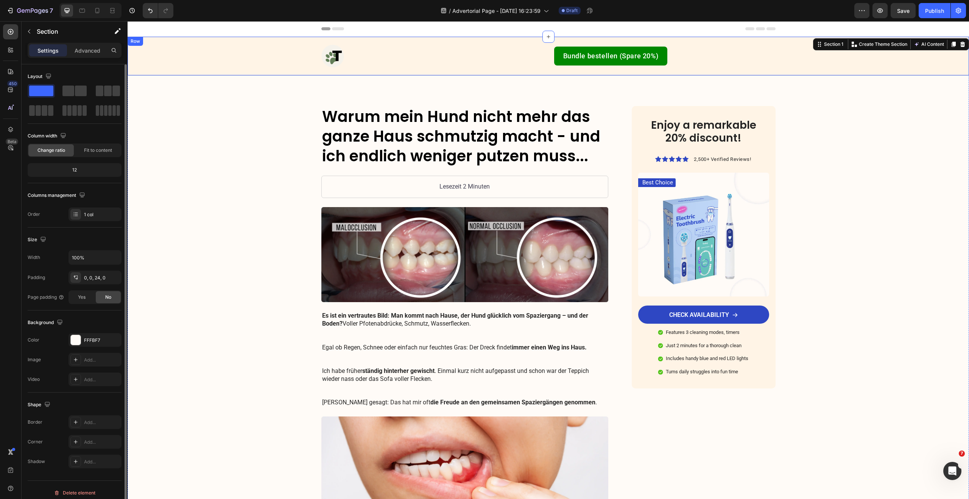
click at [288, 44] on div "Image Bundle bestellen (Spare 20%) Button Row" at bounding box center [548, 56] width 826 height 30
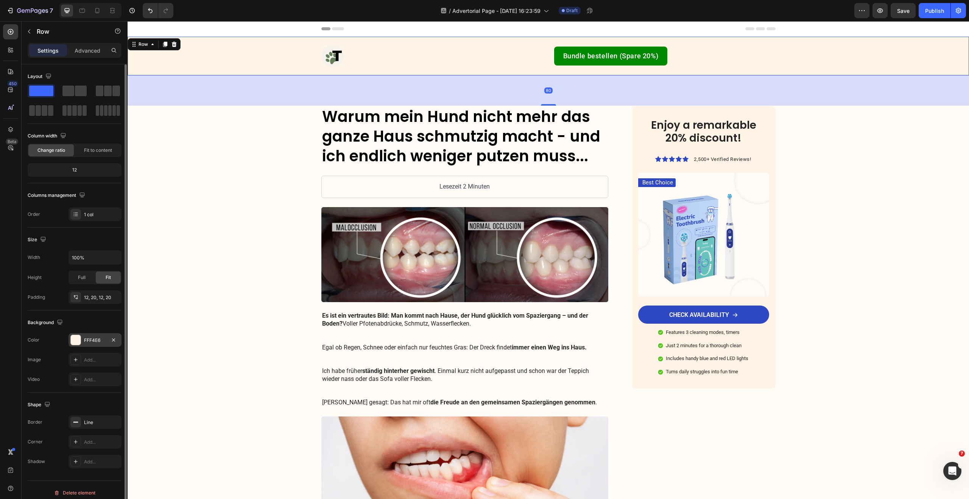
click at [91, 338] on div "FFF4E6" at bounding box center [95, 340] width 22 height 7
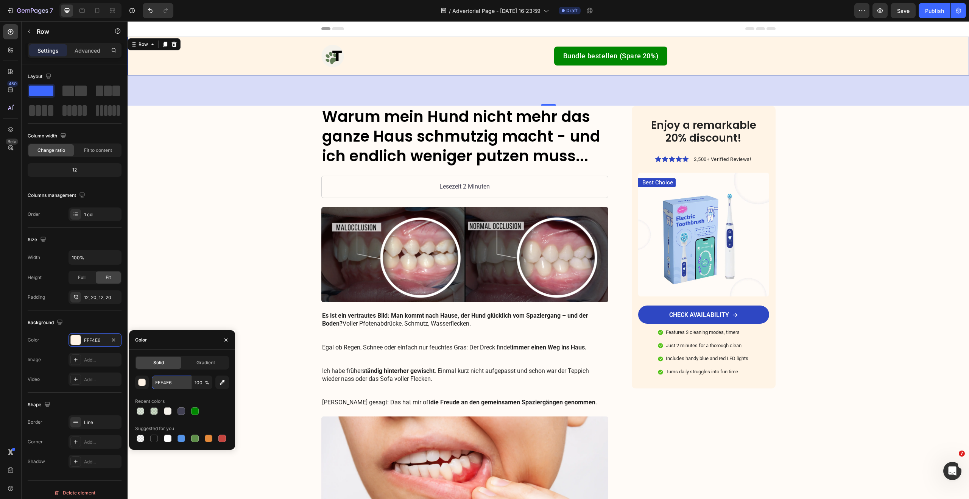
click at [169, 385] on input "FFF4E6" at bounding box center [171, 383] width 39 height 14
paste input "#f5f2e8"
type input "#f5f2e8"
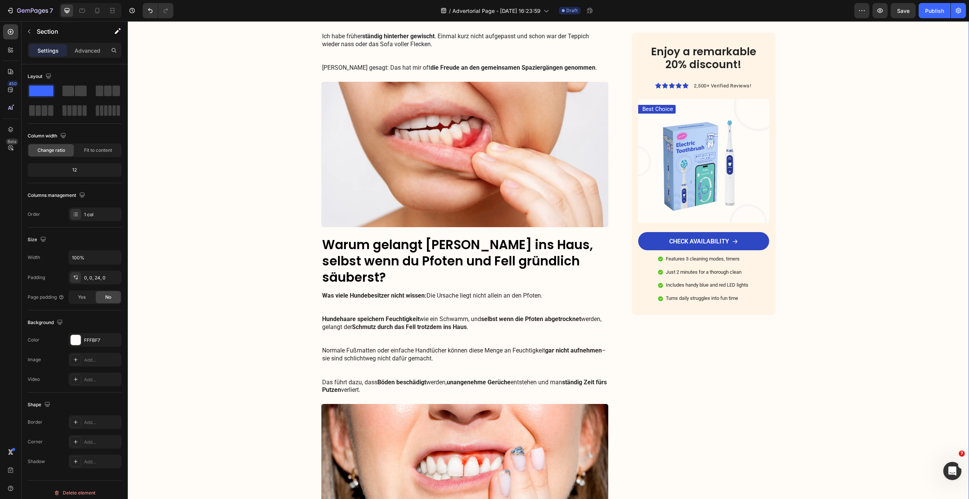
scroll to position [335, 0]
drag, startPoint x: 632, startPoint y: 271, endPoint x: 637, endPoint y: 270, distance: 5.4
click at [632, 271] on div "Enjoy a remarkable 20% discount! Heading Icon Icon Icon Icon Icon Icon List 2,5…" at bounding box center [703, 174] width 143 height 282
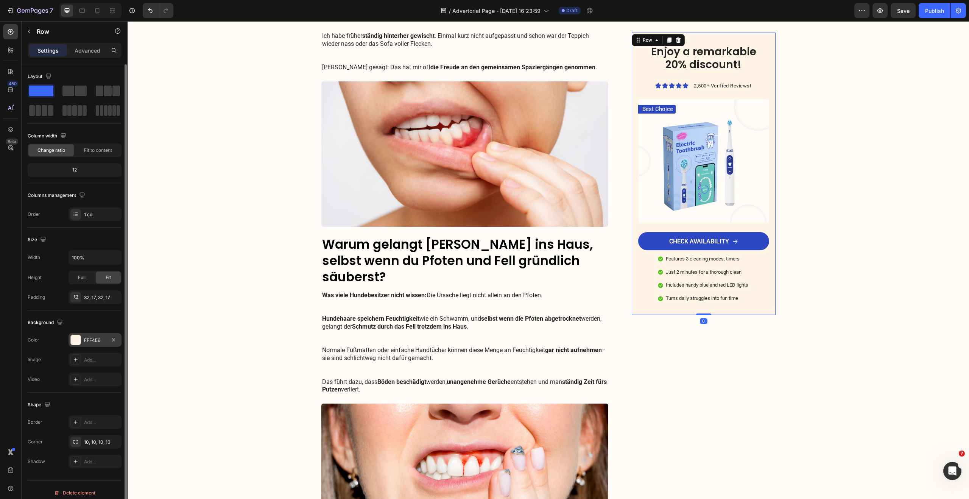
click at [91, 342] on div "FFF4E6" at bounding box center [95, 340] width 22 height 7
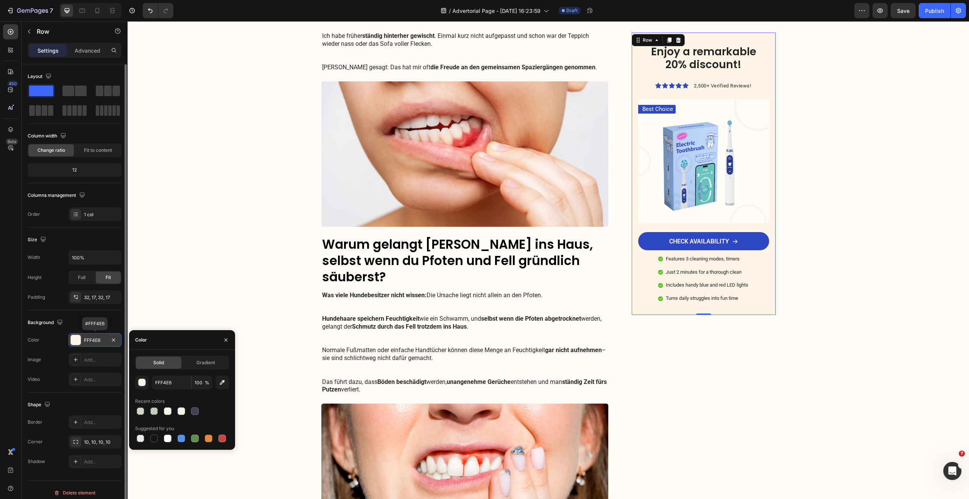
click at [95, 341] on div "FFF4E6" at bounding box center [95, 340] width 22 height 7
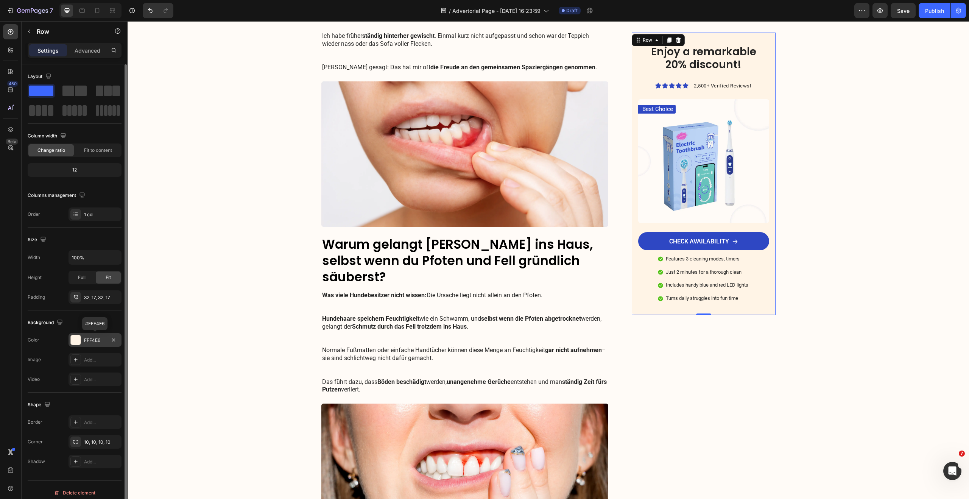
click at [94, 341] on div "FFF4E6" at bounding box center [95, 340] width 22 height 7
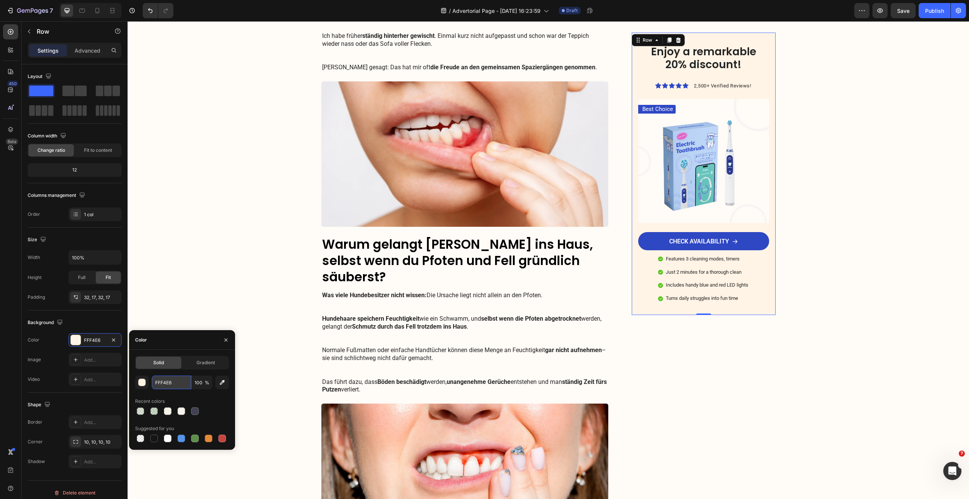
click at [175, 383] on input "FFF4E6" at bounding box center [171, 383] width 39 height 14
paste input "#f5f2e8"
type input "#f5f2e8"
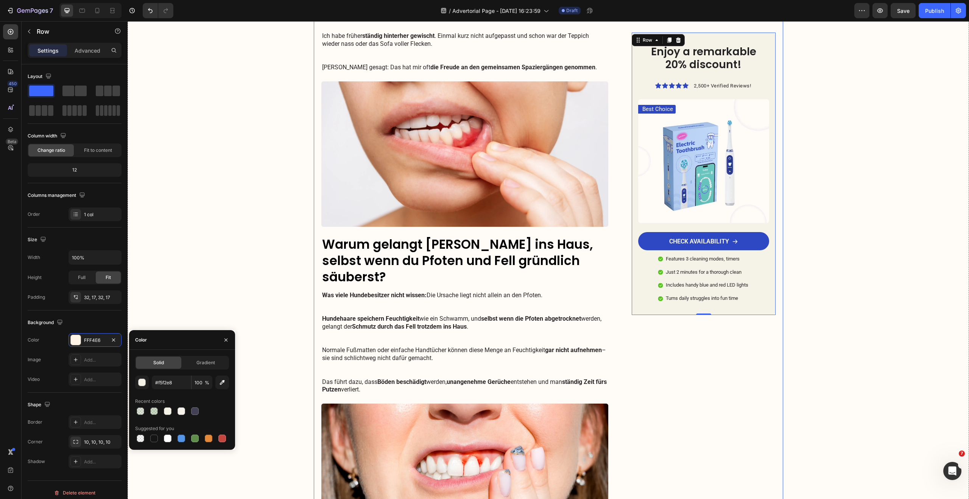
click at [760, 395] on div "Enjoy a remarkable 20% discount! Heading Icon Icon Icon Icon Icon Icon List 2,5…" at bounding box center [703, 270] width 143 height 999
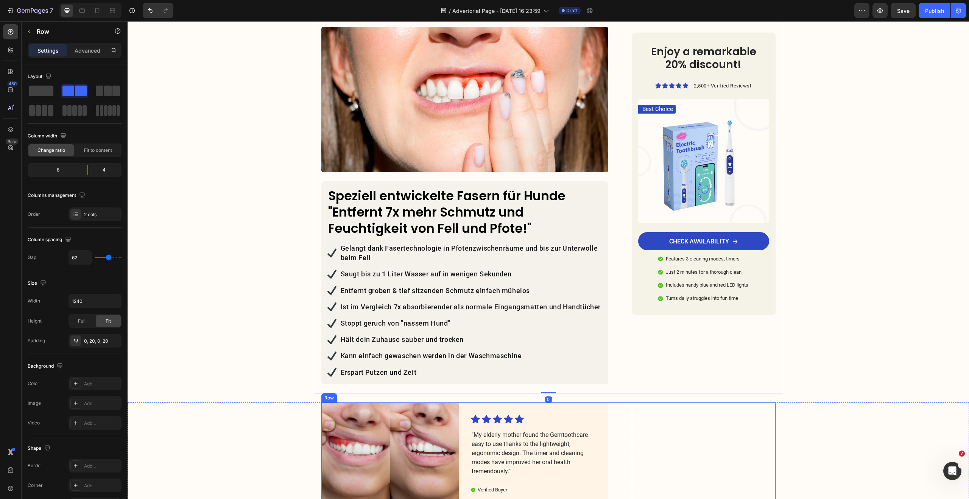
scroll to position [840, 0]
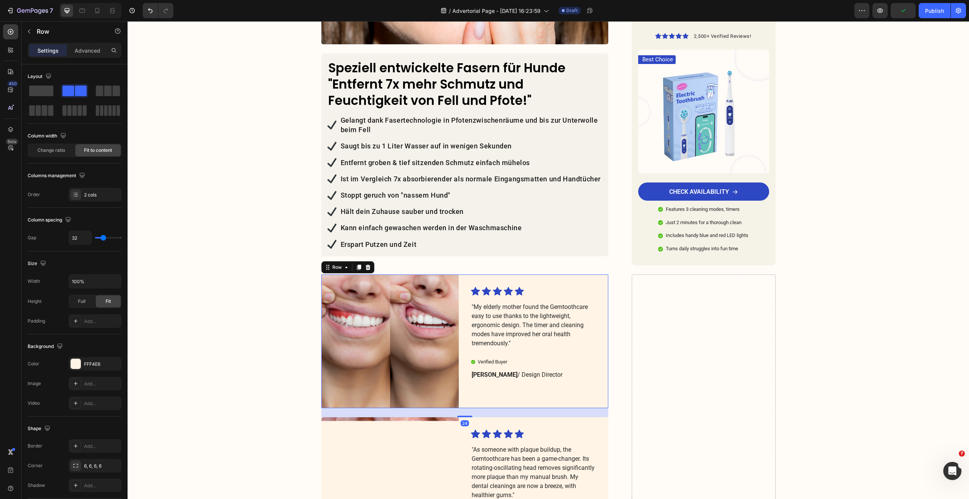
click at [498, 274] on div "Icon Icon Icon Icon Icon Icon List "My elderly mother found the Gemtoothcare ea…" at bounding box center [539, 341] width 137 height 134
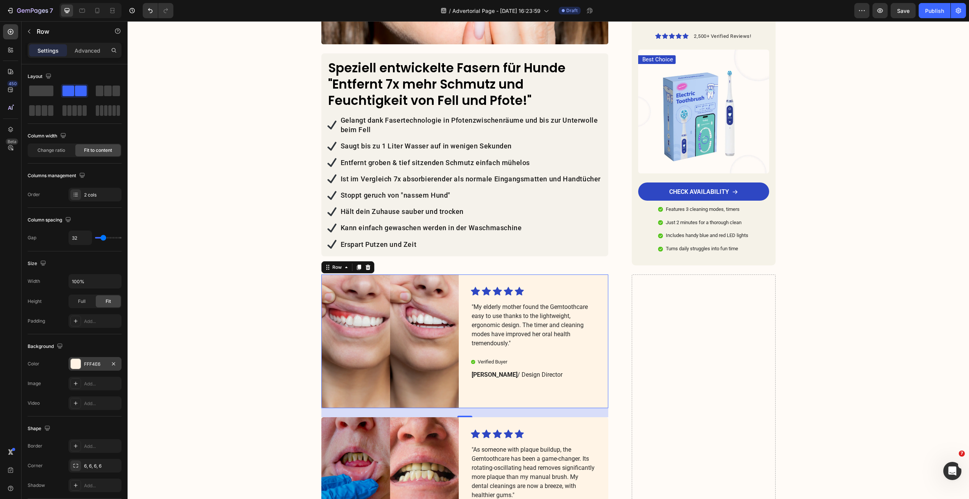
click at [89, 364] on div "FFF4E6" at bounding box center [95, 364] width 22 height 7
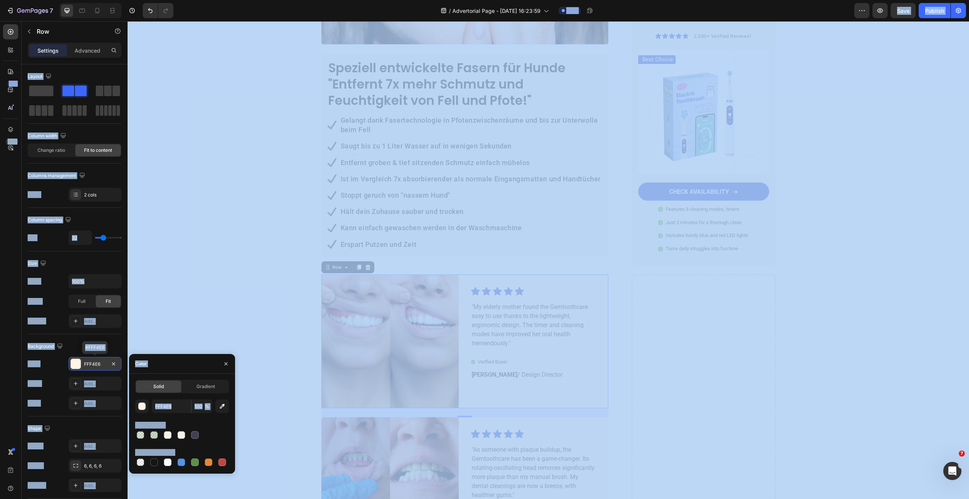
click at [93, 364] on div "FFF4E6" at bounding box center [95, 364] width 22 height 7
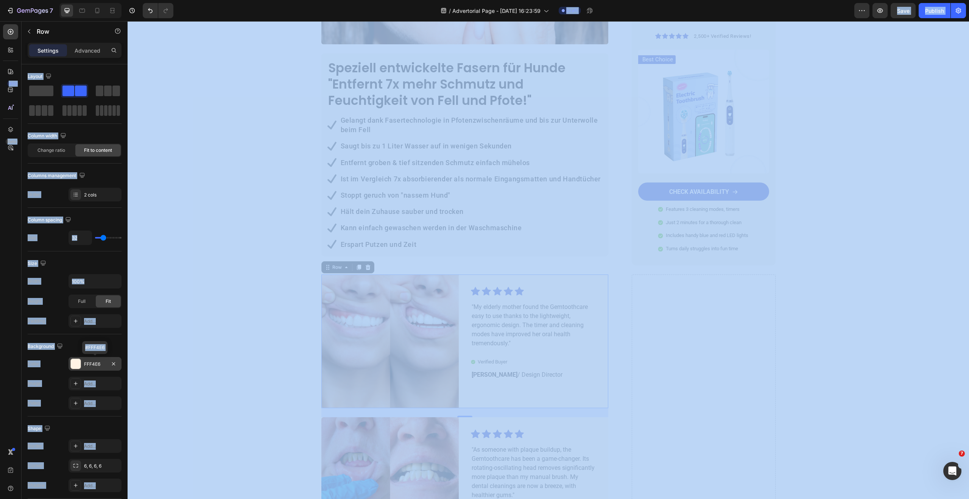
click at [94, 363] on div "FFF4E6" at bounding box center [95, 364] width 22 height 7
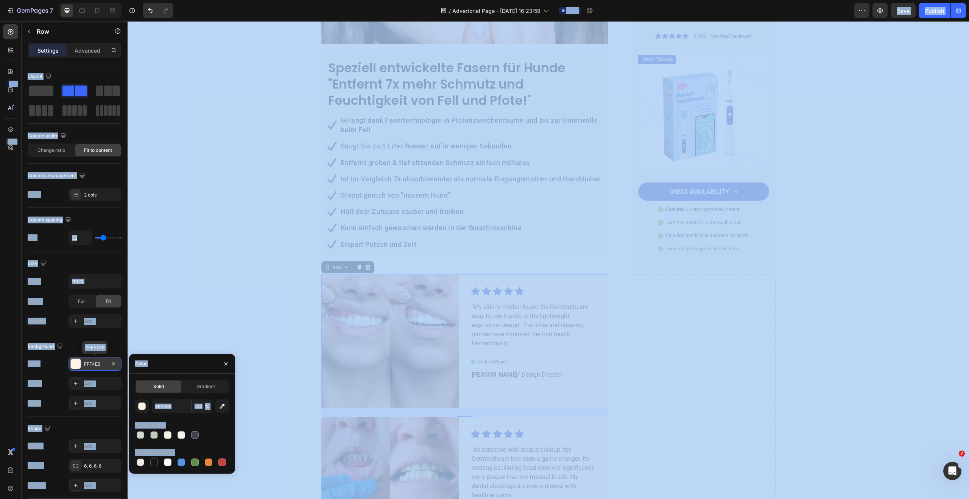
click at [94, 363] on div "FFF4E6" at bounding box center [95, 364] width 22 height 7
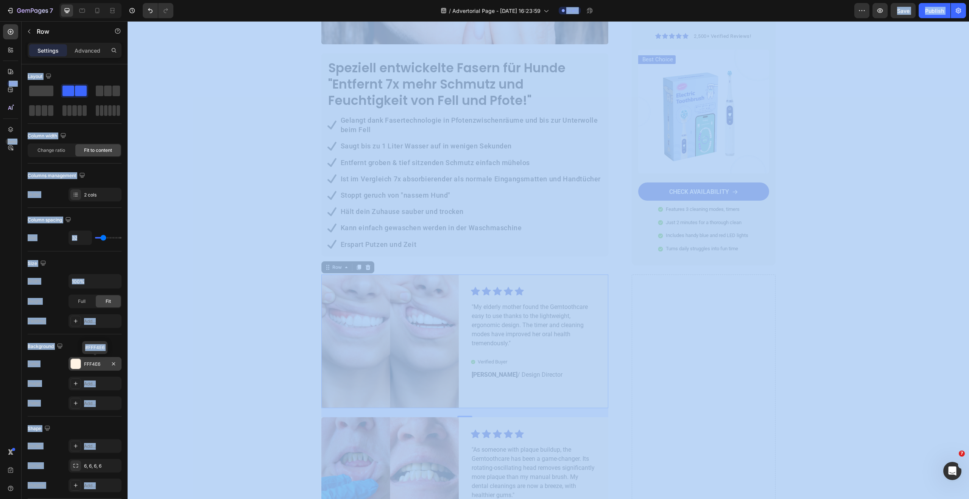
click at [95, 363] on div "FFF4E6" at bounding box center [95, 364] width 22 height 7
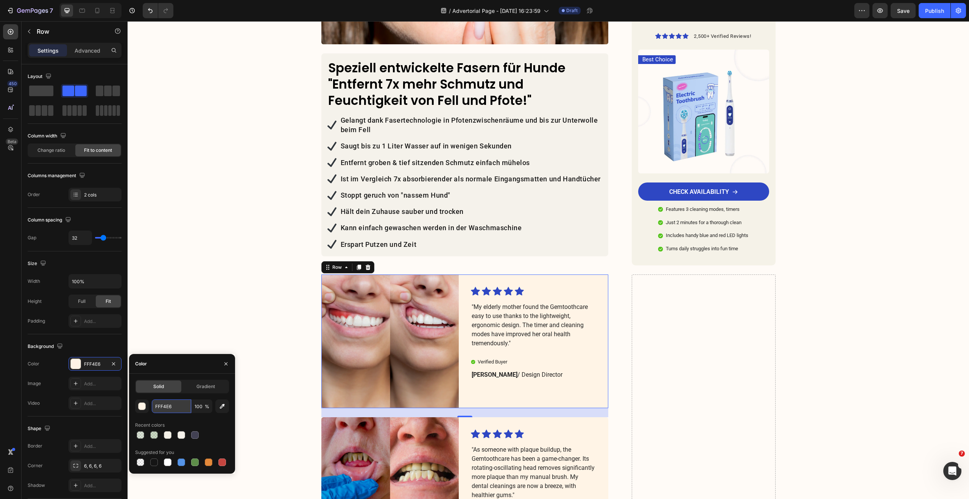
click at [170, 402] on input "FFF4E6" at bounding box center [171, 406] width 39 height 14
paste input "#f5f2e8"
type input "#f5f2e8"
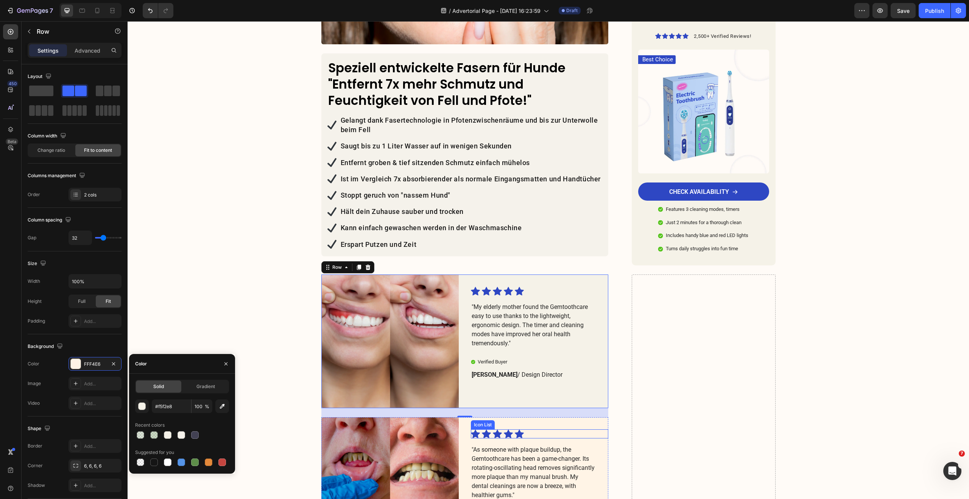
click at [561, 429] on div "Icon Icon Icon Icon Icon" at bounding box center [533, 433] width 125 height 9
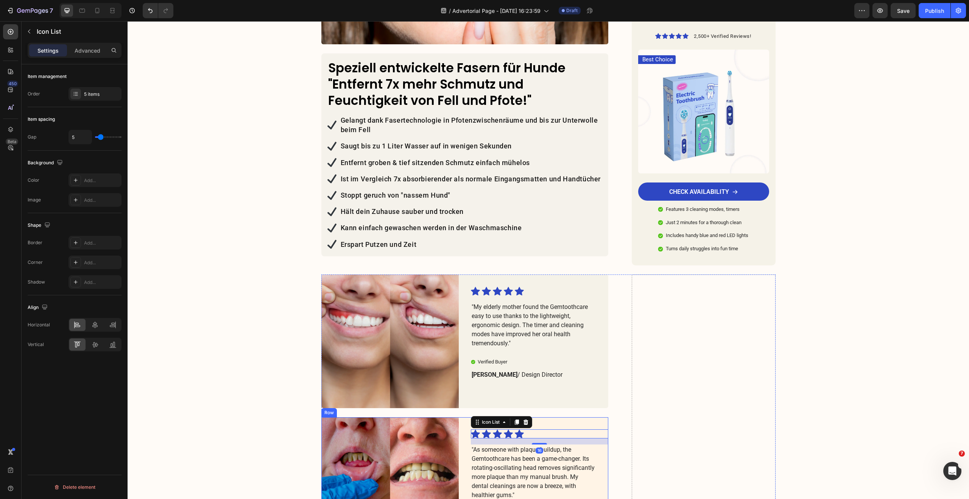
click at [558, 417] on div "Icon Icon Icon Icon Icon Icon List 16 "As someone with plaque buildup, the Gemt…" at bounding box center [539, 484] width 137 height 134
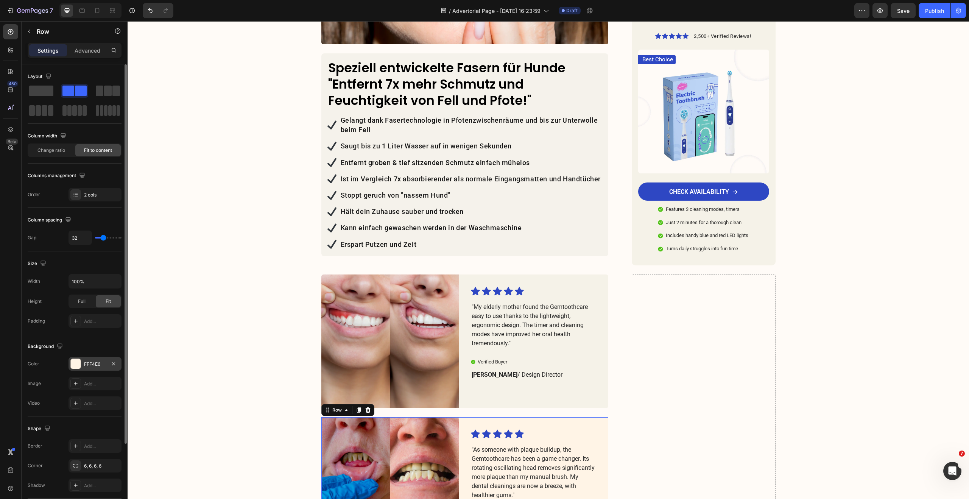
click at [95, 362] on div "FFF4E6" at bounding box center [95, 364] width 22 height 7
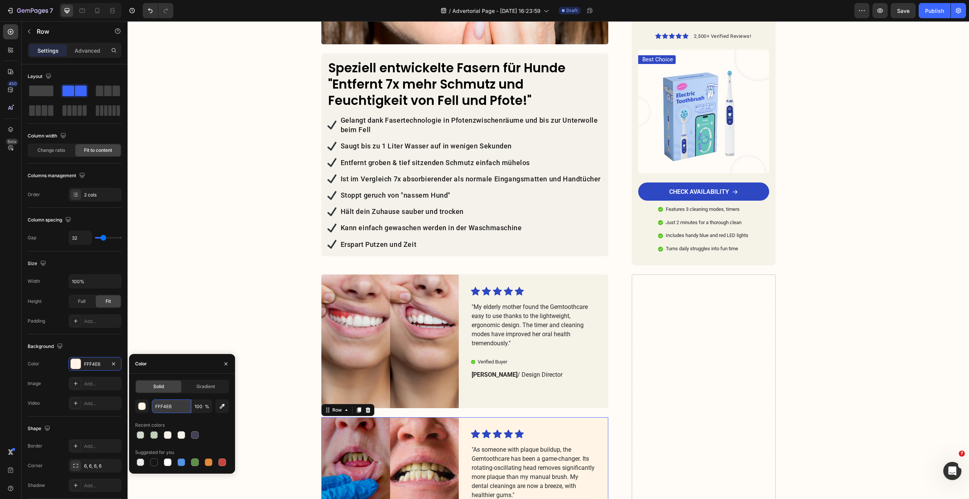
click at [166, 406] on input "FFF4E6" at bounding box center [171, 406] width 39 height 14
paste input "#f5f2e8"
type input "#f5f2e8"
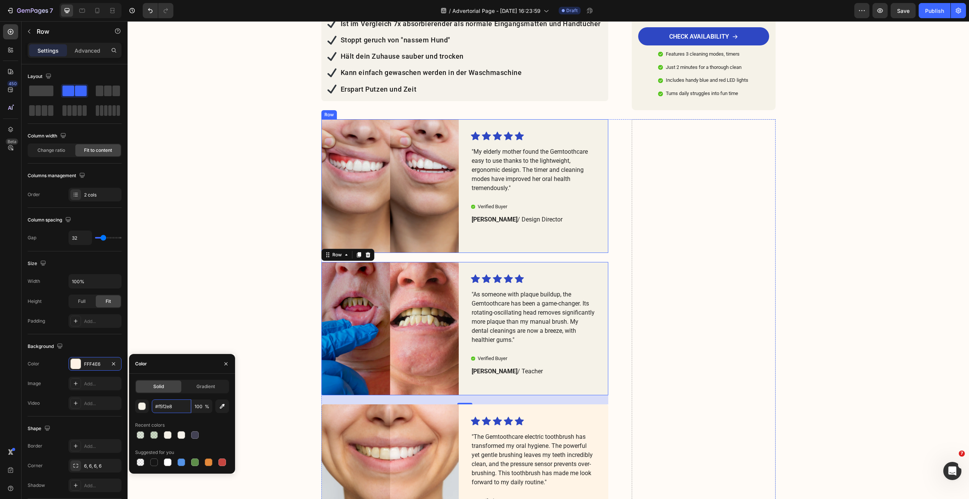
scroll to position [1070, 0]
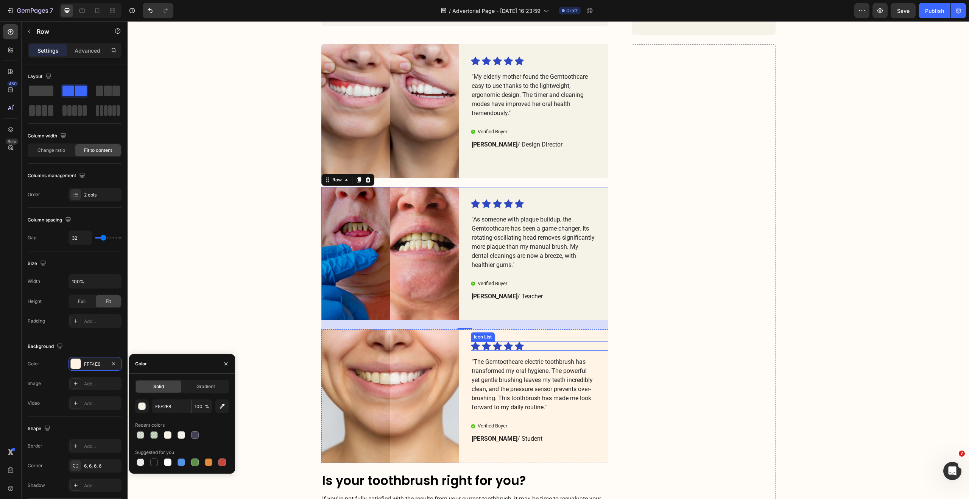
click at [531, 341] on div "Icon Icon Icon Icon Icon" at bounding box center [533, 345] width 125 height 9
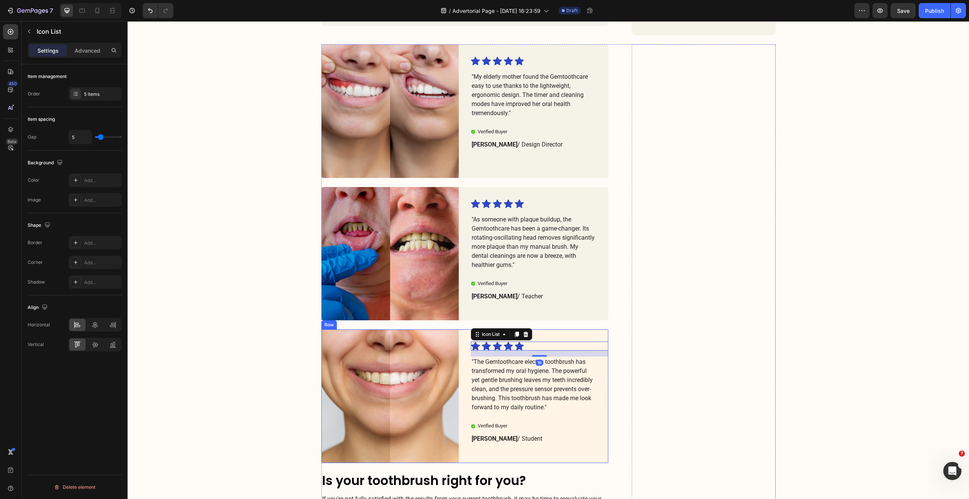
click at [536, 329] on div "Icon Icon Icon Icon Icon Icon List 16 "The Gemtoothcare electric toothbrush has…" at bounding box center [539, 396] width 137 height 134
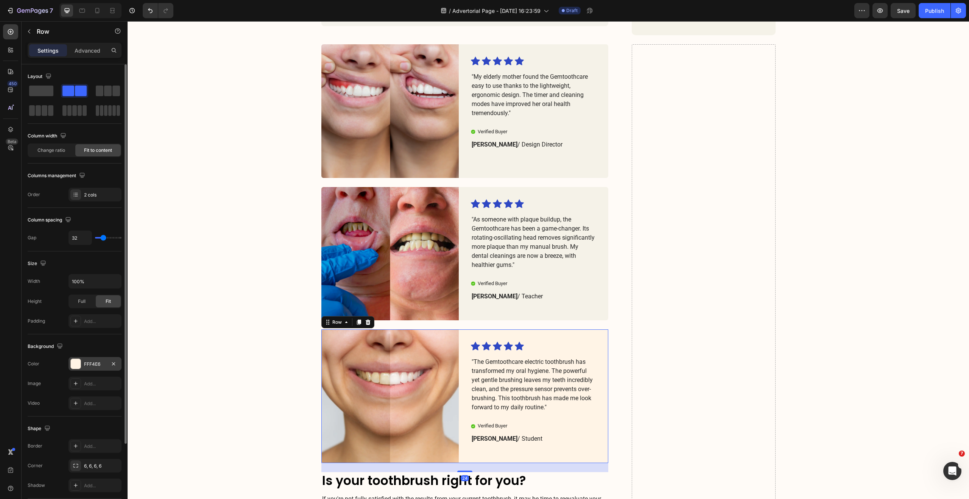
click at [97, 358] on div "FFF4E6" at bounding box center [95, 364] width 53 height 14
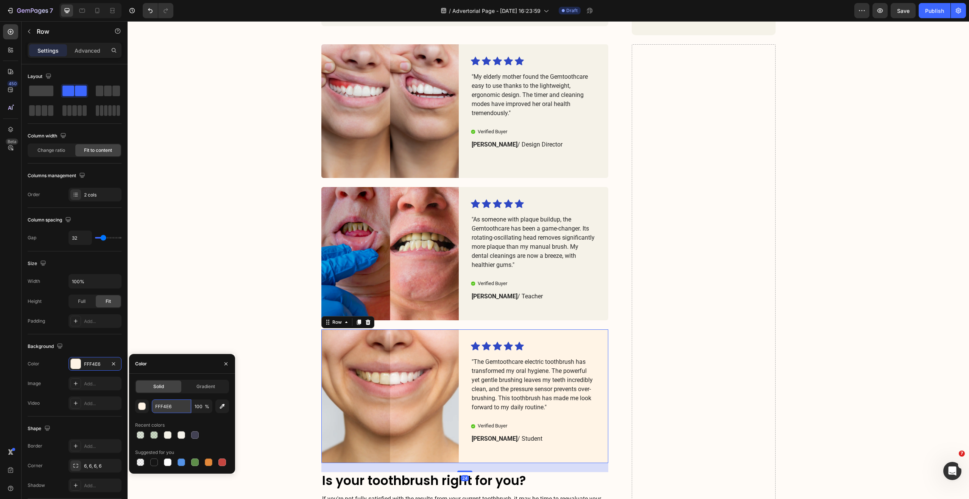
click at [167, 409] on input "FFF4E6" at bounding box center [171, 406] width 39 height 14
paste input "#f5f2e8"
type input "#f5f2e8"
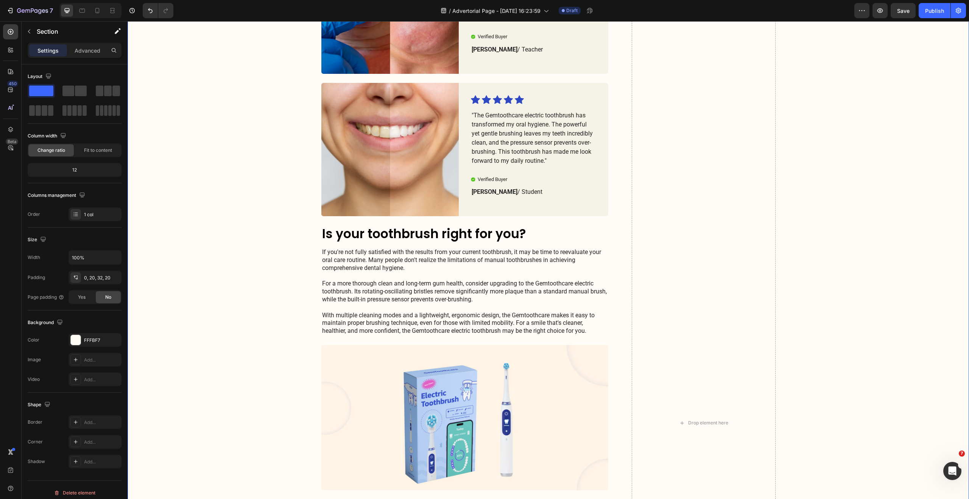
scroll to position [1301, 0]
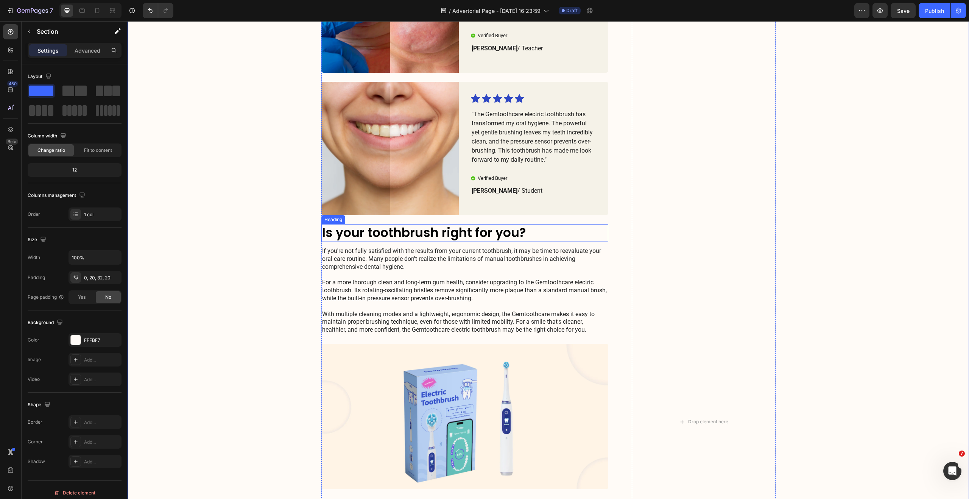
click at [398, 237] on h2 "Is your toothbrush right for you?" at bounding box center [464, 233] width 287 height 18
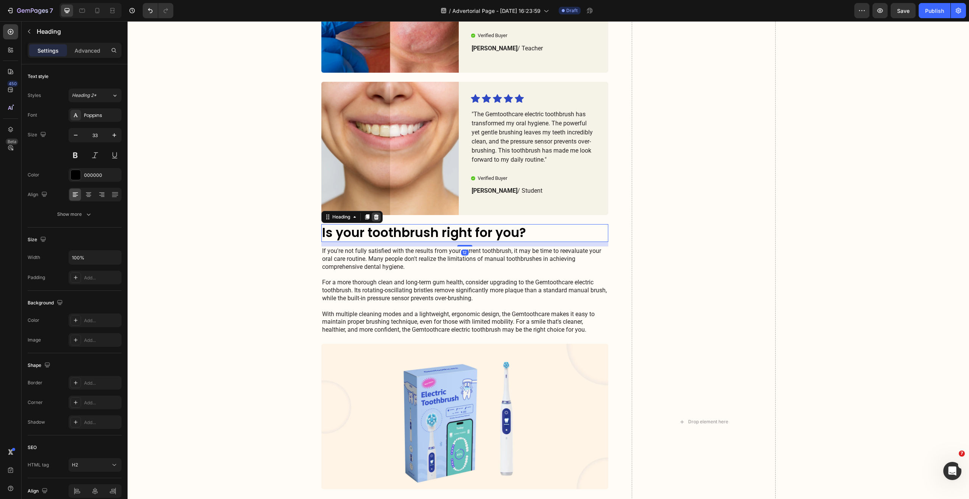
click at [376, 217] on icon at bounding box center [376, 217] width 6 height 6
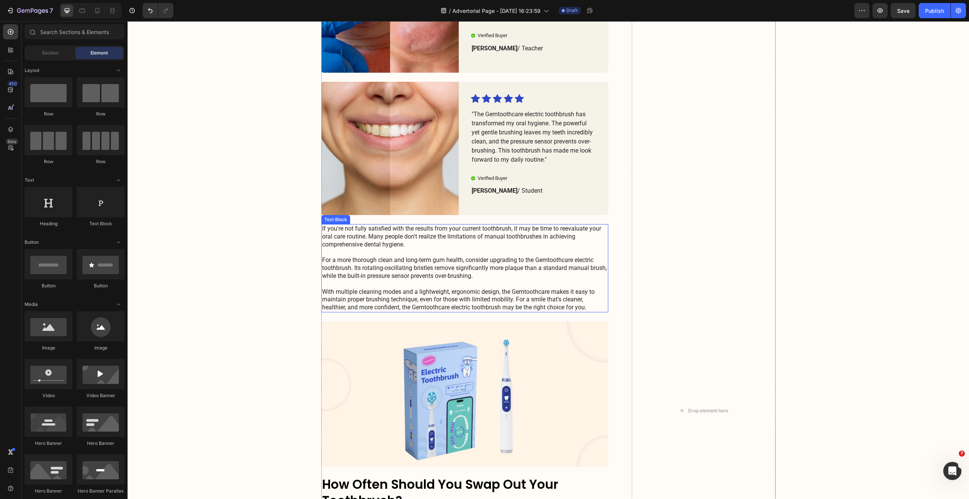
click at [377, 237] on p "If you're not fully satisfied with the results from your current toothbrush, it…" at bounding box center [465, 268] width 286 height 87
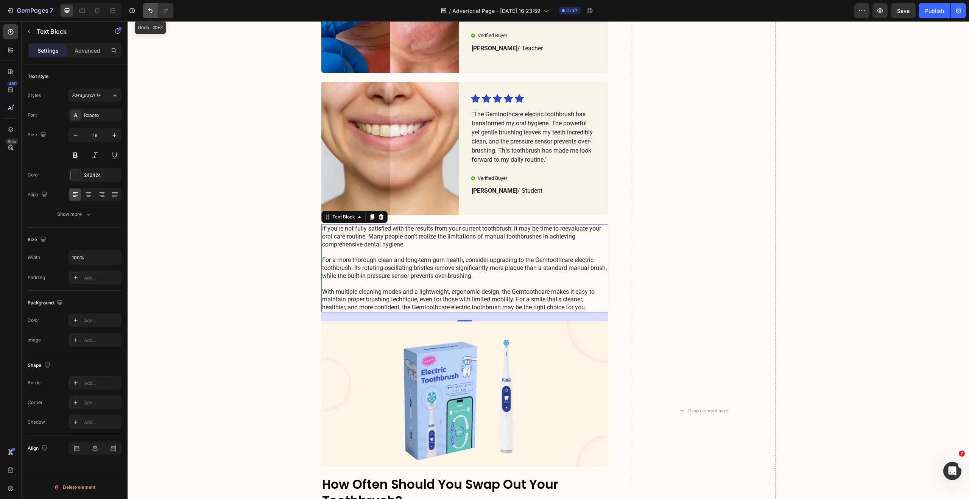
click at [150, 9] on icon "Undo/Redo" at bounding box center [150, 11] width 8 height 8
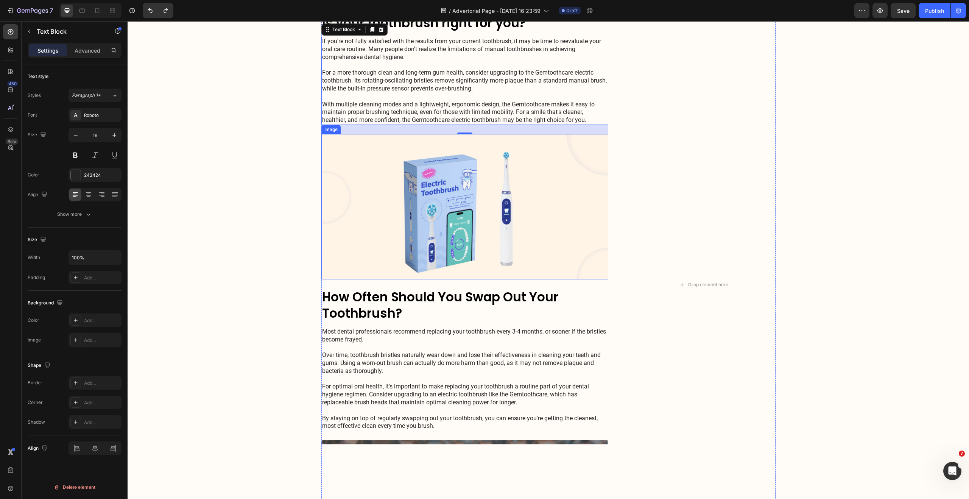
scroll to position [1512, 0]
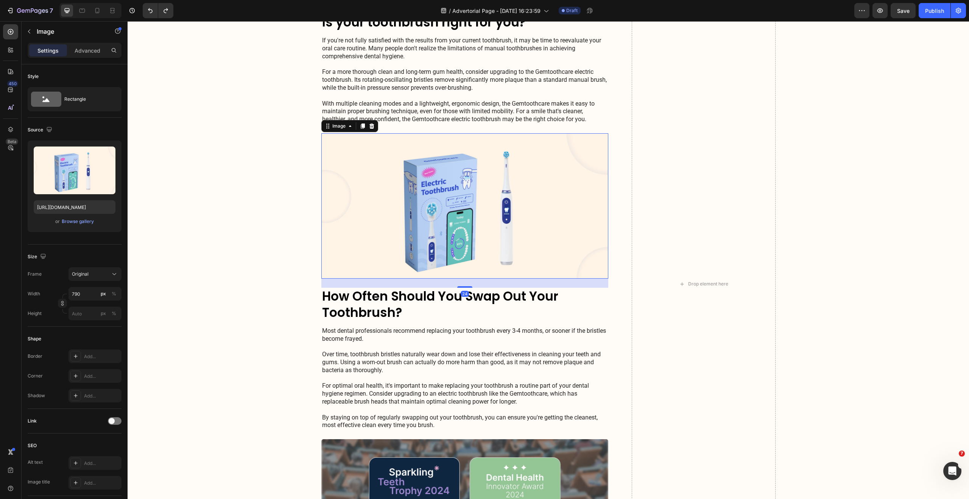
click at [362, 179] on img at bounding box center [464, 205] width 287 height 145
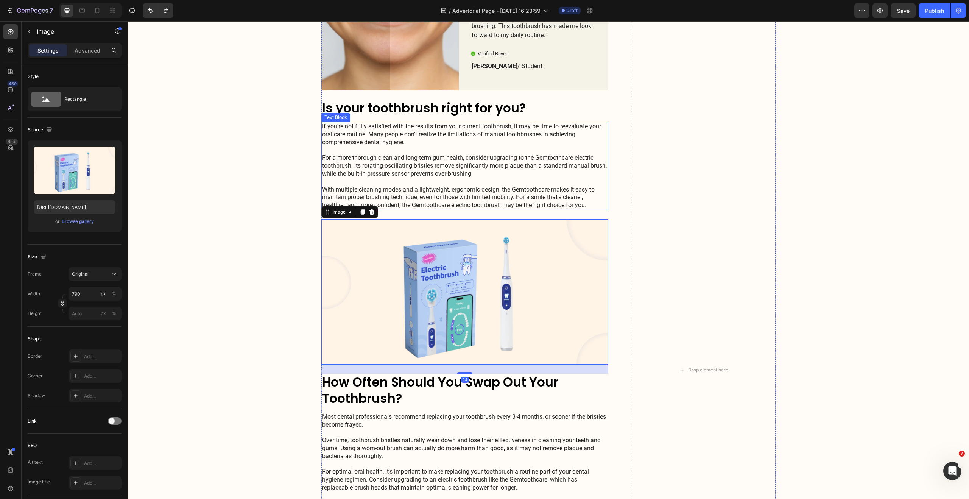
scroll to position [1453, 0]
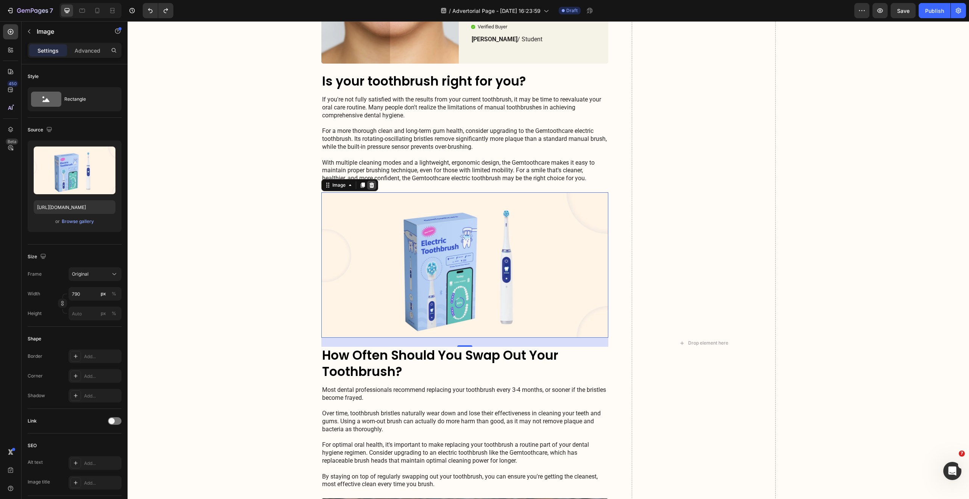
click at [371, 186] on icon at bounding box center [372, 185] width 6 height 6
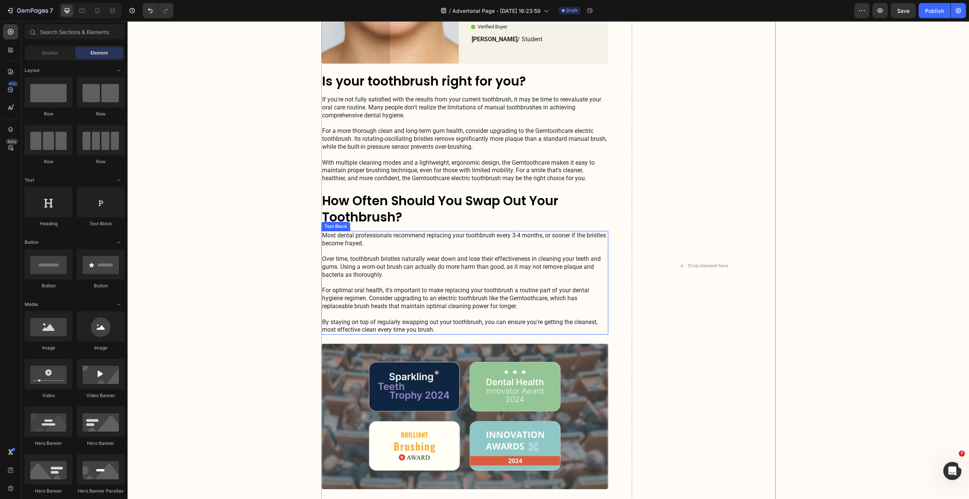
click at [378, 253] on p "Most dental professionals recommend replacing your toothbrush every 3-4 months,…" at bounding box center [465, 283] width 286 height 102
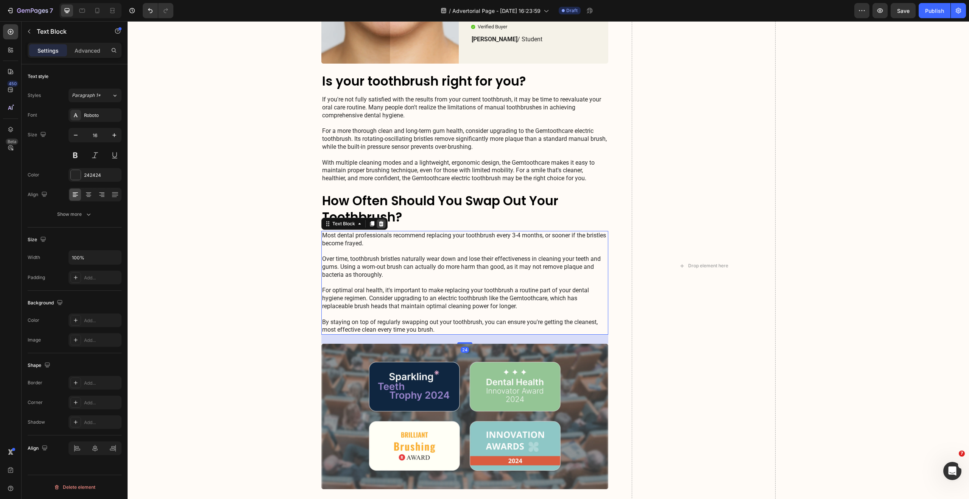
click at [379, 224] on icon at bounding box center [381, 223] width 5 height 5
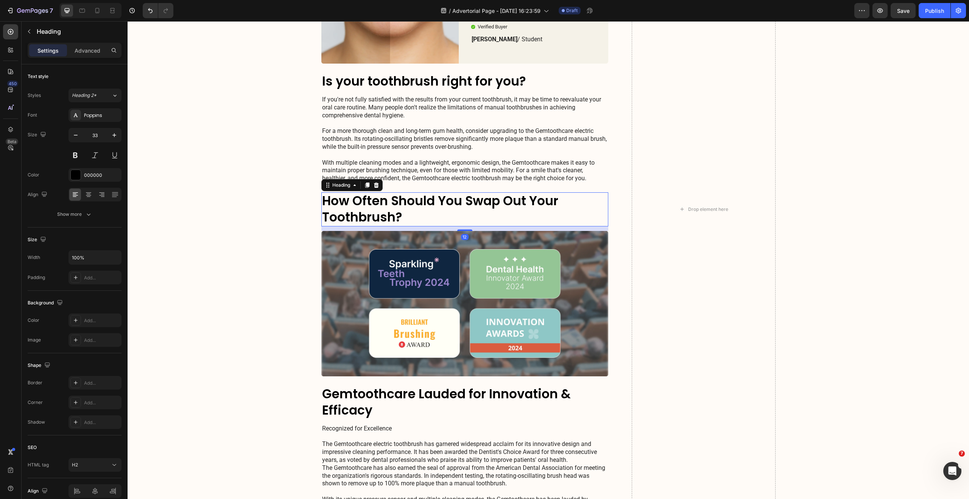
click at [378, 209] on h2 "How Often Should You Swap Out Your Toothbrush?" at bounding box center [464, 209] width 287 height 34
click at [374, 187] on icon at bounding box center [376, 184] width 5 height 5
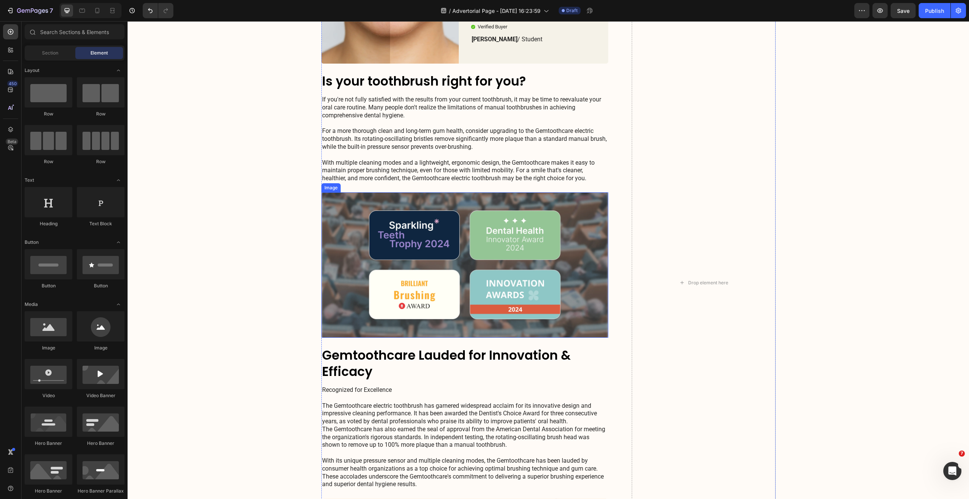
click at [367, 216] on img at bounding box center [464, 264] width 287 height 145
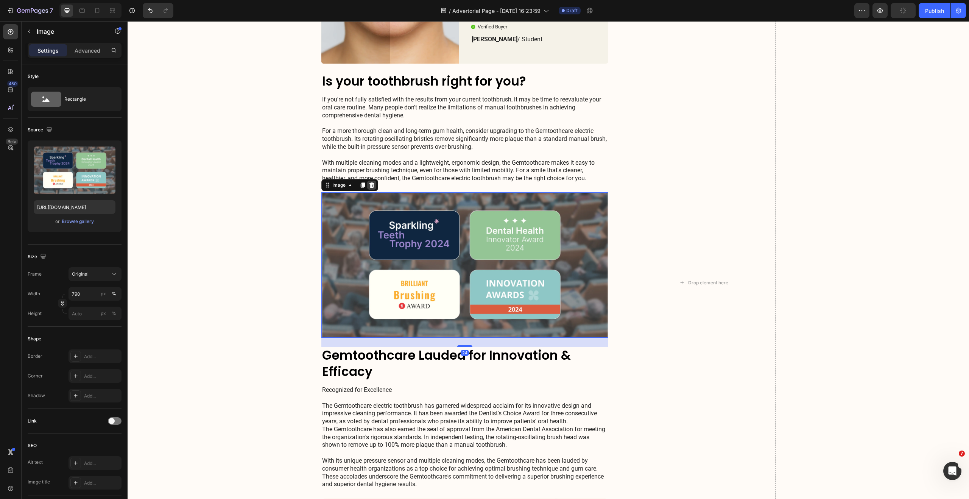
click at [371, 188] on icon at bounding box center [372, 185] width 6 height 6
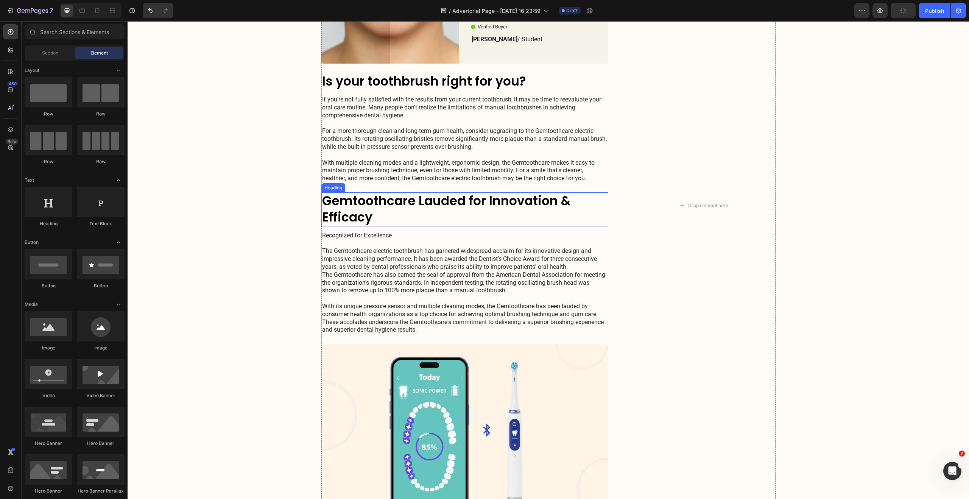
click at [360, 218] on h2 "Gemtoothcare Lauded for Innovation & Efficacy" at bounding box center [464, 209] width 287 height 34
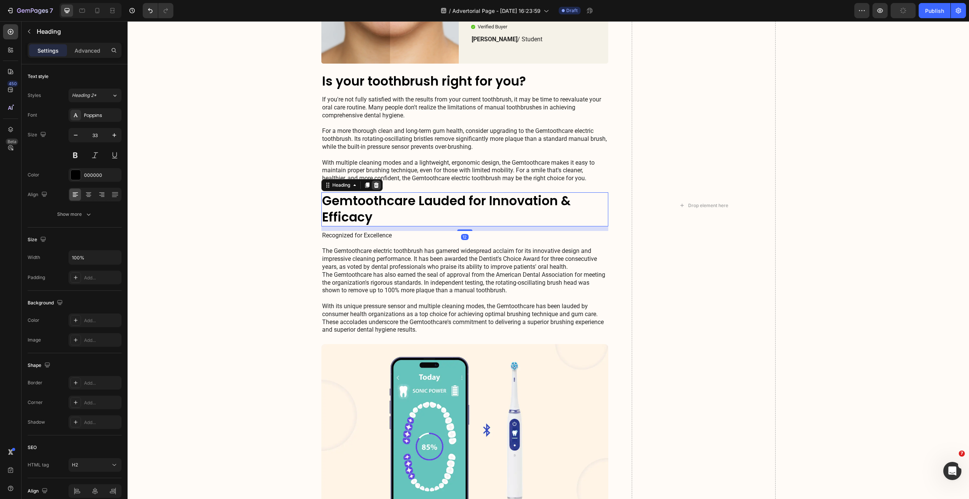
click at [374, 182] on icon at bounding box center [376, 185] width 6 height 6
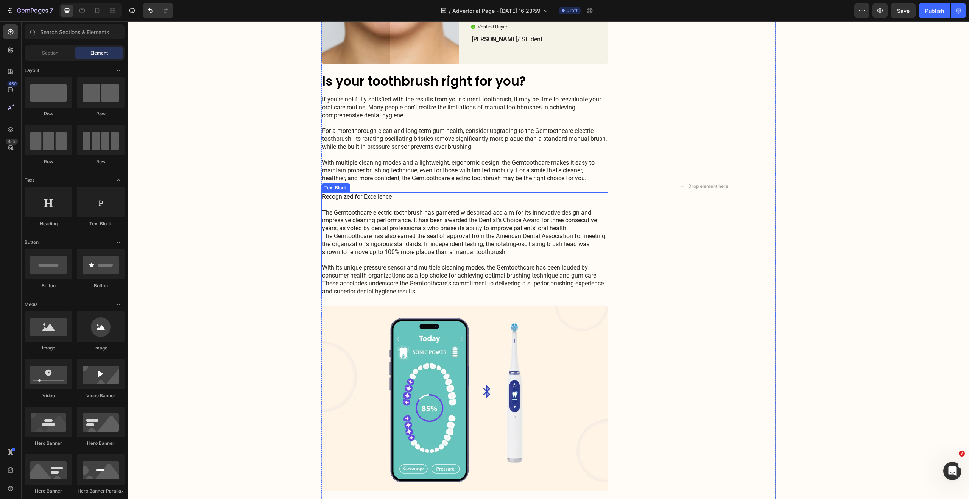
click at [378, 196] on p "Recognized for Excellence The Gemtoothcare electric toothbrush has garnered wid…" at bounding box center [465, 244] width 286 height 102
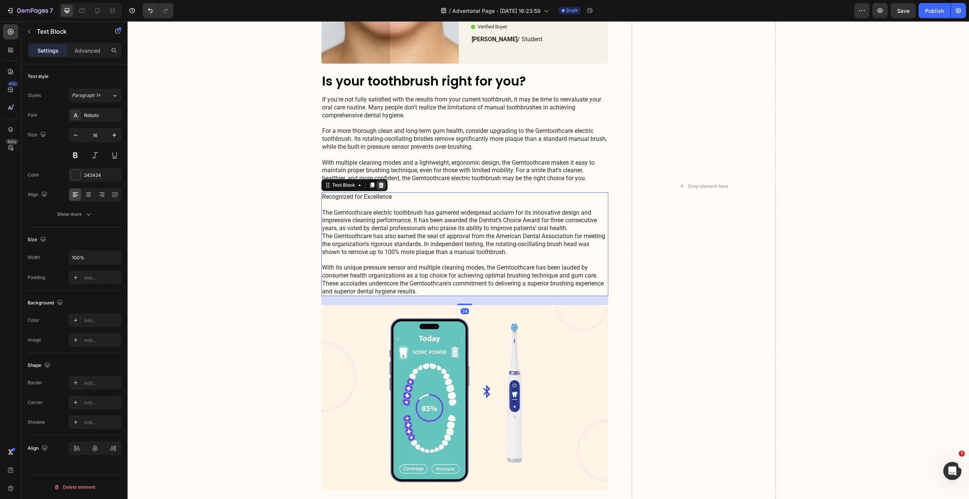
click at [379, 184] on icon at bounding box center [381, 184] width 5 height 5
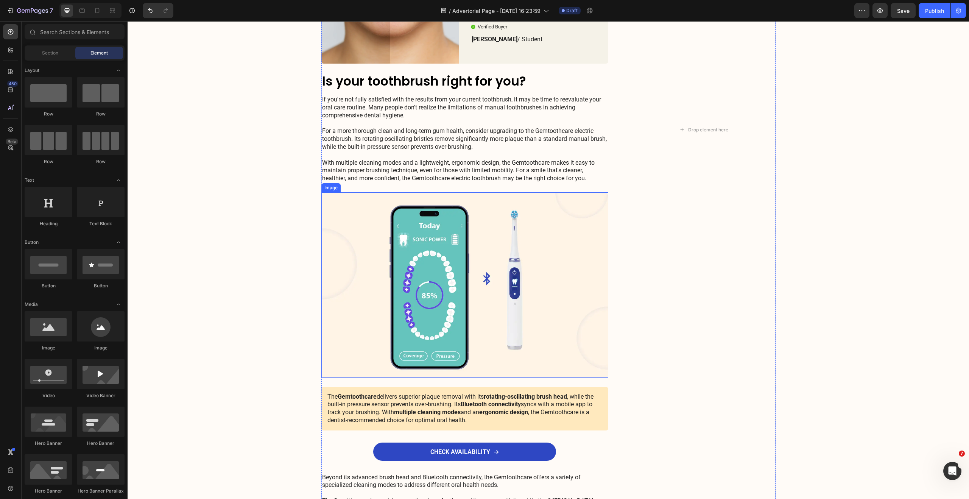
click at [376, 260] on img at bounding box center [464, 284] width 287 height 185
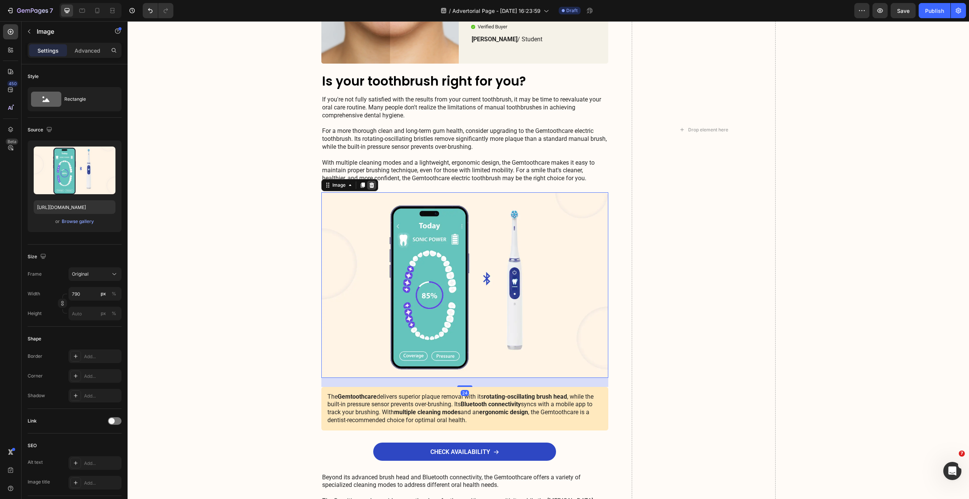
click at [369, 185] on icon at bounding box center [372, 185] width 6 height 6
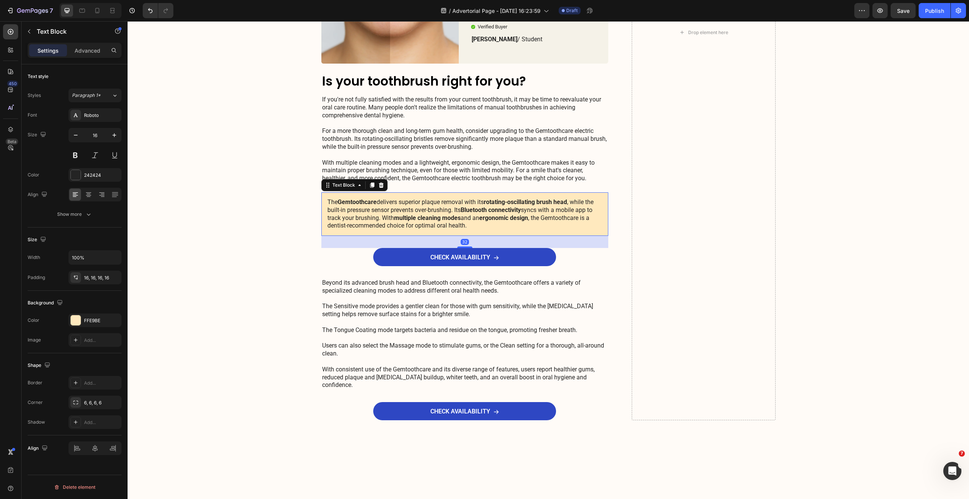
click at [382, 208] on p "The Gemtoothcare delivers superior plaque removal with its rotating-oscillating…" at bounding box center [464, 213] width 275 height 31
click at [380, 185] on icon at bounding box center [381, 185] width 6 height 6
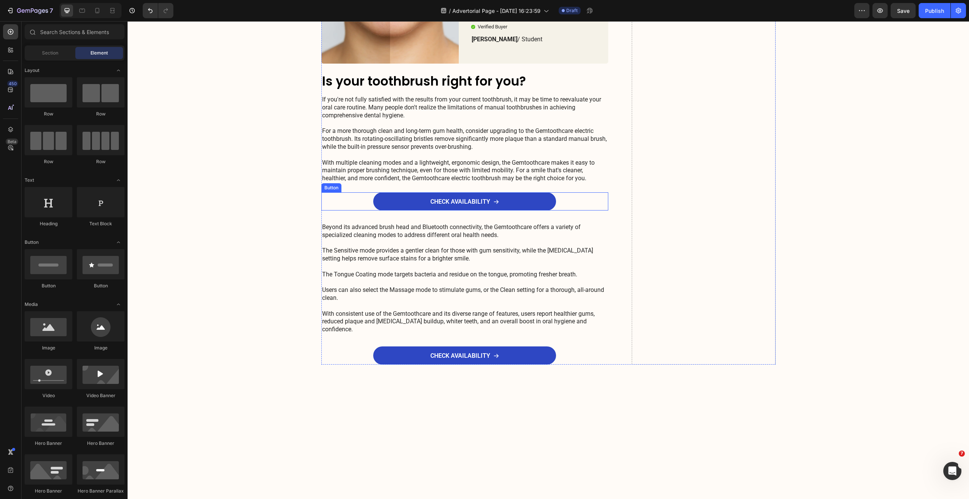
click at [352, 203] on div "CHECK AVAILABILITY Button" at bounding box center [464, 201] width 287 height 18
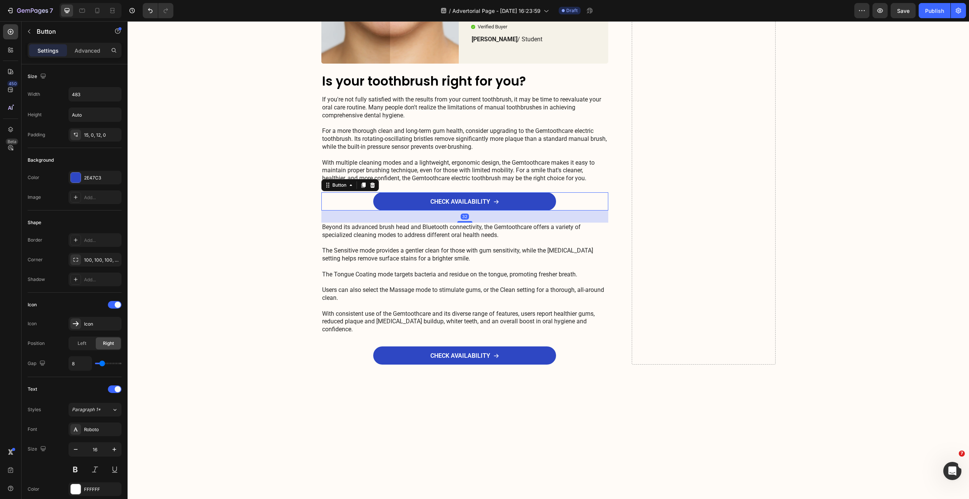
drag, startPoint x: 369, startPoint y: 182, endPoint x: 365, endPoint y: 189, distance: 8.0
click at [369, 182] on icon at bounding box center [372, 185] width 6 height 6
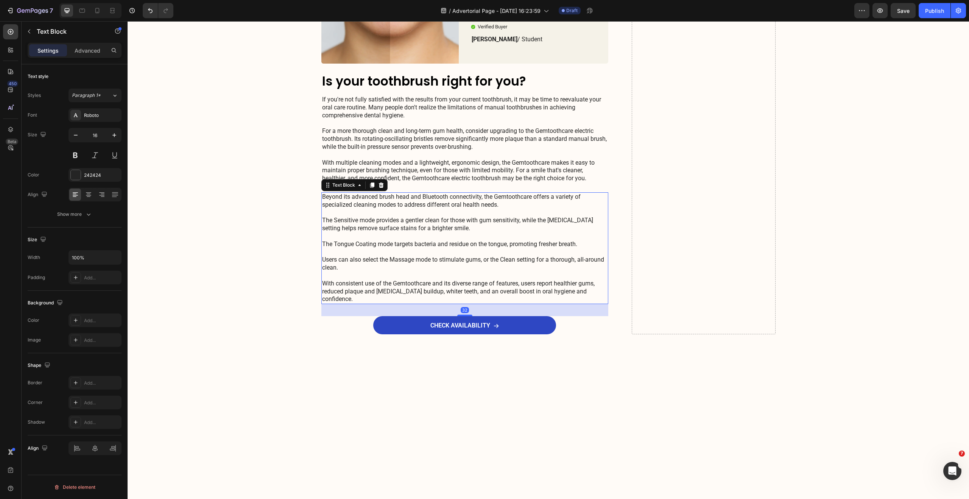
click at [351, 214] on p "Beyond its advanced brush head and Bluetooth connectivity, the Gemtoothcare off…" at bounding box center [465, 248] width 286 height 110
click at [380, 185] on icon at bounding box center [381, 185] width 6 height 6
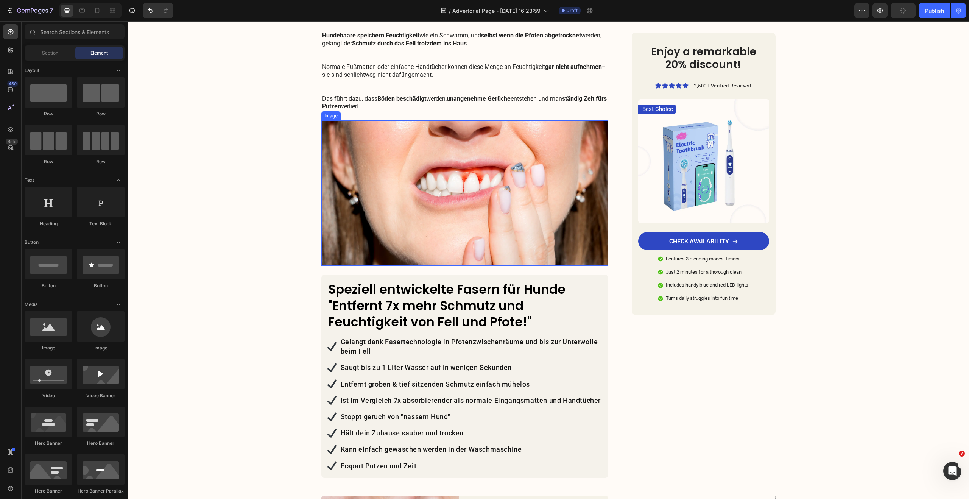
scroll to position [619, 0]
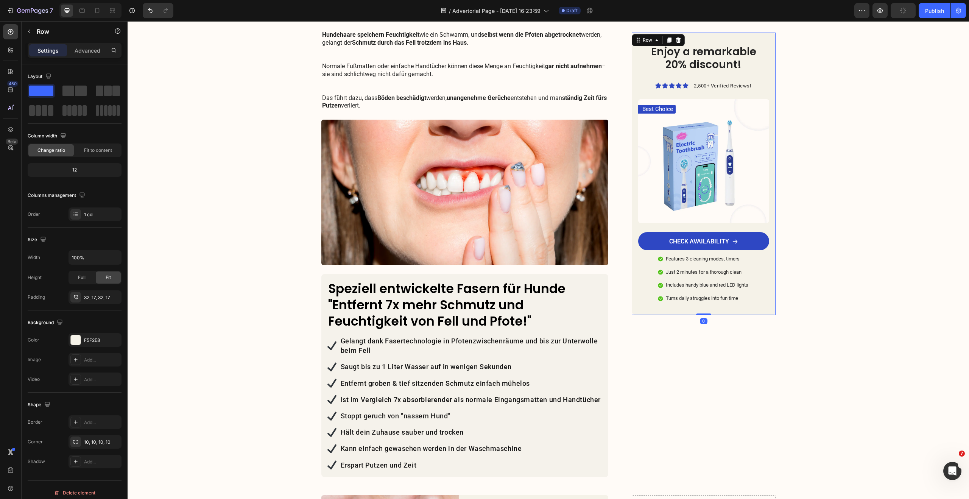
click at [722, 39] on div "Enjoy a remarkable 20% discount! Heading Icon Icon Icon Icon Icon Icon List 2,5…" at bounding box center [703, 174] width 143 height 282
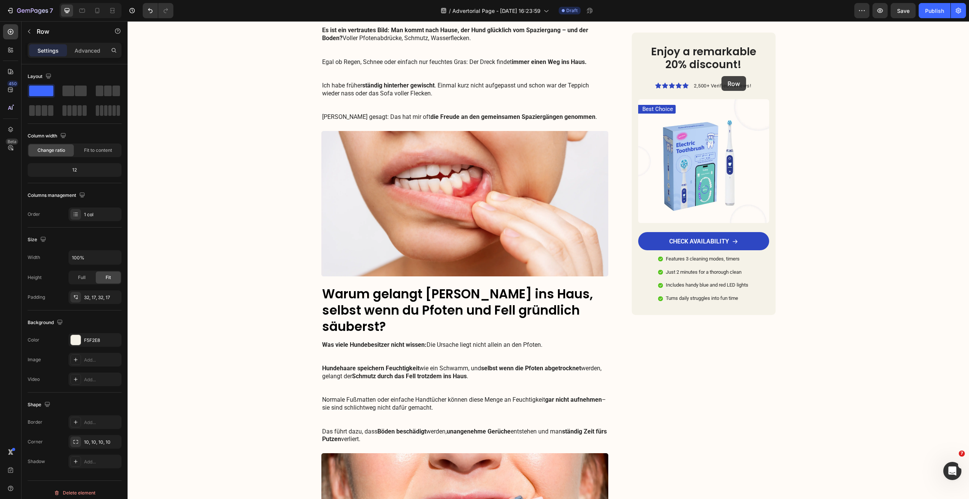
drag, startPoint x: 634, startPoint y: 42, endPoint x: 720, endPoint y: 75, distance: 92.2
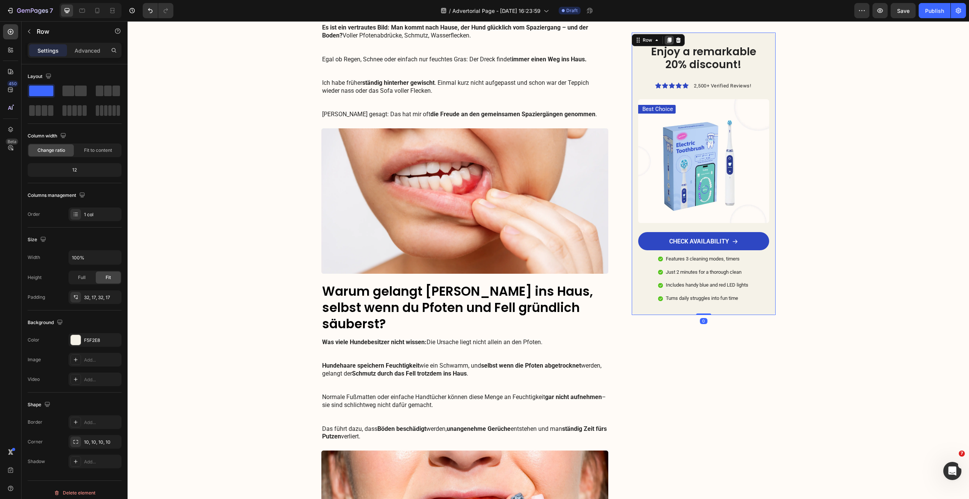
click at [666, 42] on icon at bounding box center [669, 40] width 6 height 6
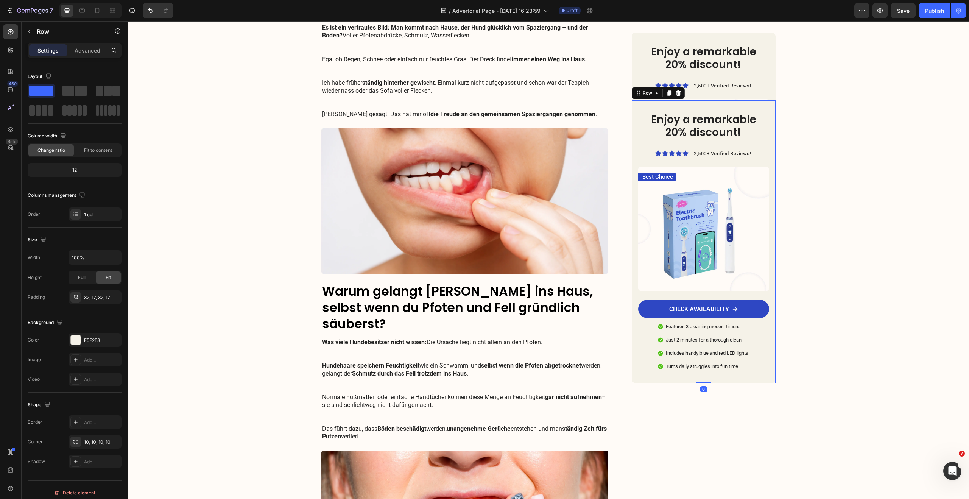
scroll to position [288, 0]
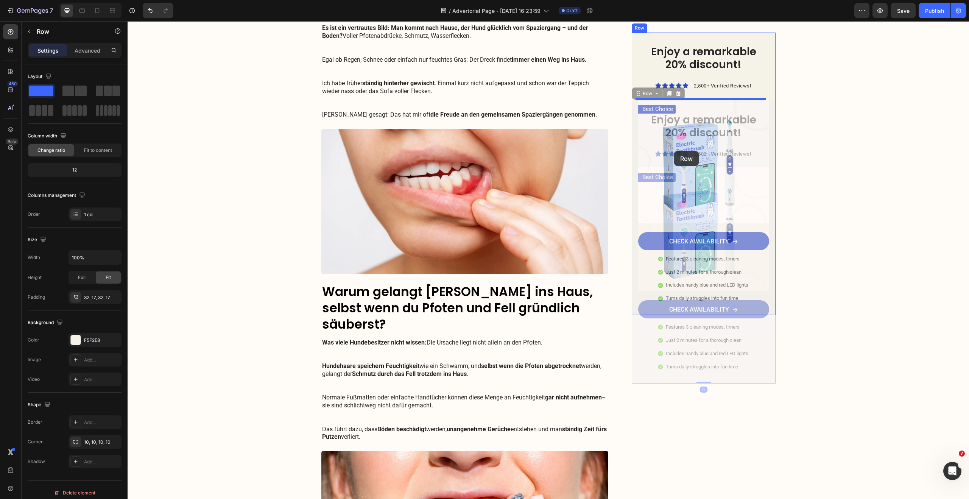
drag, startPoint x: 635, startPoint y: 95, endPoint x: 674, endPoint y: 151, distance: 68.0
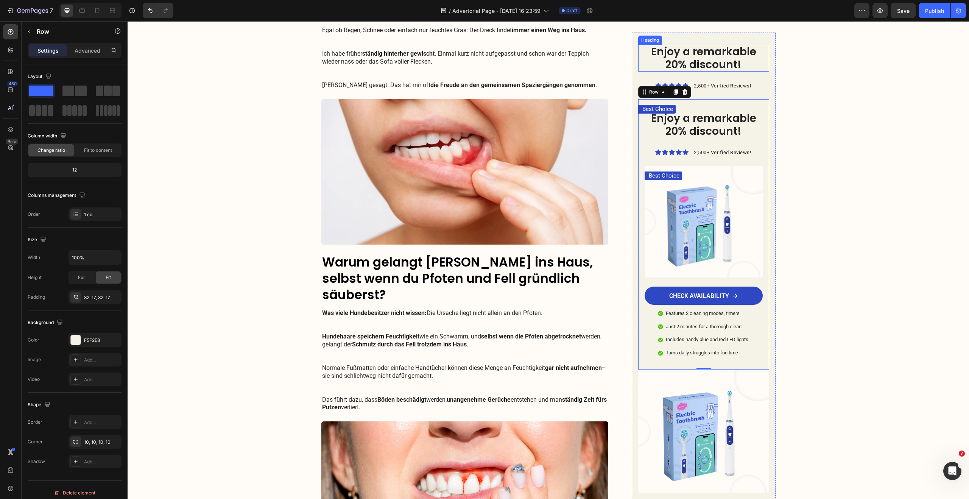
scroll to position [318, 0]
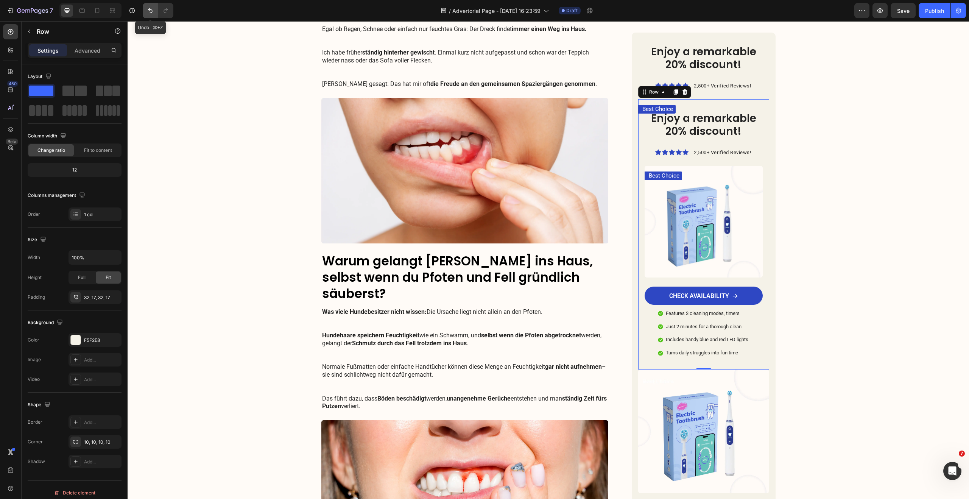
click at [151, 11] on icon "Undo/Redo" at bounding box center [150, 11] width 8 height 8
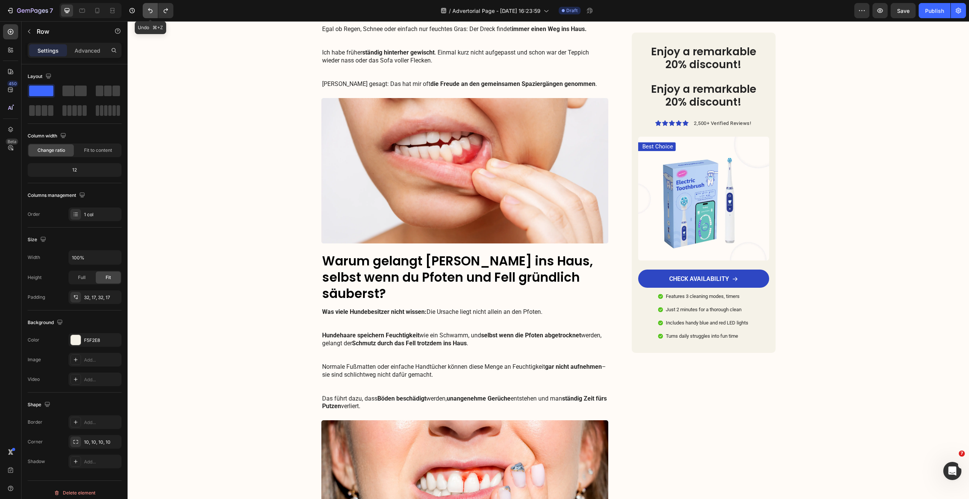
click at [151, 11] on icon "Undo/Redo" at bounding box center [150, 11] width 8 height 8
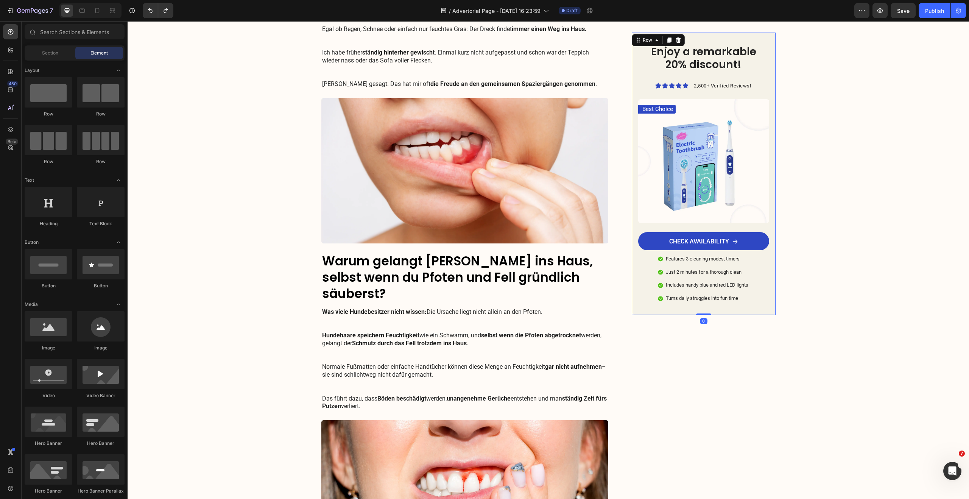
click at [753, 38] on div "Enjoy a remarkable 20% discount! Heading Icon Icon Icon Icon Icon Icon List 2,5…" at bounding box center [703, 174] width 143 height 282
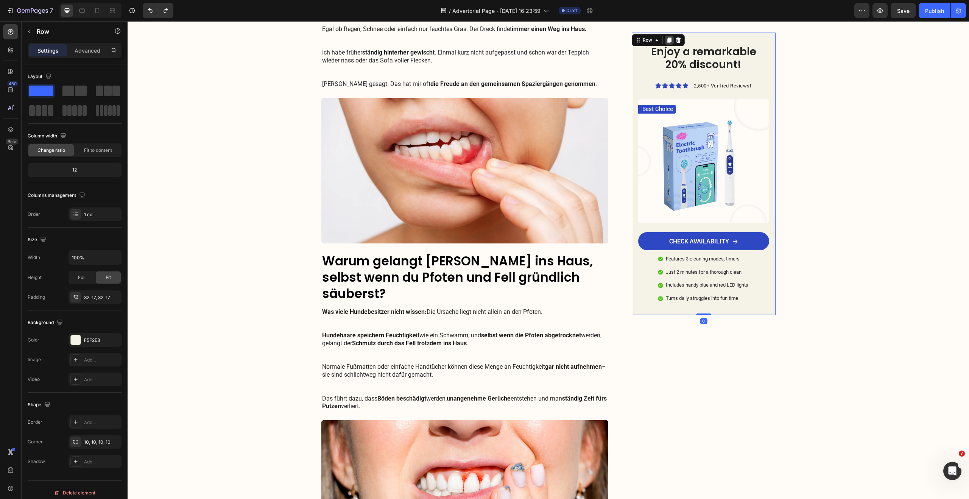
click at [667, 38] on icon at bounding box center [669, 39] width 4 height 5
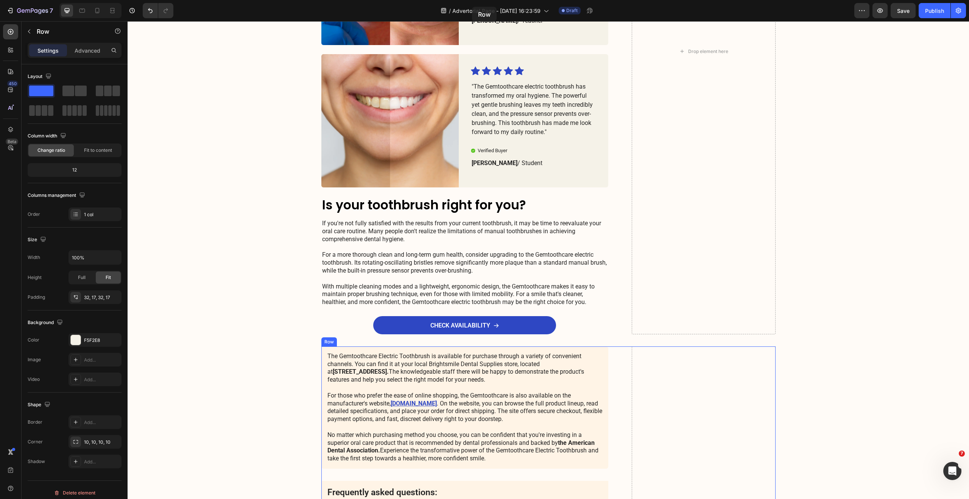
scroll to position [1269, 0]
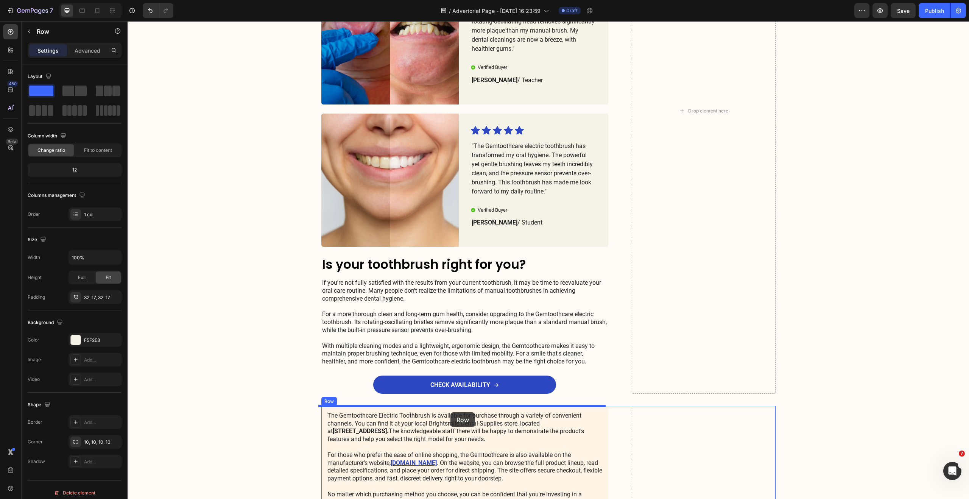
drag, startPoint x: 636, startPoint y: 64, endPoint x: 450, endPoint y: 412, distance: 394.2
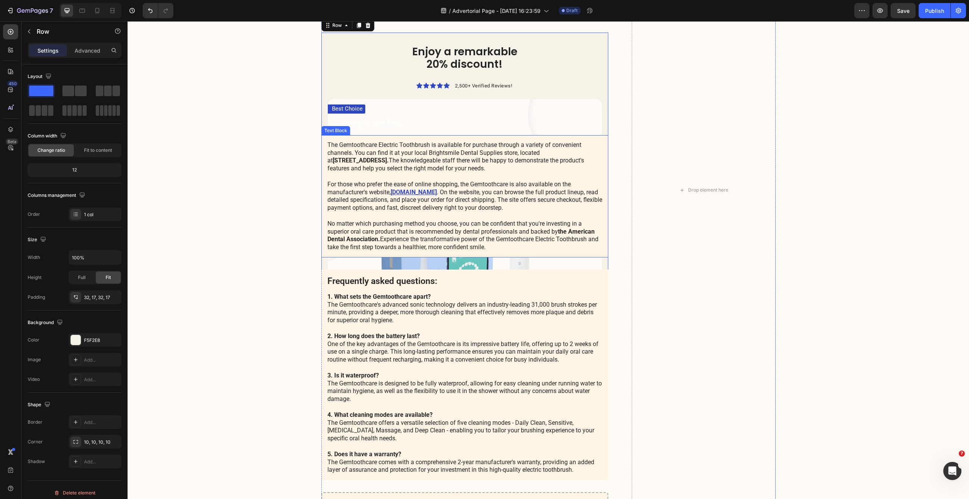
scroll to position [2005, 0]
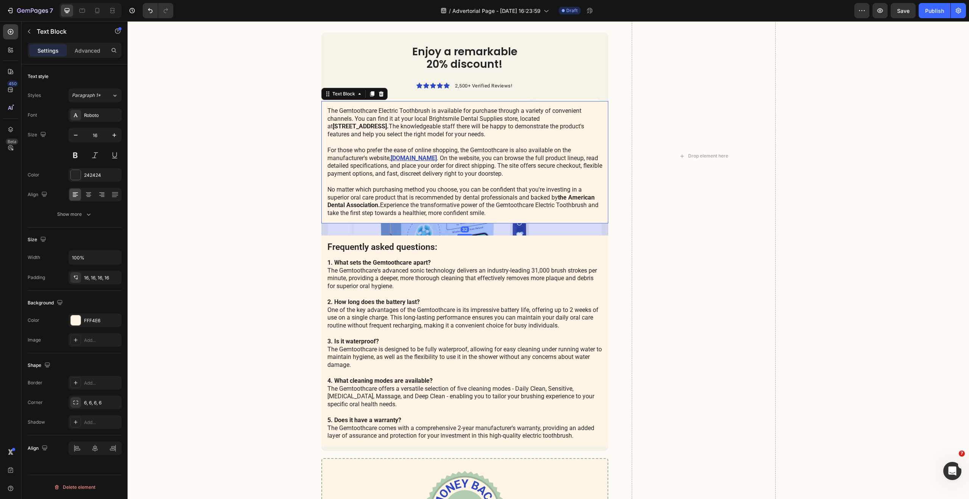
click at [385, 104] on div "The Gemtoothcare Electric Toothbrush is available for purchase through a variet…" at bounding box center [464, 162] width 287 height 122
click at [378, 92] on icon at bounding box center [381, 94] width 6 height 6
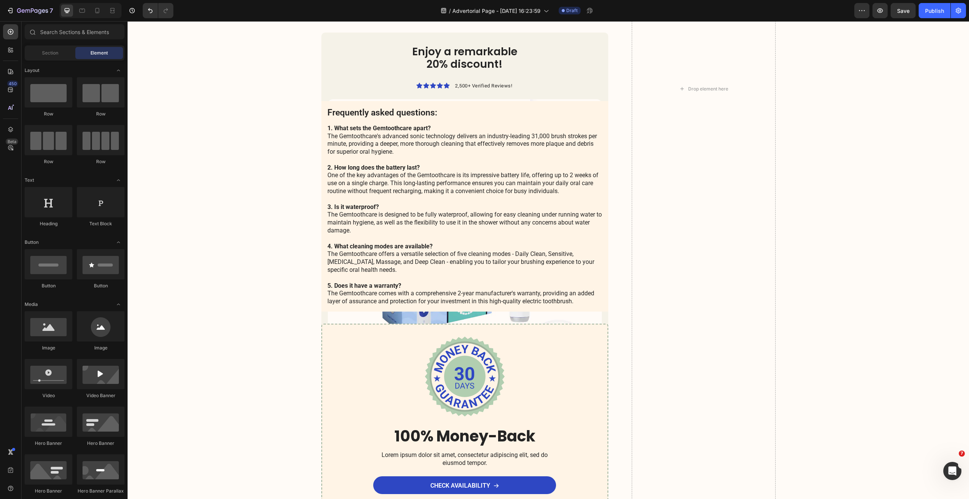
scroll to position [1870, 0]
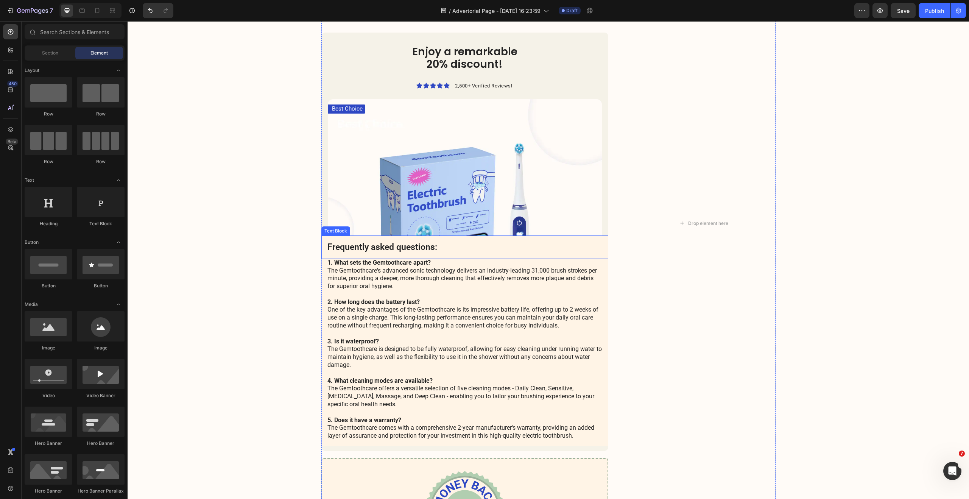
click at [432, 246] on p "Frequently asked questions:" at bounding box center [464, 247] width 275 height 11
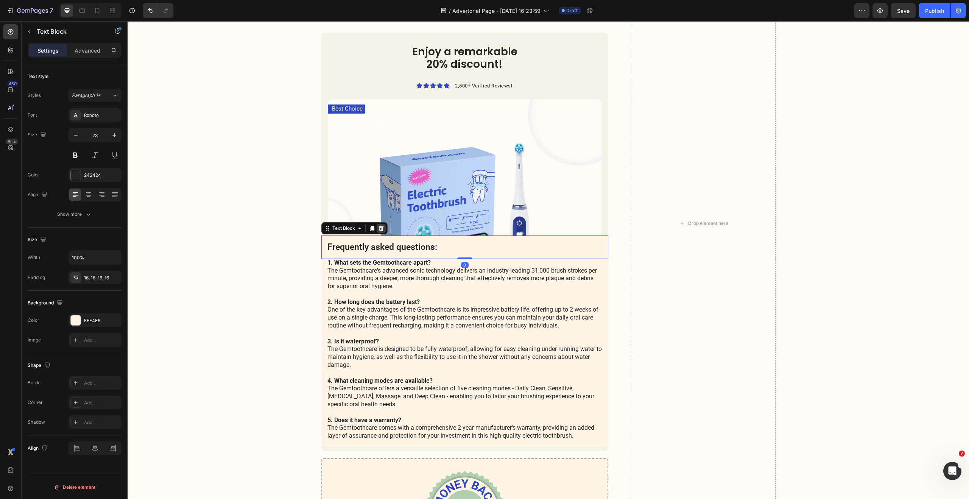
click at [379, 228] on icon at bounding box center [381, 228] width 5 height 5
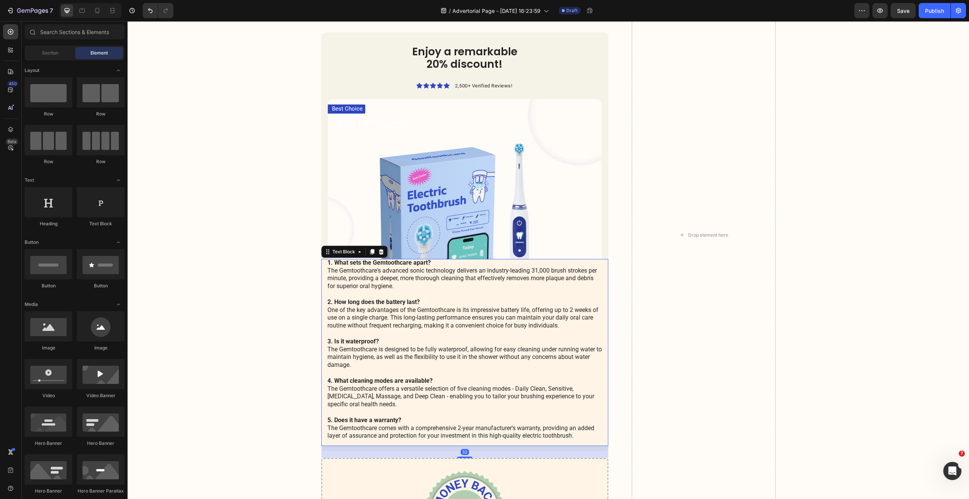
click at [375, 266] on p "1. What sets the Gemtoothcare apart? The Gemtoothcare's advanced sonic technolo…" at bounding box center [464, 349] width 275 height 181
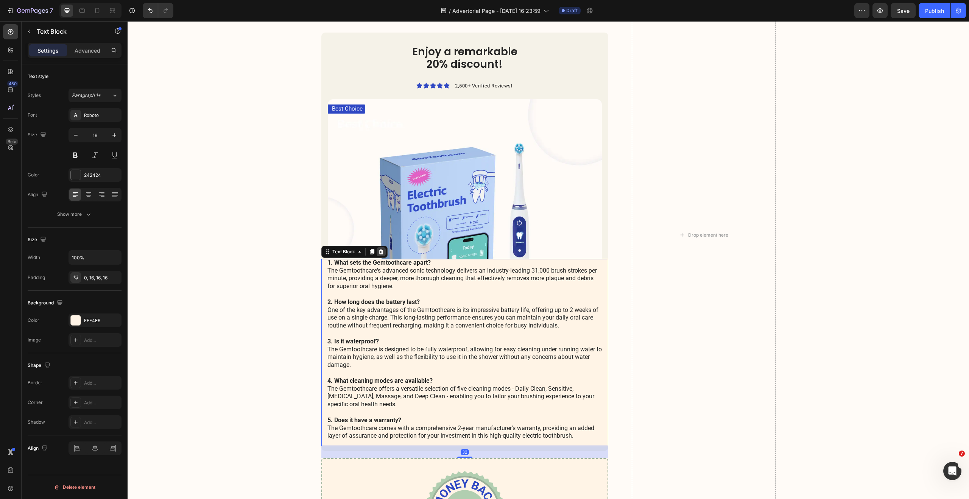
click at [379, 252] on icon at bounding box center [381, 251] width 5 height 5
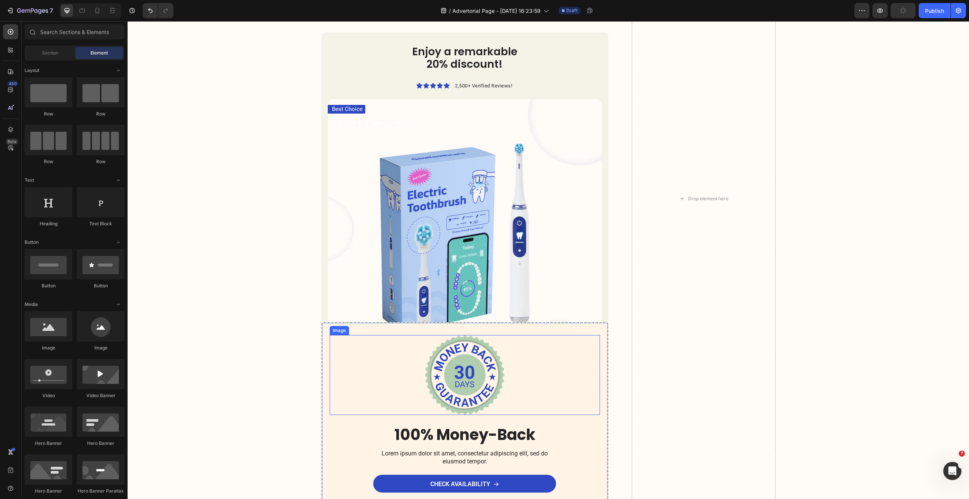
scroll to position [1768, 0]
click at [364, 330] on div "Image 100% Money-Back Heading Lorem ipsum dolor sit amet, consectetur adipiscin…" at bounding box center [464, 413] width 287 height 183
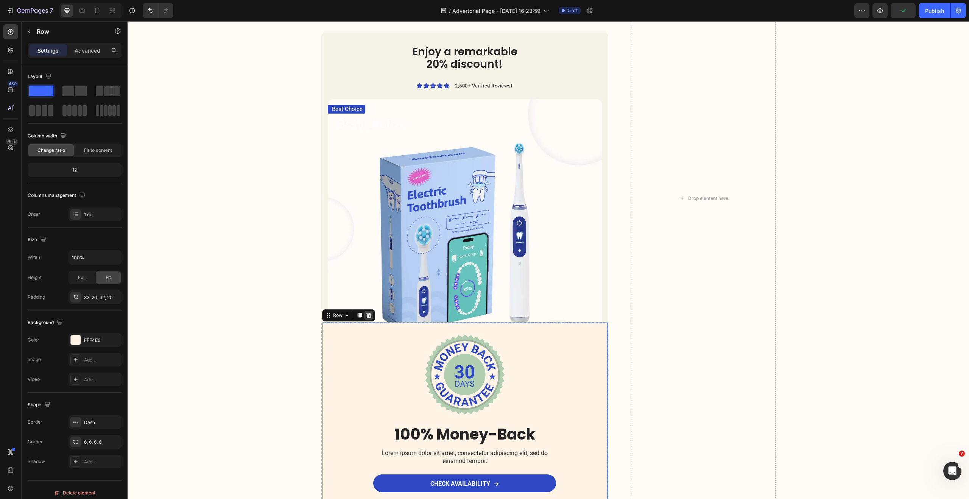
click at [368, 314] on icon at bounding box center [369, 315] width 6 height 6
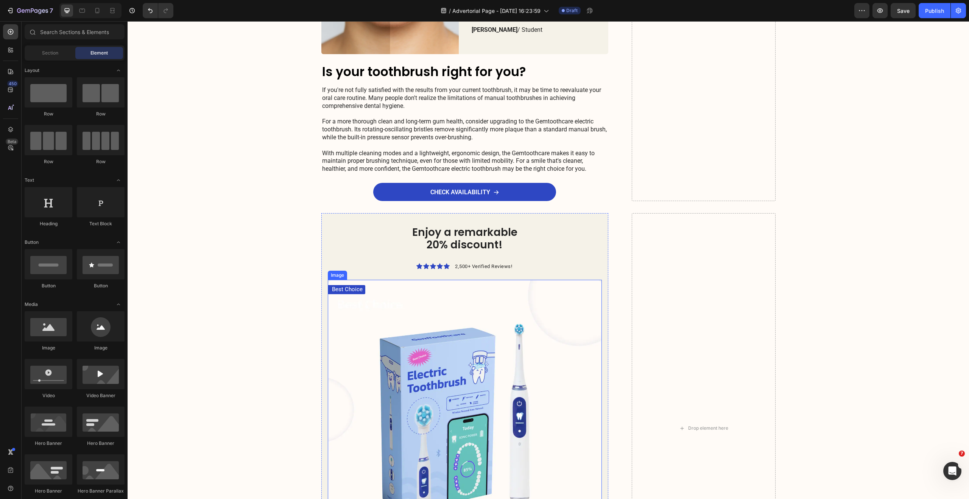
scroll to position [1438, 0]
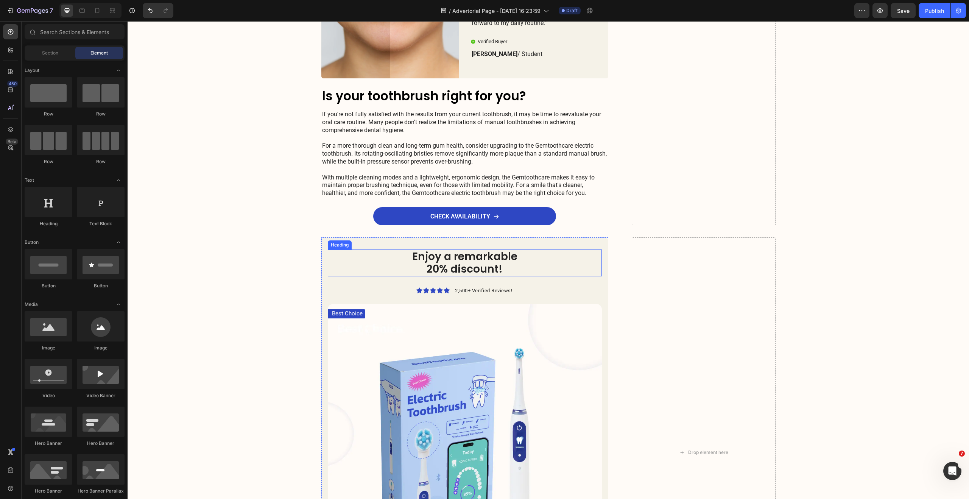
click at [452, 254] on h2 "Enjoy a remarkable 20% discount!" at bounding box center [464, 262] width 119 height 27
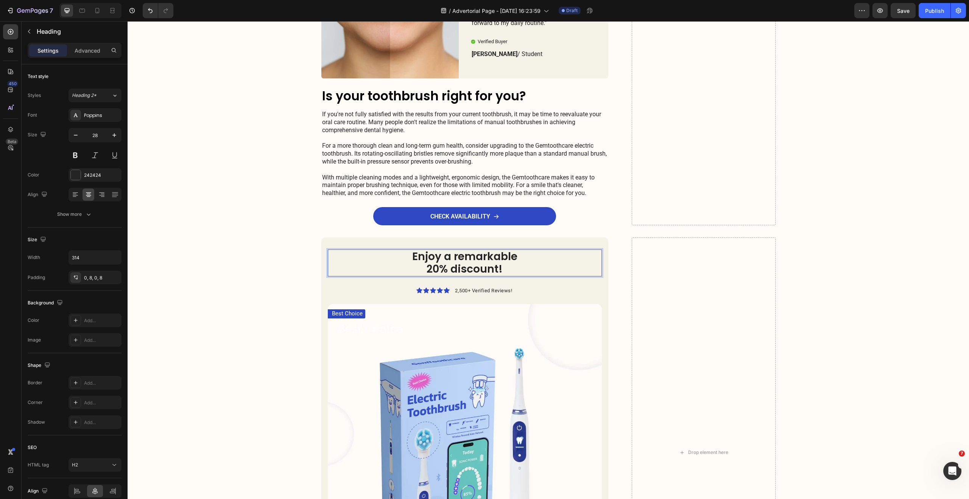
click at [455, 269] on h2 "Enjoy a remarkable 20% discount!" at bounding box center [464, 262] width 119 height 27
click at [455, 269] on p "Enjoy a remarkable 20% discount!" at bounding box center [464, 262] width 113 height 25
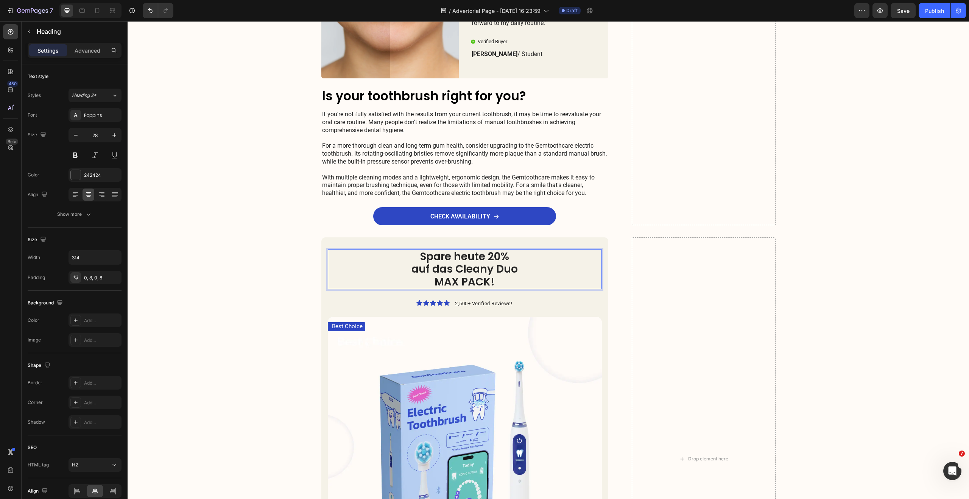
click at [486, 270] on p "Spare heute 20% auf das Cleany Duo MAX PACK!" at bounding box center [464, 269] width 113 height 38
click at [374, 259] on div "Spare heute 20% auf das Cleany Duo MAX PACK!" at bounding box center [465, 269] width 274 height 40
click at [349, 245] on div "Heading" at bounding box center [348, 242] width 36 height 9
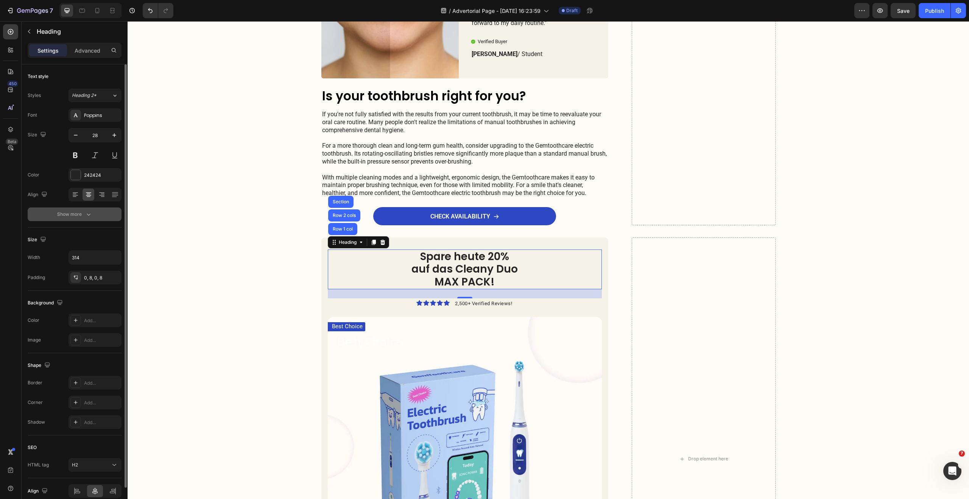
click at [84, 220] on button "Show more" at bounding box center [75, 214] width 94 height 14
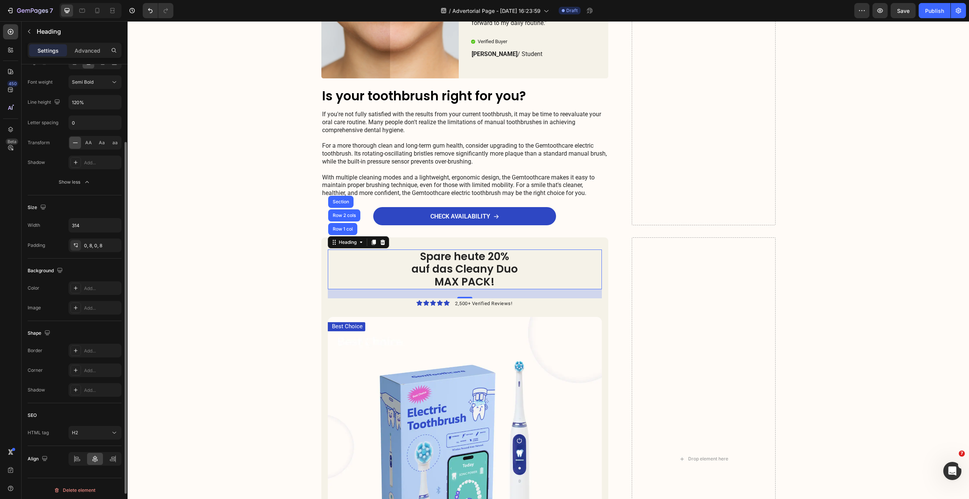
scroll to position [135, 0]
click at [89, 56] on div "Advanced" at bounding box center [88, 50] width 38 height 12
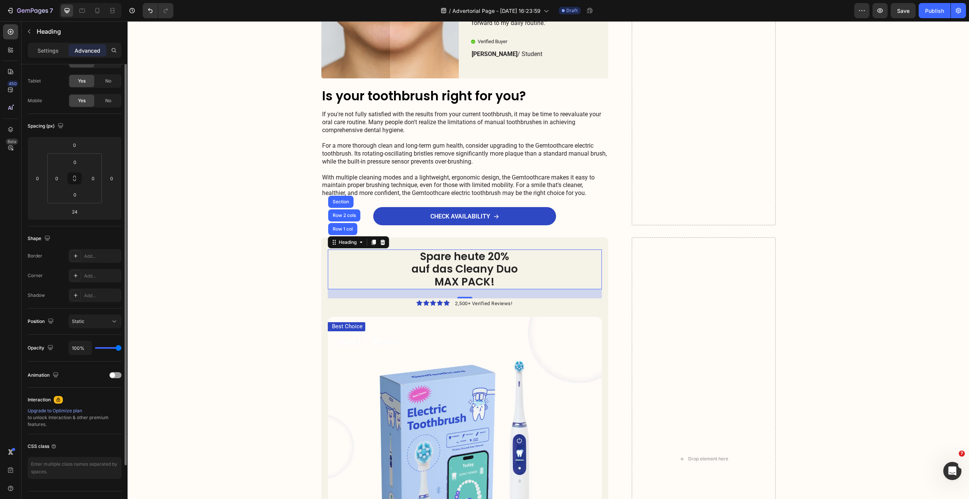
scroll to position [49, 0]
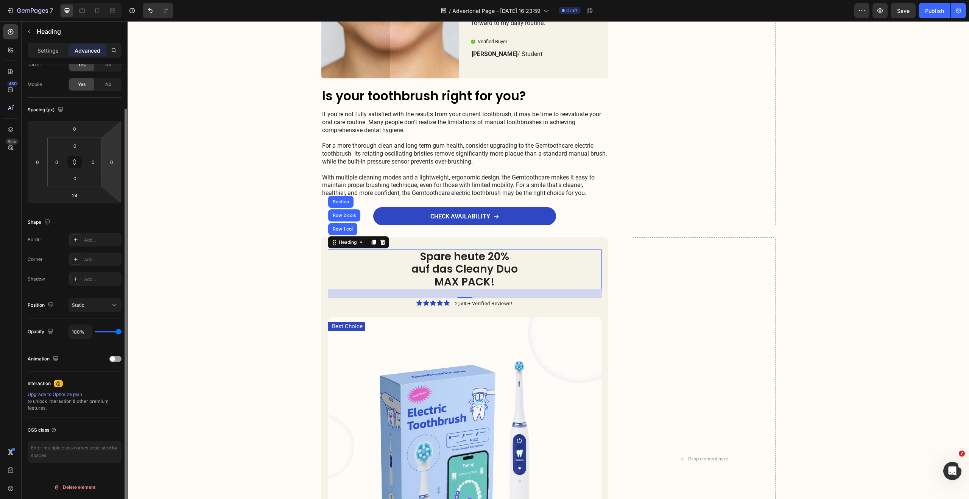
drag, startPoint x: 578, startPoint y: 269, endPoint x: 570, endPoint y: 266, distance: 8.2
click at [578, 269] on div "Spare heute 20% auf das Cleany Duo MAX PACK!" at bounding box center [465, 269] width 274 height 40
click at [252, 252] on div "Spare heute 20% auf das Cleany Duo MAX PACK! Heading Row 1 col Row 2 cols Secti…" at bounding box center [548, 458] width 826 height 443
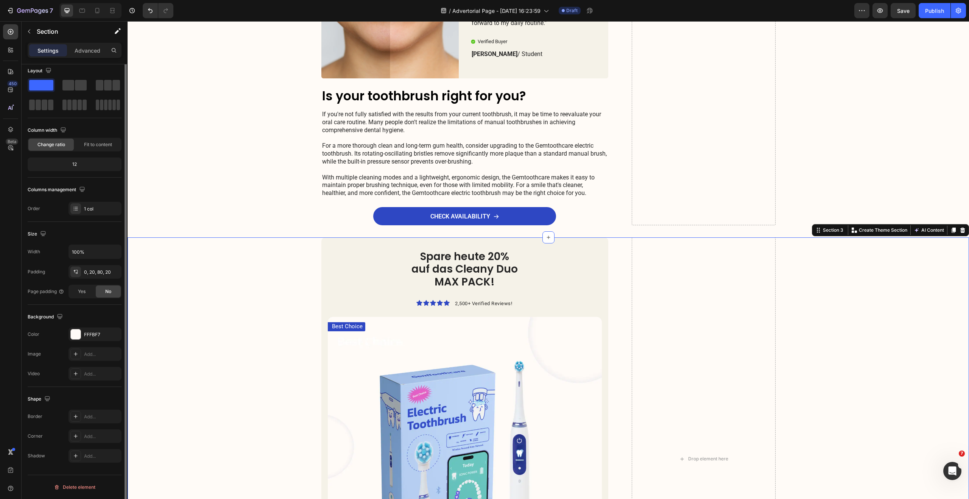
scroll to position [0, 0]
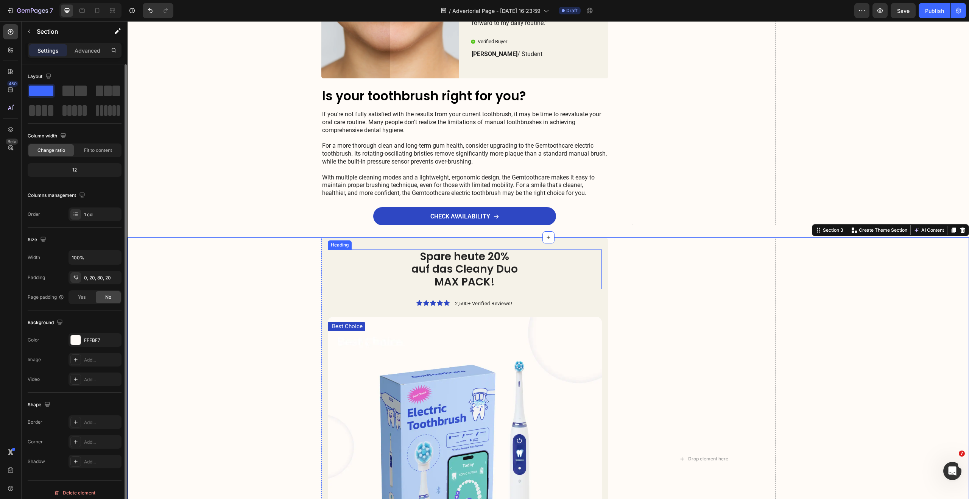
click at [494, 267] on p "Spare heute 20% auf das Cleany Duo MAX PACK!" at bounding box center [464, 269] width 113 height 38
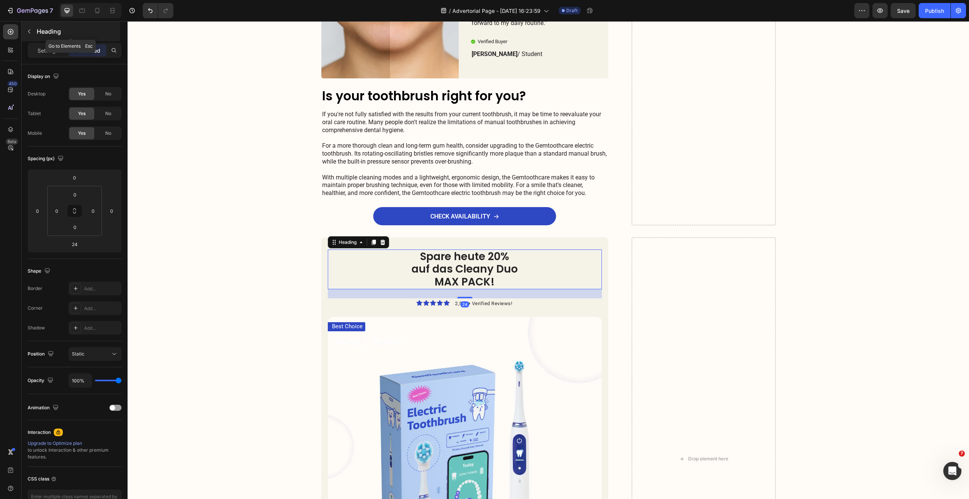
click at [31, 31] on icon "button" at bounding box center [29, 31] width 6 height 6
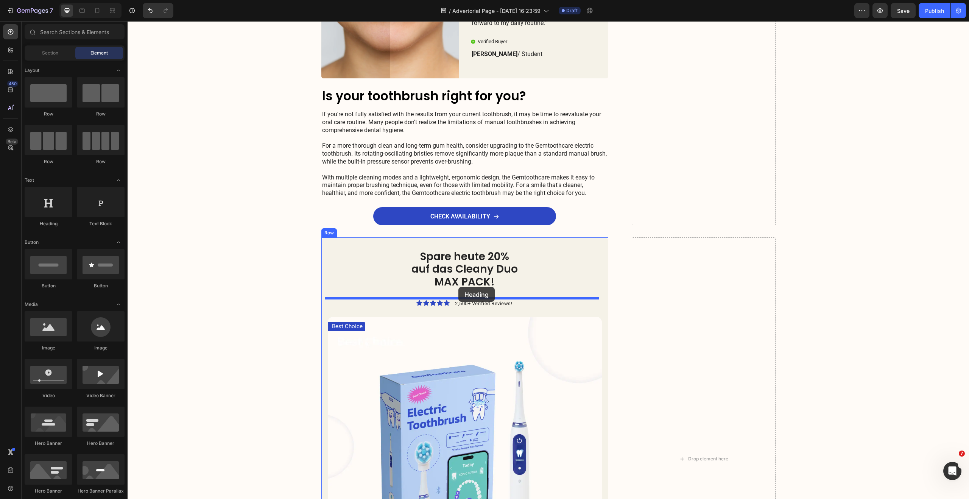
drag, startPoint x: 178, startPoint y: 235, endPoint x: 458, endPoint y: 287, distance: 285.6
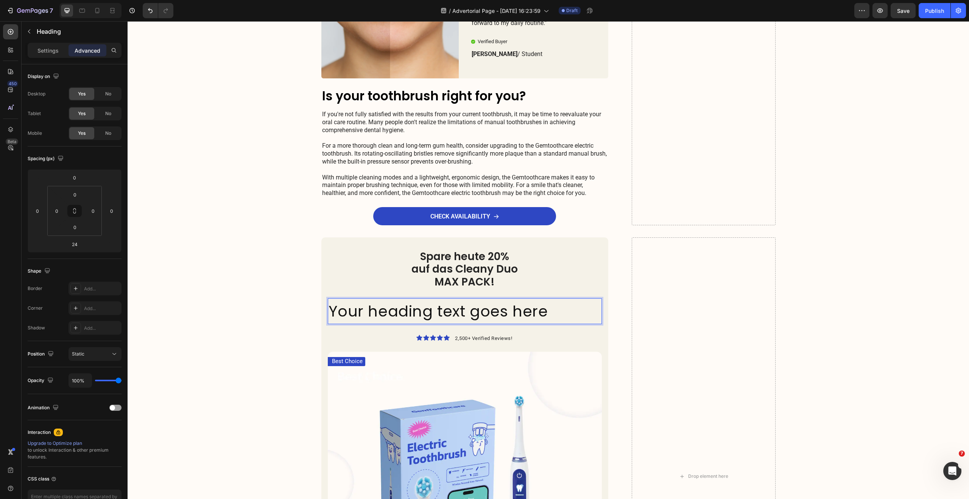
click at [468, 310] on h2 "Your heading text goes here" at bounding box center [465, 311] width 274 height 26
click at [468, 310] on p "Your heading text goes here" at bounding box center [465, 311] width 273 height 24
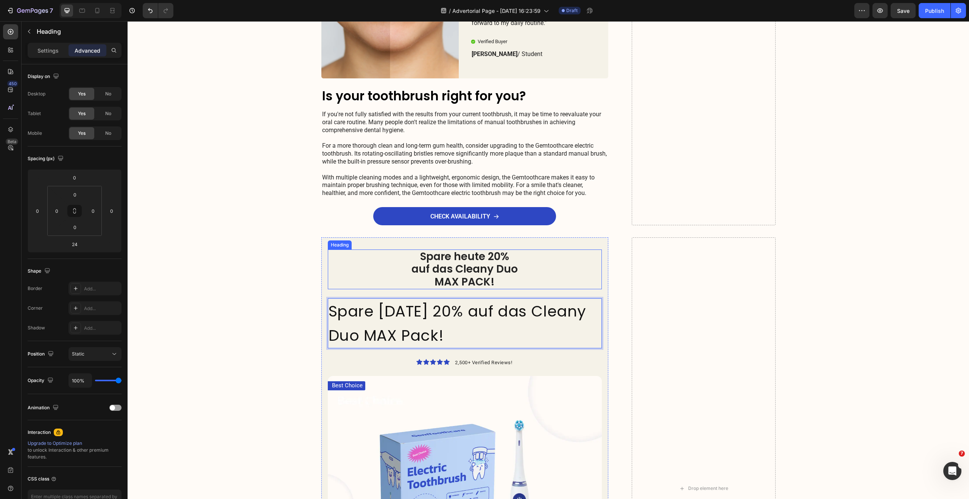
click at [483, 256] on p "Spare heute 20% auf das Cleany Duo MAX PACK!" at bounding box center [464, 269] width 113 height 38
click at [47, 49] on p "Settings" at bounding box center [47, 51] width 21 height 8
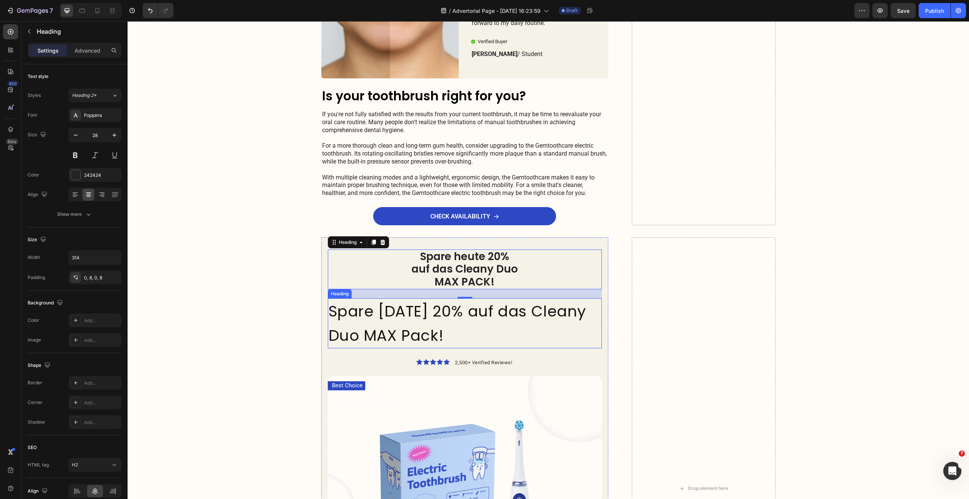
click at [410, 333] on p "Spare heute 20% auf das Cleany Duo MAX Pack!" at bounding box center [465, 323] width 273 height 48
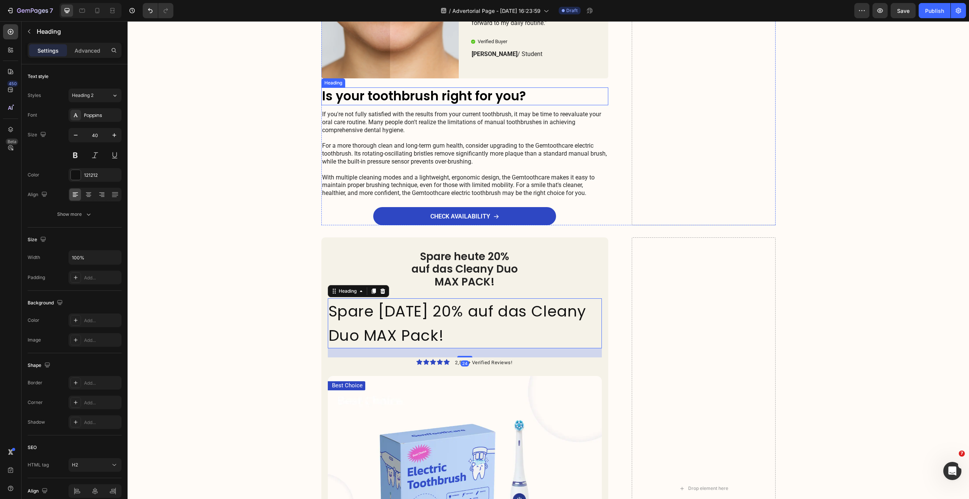
click at [432, 92] on h2 "Is your toothbrush right for you?" at bounding box center [464, 96] width 287 height 18
click at [431, 315] on p "Spare heute 20% auf das Cleany Duo MAX Pack!" at bounding box center [465, 323] width 273 height 48
click at [79, 136] on button "button" at bounding box center [76, 135] width 14 height 14
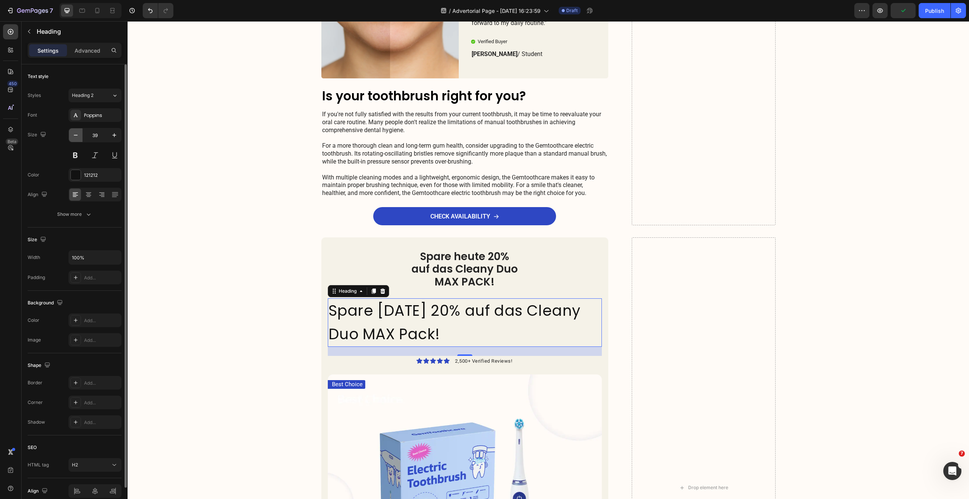
click at [79, 136] on button "button" at bounding box center [76, 135] width 14 height 14
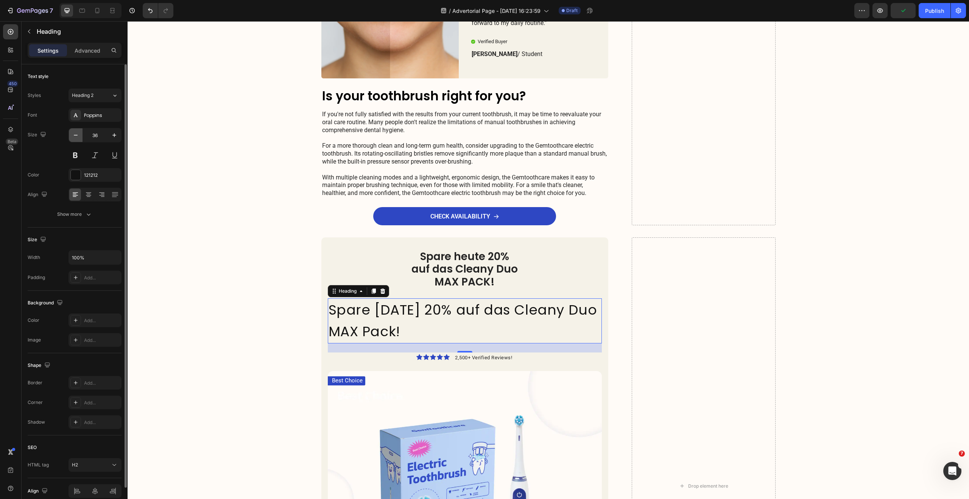
click at [79, 136] on button "button" at bounding box center [76, 135] width 14 height 14
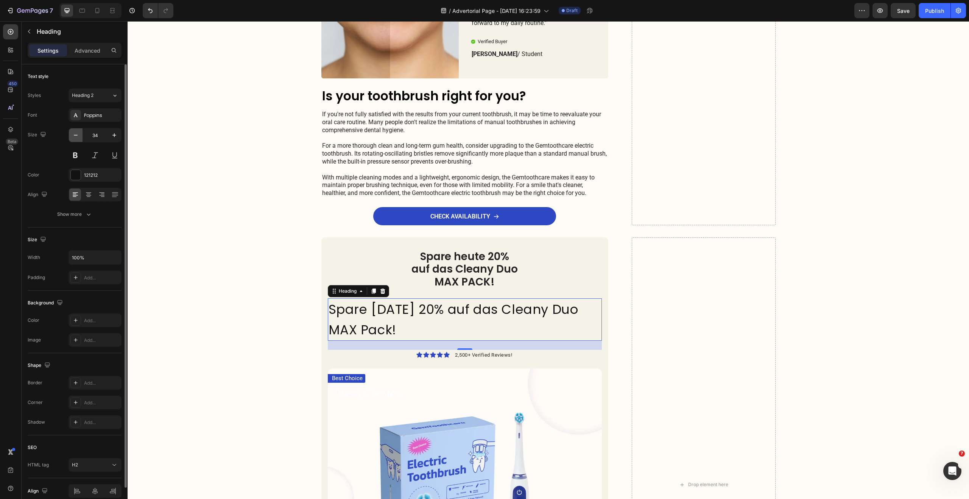
click at [79, 136] on button "button" at bounding box center [76, 135] width 14 height 14
type input "33"
click at [79, 116] on div at bounding box center [75, 115] width 11 height 11
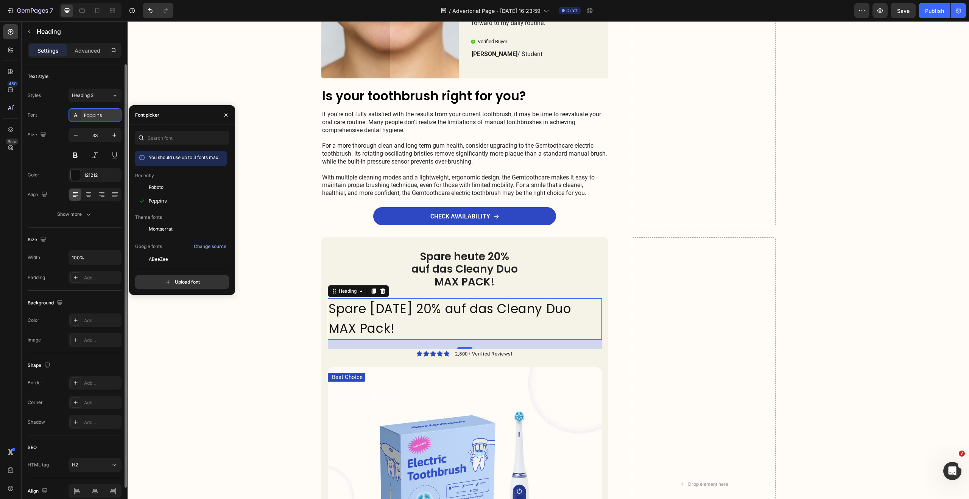
click at [80, 116] on div at bounding box center [75, 115] width 11 height 11
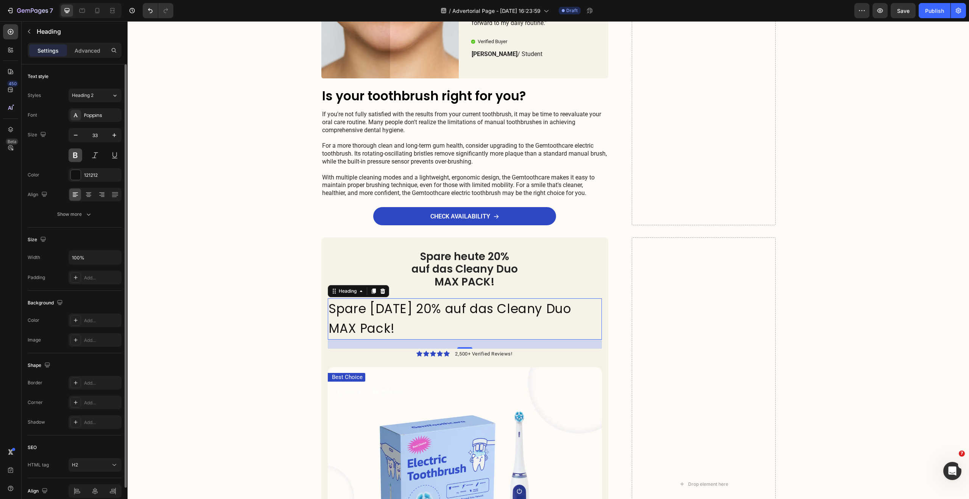
click at [76, 152] on button at bounding box center [76, 155] width 14 height 14
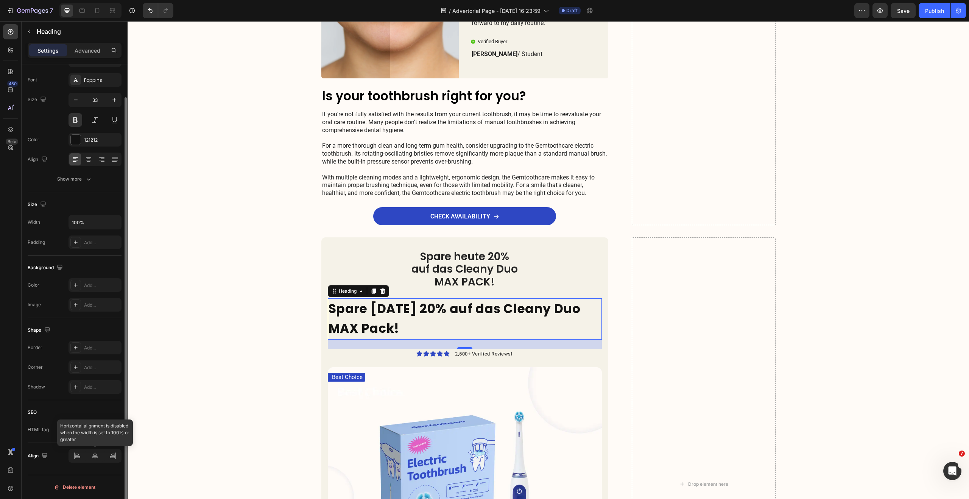
click at [94, 457] on div at bounding box center [95, 456] width 53 height 14
click at [95, 455] on div at bounding box center [95, 456] width 53 height 14
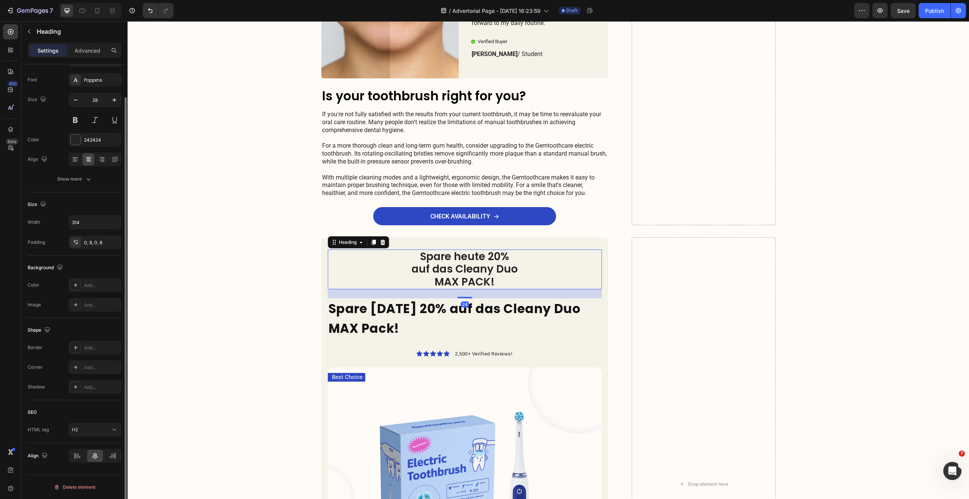
click at [369, 272] on div "Spare heute 20% auf das Cleany Duo MAX PACK!" at bounding box center [465, 269] width 274 height 40
click at [428, 329] on p "Spare heute 20% auf das Cleany Duo MAX Pack!" at bounding box center [465, 319] width 273 height 40
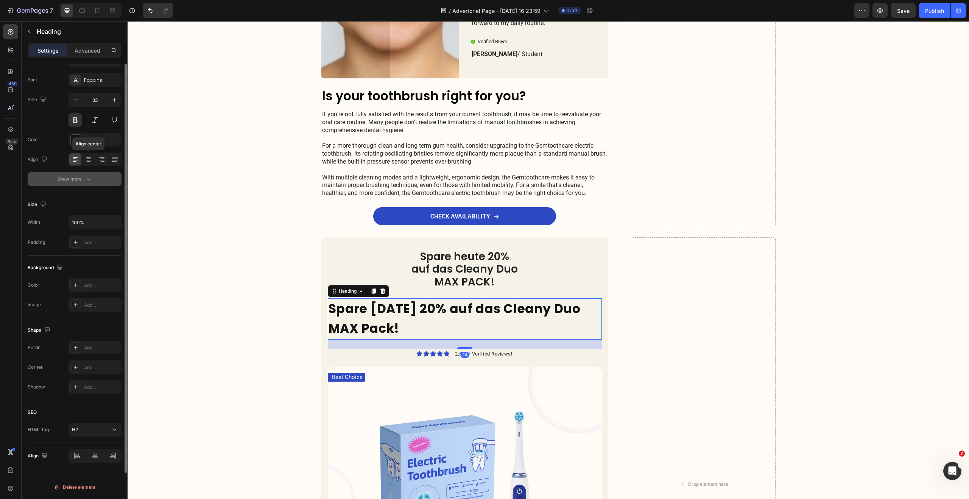
scroll to position [0, 0]
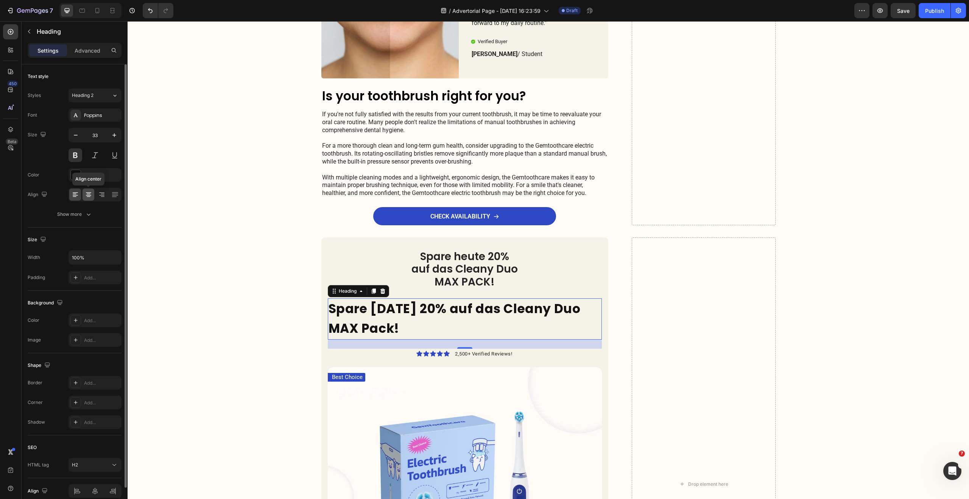
click at [91, 194] on icon at bounding box center [89, 195] width 8 height 8
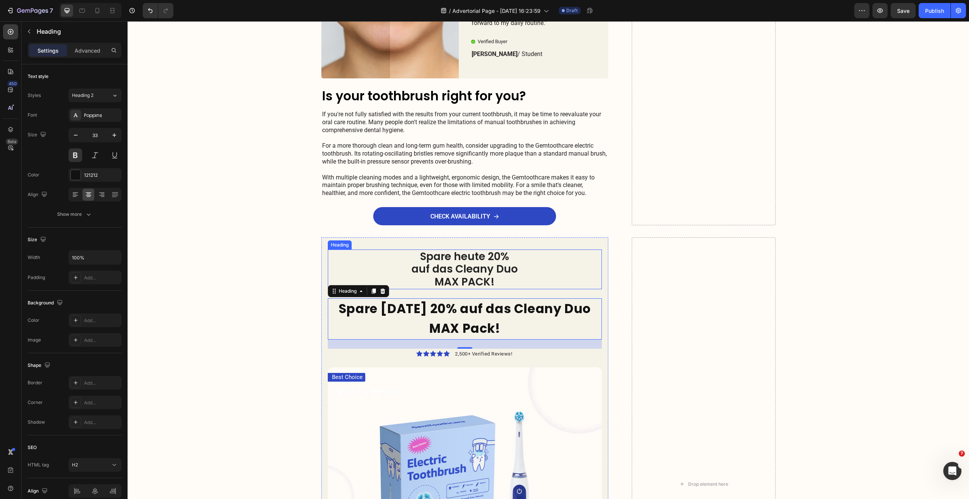
click at [473, 270] on p "Spare heute 20% auf das Cleany Duo MAX PACK!" at bounding box center [464, 269] width 113 height 38
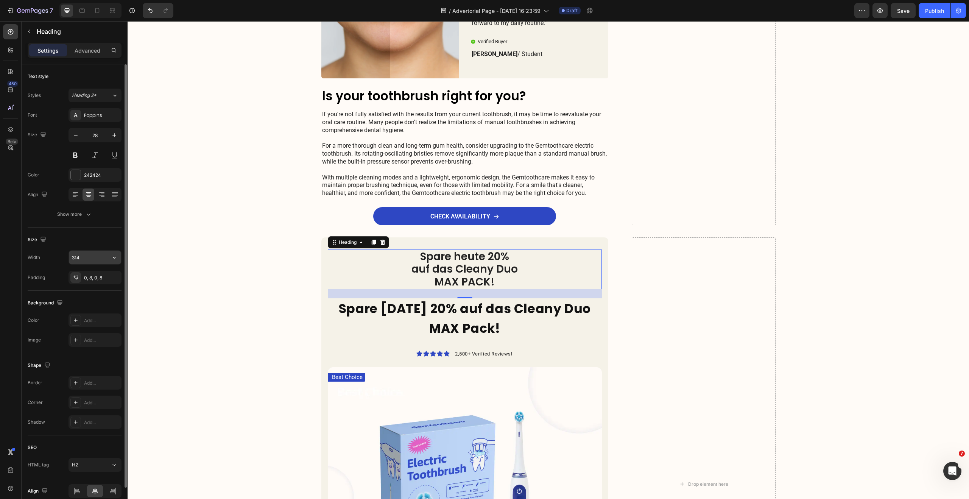
click at [99, 259] on input "314" at bounding box center [95, 258] width 52 height 14
click at [109, 257] on button "button" at bounding box center [115, 258] width 14 height 14
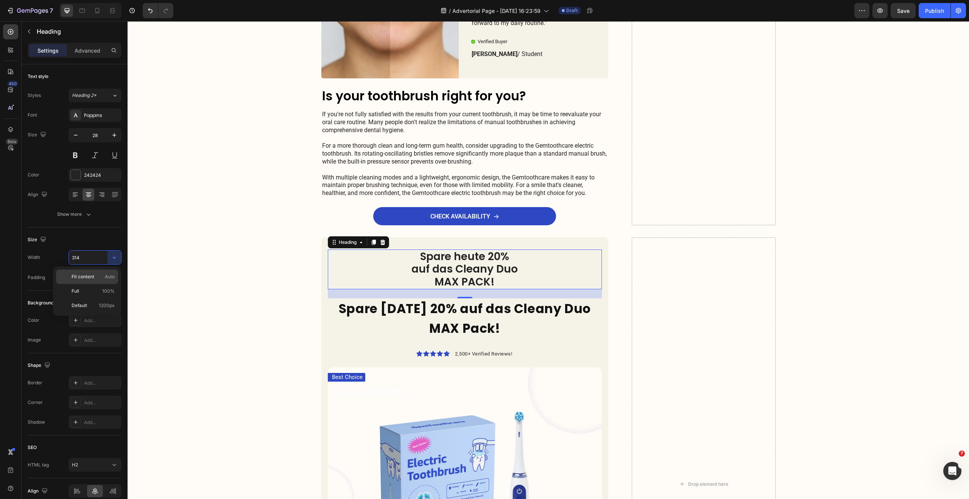
click at [99, 278] on p "Fit content Auto" at bounding box center [93, 276] width 43 height 7
type input "Auto"
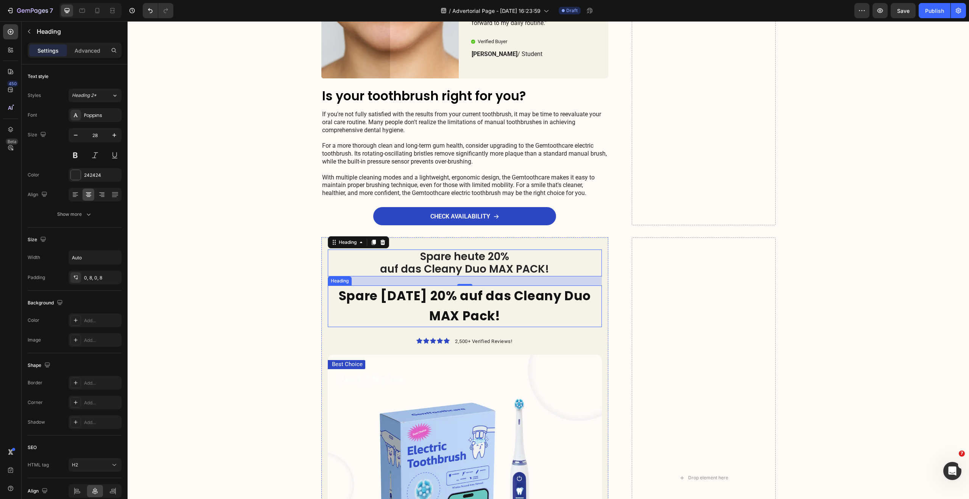
click at [459, 307] on p "Spare heute 20% auf das Cleany Duo MAX Pack!" at bounding box center [465, 306] width 273 height 40
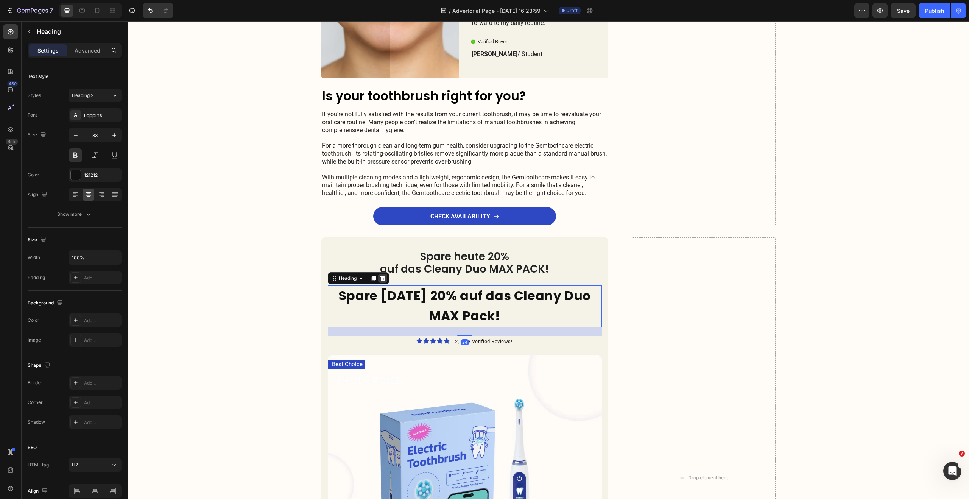
click at [381, 281] on icon at bounding box center [382, 278] width 5 height 5
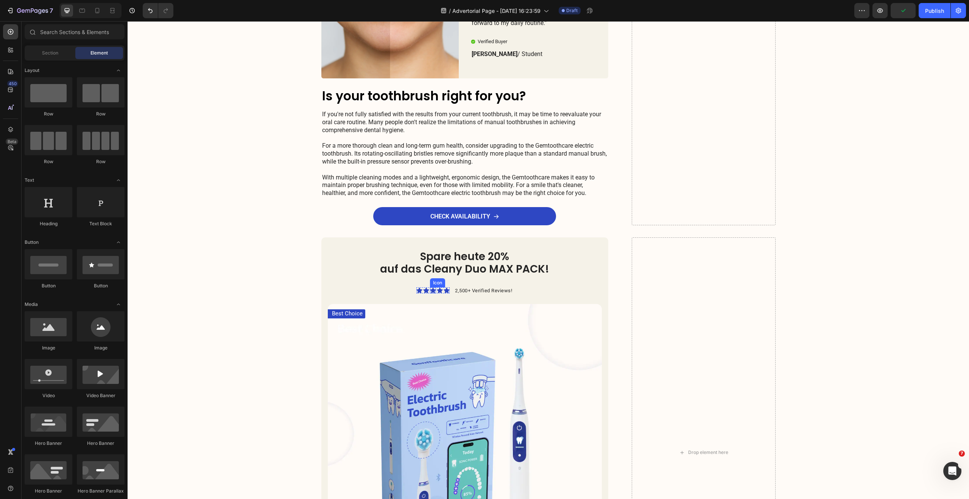
click at [430, 290] on icon at bounding box center [433, 290] width 6 height 6
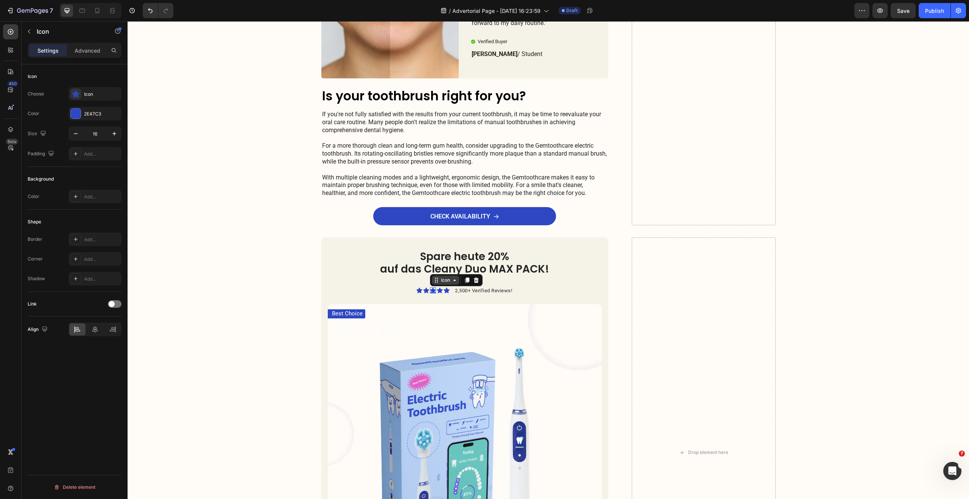
click at [443, 284] on div "Icon" at bounding box center [445, 280] width 27 height 9
click at [443, 269] on div "Icon List" at bounding box center [443, 267] width 27 height 12
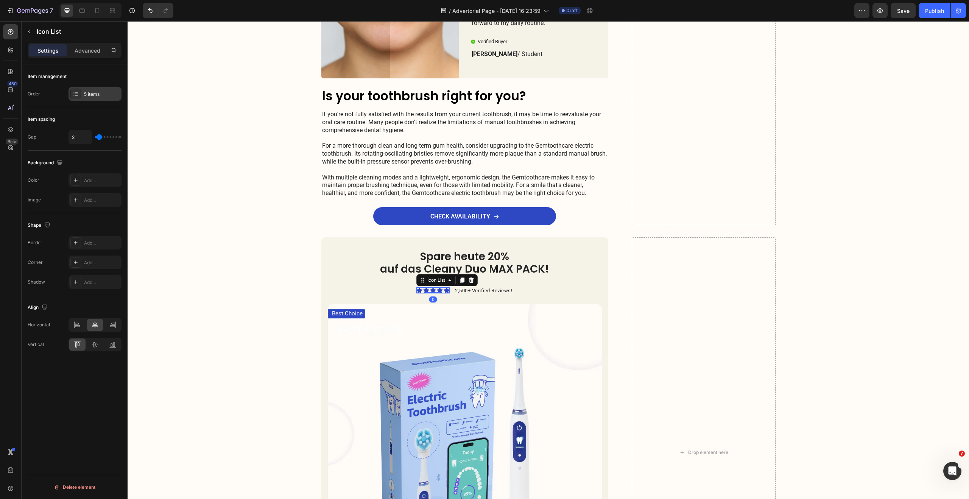
click at [86, 92] on div "5 items" at bounding box center [102, 94] width 36 height 7
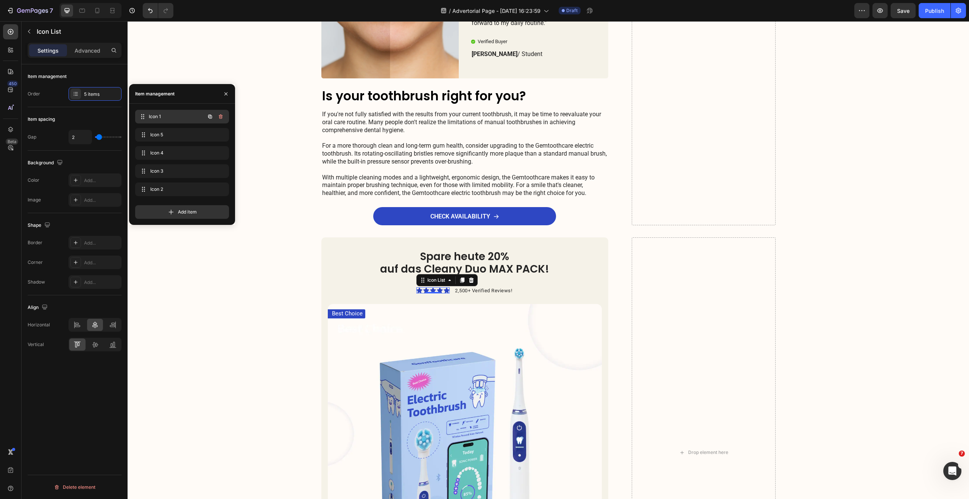
click at [160, 117] on span "Icon 1" at bounding box center [177, 116] width 56 height 7
click at [423, 291] on div "Icon" at bounding box center [426, 290] width 6 height 6
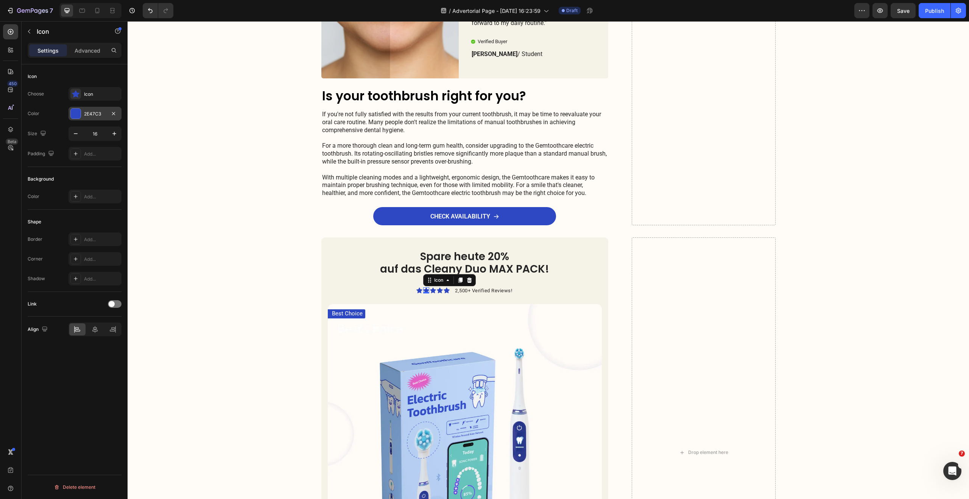
click at [78, 118] on div at bounding box center [76, 114] width 10 height 10
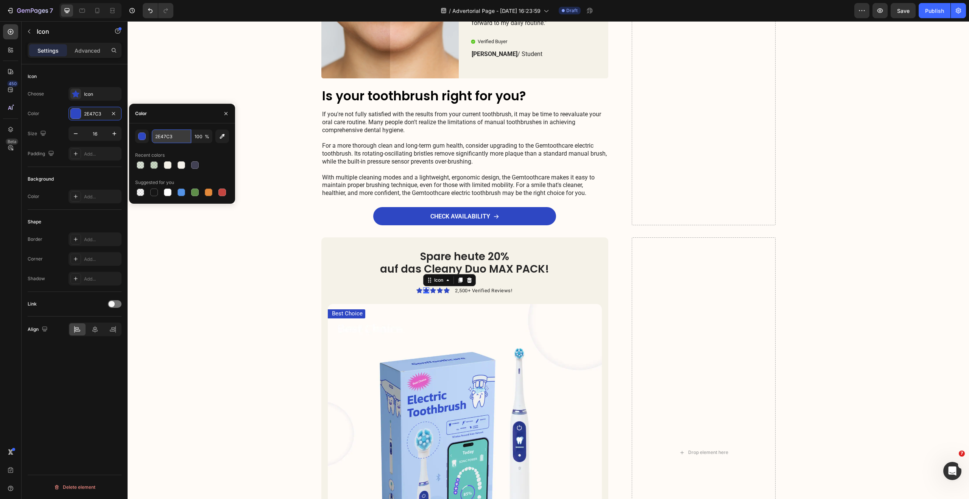
click at [170, 136] on input "2E47C3" at bounding box center [171, 136] width 39 height 14
paste input "#00b57a"
type input "00B57A"
click at [387, 285] on div "Icon Icon 0 Icon Icon Icon Icon List 2,500+ Verified Reviews! Text Block Row" at bounding box center [465, 290] width 274 height 10
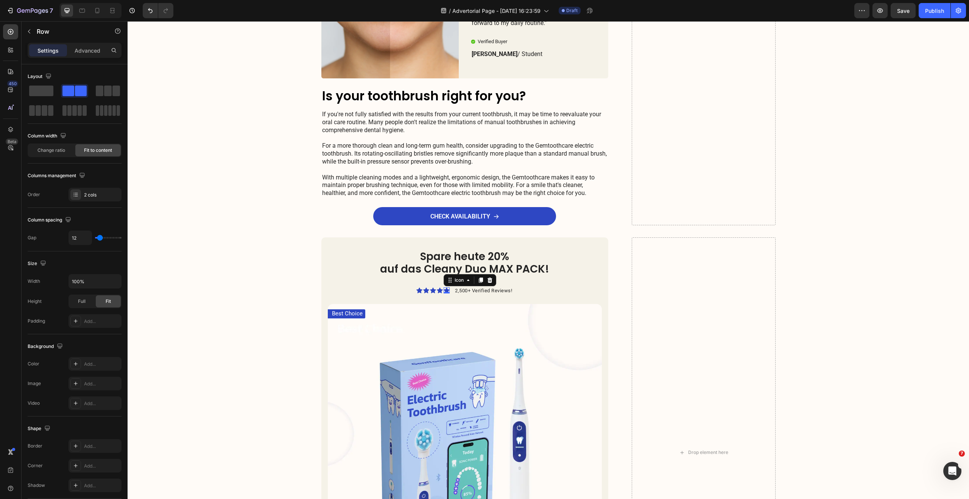
click at [444, 290] on icon at bounding box center [447, 290] width 6 height 6
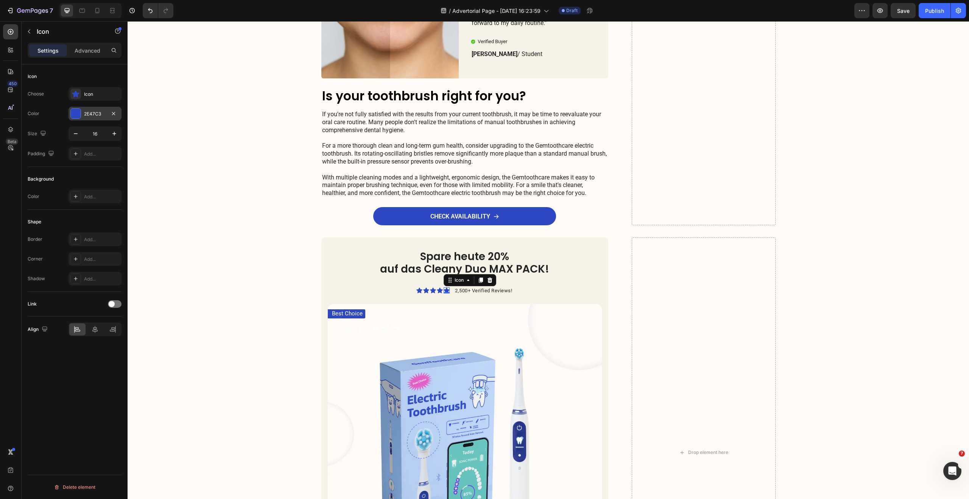
click at [98, 112] on div "2E47C3" at bounding box center [95, 114] width 22 height 7
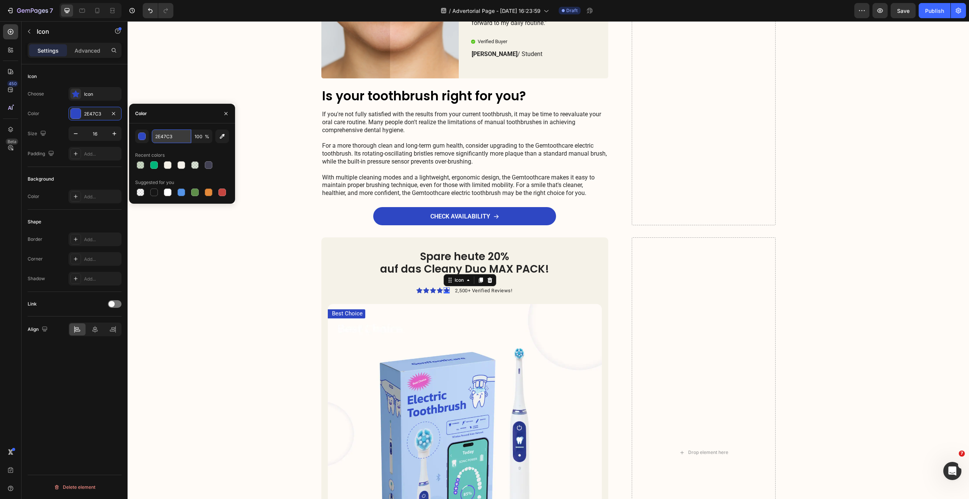
click at [170, 135] on input "2E47C3" at bounding box center [171, 136] width 39 height 14
paste input "#00b57a"
type input "#00b57a"
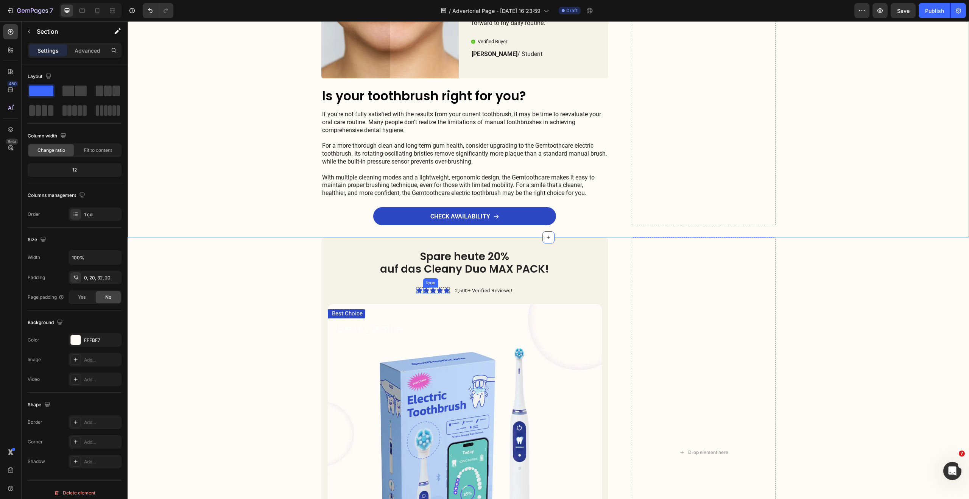
click at [423, 293] on div "Icon" at bounding box center [426, 290] width 6 height 6
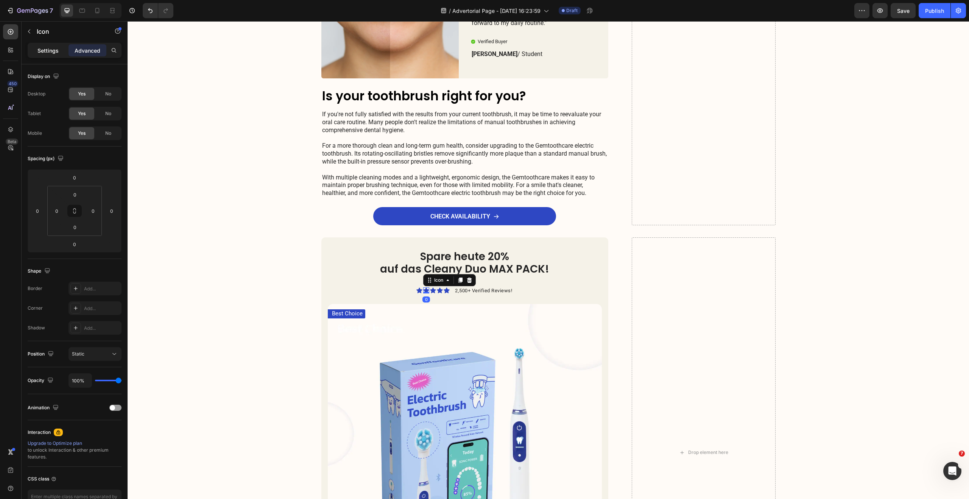
click at [50, 47] on p "Settings" at bounding box center [47, 51] width 21 height 8
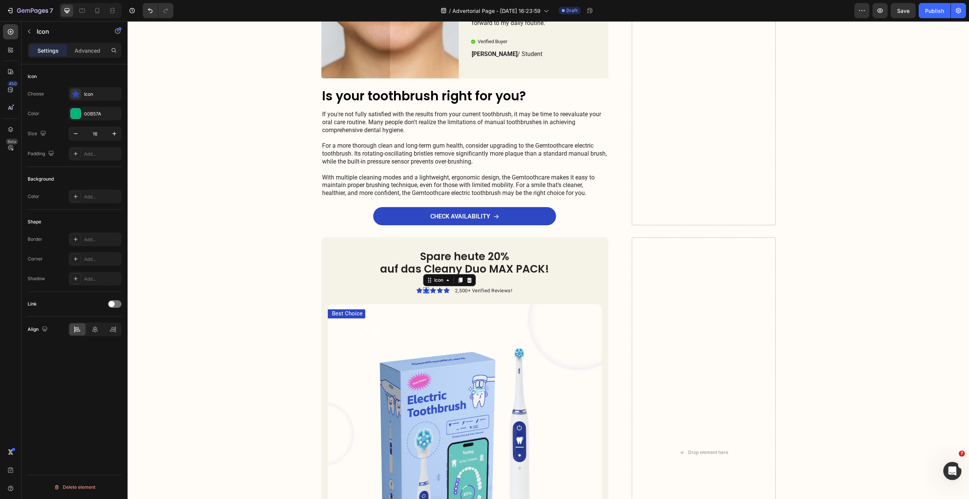
click at [93, 210] on div "Icon Choose Icon Color 00B57A Size 16 Padding Add..." at bounding box center [75, 251] width 94 height 82
click at [91, 89] on div "Icon" at bounding box center [95, 94] width 53 height 14
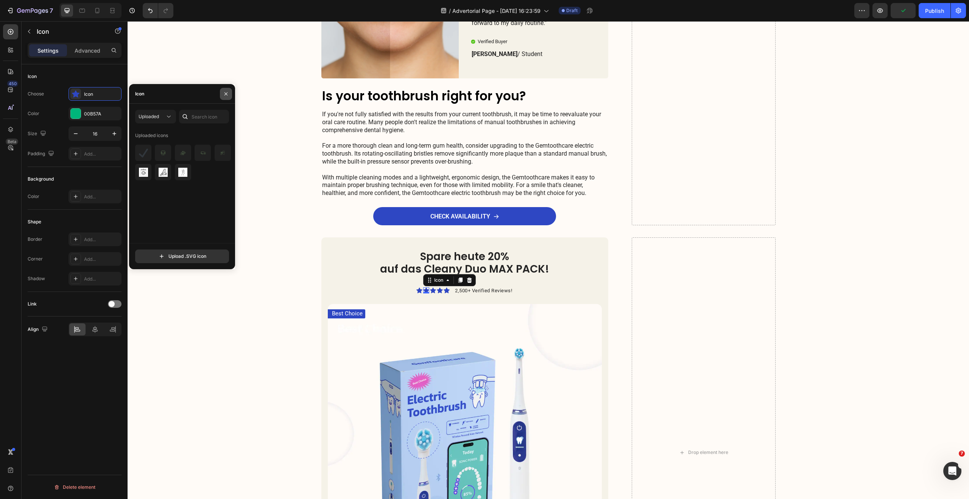
click at [227, 94] on icon "button" at bounding box center [226, 94] width 6 height 6
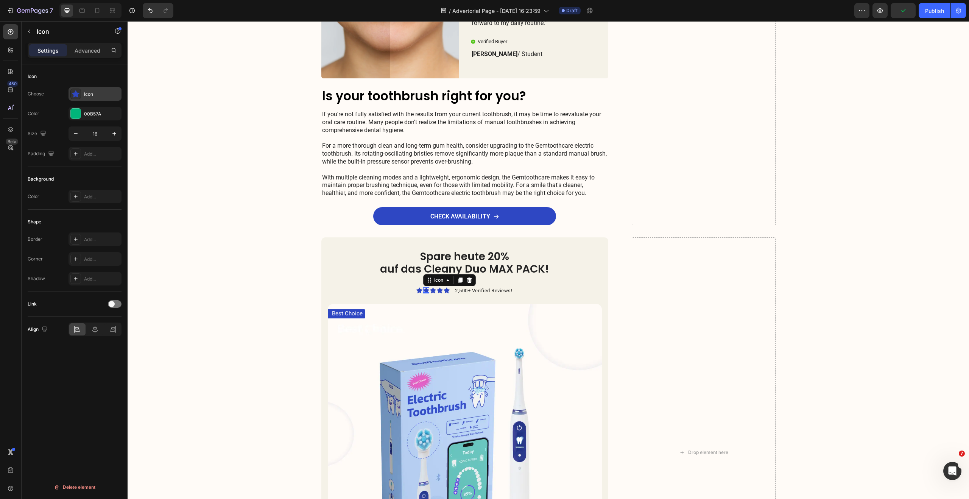
click at [90, 97] on div "Icon" at bounding box center [102, 94] width 36 height 7
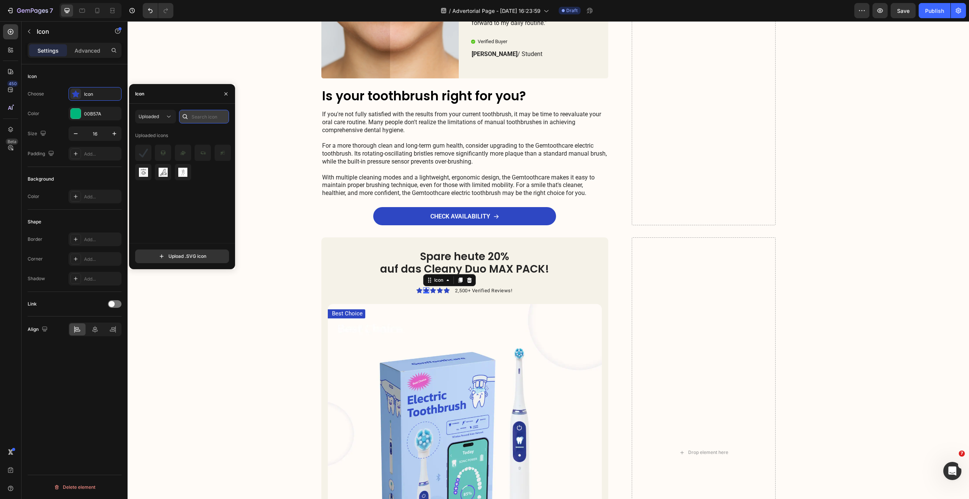
click at [199, 117] on input "text" at bounding box center [204, 117] width 50 height 14
type input "star"
click at [157, 120] on button "Uploaded" at bounding box center [155, 117] width 41 height 14
click at [150, 194] on p "Filled" at bounding box center [147, 193] width 43 height 8
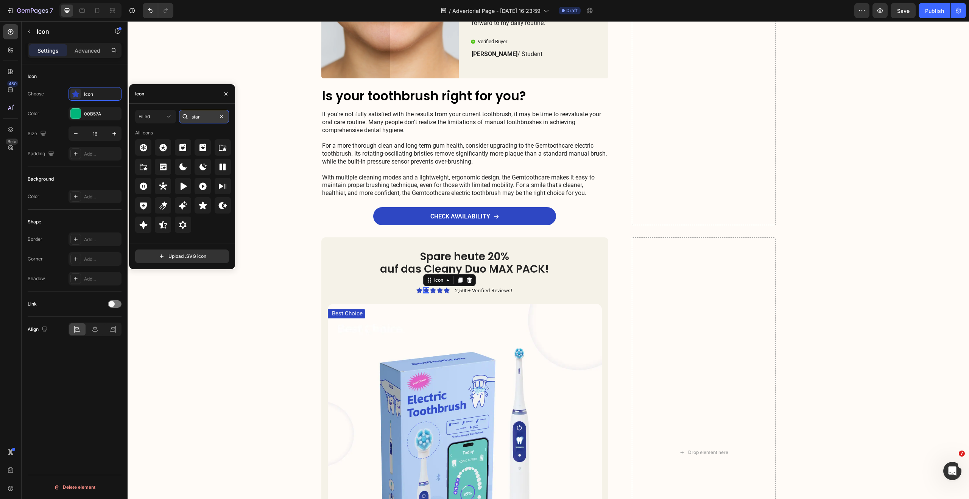
click at [200, 116] on input "star" at bounding box center [204, 117] width 50 height 14
click at [202, 209] on icon at bounding box center [202, 205] width 9 height 9
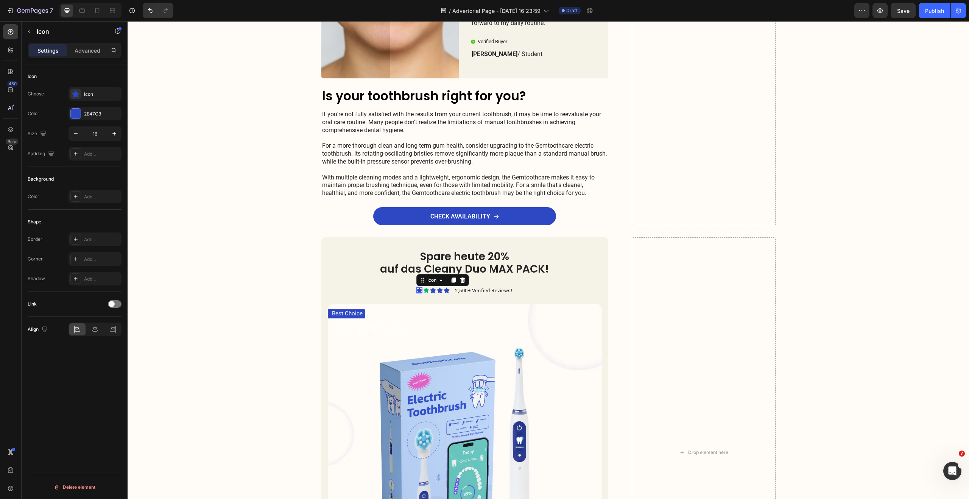
click at [416, 290] on icon at bounding box center [419, 290] width 6 height 6
click at [87, 96] on div "Icon" at bounding box center [102, 94] width 36 height 7
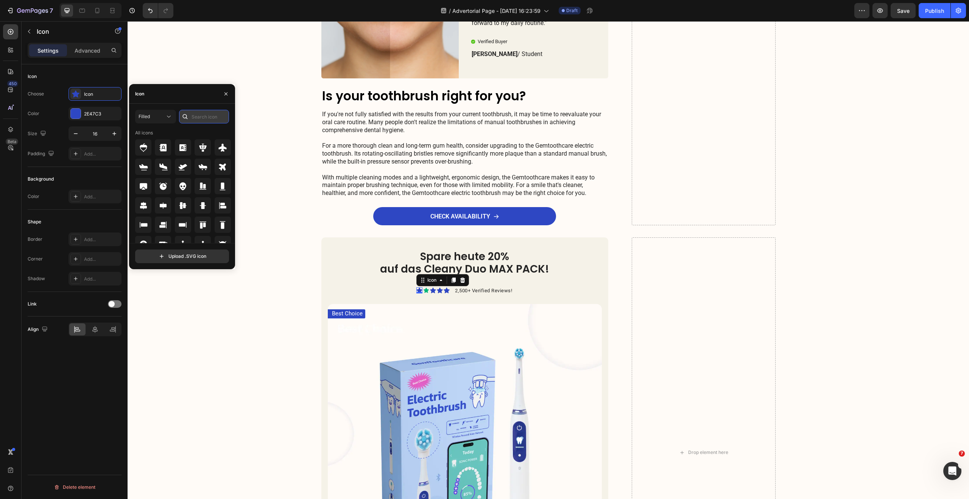
click at [204, 122] on input "text" at bounding box center [204, 117] width 50 height 14
type input "star"
click at [201, 206] on icon at bounding box center [203, 205] width 8 height 8
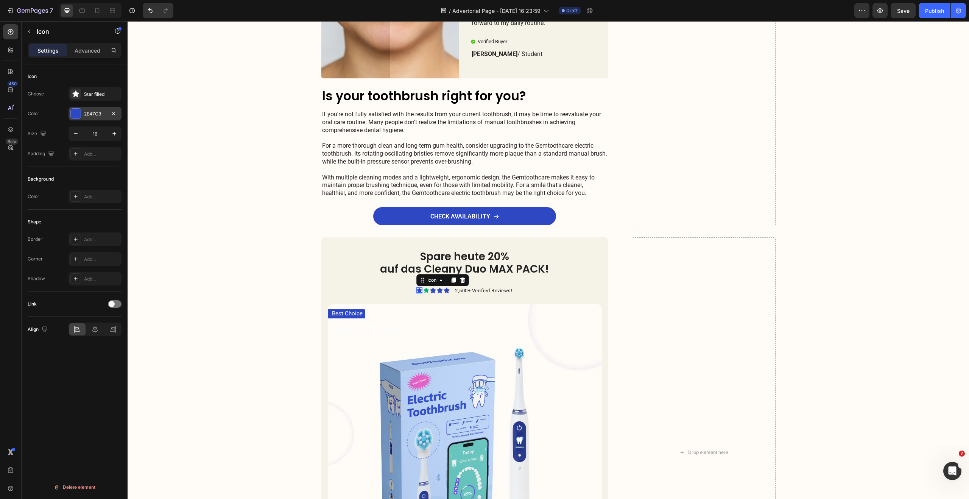
click at [93, 112] on div "2E47C3" at bounding box center [95, 114] width 22 height 7
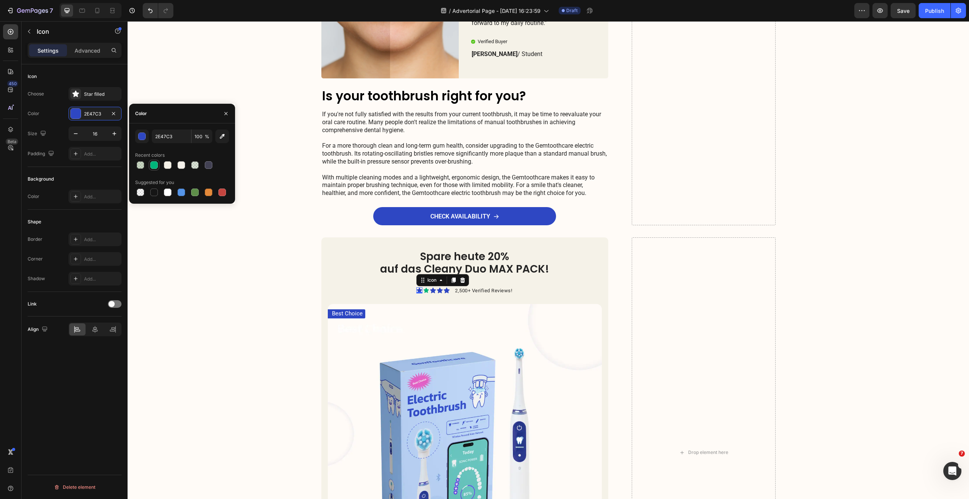
click at [154, 164] on div at bounding box center [154, 165] width 8 height 8
type input "00B57A"
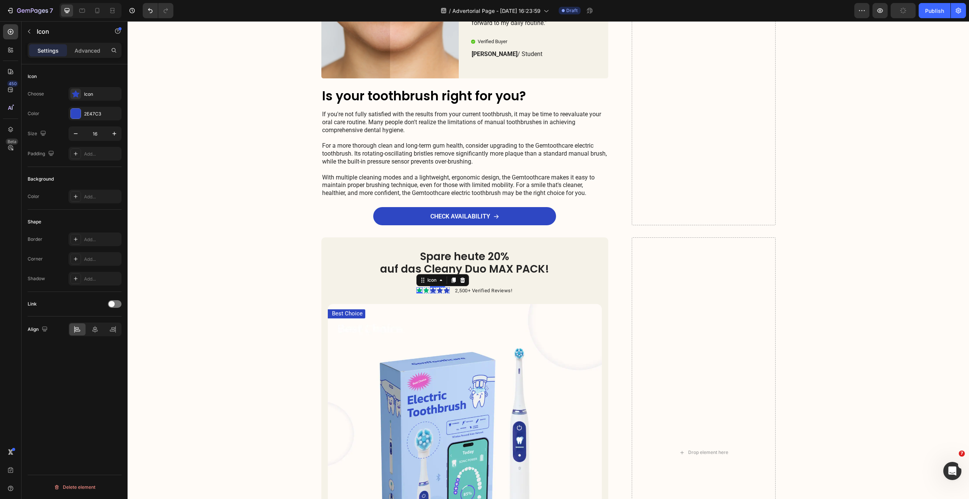
click at [432, 289] on icon at bounding box center [433, 290] width 6 height 6
click at [80, 111] on div at bounding box center [76, 114] width 10 height 10
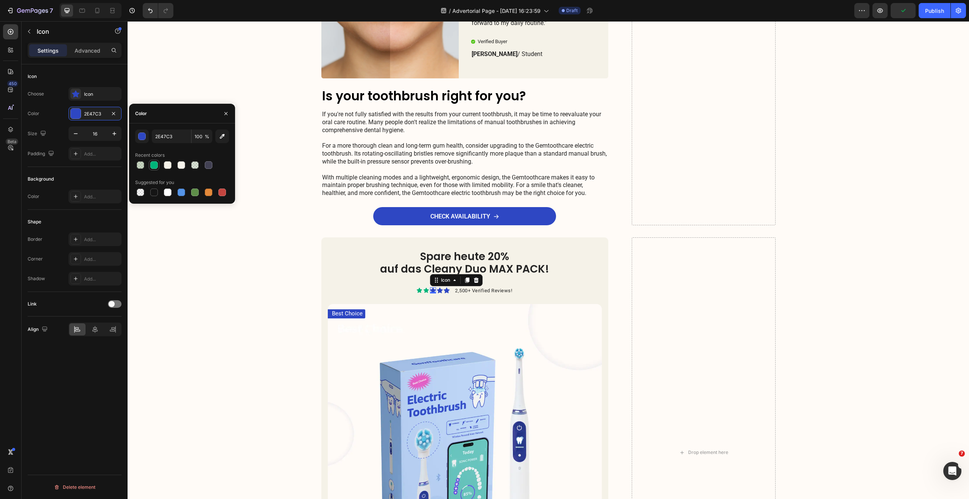
click at [154, 167] on div at bounding box center [154, 165] width 8 height 8
type input "00B57A"
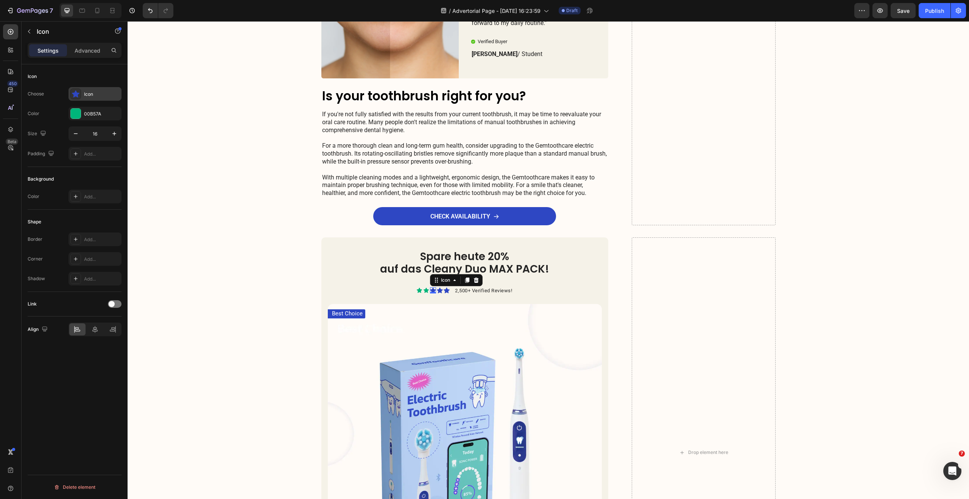
click at [91, 93] on div "Icon" at bounding box center [102, 94] width 36 height 7
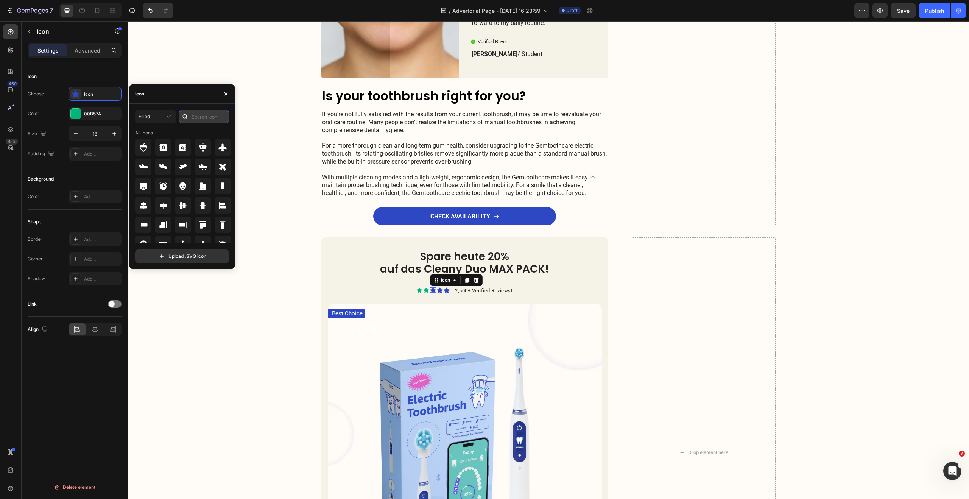
click at [203, 114] on input "text" at bounding box center [204, 117] width 50 height 14
type input "star"
click at [198, 209] on icon at bounding box center [202, 205] width 9 height 9
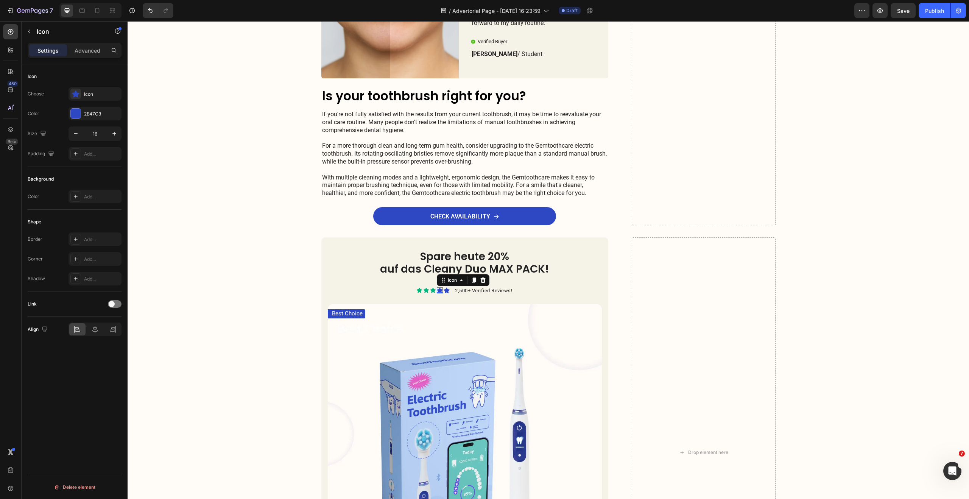
click at [437, 291] on div "Icon 0" at bounding box center [440, 290] width 6 height 6
click at [102, 113] on div "2E47C3" at bounding box center [95, 114] width 22 height 7
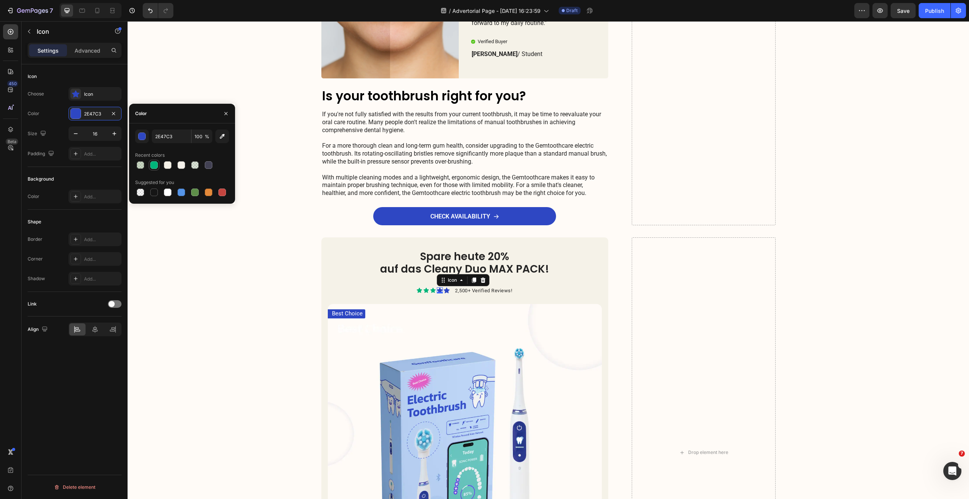
click at [156, 164] on div at bounding box center [154, 165] width 8 height 8
type input "00B57A"
click at [99, 95] on div "Icon" at bounding box center [102, 94] width 36 height 7
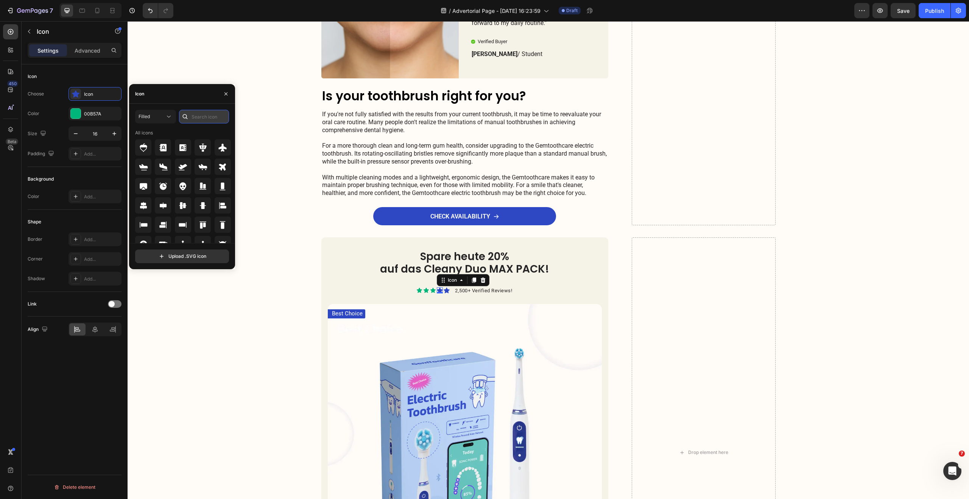
click at [193, 118] on input "text" at bounding box center [204, 117] width 50 height 14
type input "star"
click at [203, 206] on icon at bounding box center [203, 205] width 8 height 8
click at [444, 290] on icon at bounding box center [447, 290] width 6 height 6
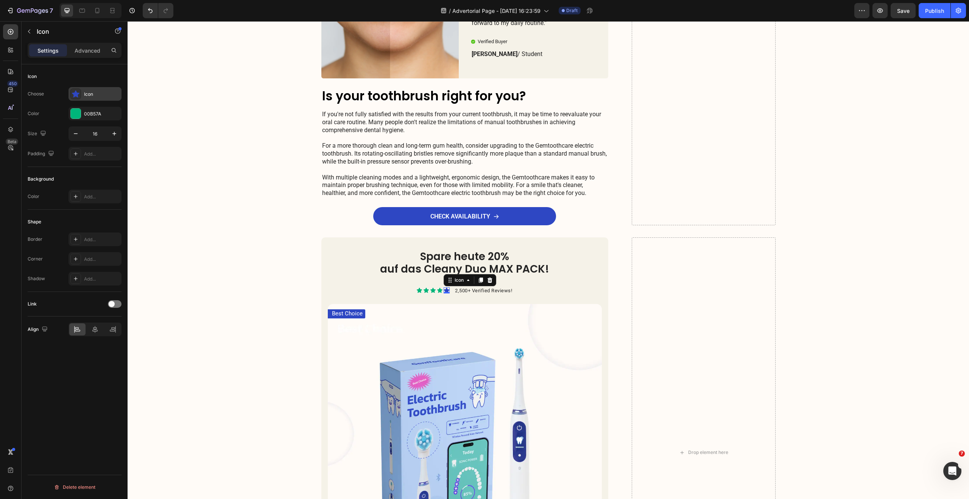
click at [90, 92] on div "Icon" at bounding box center [102, 94] width 36 height 7
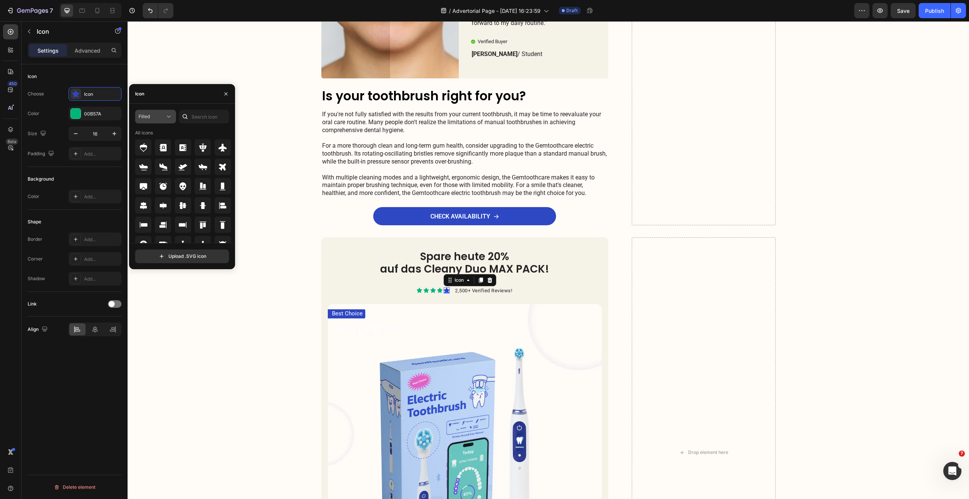
click at [167, 115] on icon at bounding box center [169, 117] width 8 height 8
click at [140, 136] on span "All styles" at bounding box center [135, 135] width 19 height 7
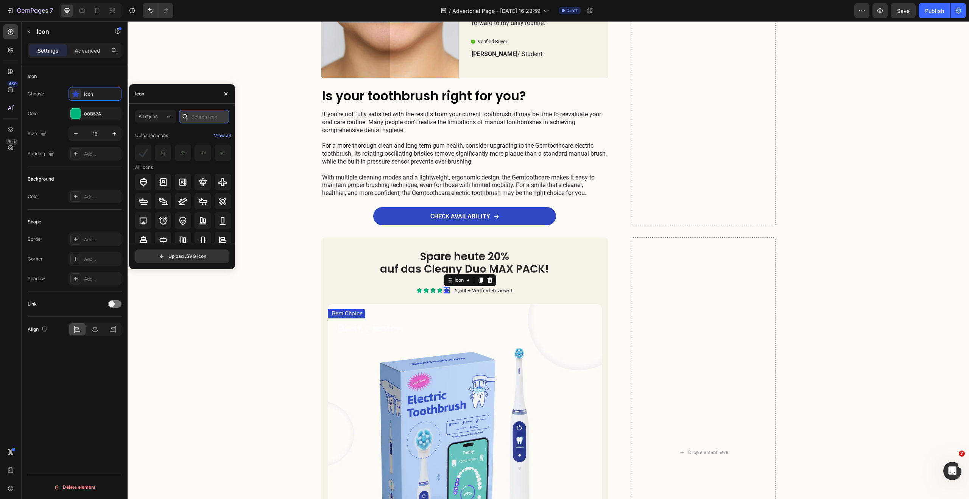
click at [196, 116] on input "text" at bounding box center [204, 117] width 50 height 14
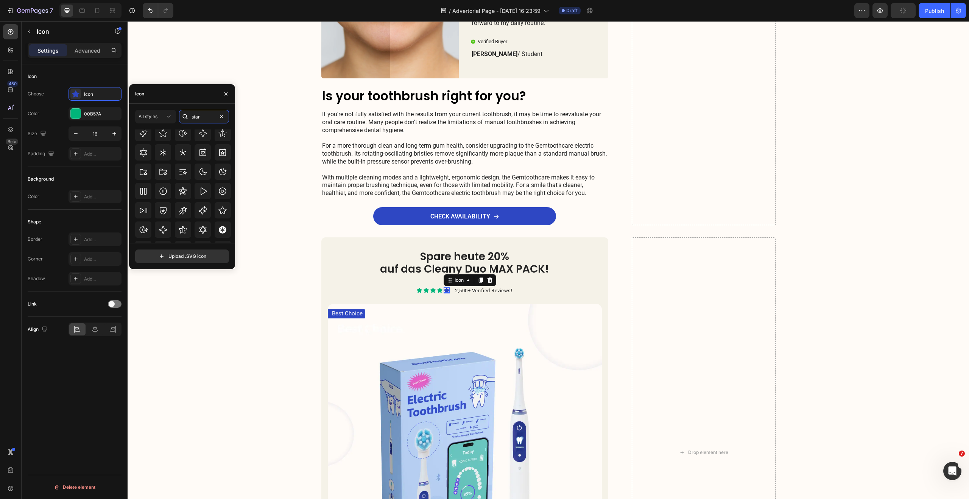
scroll to position [230, 0]
type input "star"
click at [140, 238] on icon at bounding box center [143, 235] width 9 height 9
click at [621, 279] on div "Spare heute 20% auf das Cleany Duo MAX PACK! Heading Icon Icon Icon Icon Icon 0…" at bounding box center [548, 452] width 454 height 430
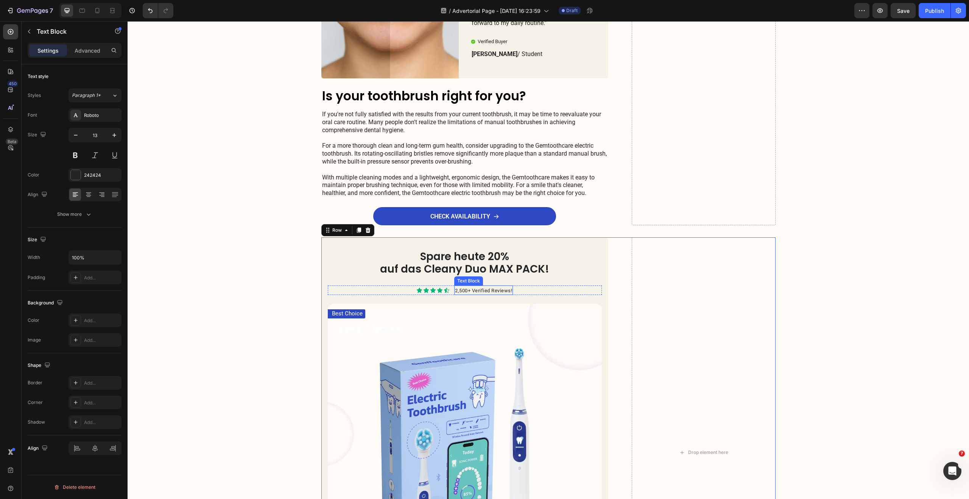
click at [465, 291] on span "2,500+ Verified Reviews!" at bounding box center [483, 291] width 57 height 6
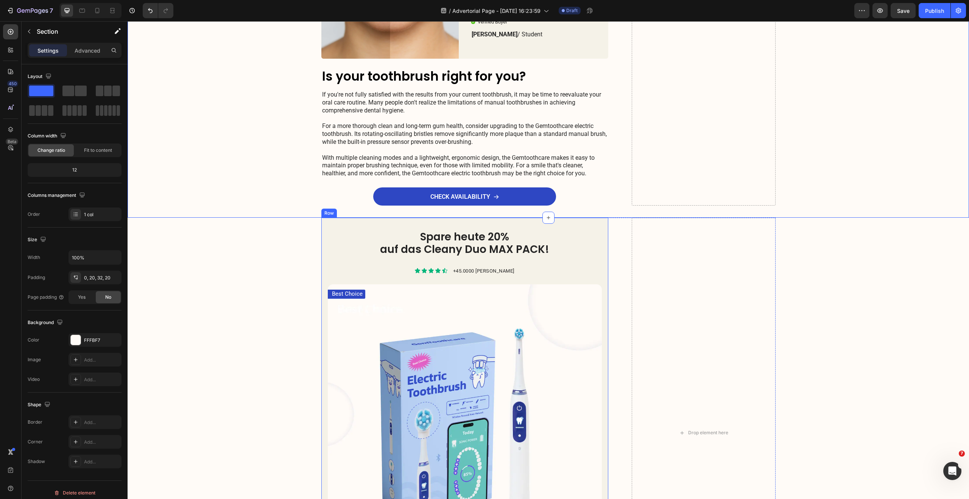
scroll to position [1493, 0]
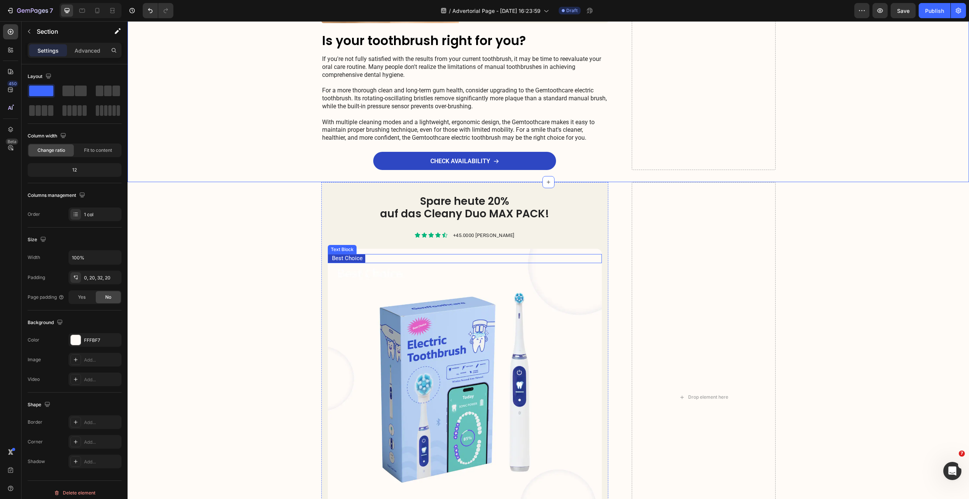
click at [350, 256] on p "Best Choice" at bounding box center [347, 259] width 31 height 8
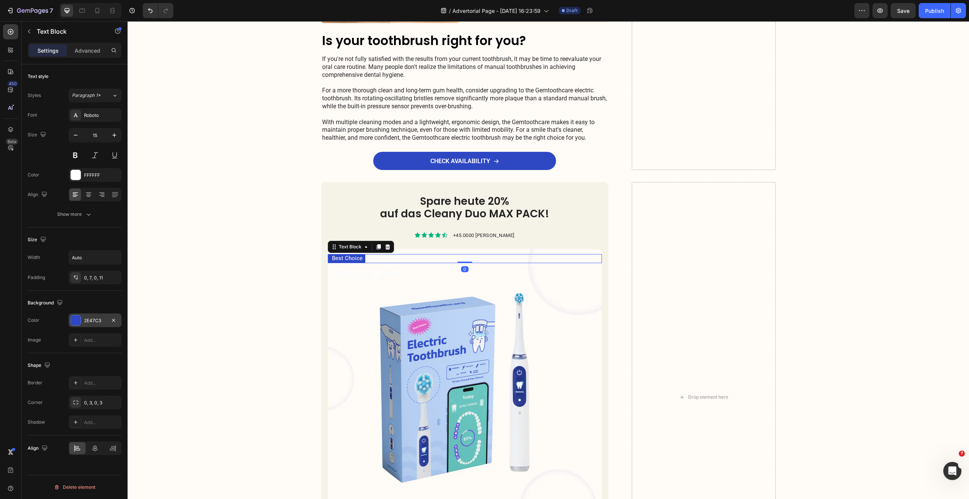
click at [78, 322] on div at bounding box center [76, 320] width 10 height 10
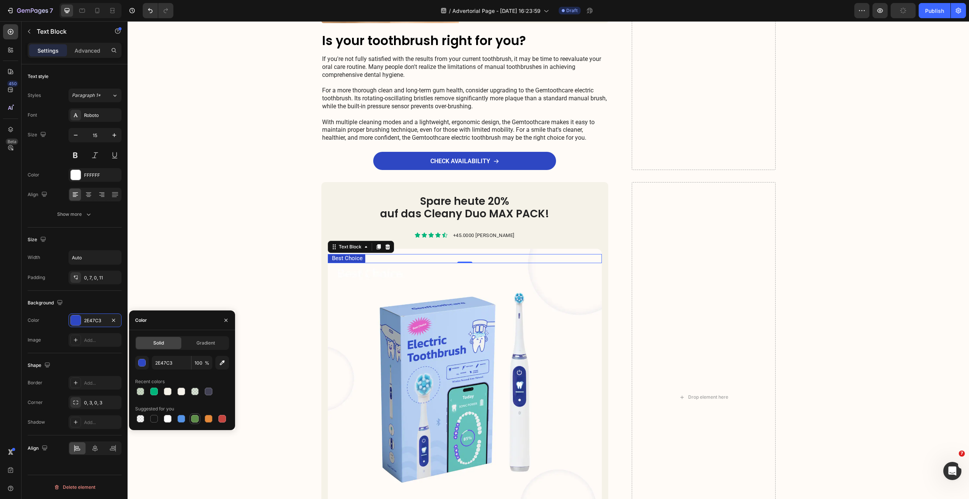
click at [198, 416] on div at bounding box center [194, 418] width 9 height 9
type input "5E8E49"
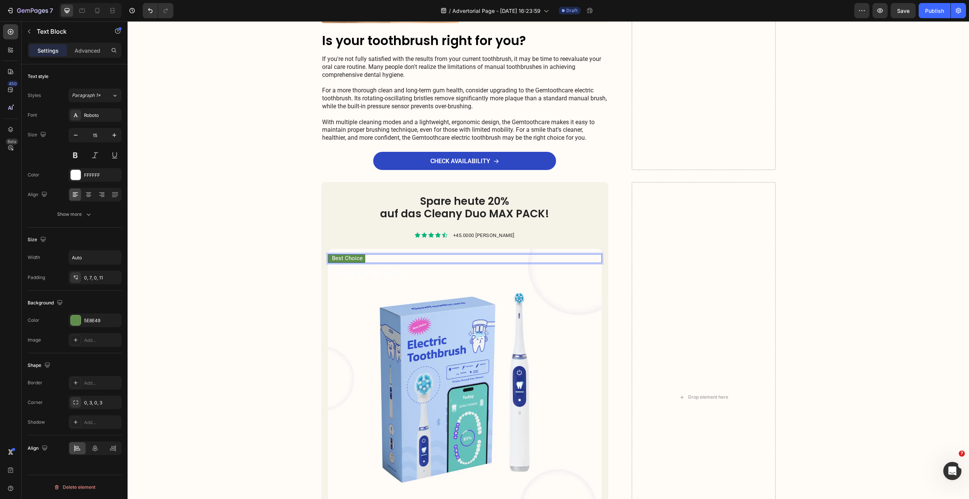
click at [338, 260] on p "Best Choice" at bounding box center [347, 259] width 31 height 8
click at [244, 237] on div "Spare heute 20% auf das Cleany Duo MAX PACK! Heading Icon Icon Icon Icon Icon I…" at bounding box center [548, 397] width 826 height 430
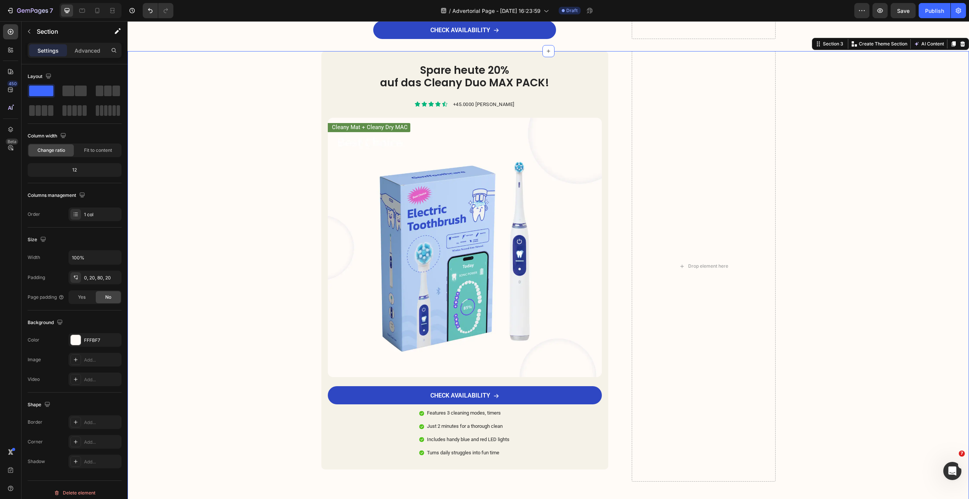
scroll to position [1625, 0]
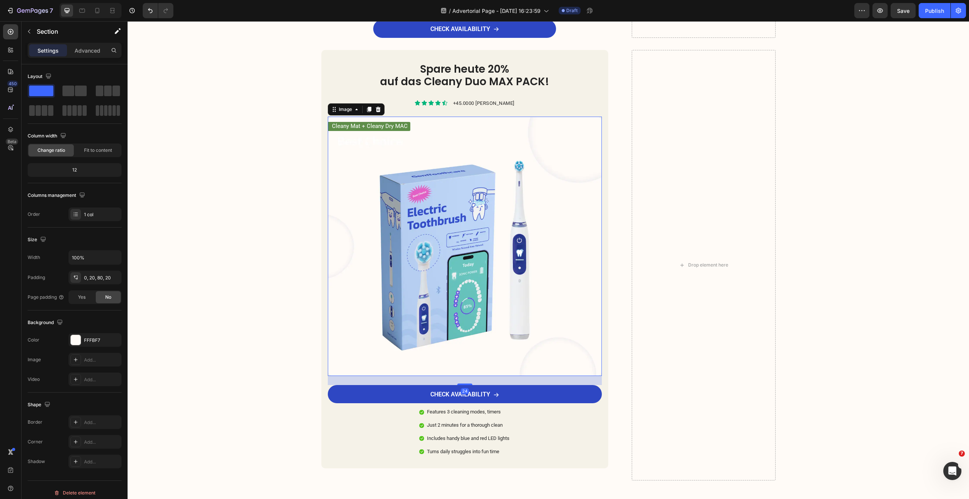
click at [422, 249] on img at bounding box center [465, 246] width 274 height 259
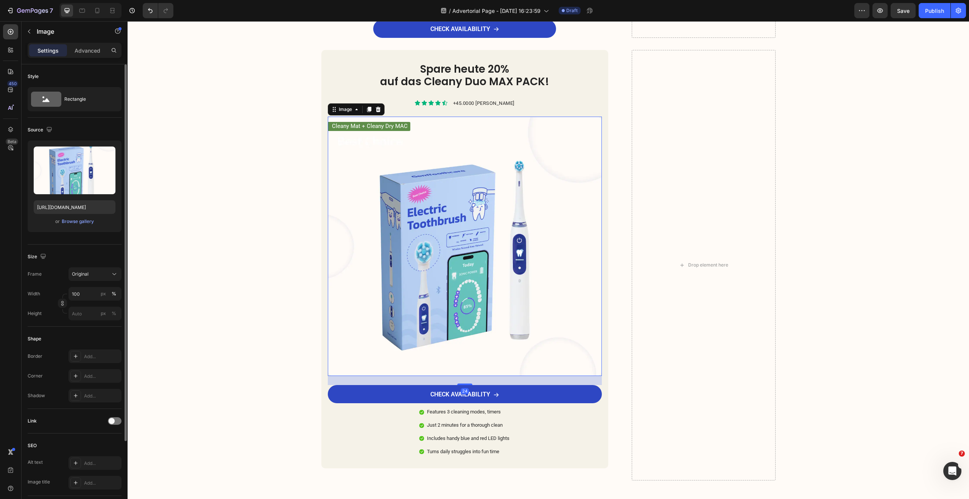
click at [58, 220] on span "or" at bounding box center [57, 221] width 5 height 9
click at [73, 221] on div "Browse gallery" at bounding box center [78, 221] width 32 height 7
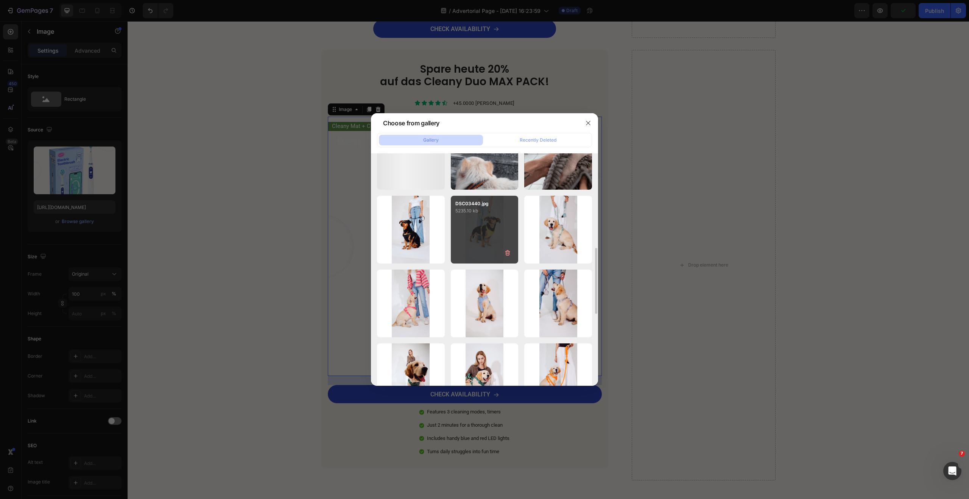
scroll to position [156, 0]
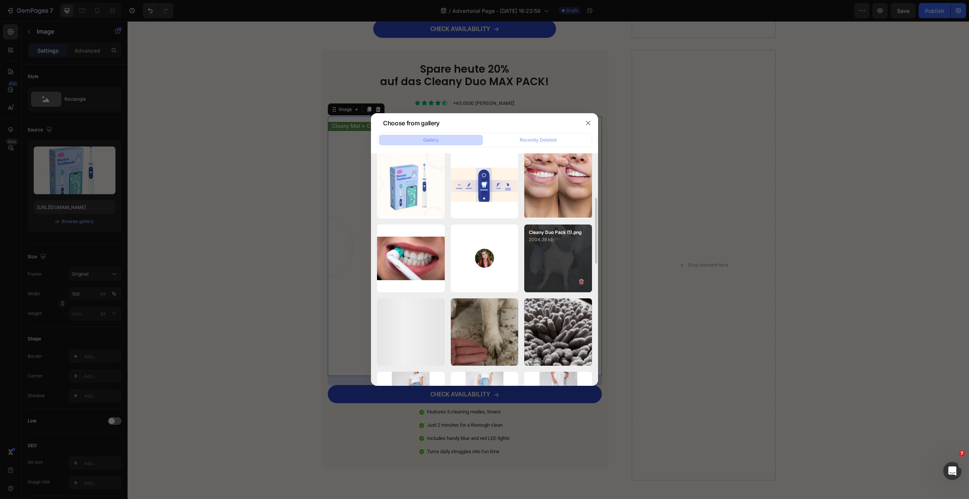
click at [560, 249] on div "Cleany Duo Pack (1).png 2004.38 kb" at bounding box center [558, 258] width 68 height 68
type input "https://cdn.shopify.com/s/files/1/0548/7978/0952/files/gempages_458127380590887…"
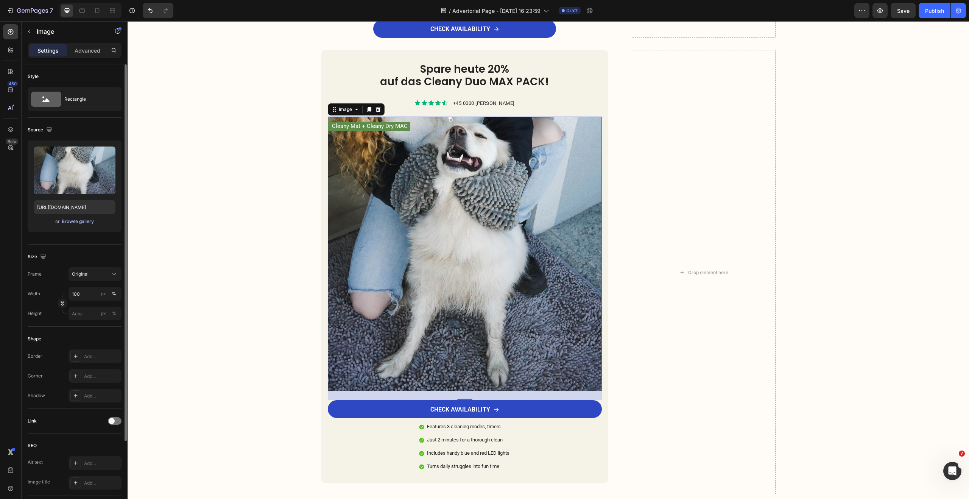
click at [87, 220] on div "Browse gallery" at bounding box center [78, 221] width 32 height 7
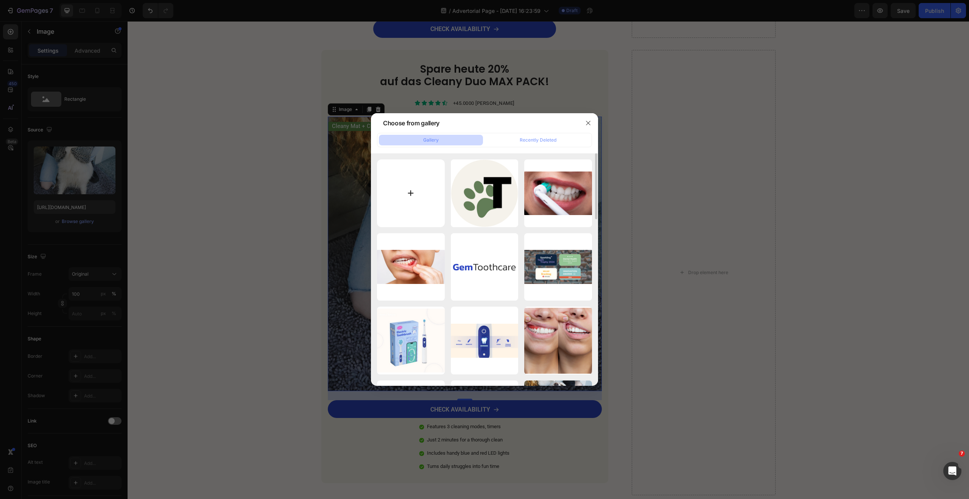
click at [425, 194] on input "file" at bounding box center [411, 193] width 68 height 68
click at [411, 193] on input "file" at bounding box center [411, 193] width 68 height 68
type input "C:\fakepath\Cleany Duo Pack (3).png"
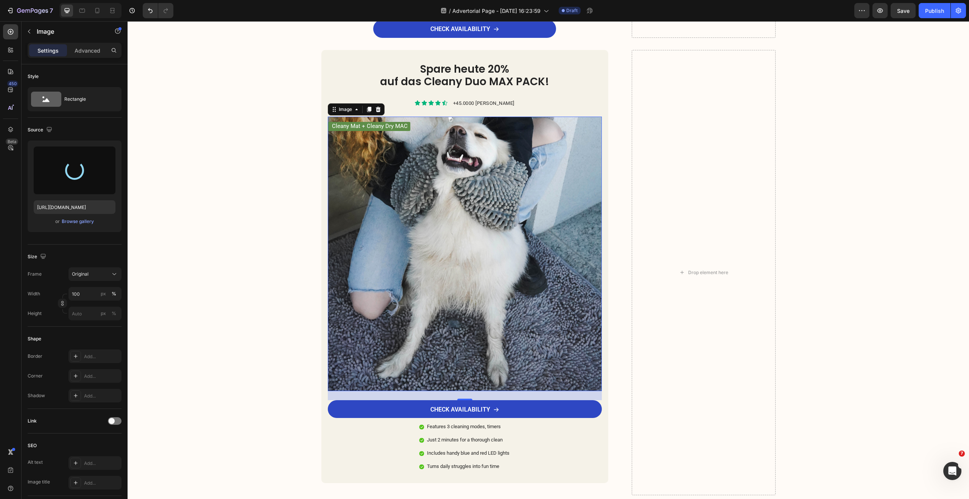
type input "https://cdn.shopify.com/s/files/1/0548/7978/0952/files/gempages_458127380590887…"
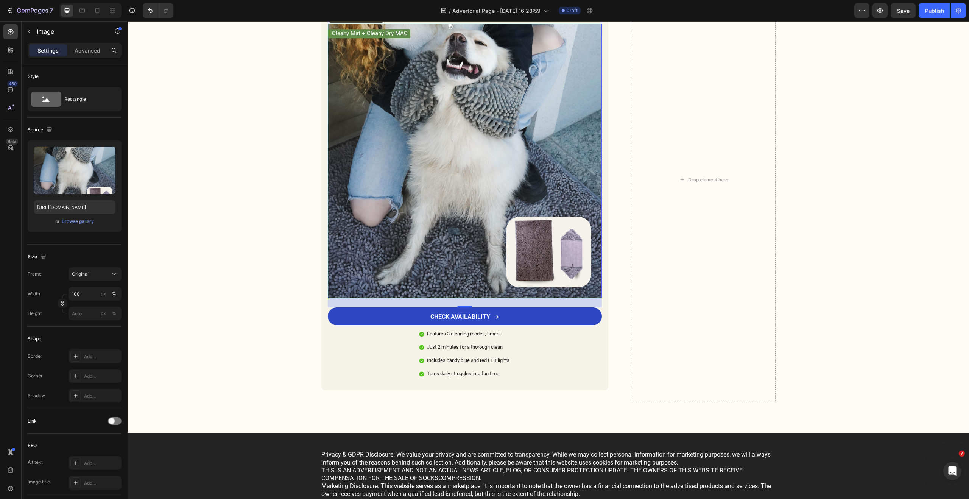
scroll to position [1720, 0]
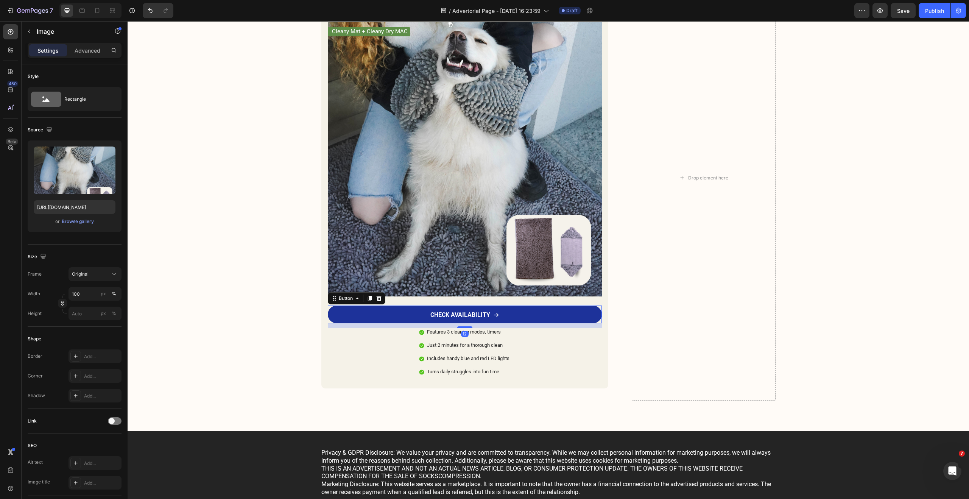
click at [418, 310] on link "CHECK AVAILABILITY" at bounding box center [465, 314] width 274 height 18
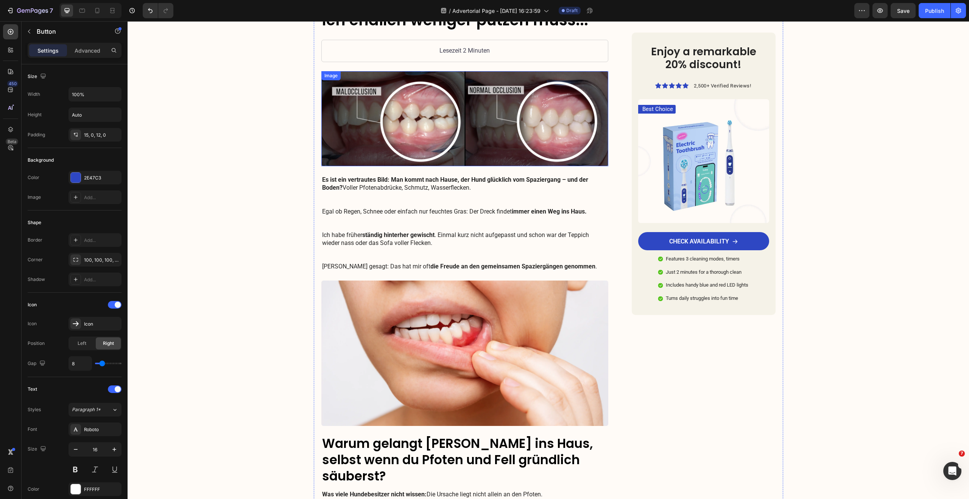
scroll to position [0, 0]
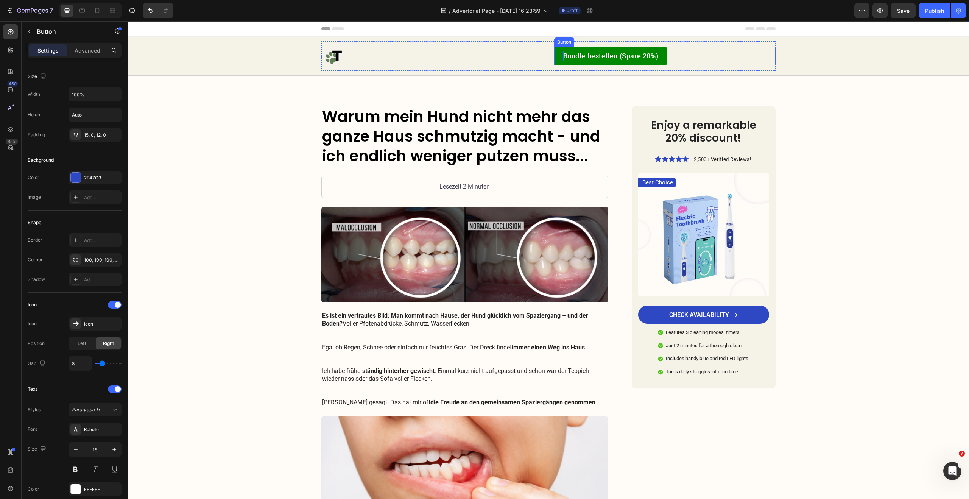
click at [604, 56] on p "Bundle bestellen (Spare 20%)" at bounding box center [610, 55] width 95 height 9
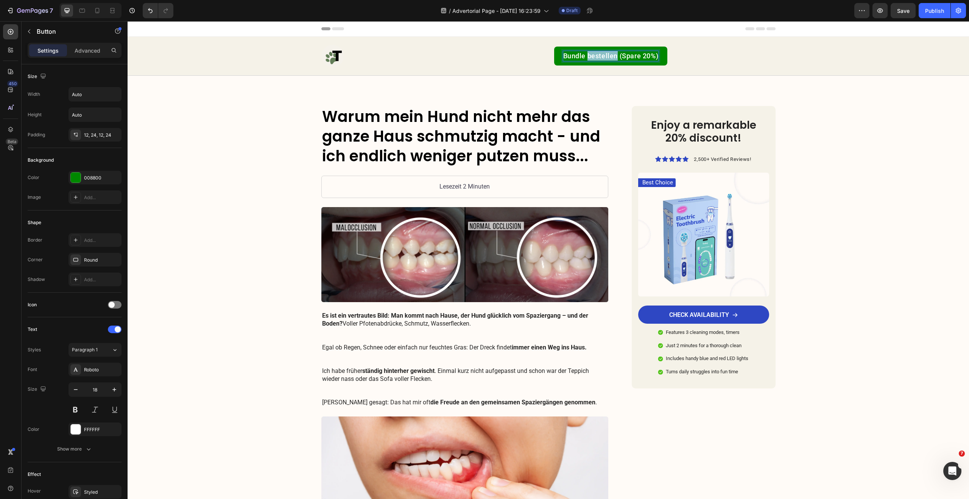
click at [604, 56] on p "Bundle bestellen (Spare 20%)" at bounding box center [610, 55] width 95 height 9
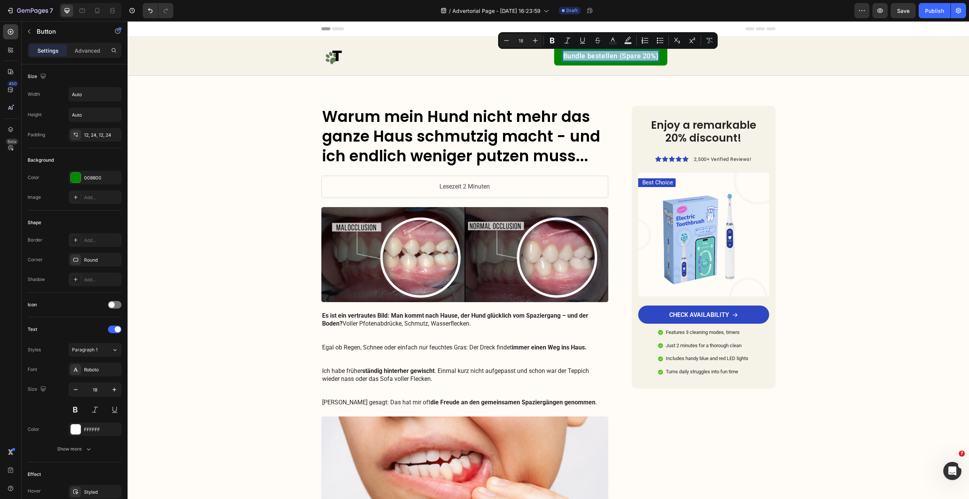
copy p "Bundle bestellen (Spare 20%)"
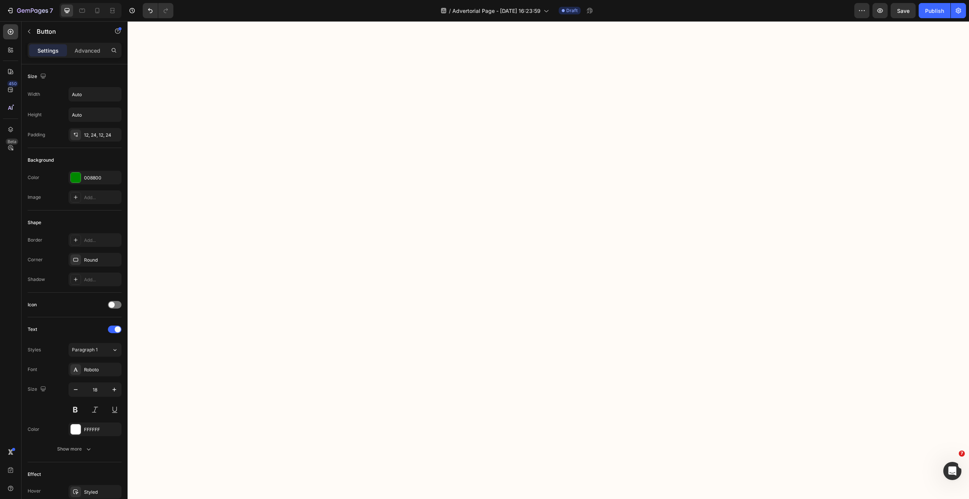
type input "16"
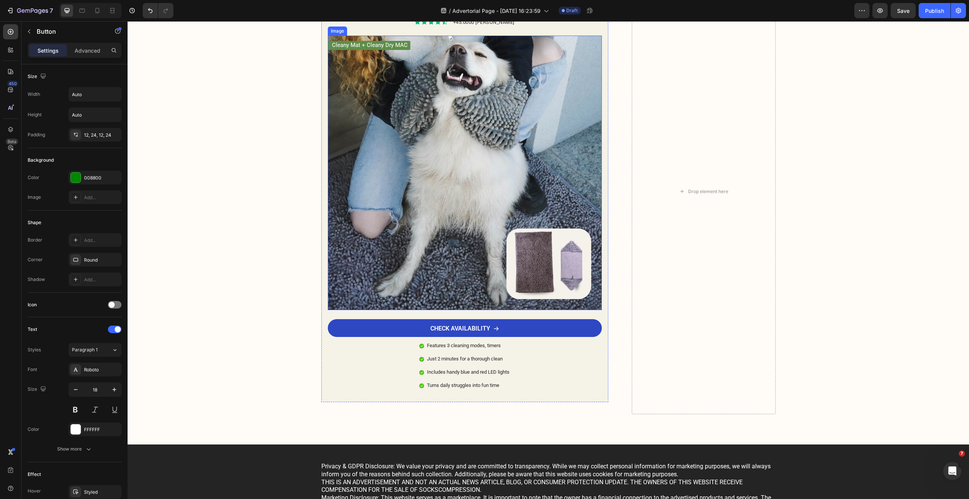
scroll to position [1860, 0]
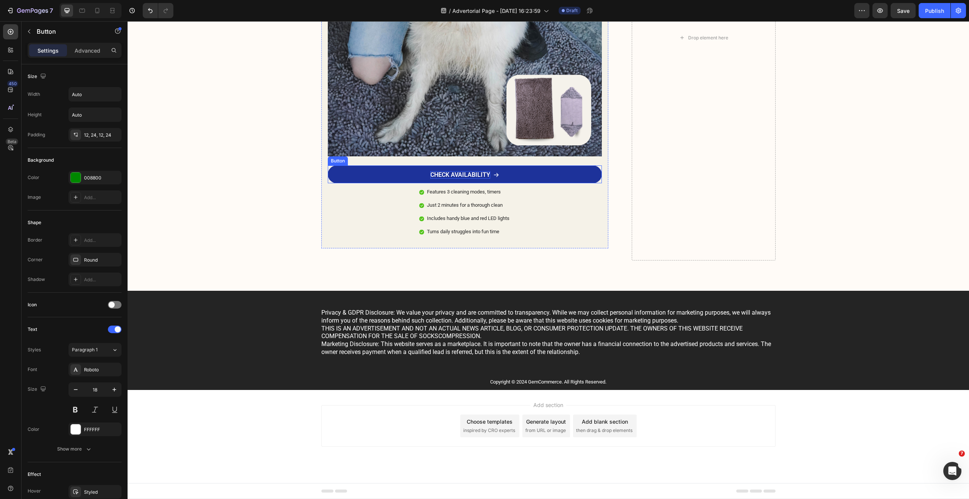
click at [462, 177] on p "CHECK AVAILABILITY" at bounding box center [460, 175] width 60 height 8
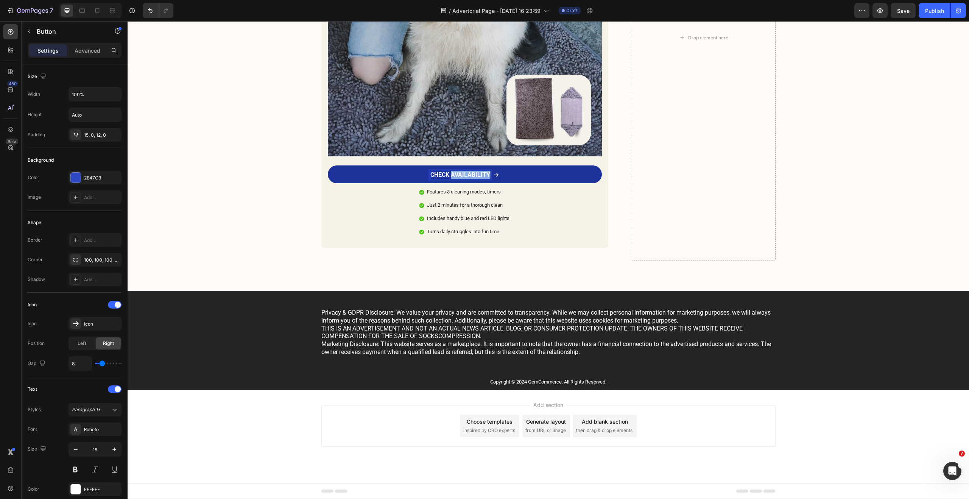
click at [462, 177] on p "CHECK AVAILABILITY" at bounding box center [460, 175] width 60 height 8
click at [360, 173] on link "Bundle bestellen (Spare 20%)" at bounding box center [465, 174] width 274 height 18
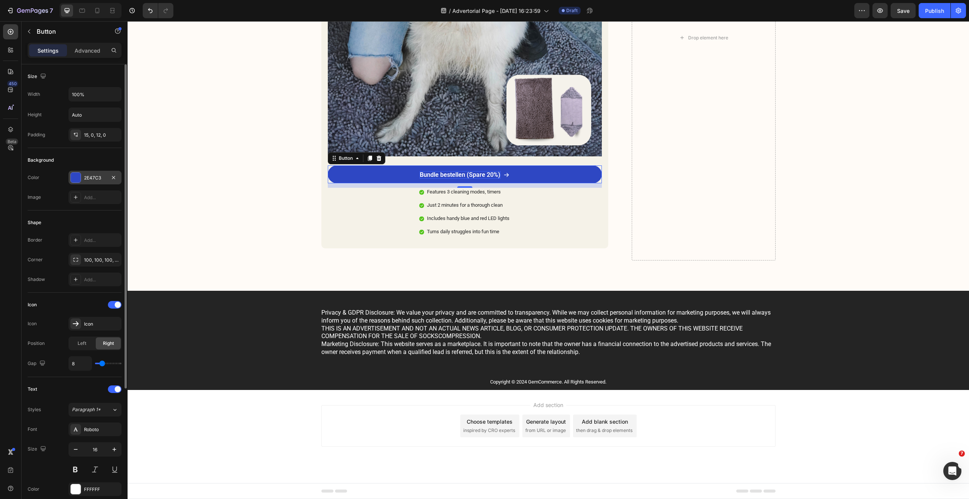
click at [73, 179] on div at bounding box center [76, 178] width 10 height 10
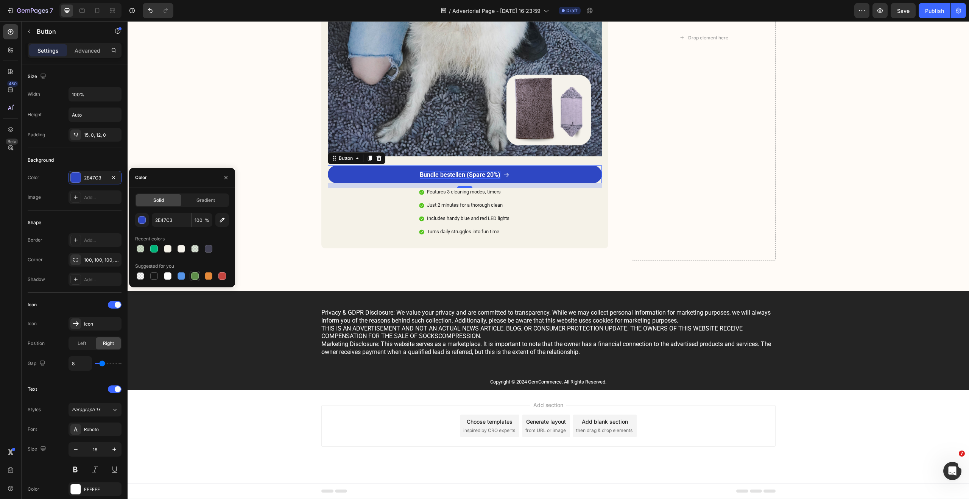
click at [195, 276] on div at bounding box center [195, 276] width 8 height 8
type input "5E8E49"
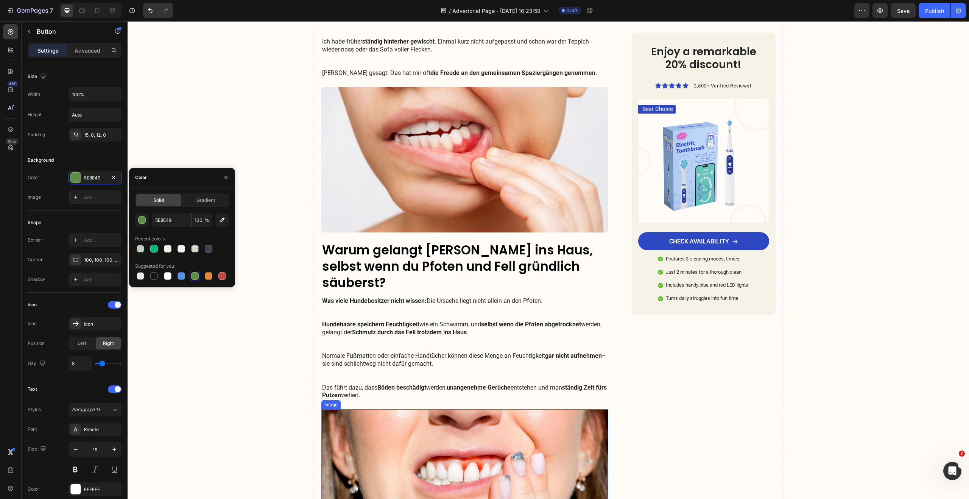
scroll to position [0, 0]
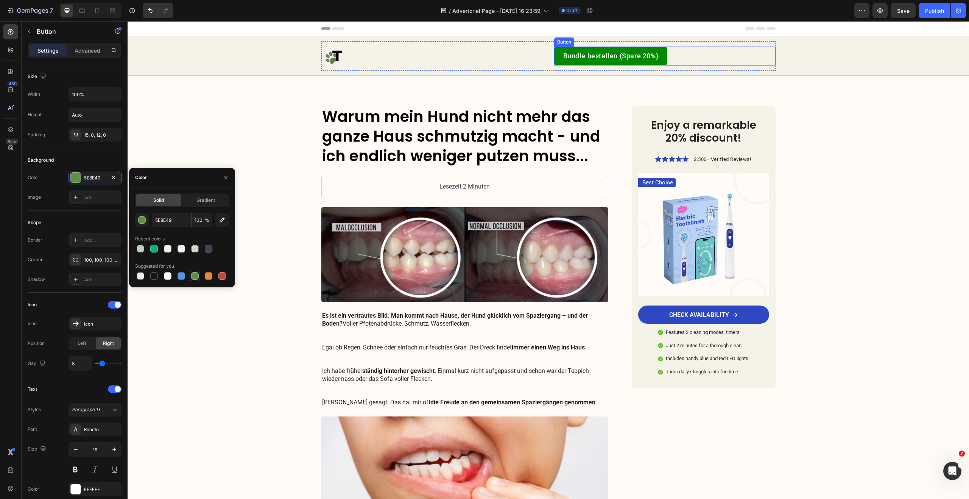
click at [616, 47] on button "Bundle bestellen (Spare 20%)" at bounding box center [611, 56] width 114 height 19
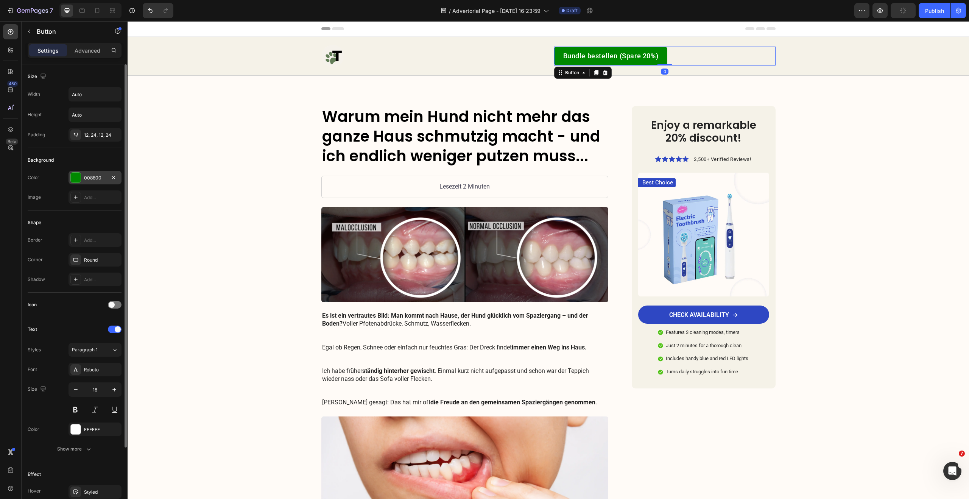
click at [103, 172] on div "008800" at bounding box center [95, 178] width 53 height 14
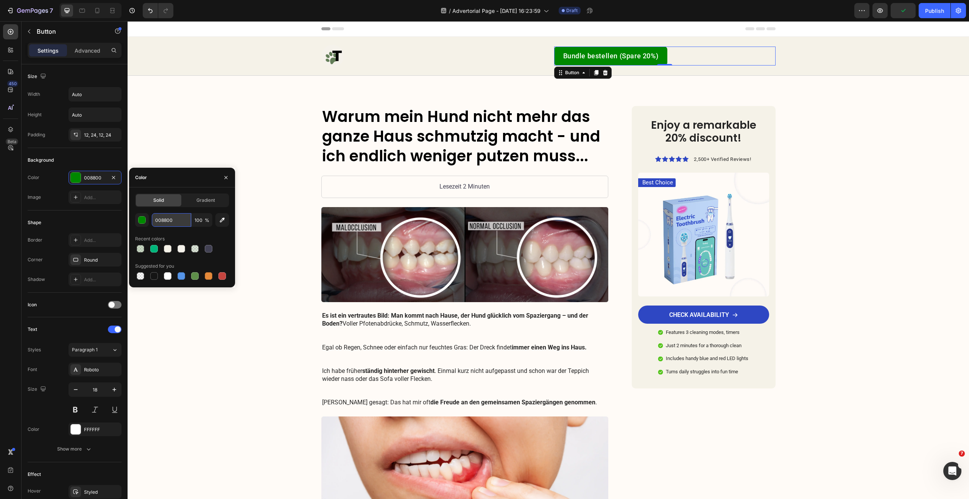
click at [166, 216] on input "008800" at bounding box center [171, 220] width 39 height 14
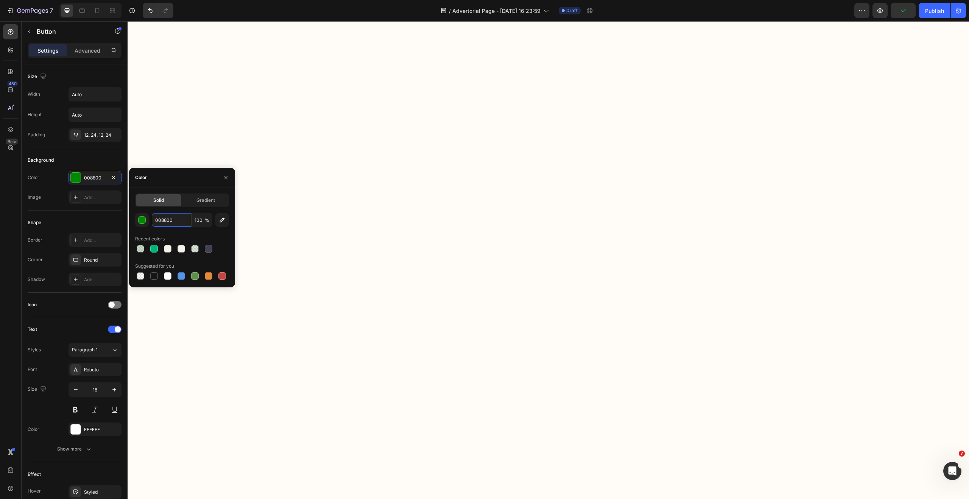
scroll to position [1860, 0]
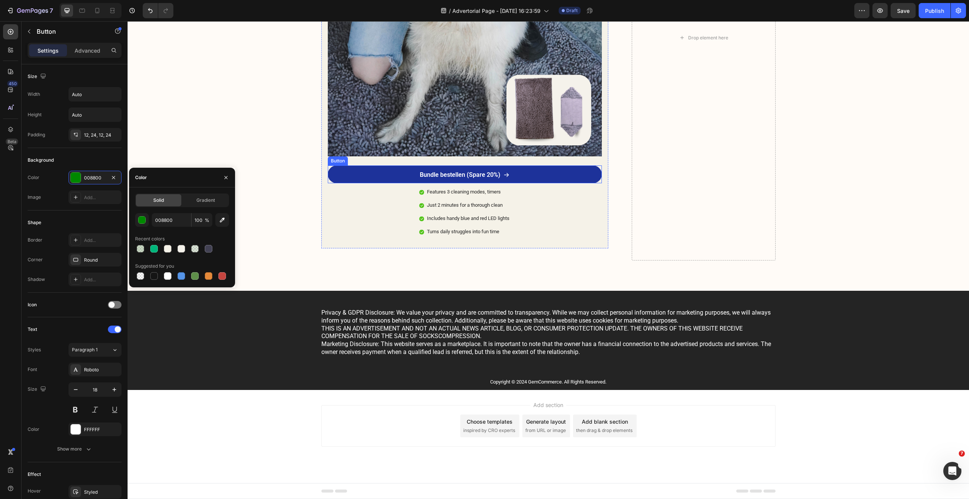
click at [544, 167] on link "Bundle bestellen (Spare 20%)" at bounding box center [465, 174] width 274 height 18
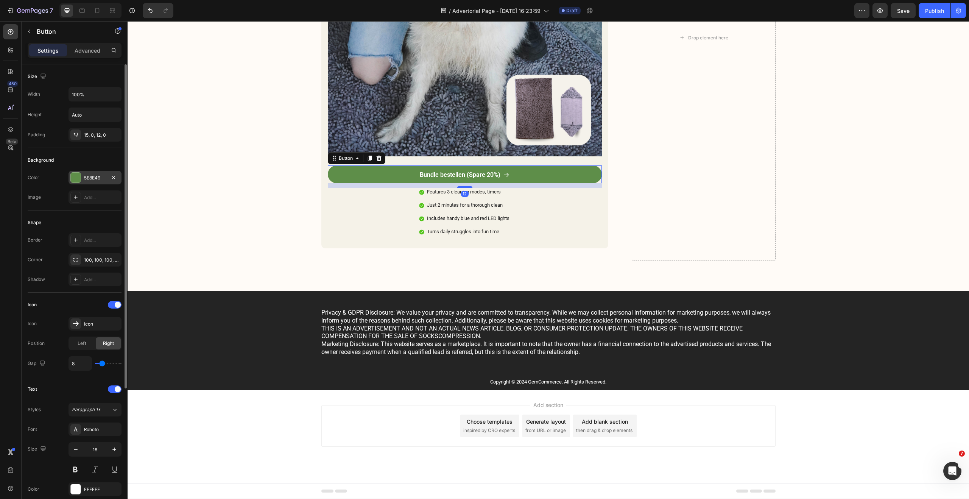
click at [93, 178] on div "5E8E49" at bounding box center [95, 178] width 22 height 7
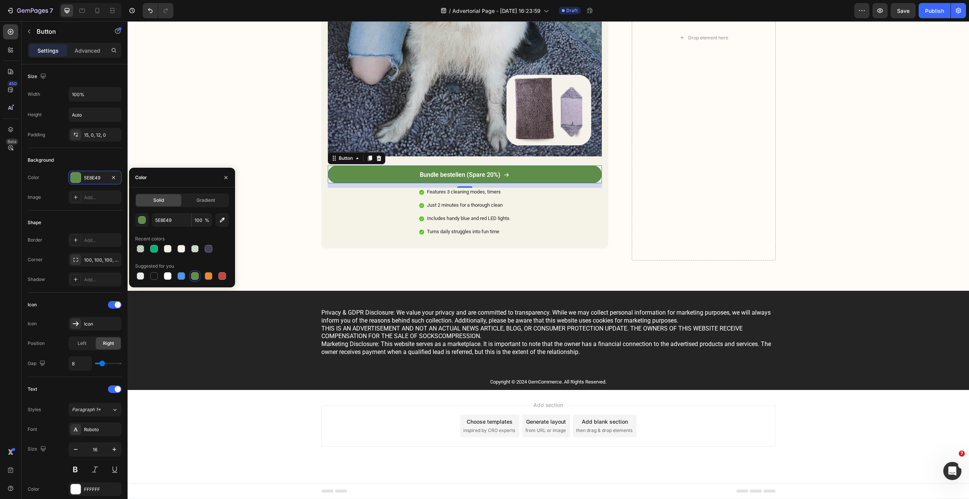
click at [161, 201] on span "Solid" at bounding box center [158, 200] width 11 height 7
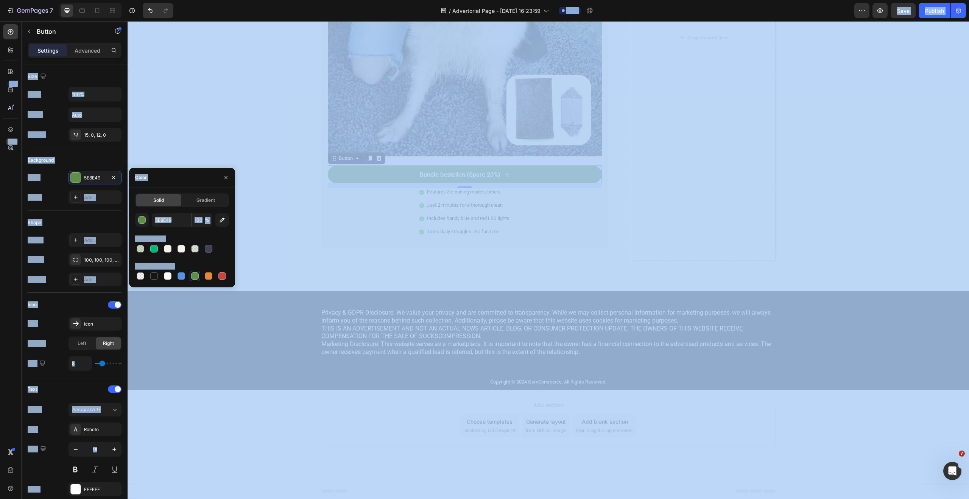
click at [162, 200] on span "Solid" at bounding box center [158, 200] width 11 height 7
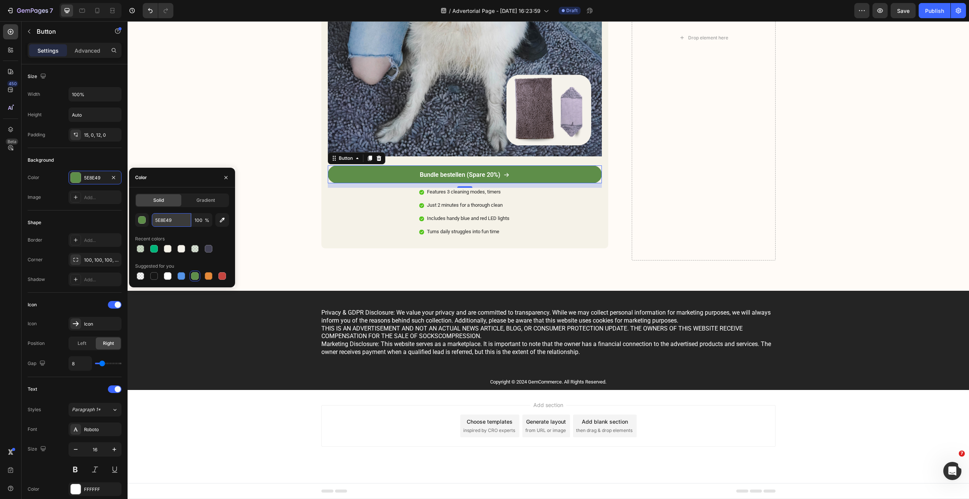
click at [167, 219] on input "5E8E49" at bounding box center [171, 220] width 39 height 14
paste input "008800"
type input "008800"
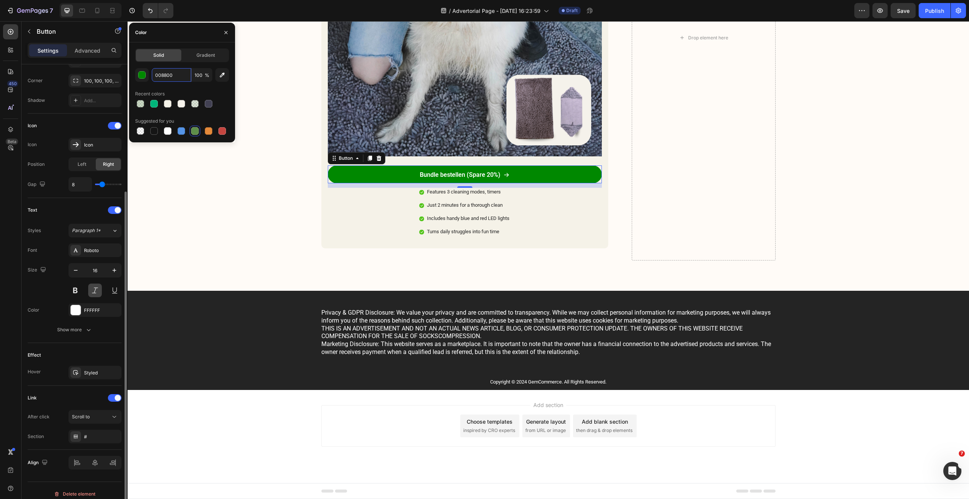
scroll to position [186, 0]
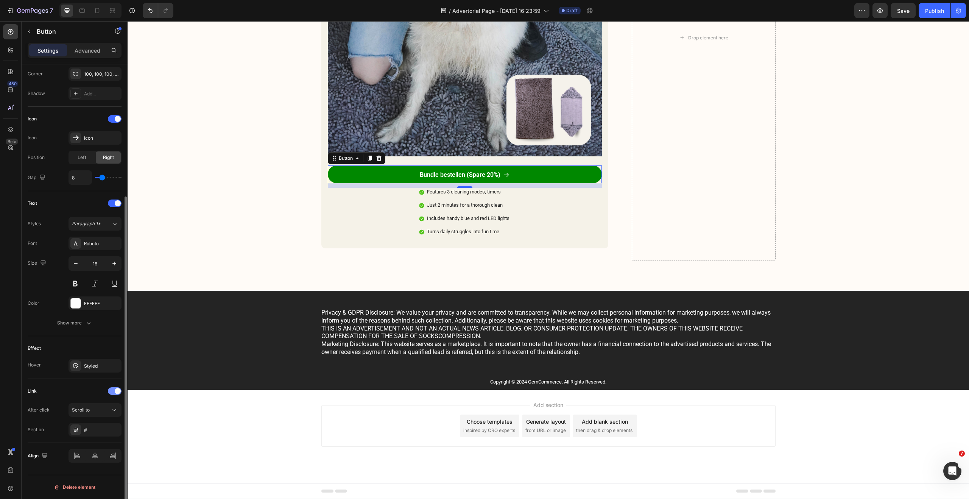
click at [114, 392] on div at bounding box center [115, 391] width 14 height 8
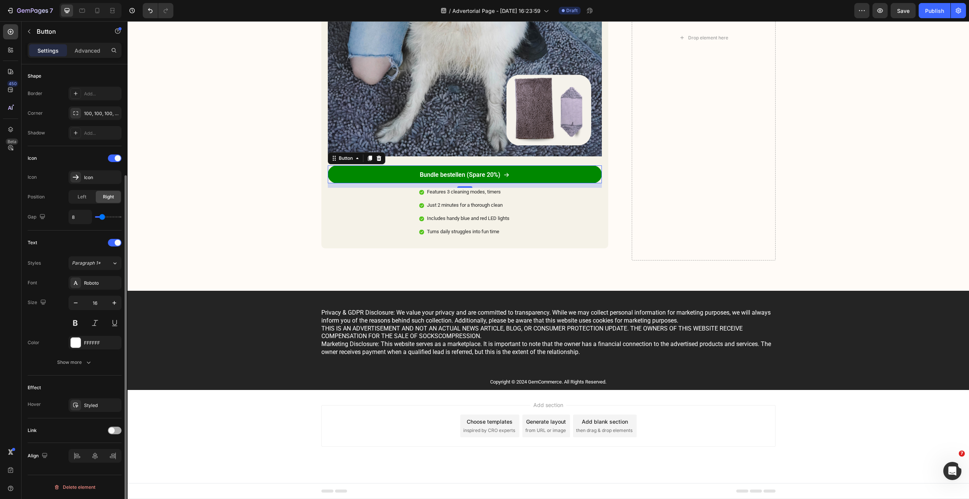
click at [111, 429] on span at bounding box center [112, 430] width 6 height 6
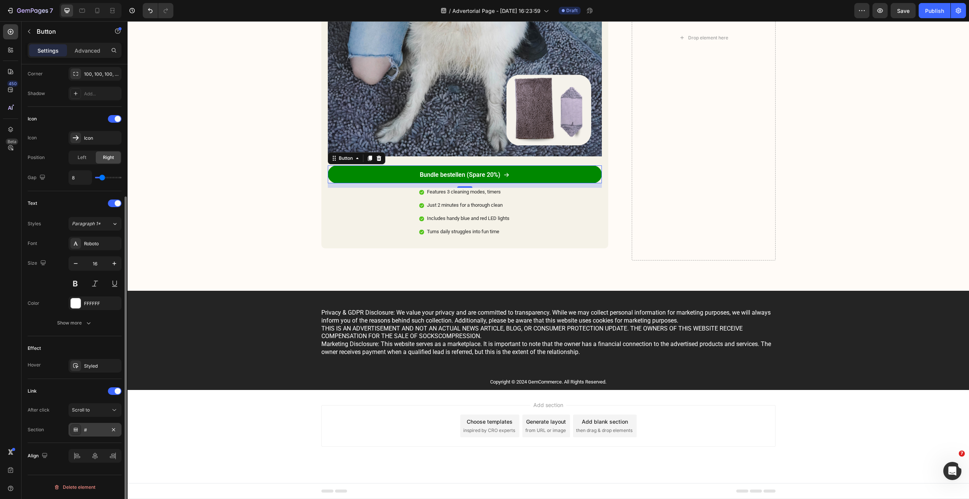
click at [98, 428] on div "#" at bounding box center [95, 430] width 22 height 7
click at [94, 403] on button "Scroll to" at bounding box center [95, 410] width 53 height 14
click at [98, 433] on div "Open page" at bounding box center [87, 428] width 62 height 14
click at [98, 429] on div "Add..." at bounding box center [102, 430] width 36 height 7
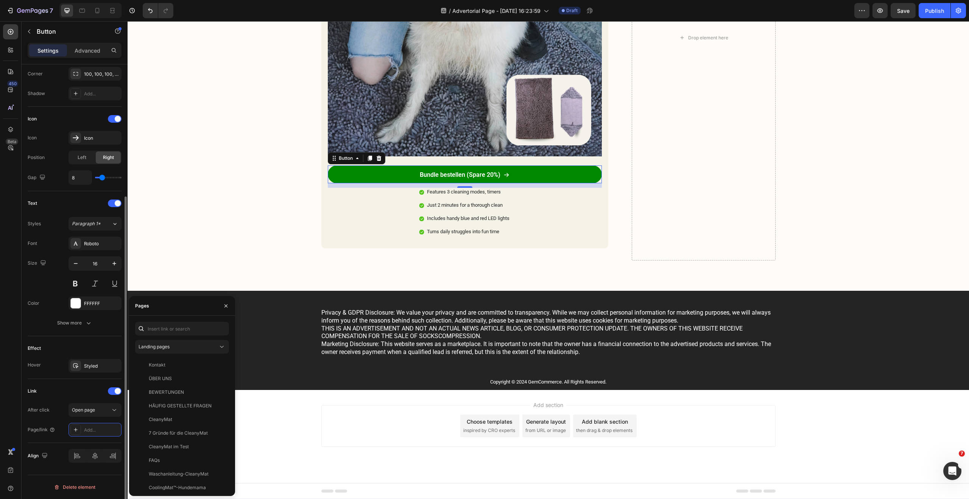
click at [83, 390] on div "Link" at bounding box center [75, 391] width 94 height 12
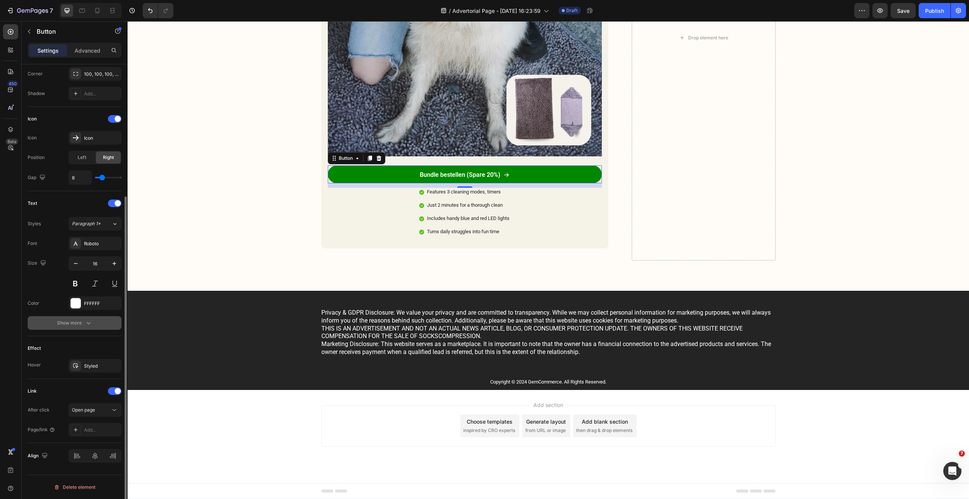
click at [75, 322] on div "Show more" at bounding box center [74, 323] width 35 height 8
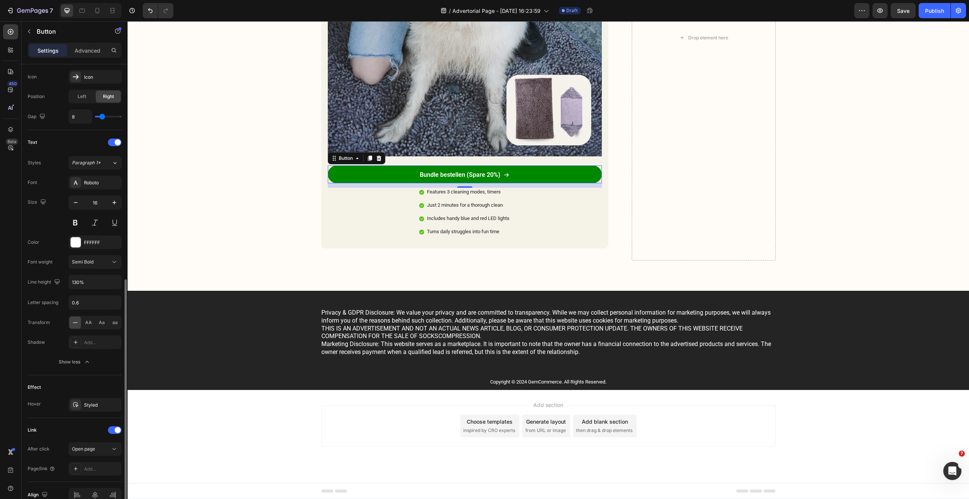
scroll to position [286, 0]
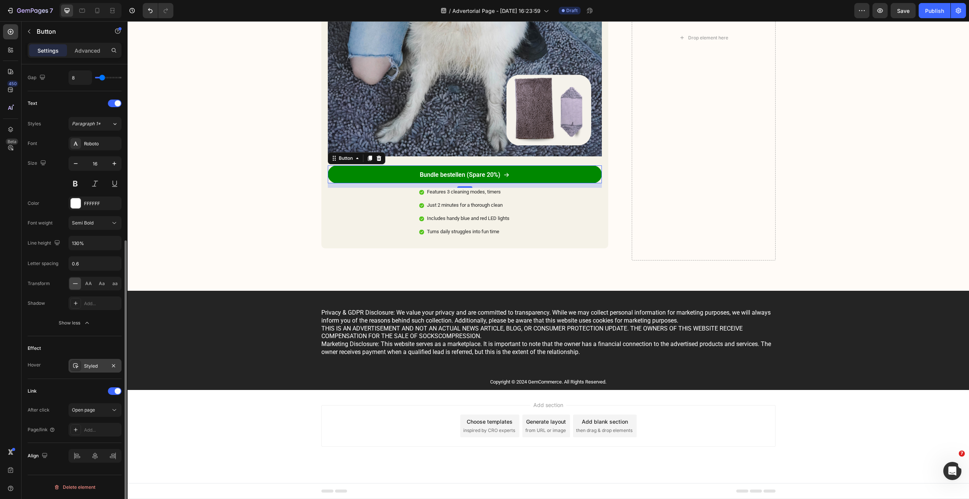
click at [88, 365] on div "Styled" at bounding box center [95, 366] width 22 height 7
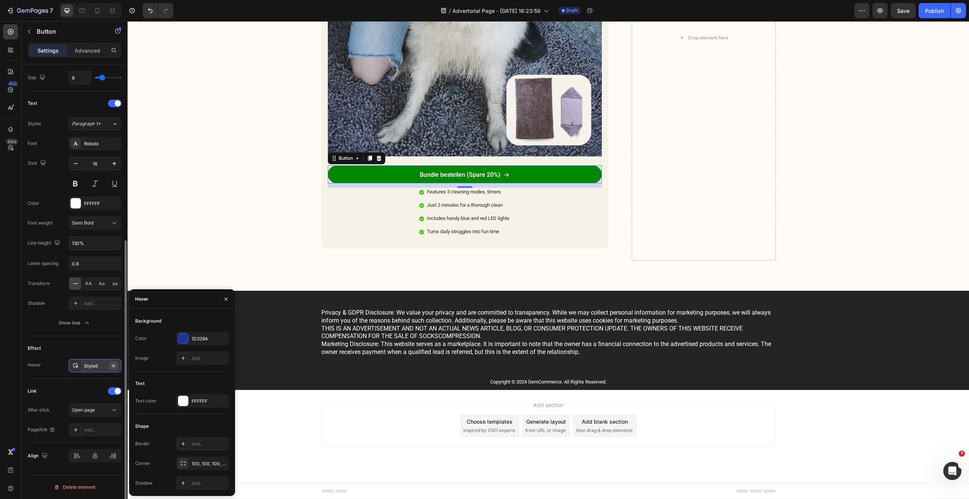
click at [111, 363] on icon "button" at bounding box center [114, 366] width 6 height 6
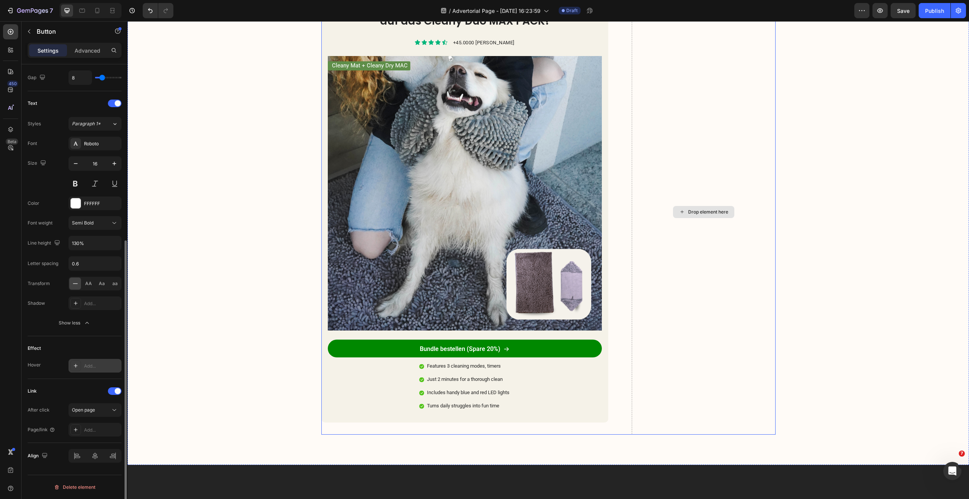
scroll to position [1570, 0]
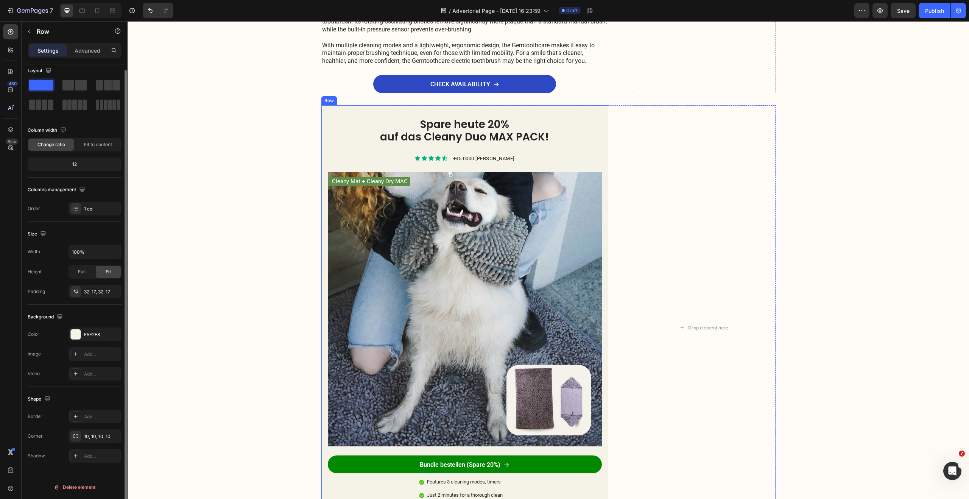
click at [583, 112] on div "Spare heute 20% auf das Cleany Duo MAX PACK! Heading Icon Icon Icon Icon Icon I…" at bounding box center [464, 321] width 287 height 433
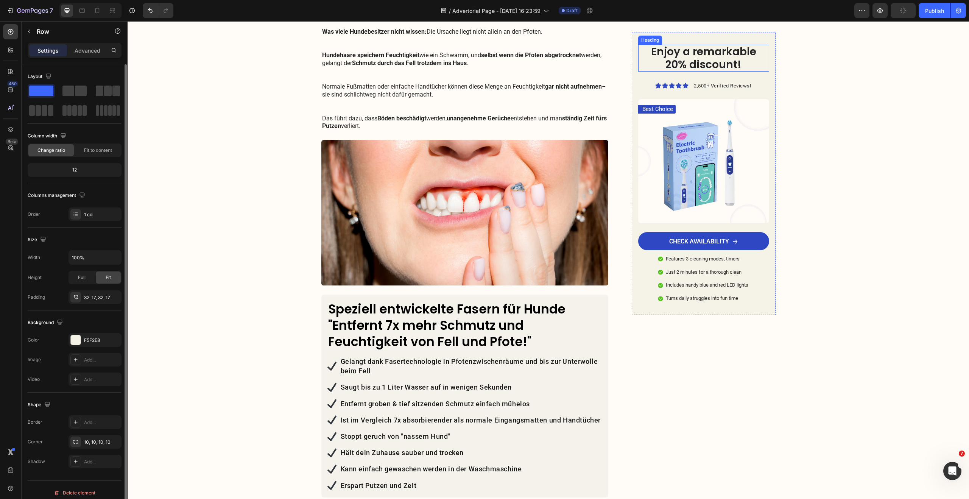
scroll to position [597, 0]
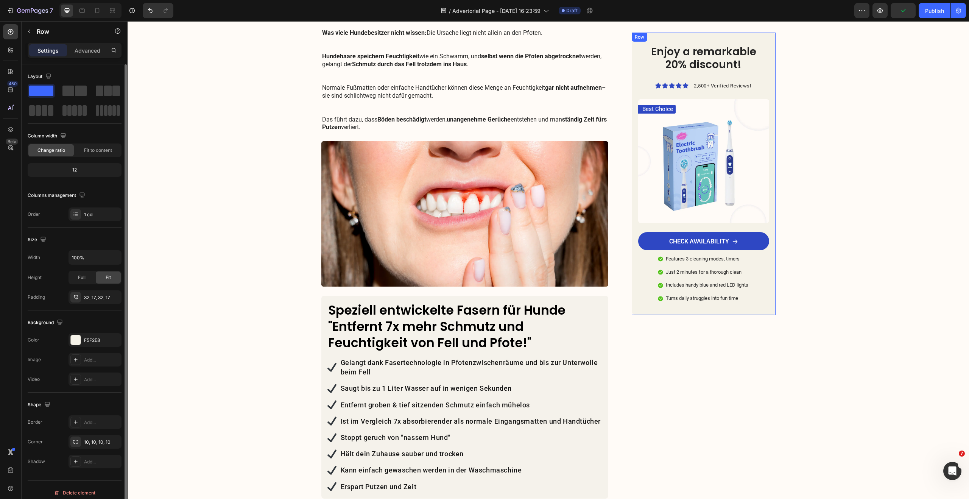
click at [742, 40] on div "Enjoy a remarkable 20% discount! Heading Icon Icon Icon Icon Icon Icon List 2,5…" at bounding box center [703, 174] width 143 height 282
click at [676, 40] on icon at bounding box center [678, 39] width 5 height 5
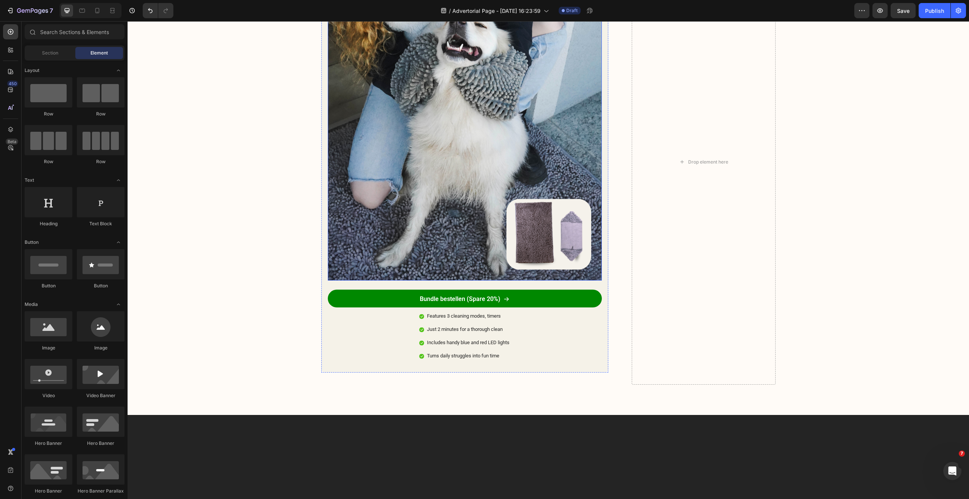
scroll to position [1474, 0]
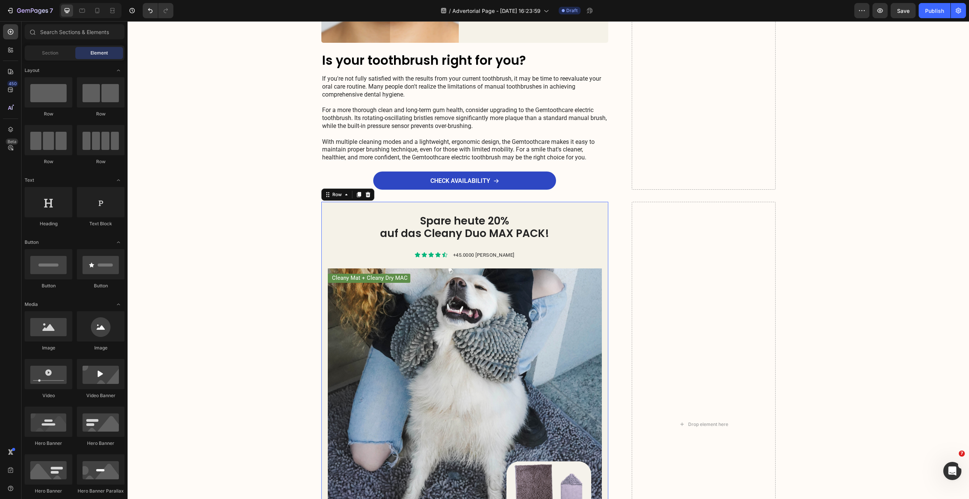
click at [348, 208] on div "Spare heute 20% auf das Cleany Duo MAX PACK! Heading Icon Icon Icon Icon Icon I…" at bounding box center [464, 418] width 287 height 433
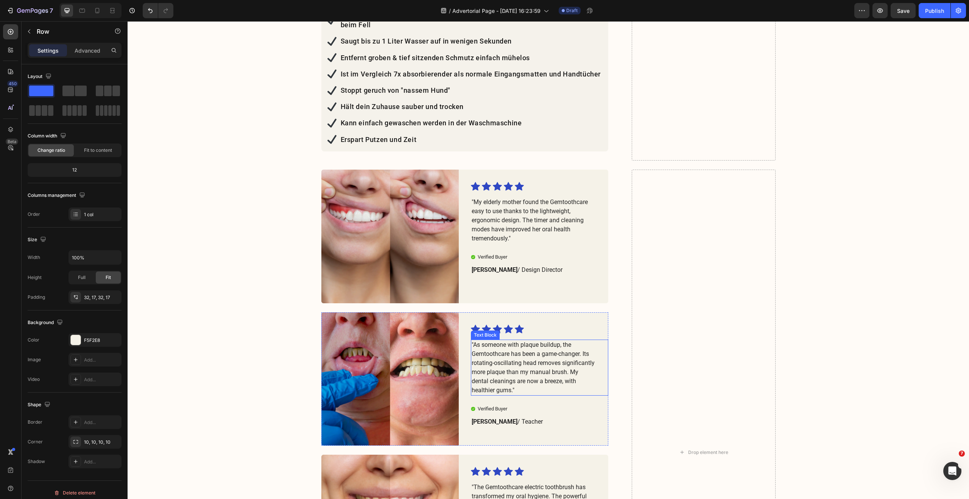
scroll to position [947, 0]
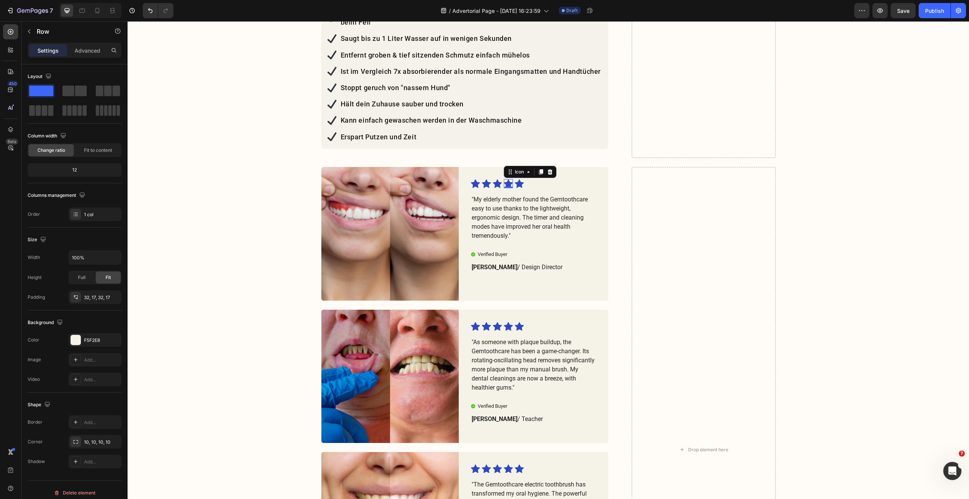
click at [507, 179] on icon at bounding box center [508, 183] width 9 height 9
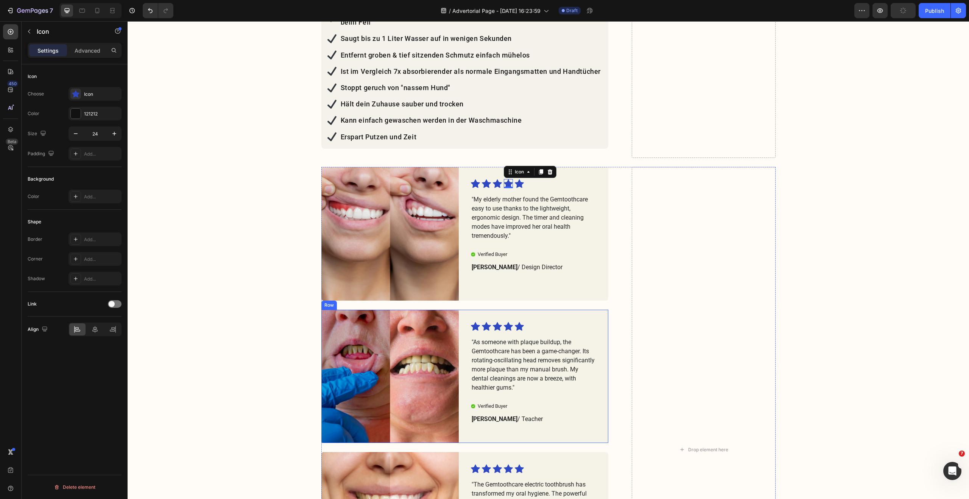
click at [522, 310] on div "Icon Icon Icon Icon Icon Icon List "As someone with plaque buildup, the Gemtoot…" at bounding box center [539, 377] width 137 height 134
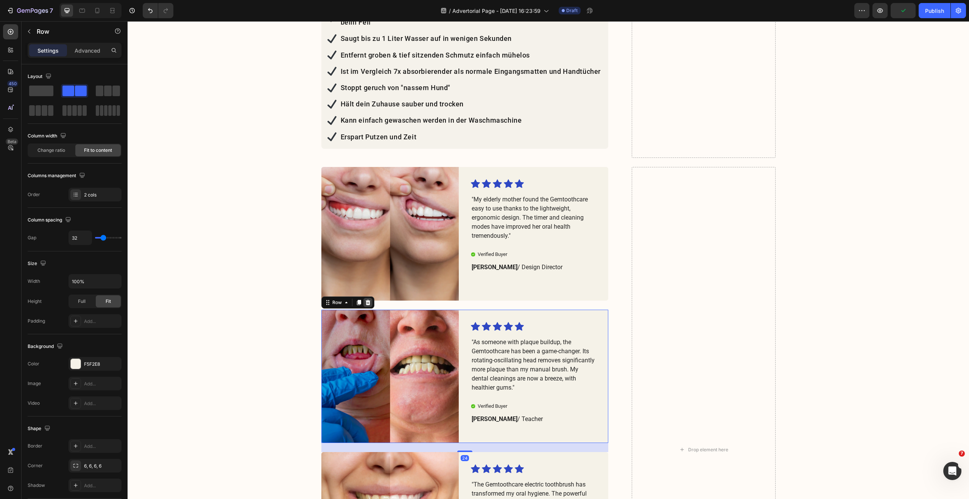
click at [365, 299] on icon at bounding box center [368, 302] width 6 height 6
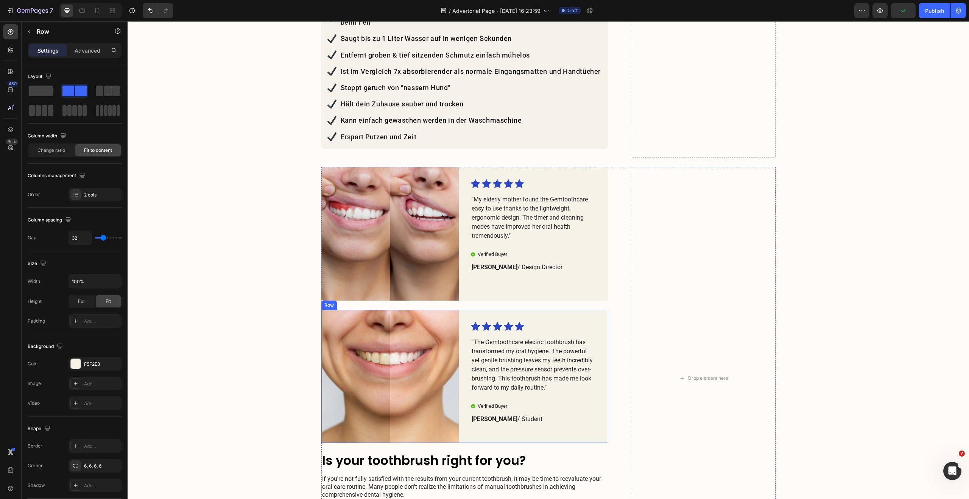
click at [506, 310] on div "Icon Icon Icon Icon Icon Icon List "The Gemtoothcare electric toothbrush has tr…" at bounding box center [539, 377] width 137 height 134
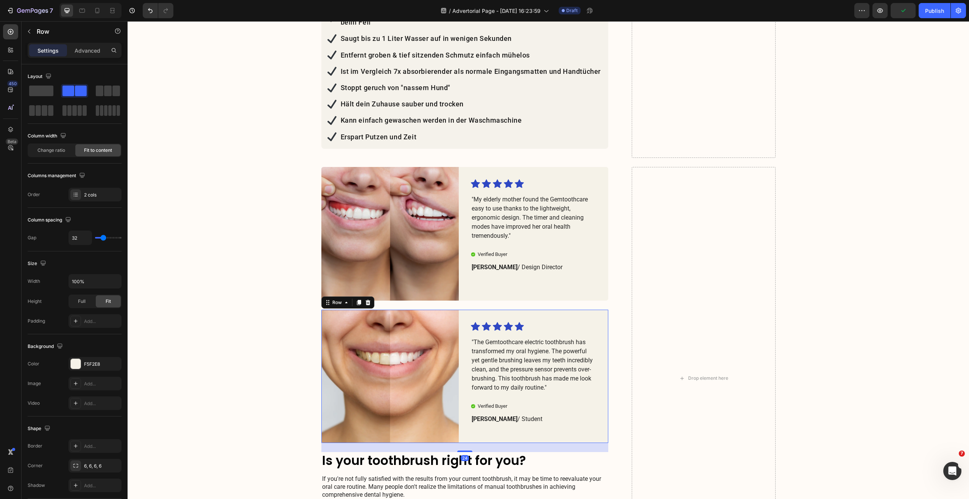
click at [365, 299] on icon at bounding box center [368, 302] width 6 height 6
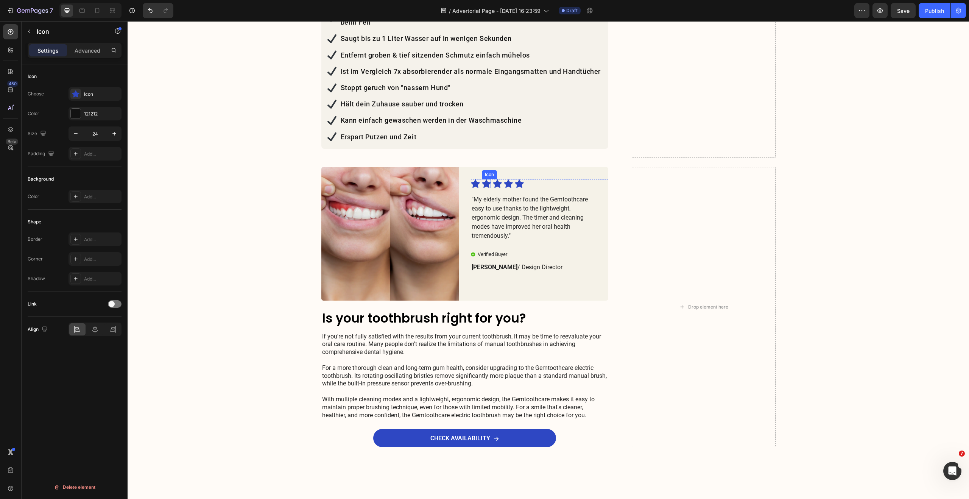
click at [483, 179] on icon at bounding box center [486, 183] width 9 height 9
click at [91, 109] on div "121212" at bounding box center [95, 114] width 53 height 14
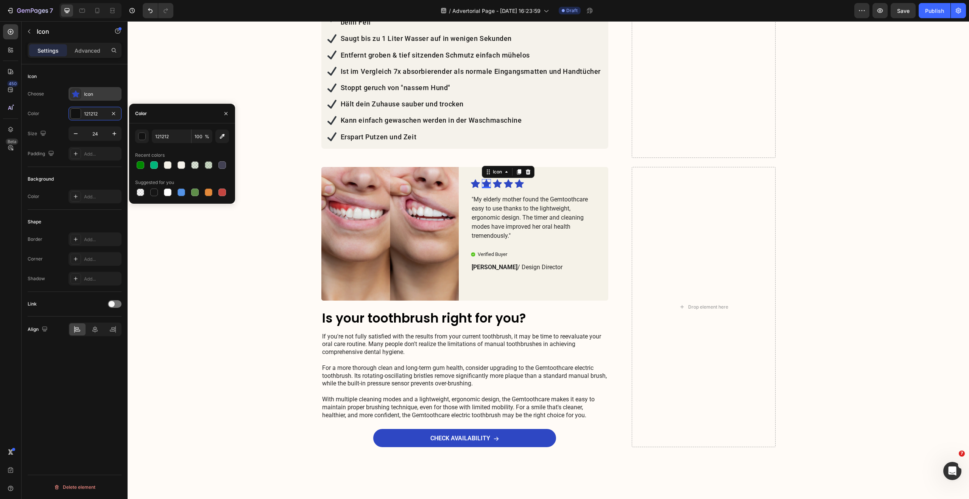
click at [94, 92] on div "Icon" at bounding box center [102, 94] width 36 height 7
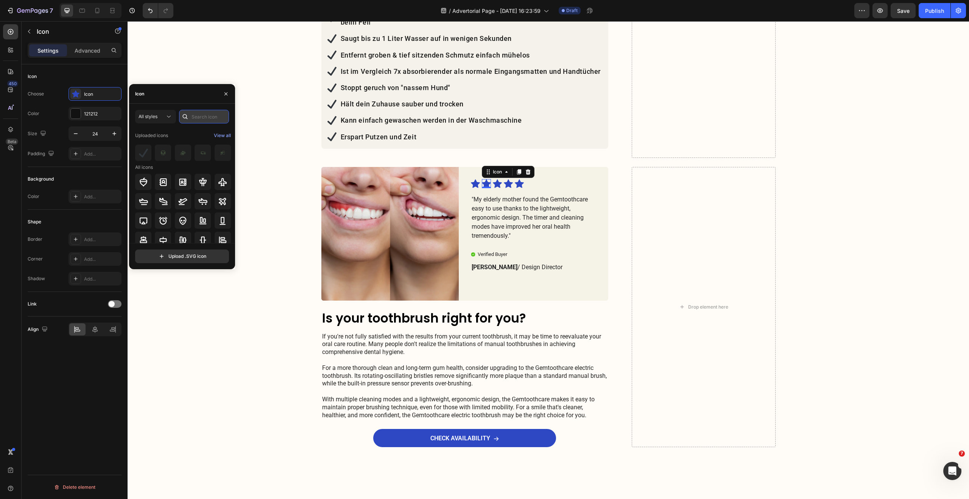
click at [200, 118] on input "text" at bounding box center [204, 117] width 50 height 14
type input "star"
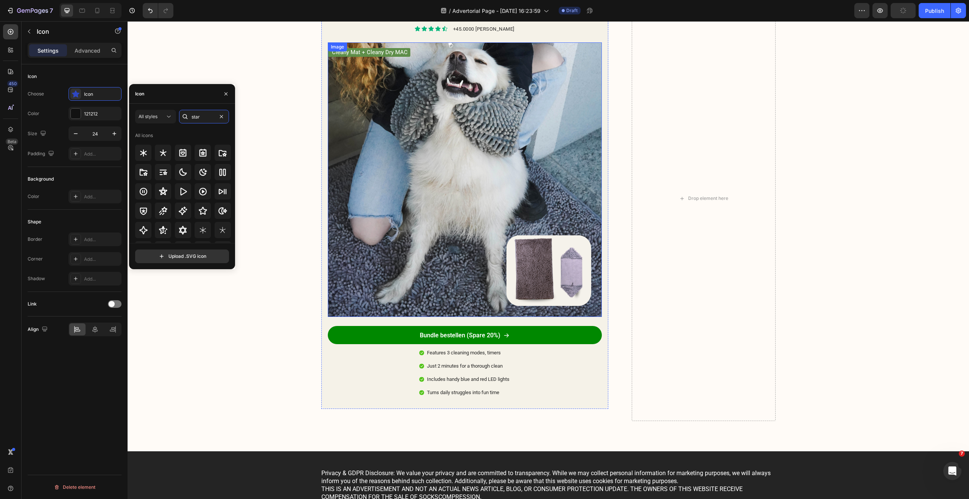
scroll to position [1147, 0]
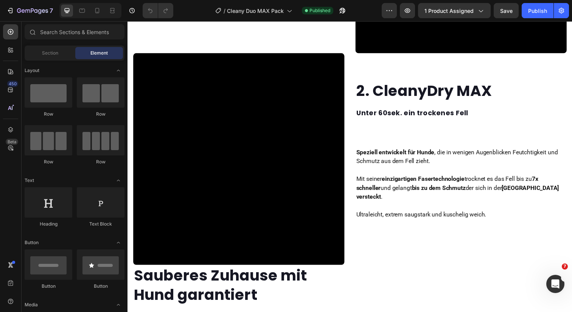
scroll to position [933, 0]
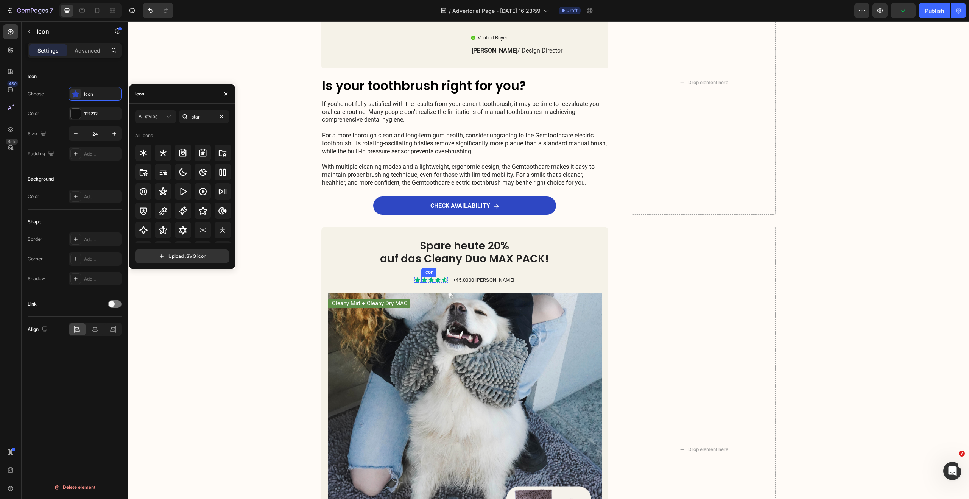
click at [421, 283] on icon at bounding box center [424, 280] width 6 height 6
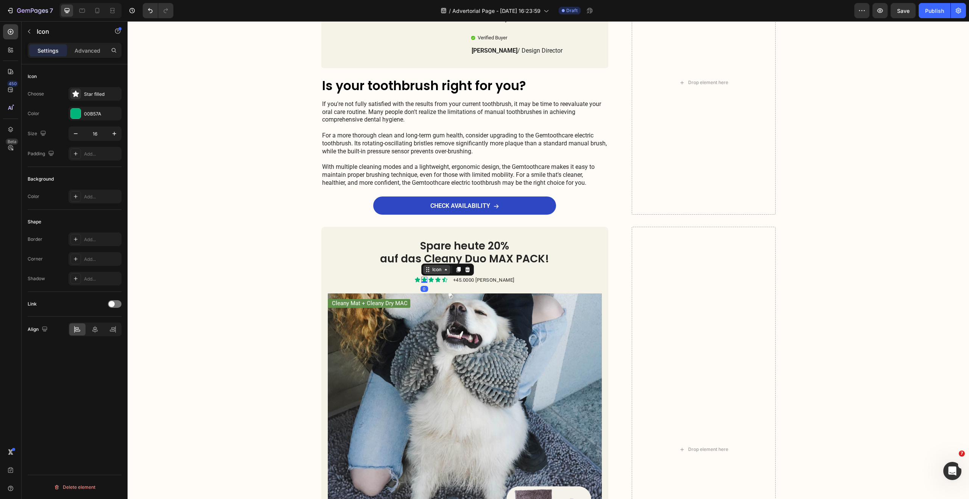
click at [431, 270] on div "Icon" at bounding box center [437, 270] width 12 height 0
click at [422, 262] on div "Icon List" at bounding box center [435, 256] width 27 height 12
click at [457, 273] on icon at bounding box center [460, 269] width 6 height 6
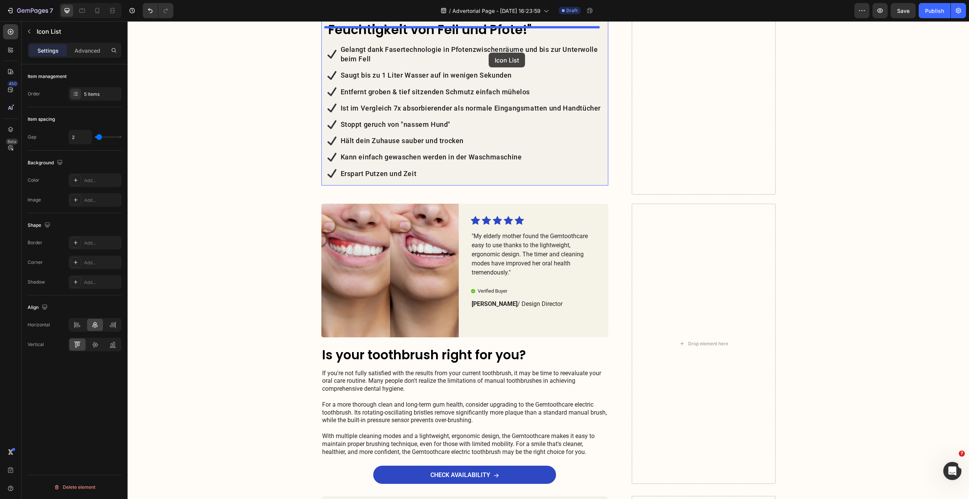
scroll to position [902, 0]
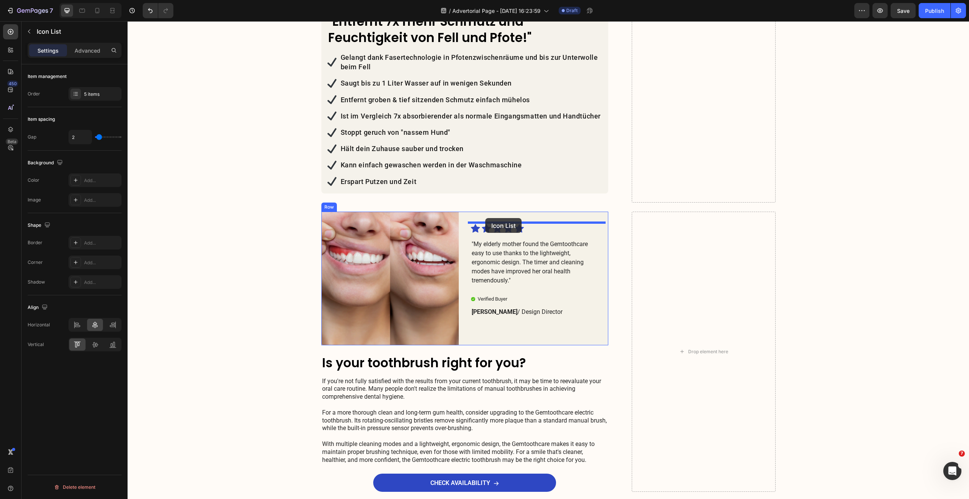
drag, startPoint x: 429, startPoint y: 263, endPoint x: 485, endPoint y: 218, distance: 72.2
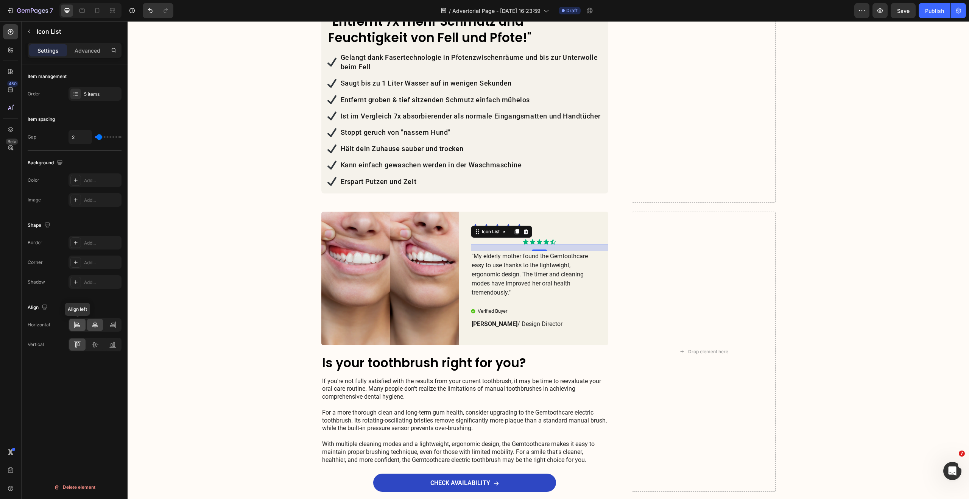
click at [79, 330] on div at bounding box center [77, 325] width 16 height 12
click at [97, 98] on div "5 items" at bounding box center [95, 94] width 53 height 14
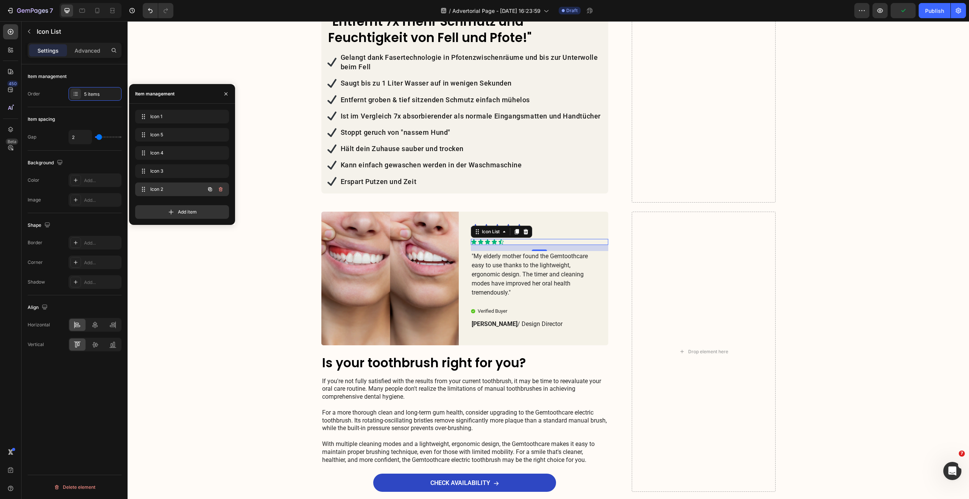
click at [175, 184] on div "Icon 2 Icon 2" at bounding box center [171, 189] width 67 height 11
click at [180, 188] on span "Icon 2" at bounding box center [171, 189] width 43 height 7
click at [574, 212] on div "Icon Icon Icon Icon Icon Icon List Icon Icon Icon Icon Icon Icon List 16 "My el…" at bounding box center [539, 279] width 137 height 134
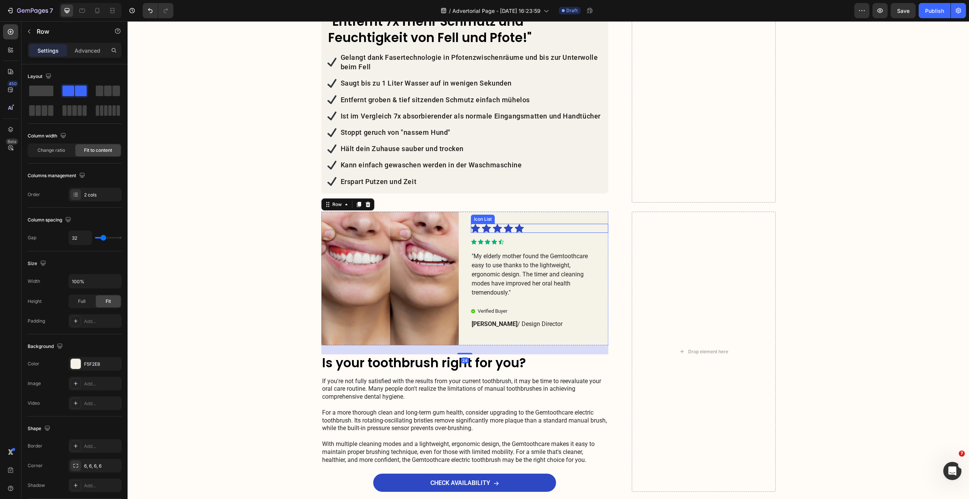
click at [500, 224] on div "Icon Icon Icon Icon Icon" at bounding box center [533, 228] width 125 height 9
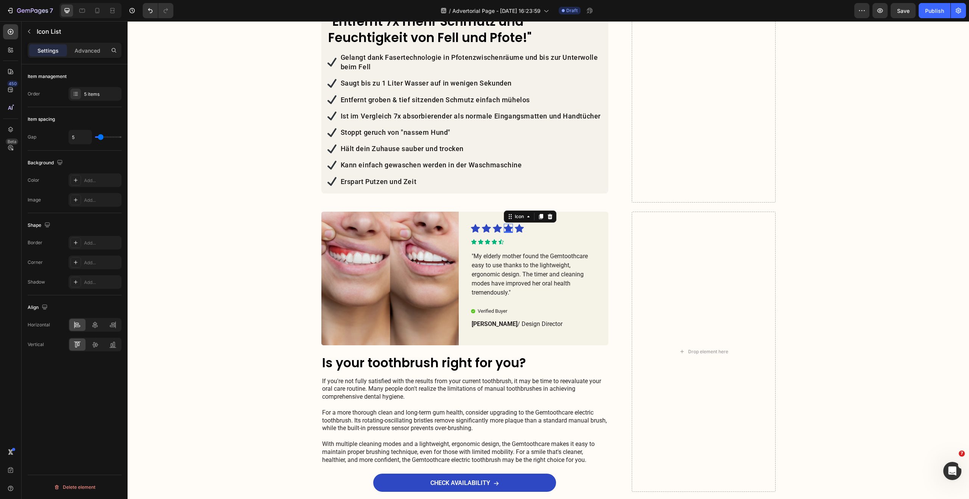
click at [505, 224] on icon at bounding box center [508, 228] width 9 height 9
click at [492, 239] on icon at bounding box center [494, 242] width 6 height 6
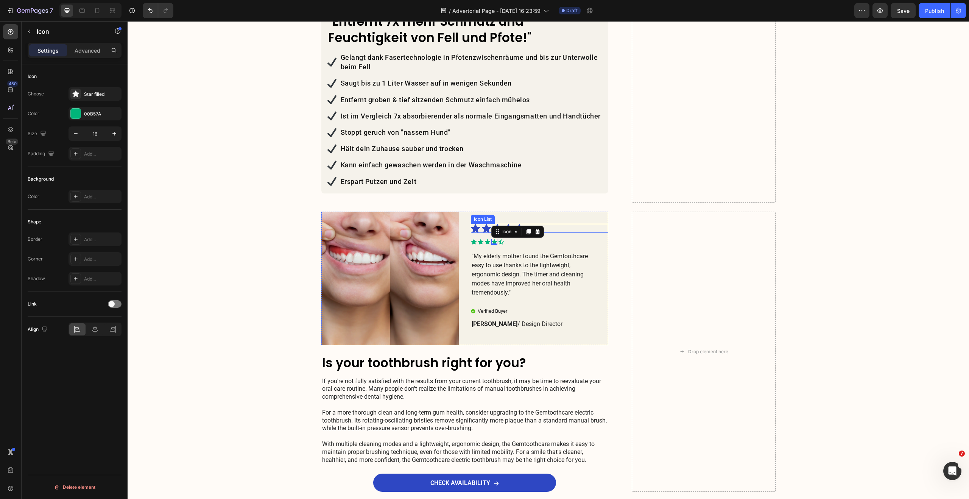
click at [565, 224] on div "Icon Icon Icon Icon Icon" at bounding box center [533, 228] width 125 height 9
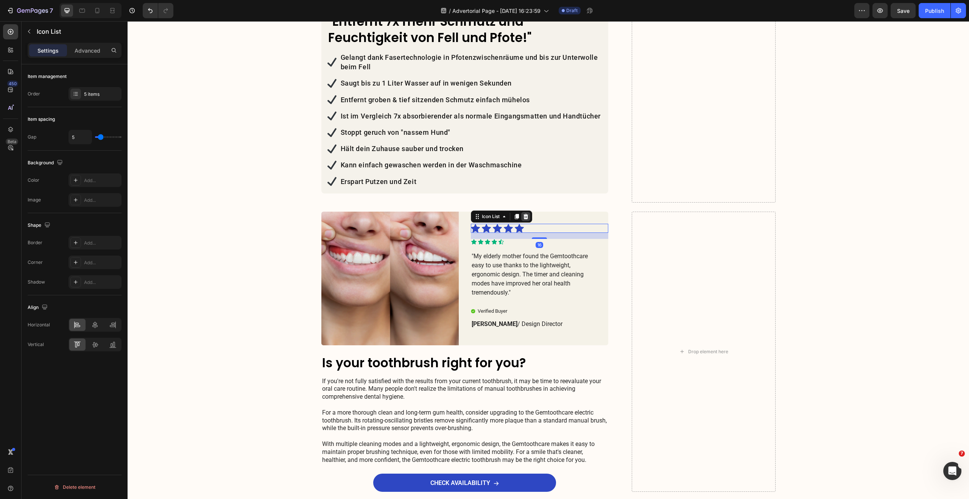
click at [524, 214] on icon at bounding box center [525, 216] width 5 height 5
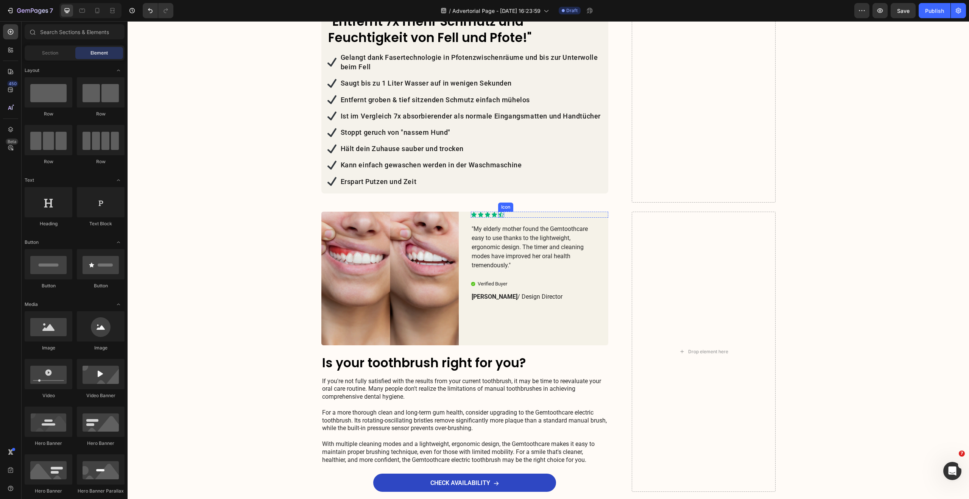
click at [498, 212] on div "Icon" at bounding box center [501, 215] width 6 height 6
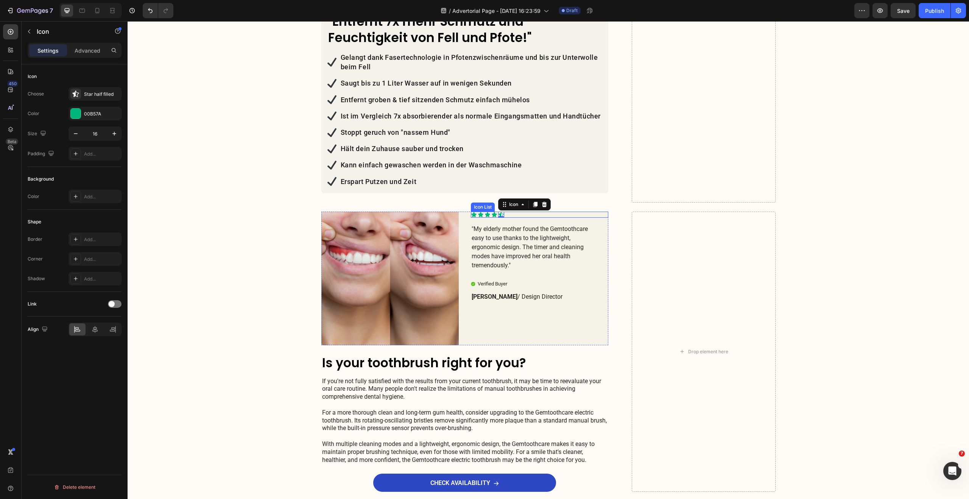
click at [474, 212] on div "Icon Icon Icon Icon Icon 0" at bounding box center [539, 215] width 137 height 6
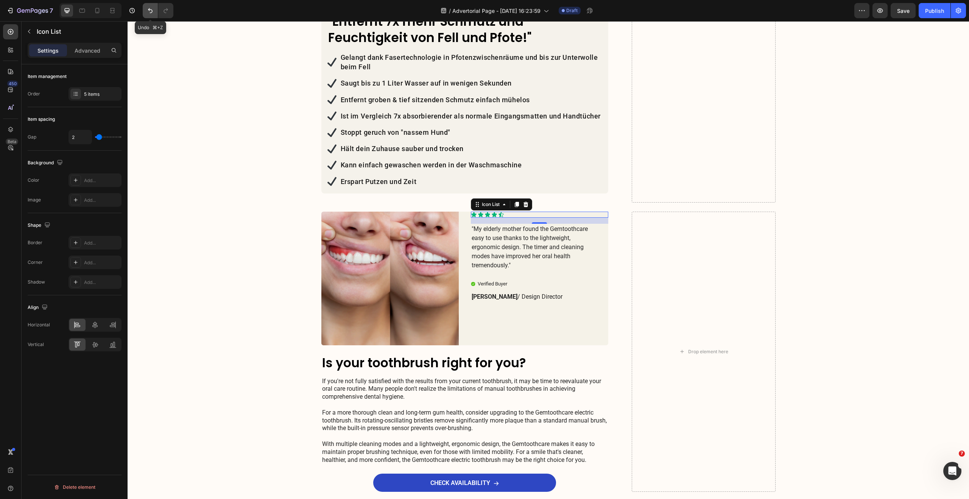
click at [146, 9] on button "Undo/Redo" at bounding box center [150, 10] width 15 height 15
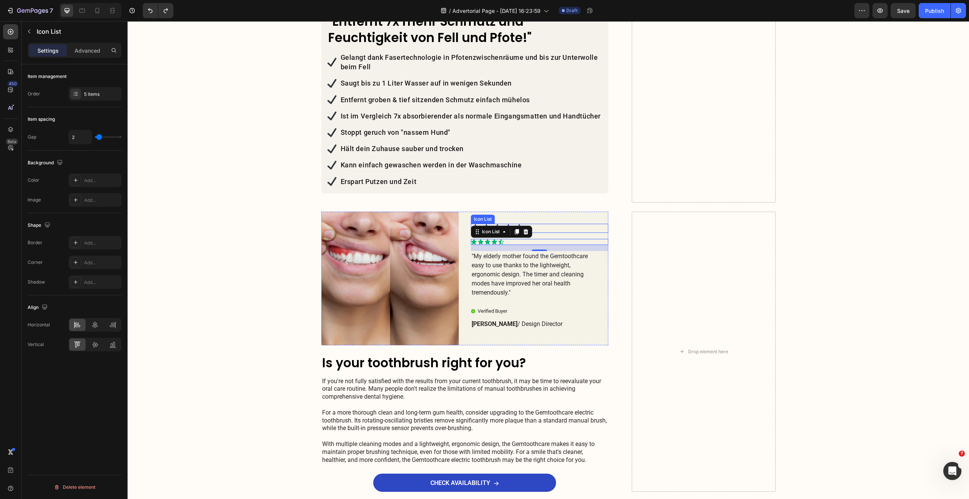
click at [547, 224] on div "Icon Icon Icon Icon Icon" at bounding box center [533, 228] width 125 height 9
click at [501, 214] on icon at bounding box center [504, 217] width 6 height 6
click at [506, 239] on div "Icon Icon Icon Icon Icon" at bounding box center [539, 242] width 137 height 6
click at [91, 50] on p "Advanced" at bounding box center [88, 51] width 26 height 8
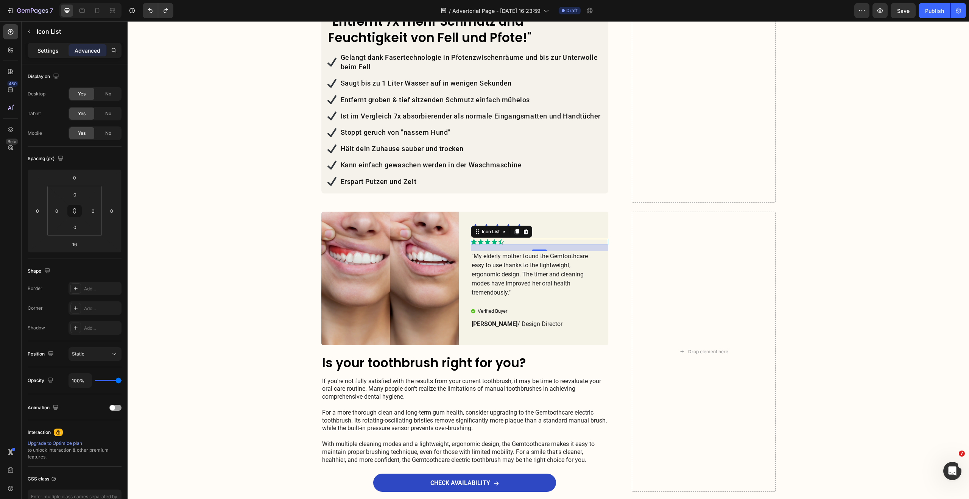
click at [43, 51] on p "Settings" at bounding box center [47, 51] width 21 height 8
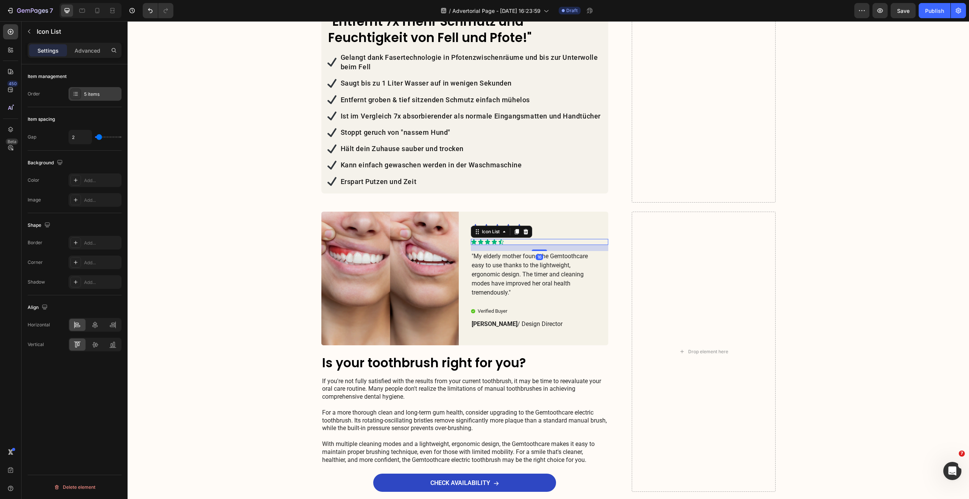
click at [92, 99] on div "5 items" at bounding box center [95, 94] width 53 height 14
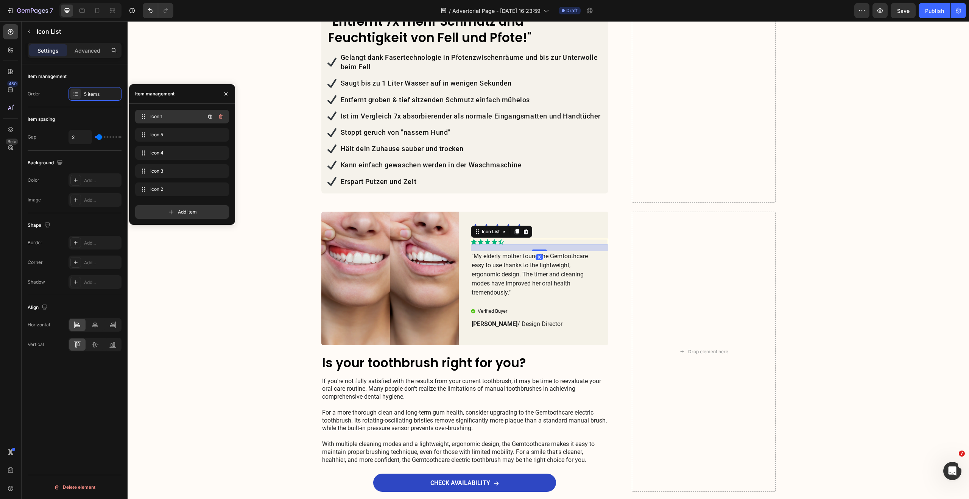
click at [180, 115] on span "Icon 1" at bounding box center [171, 116] width 43 height 7
click at [499, 239] on icon at bounding box center [501, 241] width 5 height 5
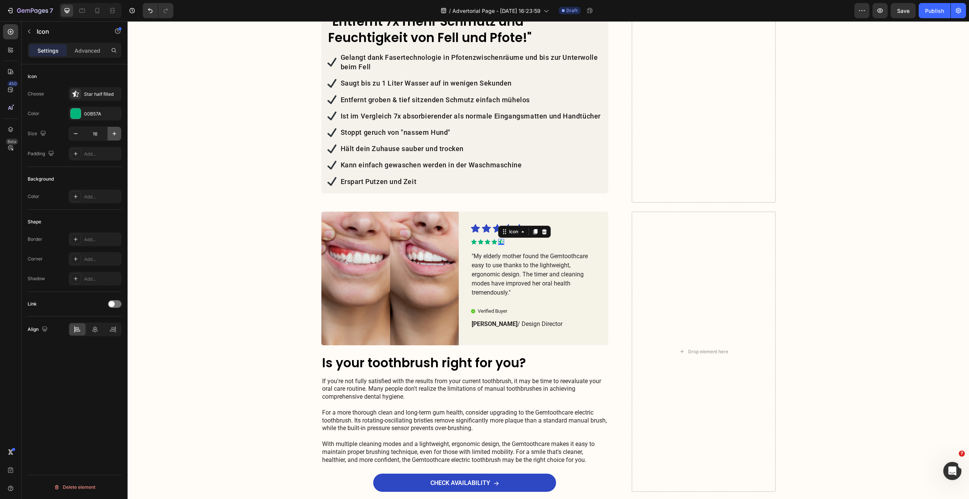
click at [111, 132] on icon "button" at bounding box center [115, 134] width 8 height 8
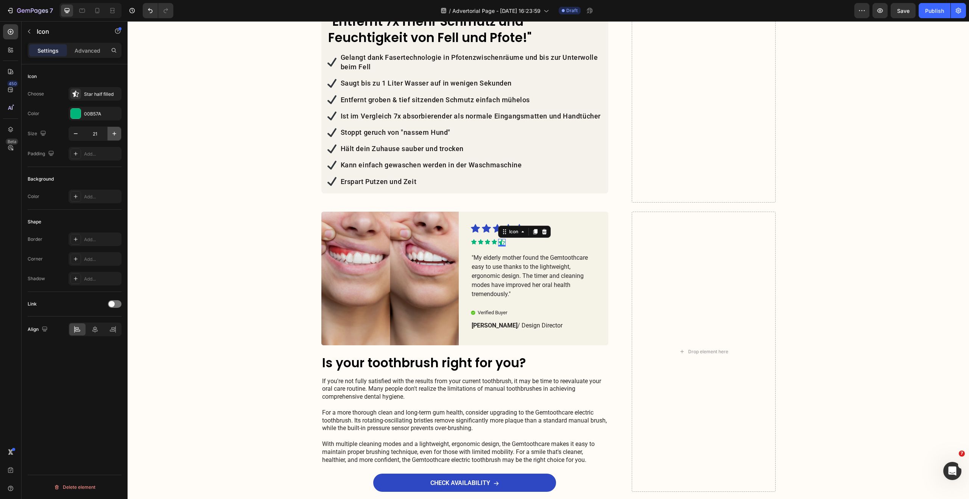
click at [111, 132] on icon "button" at bounding box center [115, 134] width 8 height 8
type input "24"
click at [492, 239] on icon at bounding box center [494, 241] width 5 height 5
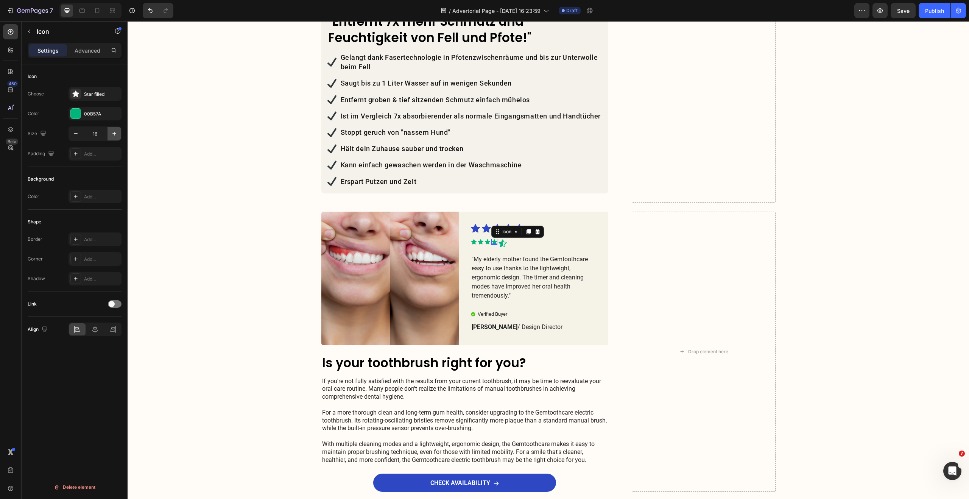
click at [114, 131] on icon "button" at bounding box center [115, 134] width 8 height 8
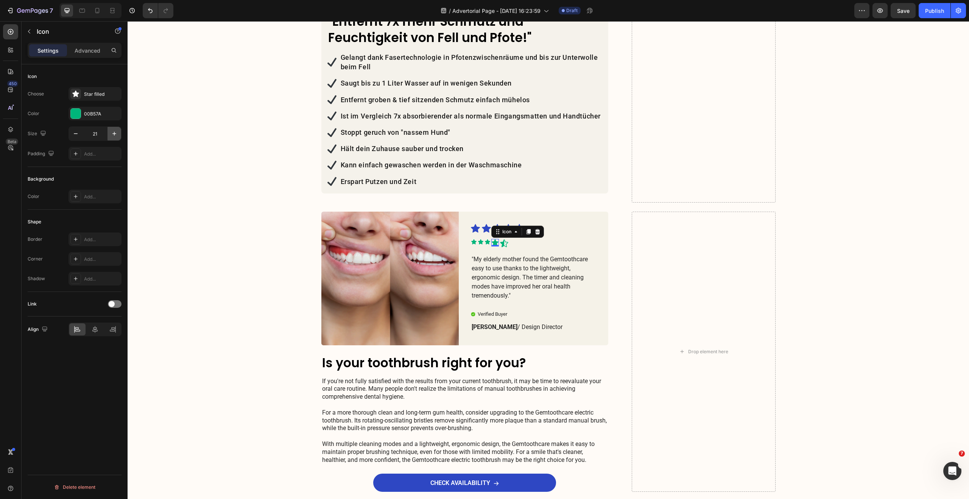
click at [114, 131] on icon "button" at bounding box center [115, 134] width 8 height 8
click at [79, 133] on button "button" at bounding box center [76, 134] width 14 height 14
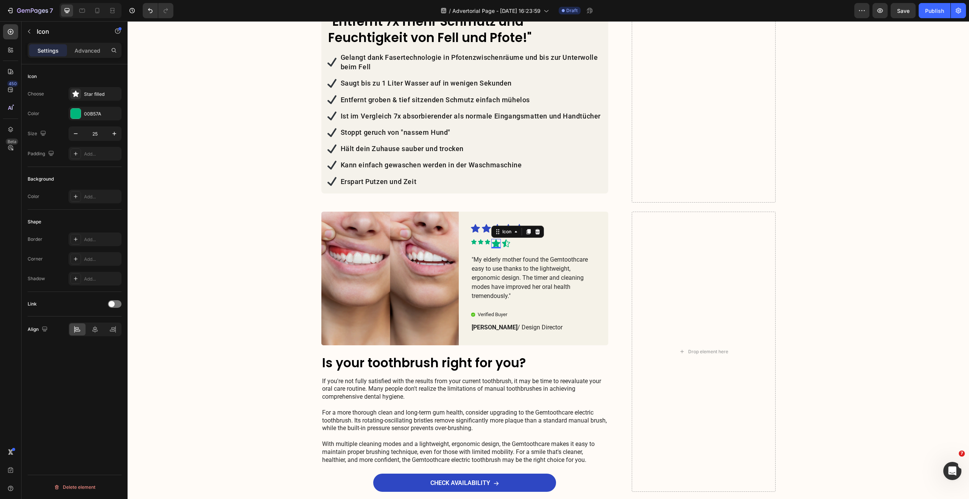
type input "24"
click at [485, 239] on div "Icon" at bounding box center [488, 242] width 6 height 6
click at [117, 136] on icon "button" at bounding box center [115, 134] width 8 height 8
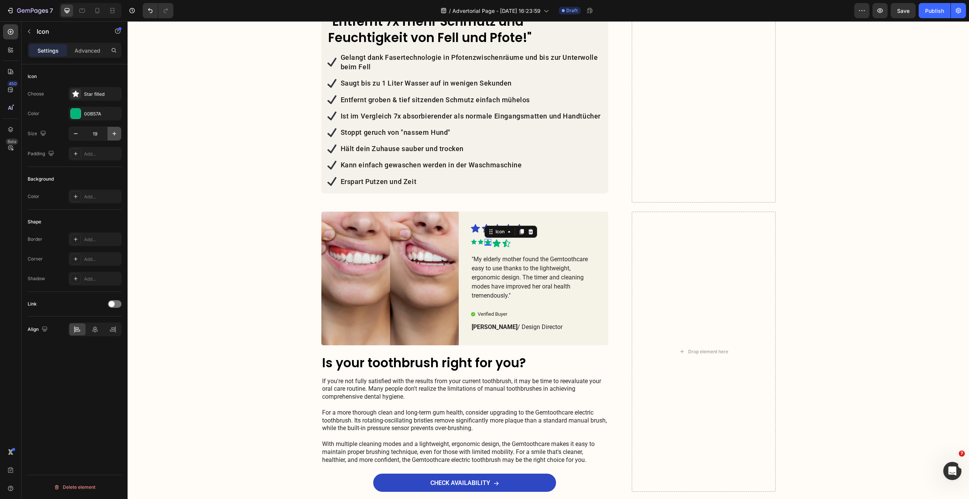
click at [117, 136] on icon "button" at bounding box center [115, 134] width 8 height 8
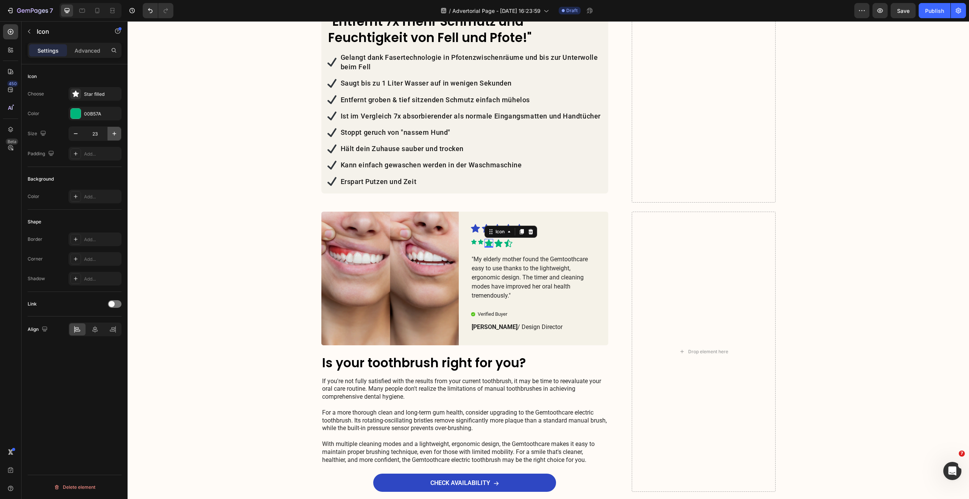
type input "24"
click at [478, 239] on icon at bounding box center [481, 242] width 6 height 6
click at [114, 136] on icon "button" at bounding box center [115, 134] width 8 height 8
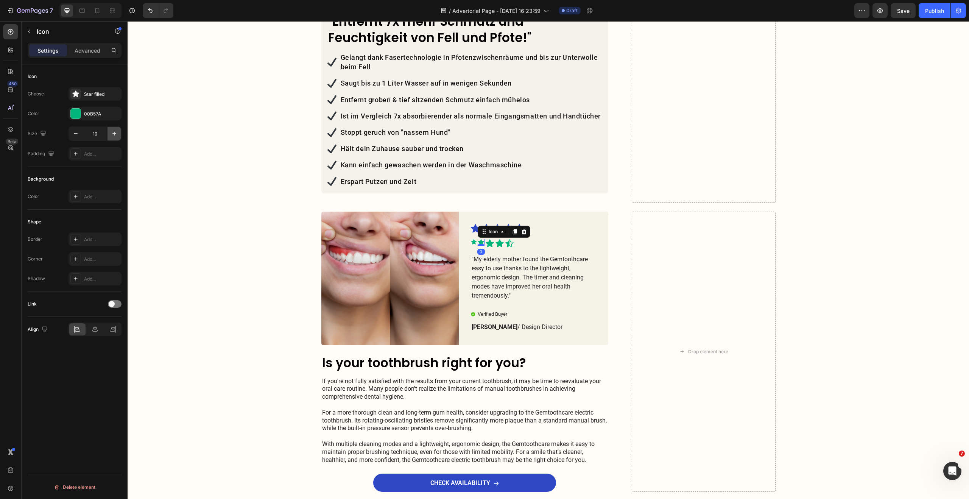
click at [114, 136] on icon "button" at bounding box center [115, 134] width 8 height 8
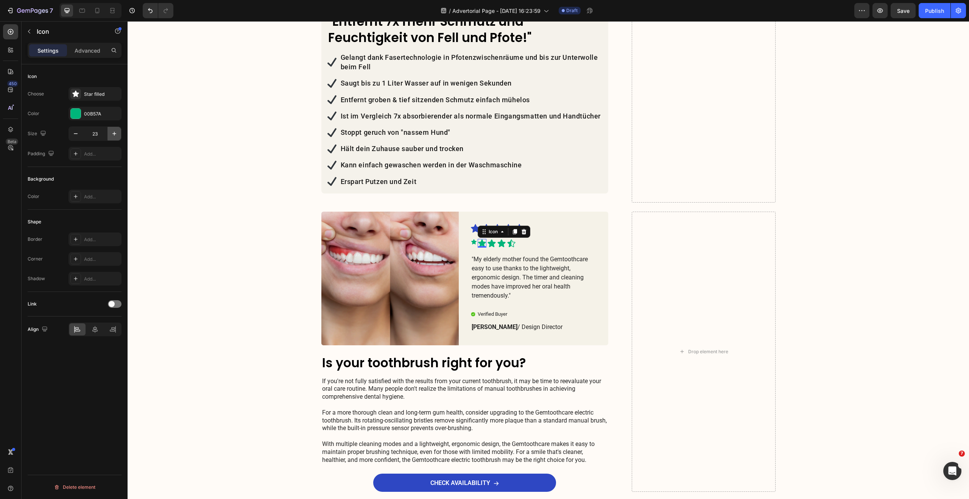
type input "24"
click at [471, 239] on div "Icon 0" at bounding box center [474, 242] width 6 height 6
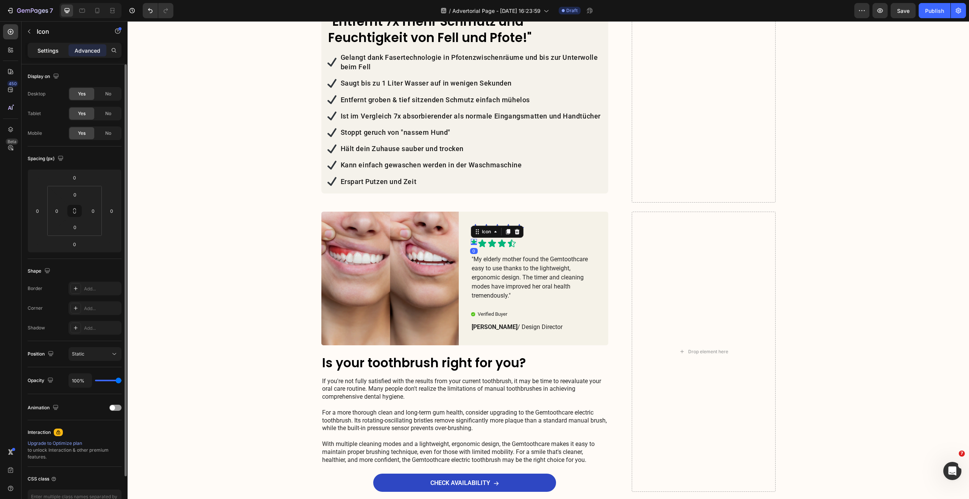
click at [57, 47] on p "Settings" at bounding box center [47, 51] width 21 height 8
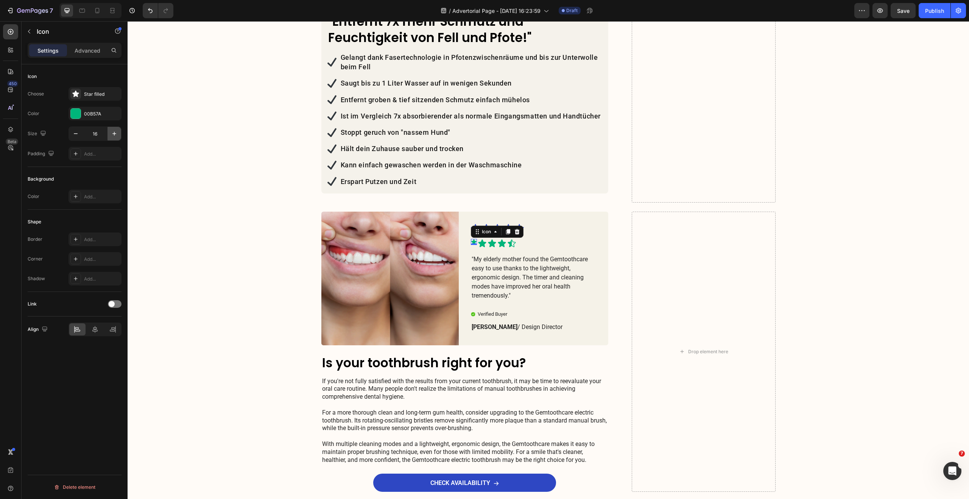
click at [116, 133] on icon "button" at bounding box center [115, 134] width 8 height 8
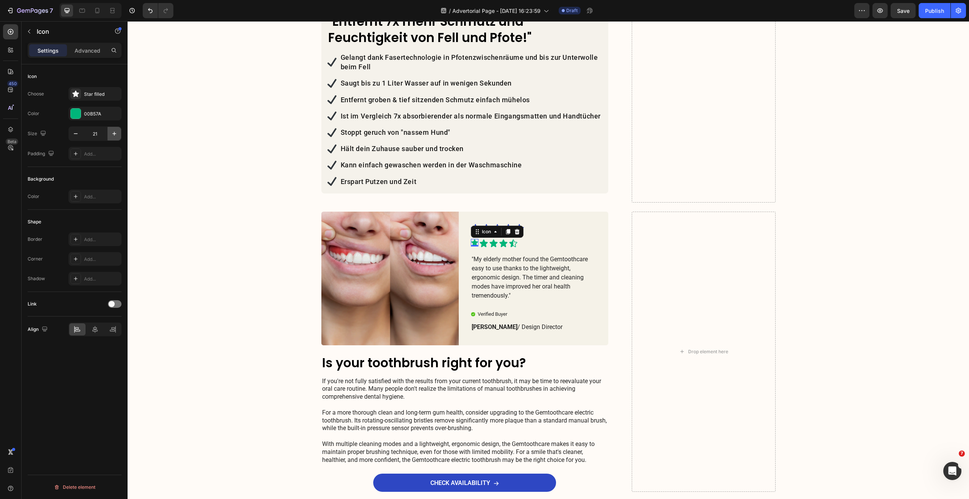
click at [116, 133] on icon "button" at bounding box center [115, 134] width 8 height 8
click at [78, 135] on icon "button" at bounding box center [76, 134] width 8 height 8
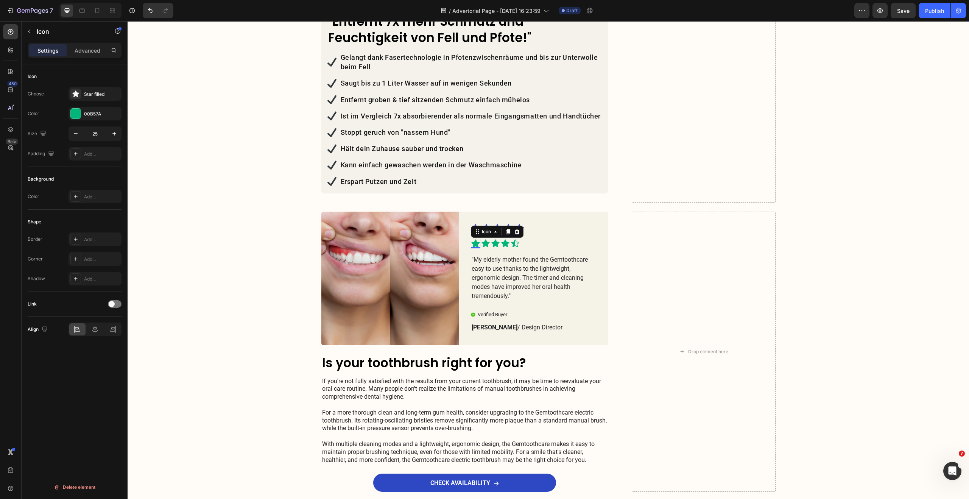
type input "24"
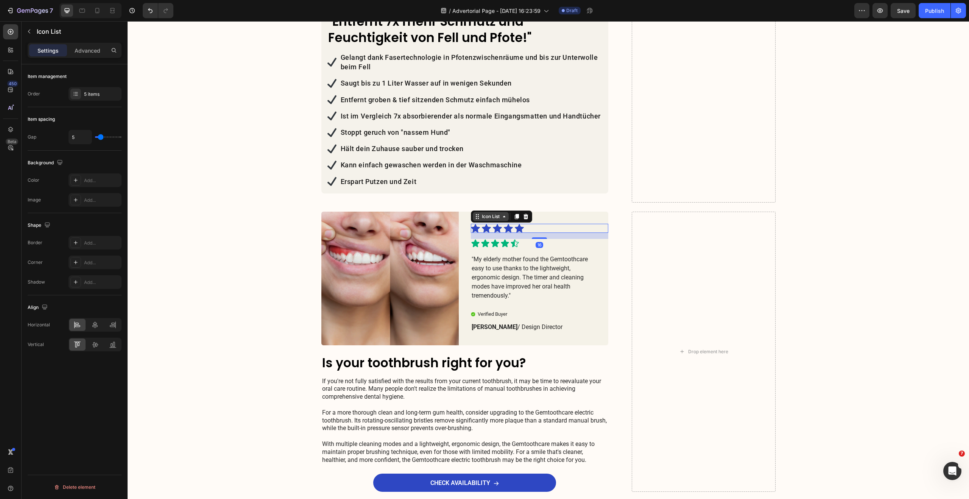
click at [530, 224] on div "Icon Icon Icon Icon Icon" at bounding box center [533, 228] width 125 height 9
click at [525, 214] on icon at bounding box center [525, 216] width 5 height 5
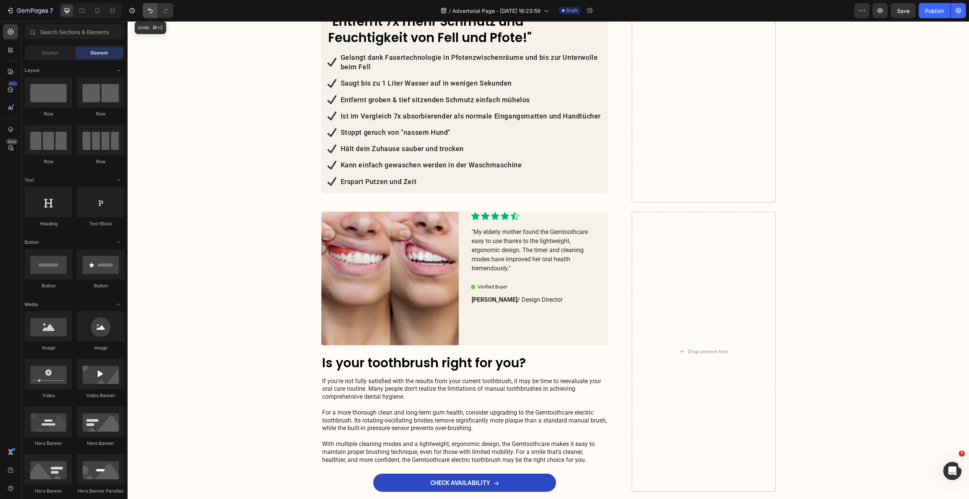
drag, startPoint x: 152, startPoint y: 10, endPoint x: 154, endPoint y: 18, distance: 8.3
click at [152, 10] on icon "Undo/Redo" at bounding box center [150, 10] width 5 height 5
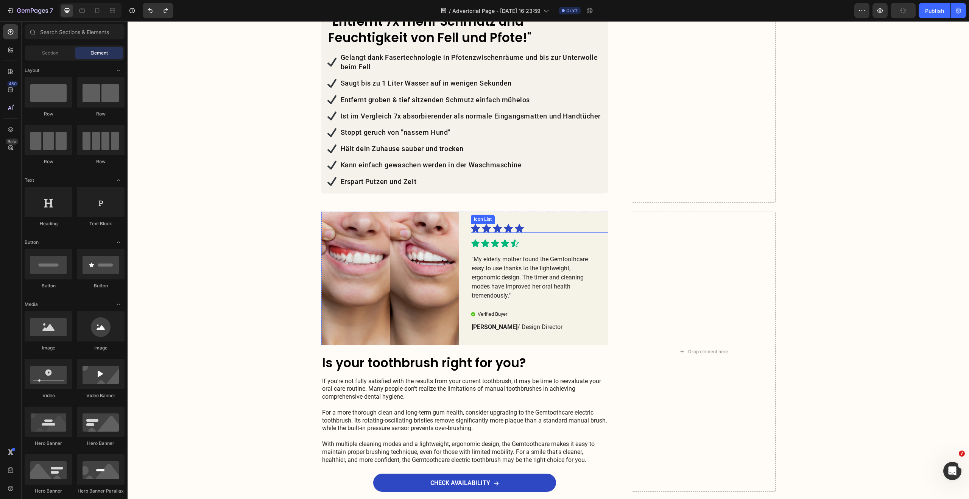
click at [530, 224] on div "Icon Icon Icon Icon Icon" at bounding box center [533, 228] width 125 height 9
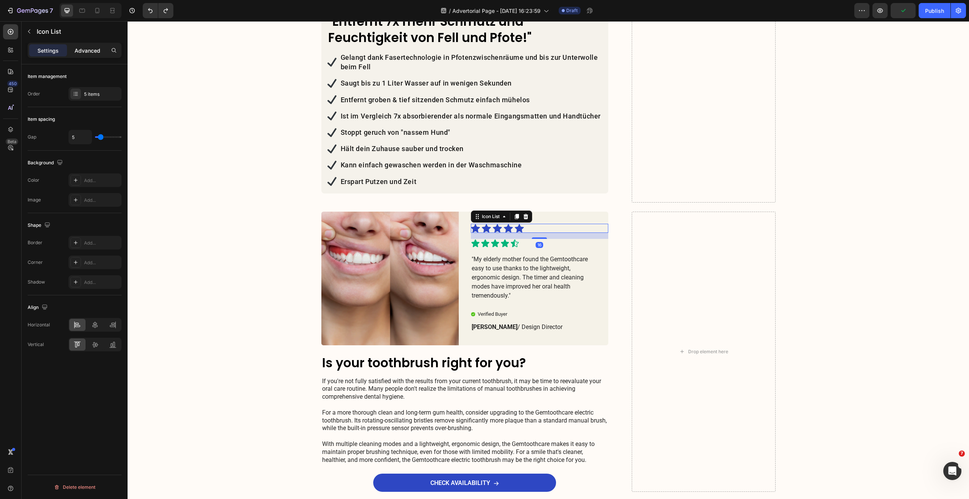
click at [97, 47] on p "Advanced" at bounding box center [88, 51] width 26 height 8
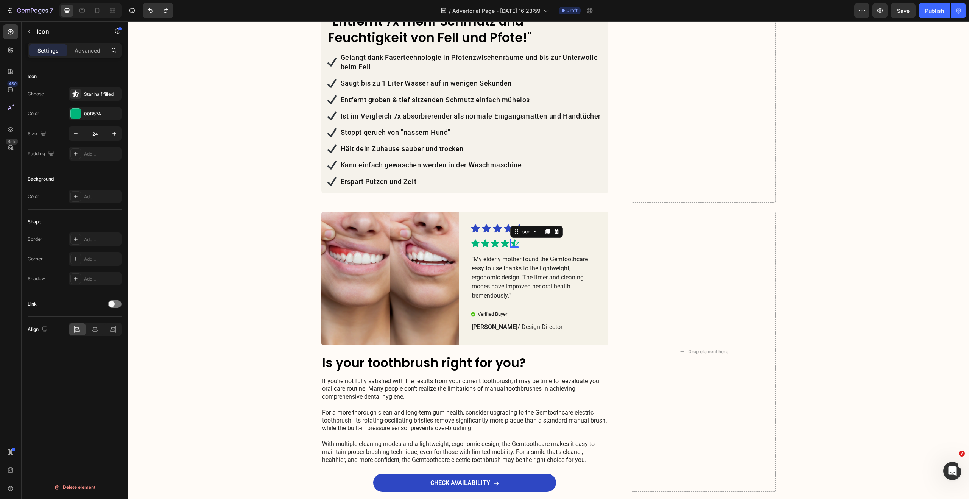
click at [510, 239] on div "Icon 0" at bounding box center [514, 243] width 9 height 9
click at [529, 239] on div "Icon Icon Icon Icon Icon" at bounding box center [539, 243] width 137 height 9
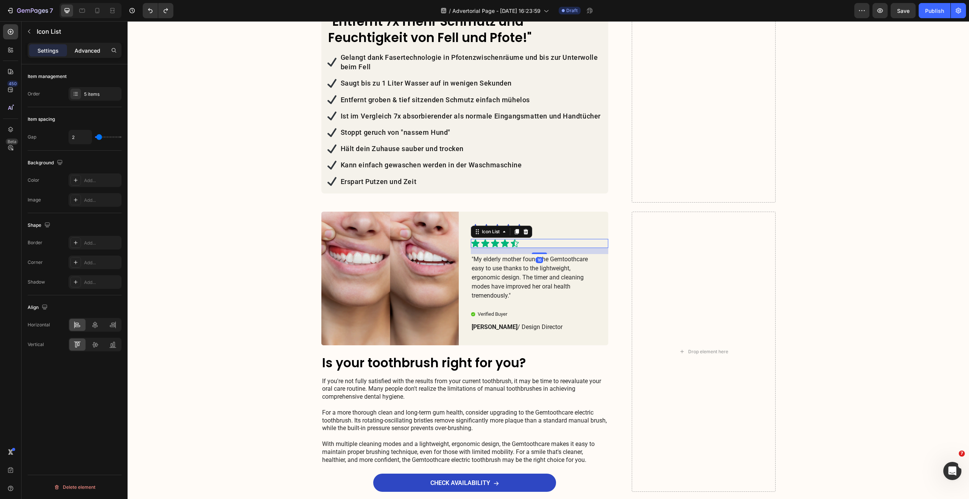
click at [90, 53] on p "Advanced" at bounding box center [88, 51] width 26 height 8
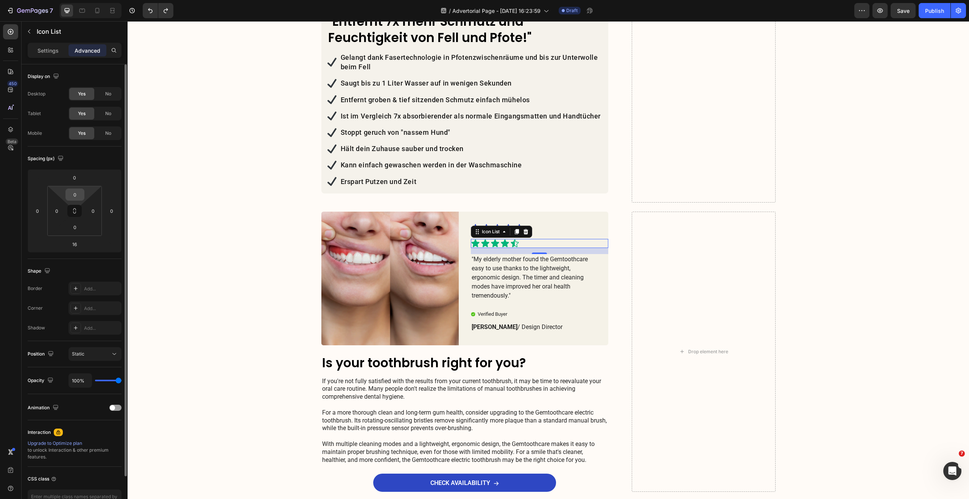
click at [79, 190] on input "0" at bounding box center [74, 194] width 15 height 11
click at [80, 178] on input "0" at bounding box center [74, 177] width 15 height 11
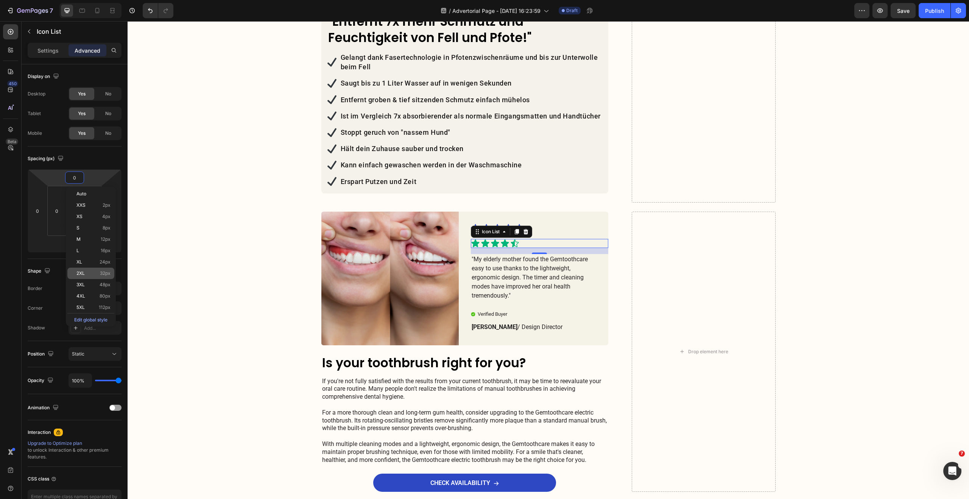
click at [102, 271] on span "32px" at bounding box center [105, 273] width 11 height 5
type input "32"
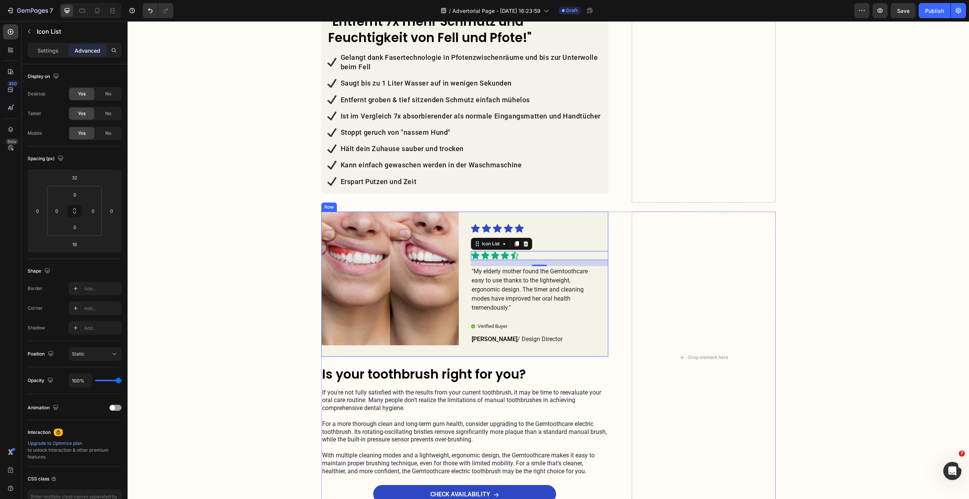
click at [553, 224] on div "Icon Icon Icon Icon Icon" at bounding box center [533, 228] width 125 height 9
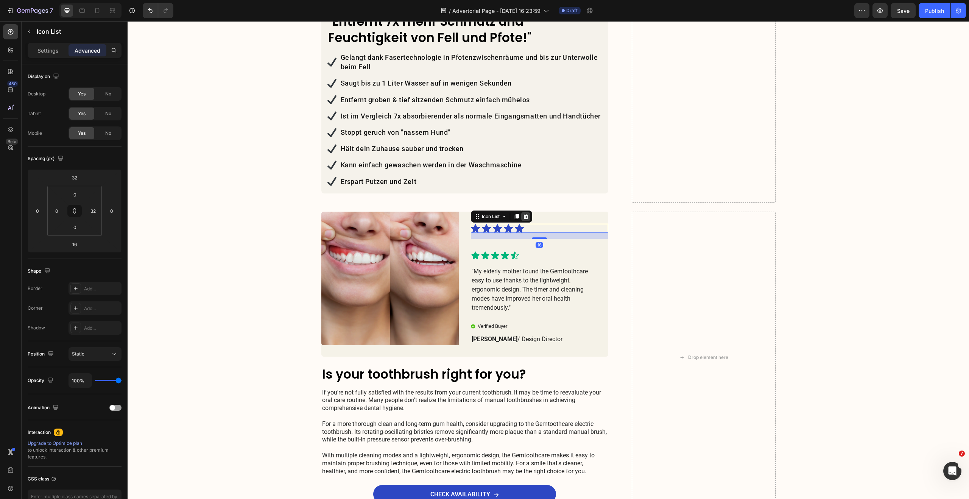
click at [524, 214] on icon at bounding box center [525, 216] width 5 height 5
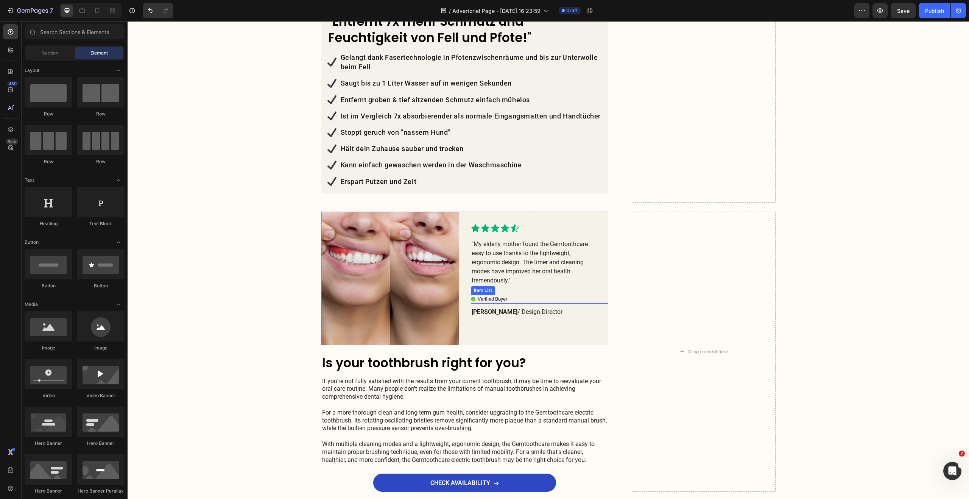
click at [499, 296] on p "Verified Buyer" at bounding box center [493, 299] width 30 height 6
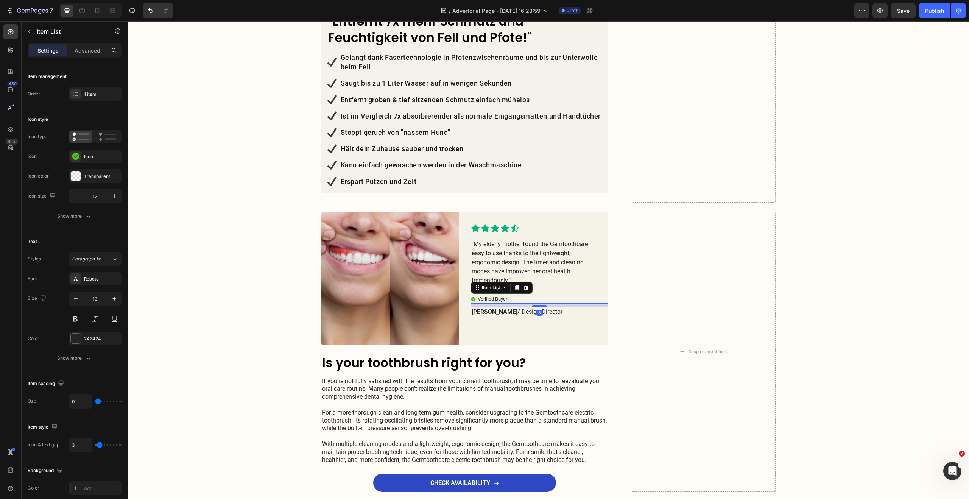
click at [499, 296] on p "Verified Buyer" at bounding box center [493, 299] width 30 height 6
click at [499, 307] on p "[PERSON_NAME] / Design Director" at bounding box center [534, 311] width 124 height 9
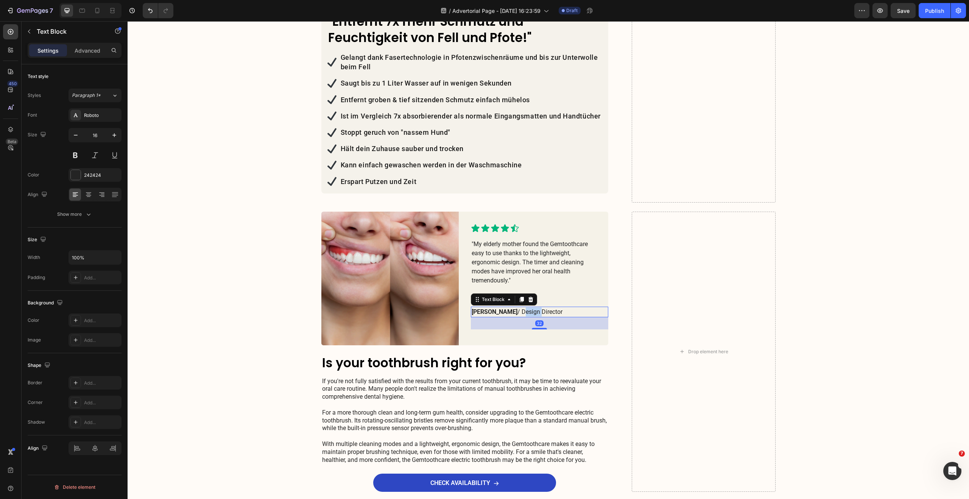
click at [499, 307] on p "[PERSON_NAME] / Design Director" at bounding box center [534, 311] width 124 height 9
drag, startPoint x: 491, startPoint y: 296, endPoint x: 539, endPoint y: 298, distance: 48.1
click at [539, 307] on p "[PERSON_NAME] / Design Director" at bounding box center [534, 311] width 124 height 9
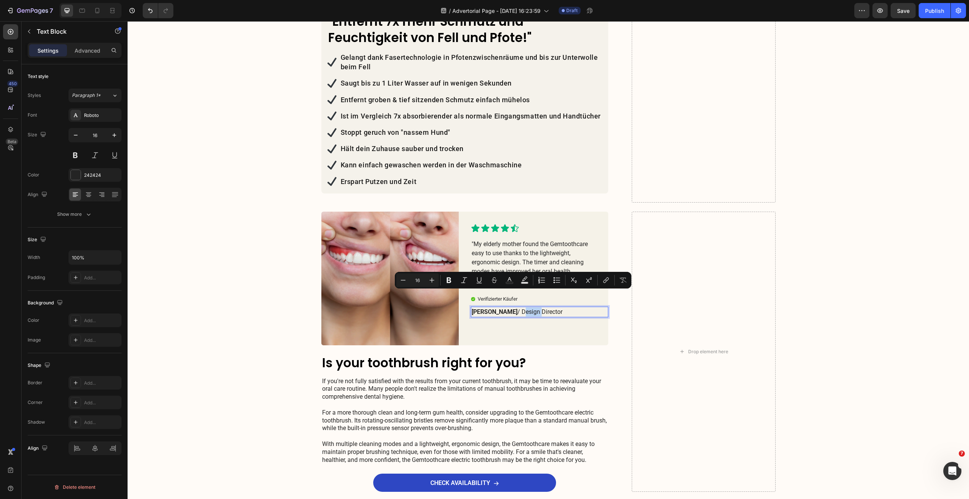
click at [539, 307] on p "[PERSON_NAME] / Design Director" at bounding box center [534, 311] width 124 height 9
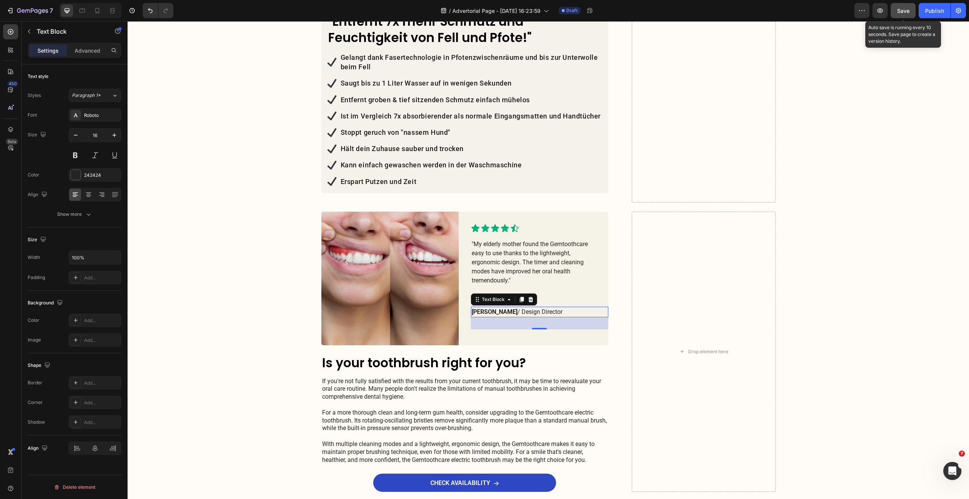
click at [904, 11] on span "Save" at bounding box center [903, 11] width 12 height 6
